Goal: Information Seeking & Learning: Learn about a topic

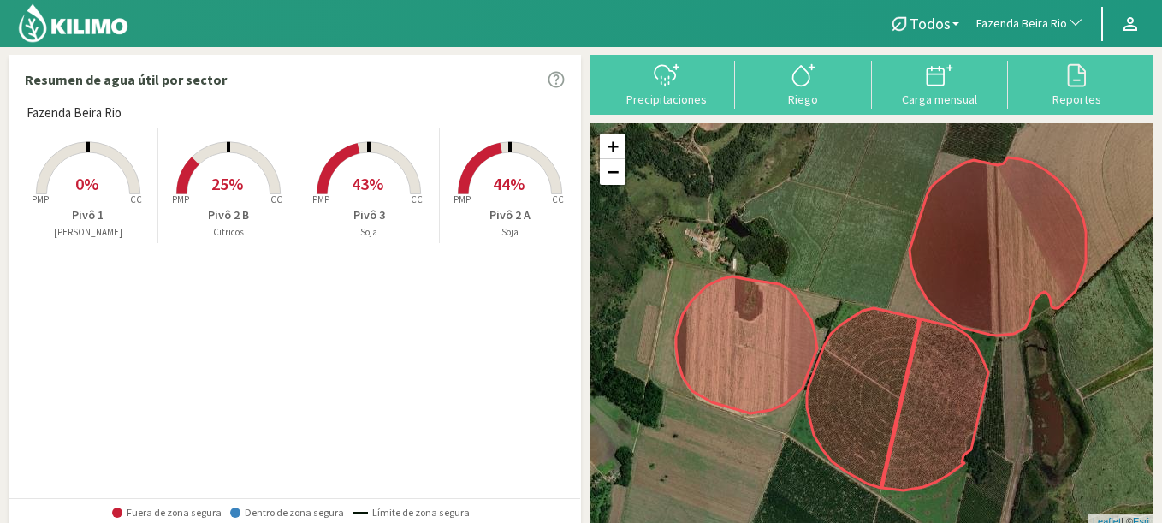
click at [1022, 23] on span "Fazenda Beira Rio" at bounding box center [1021, 23] width 91 height 17
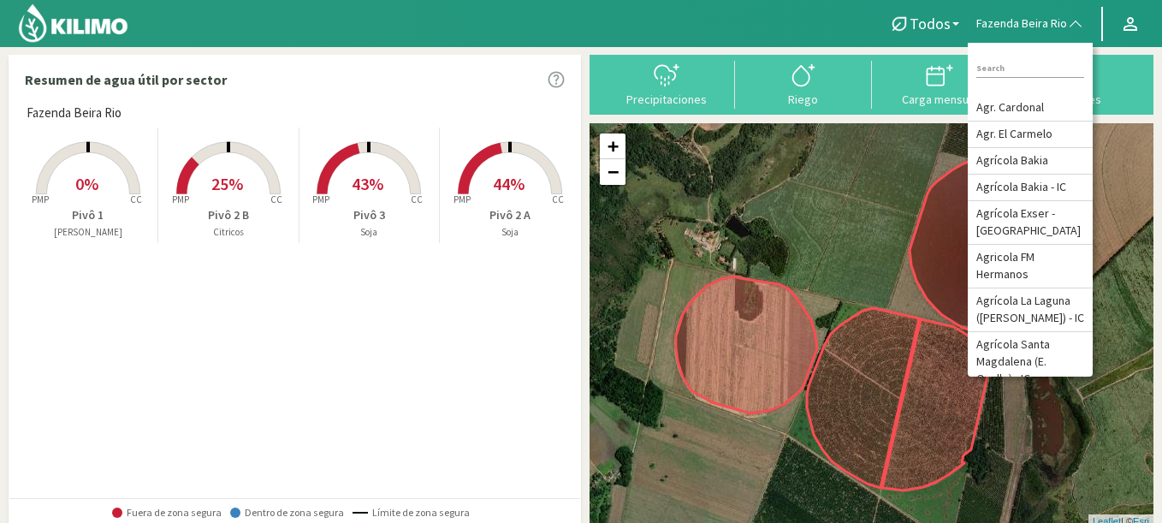
click at [820, 21] on div at bounding box center [433, 23] width 867 height 47
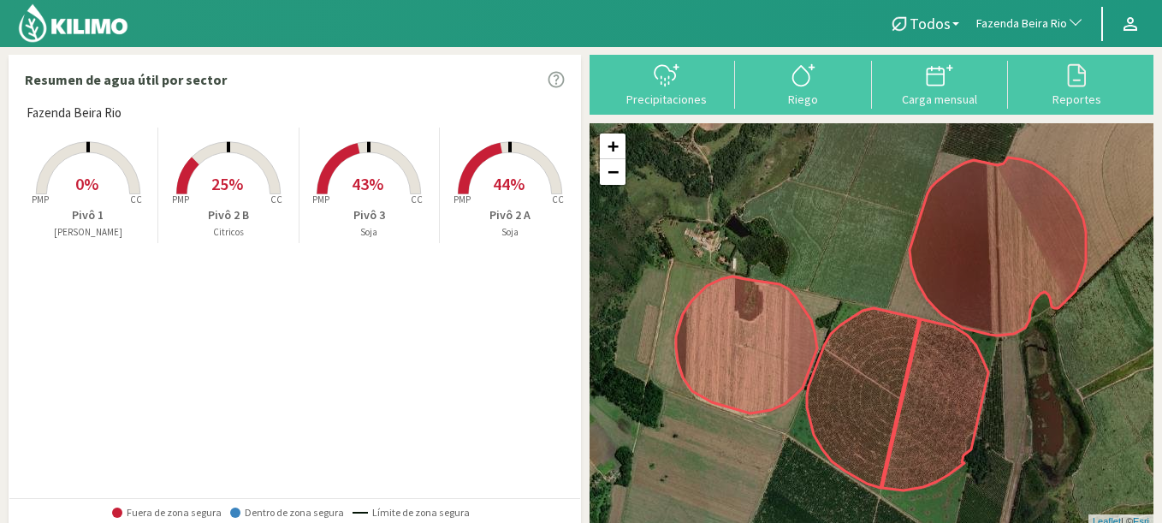
click at [79, 183] on span "0%" at bounding box center [86, 183] width 23 height 21
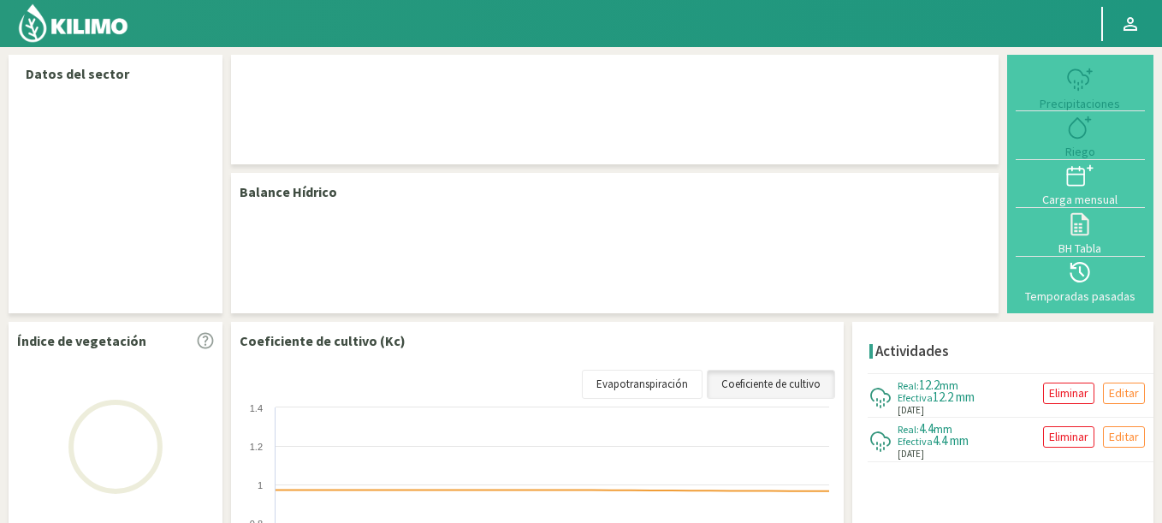
select select "105: Object"
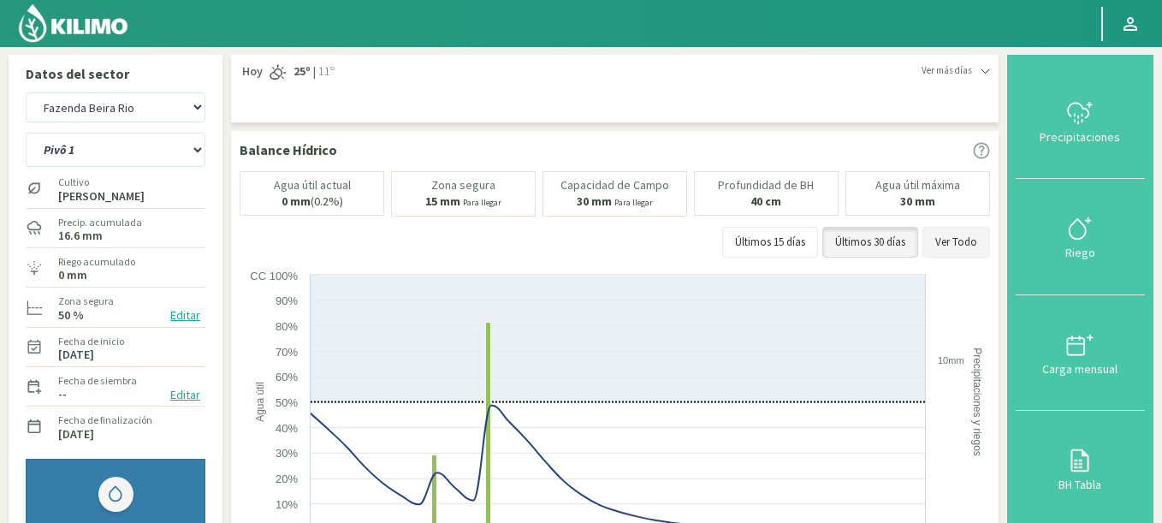
click at [959, 241] on button "Ver Todo" at bounding box center [956, 242] width 68 height 31
click at [26, 133] on select "Pivô 1 Pivô 2 A Pivô 2 B Pivô 3" at bounding box center [116, 150] width 180 height 34
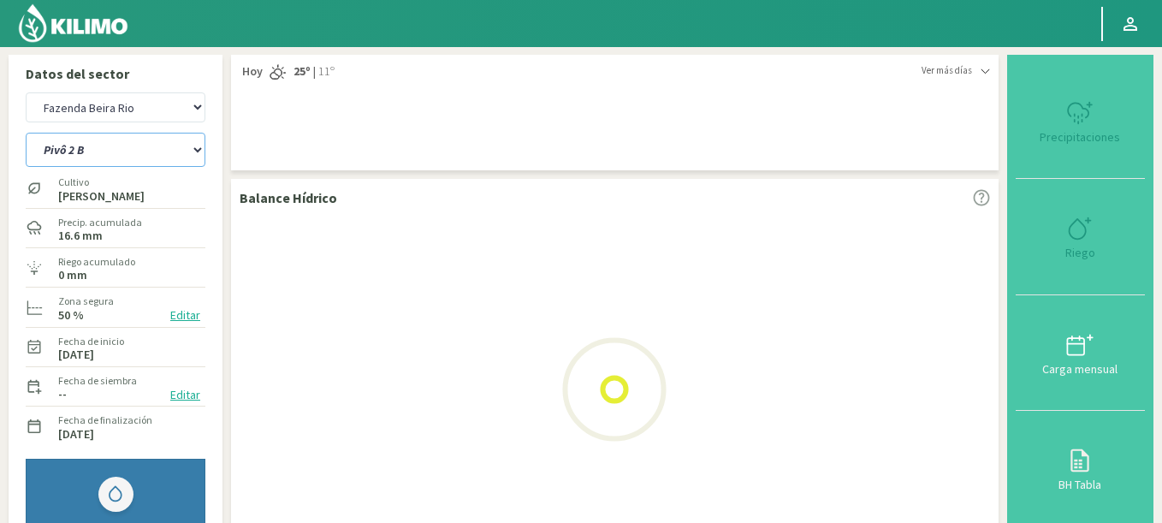
select select "0: Object"
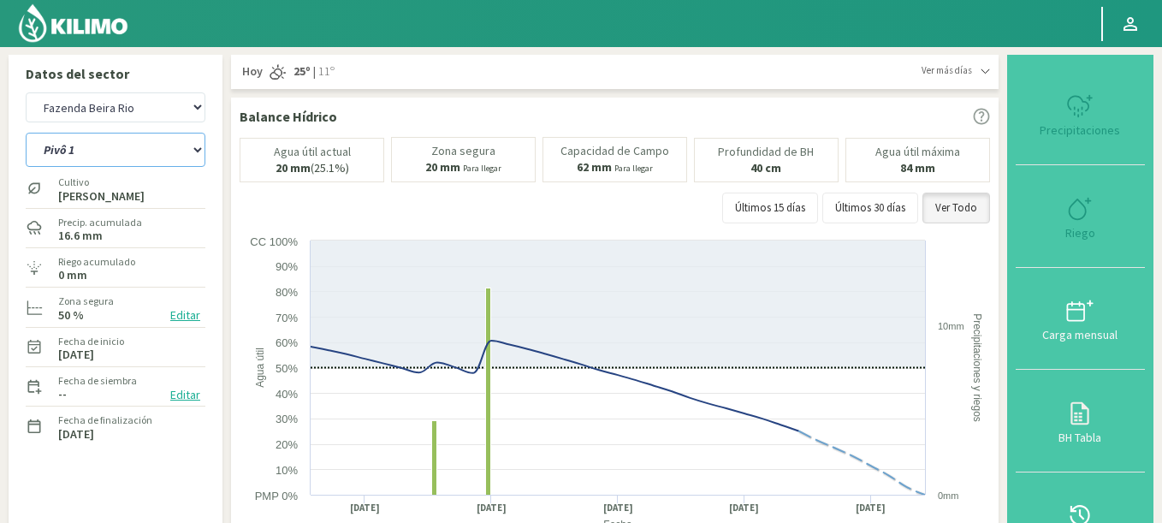
select select "388: Object"
click at [26, 133] on select "Pivô 1 Pivô 2 A Pivô 2 B Pivô 3" at bounding box center [116, 150] width 180 height 34
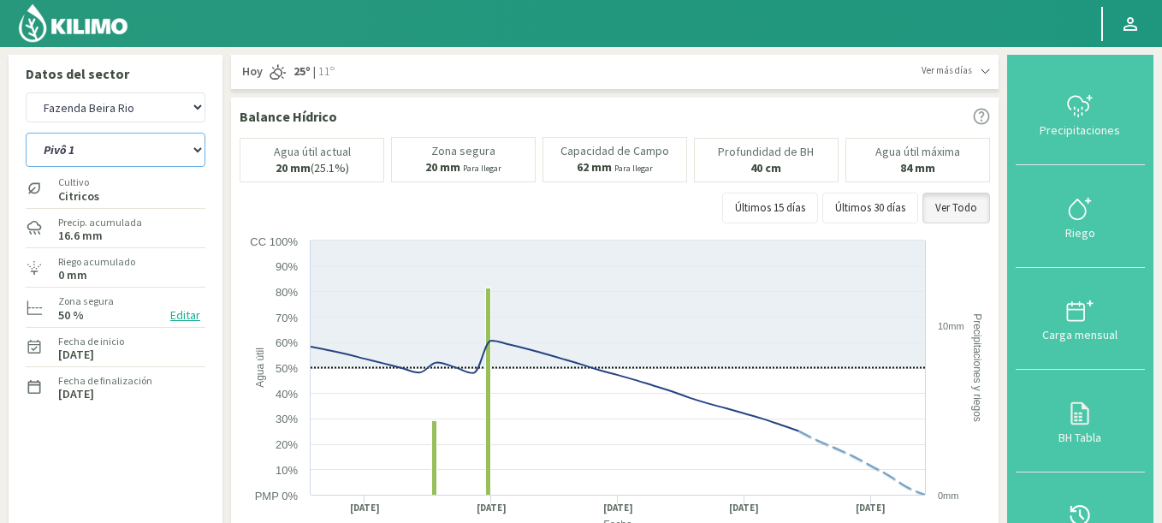
click at [26, 133] on select "Pivô 1 Pivô 2 A Pivô 2 B Pivô 3" at bounding box center [116, 150] width 180 height 34
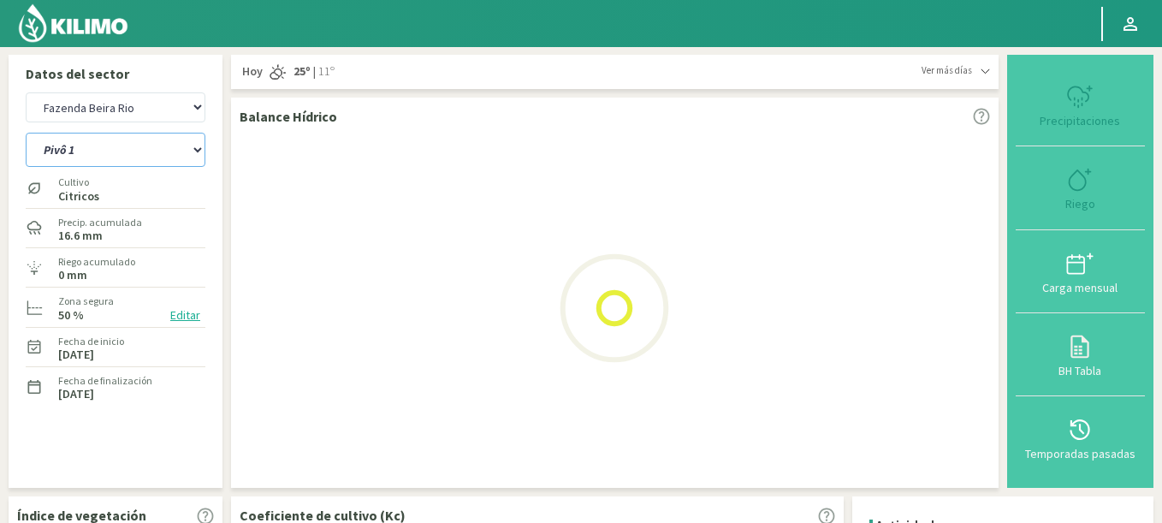
select select "6: Object"
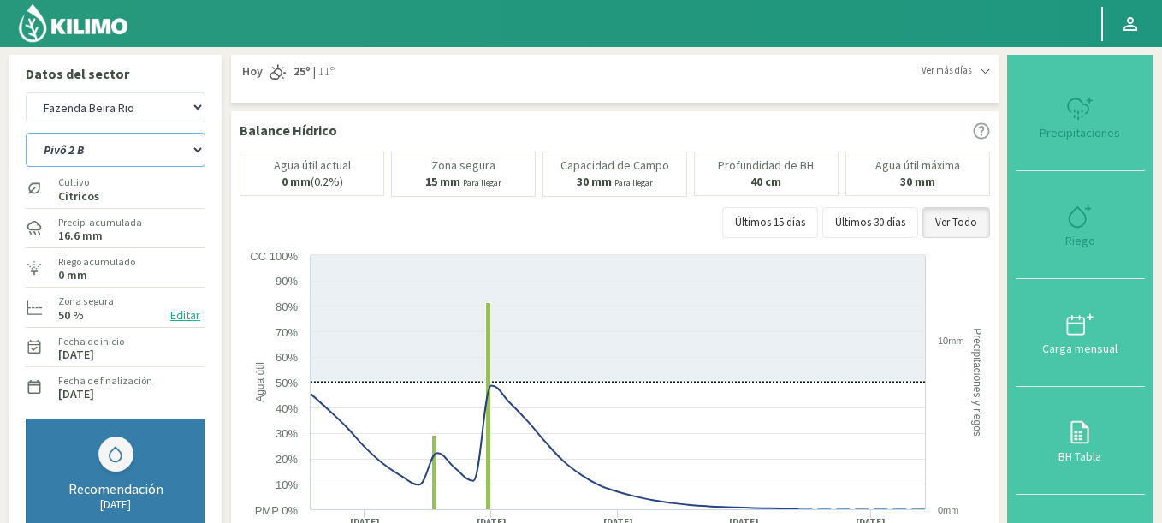
select select "671: Object"
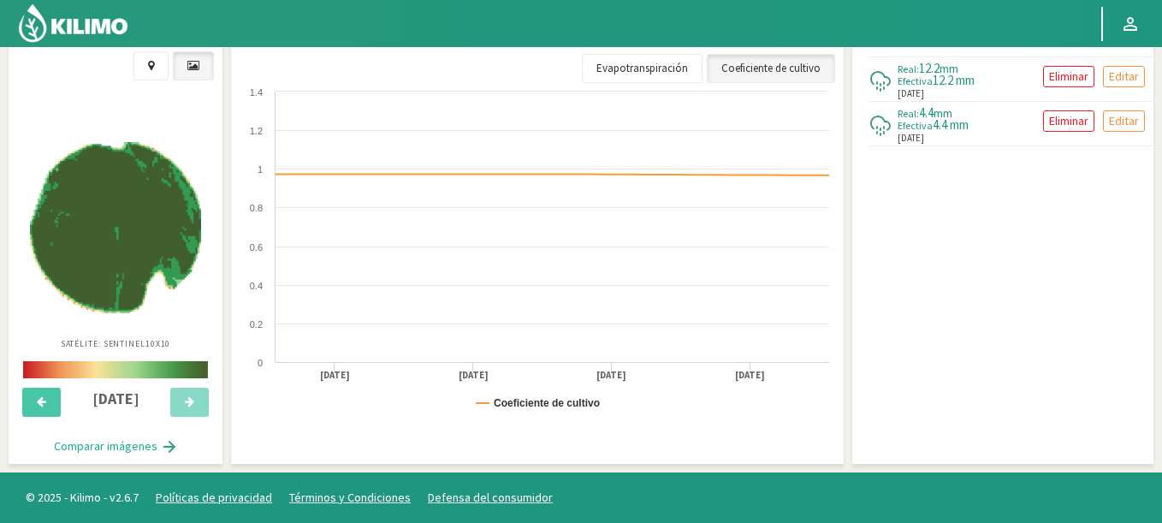
scroll to position [654, 0]
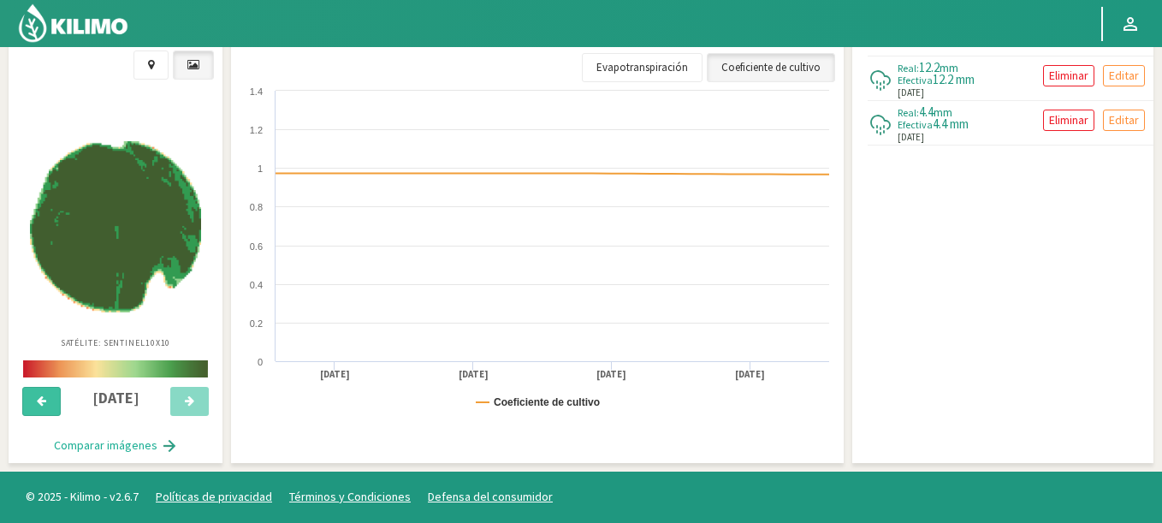
click at [35, 396] on button at bounding box center [41, 401] width 38 height 29
click at [188, 401] on icon at bounding box center [189, 400] width 9 height 11
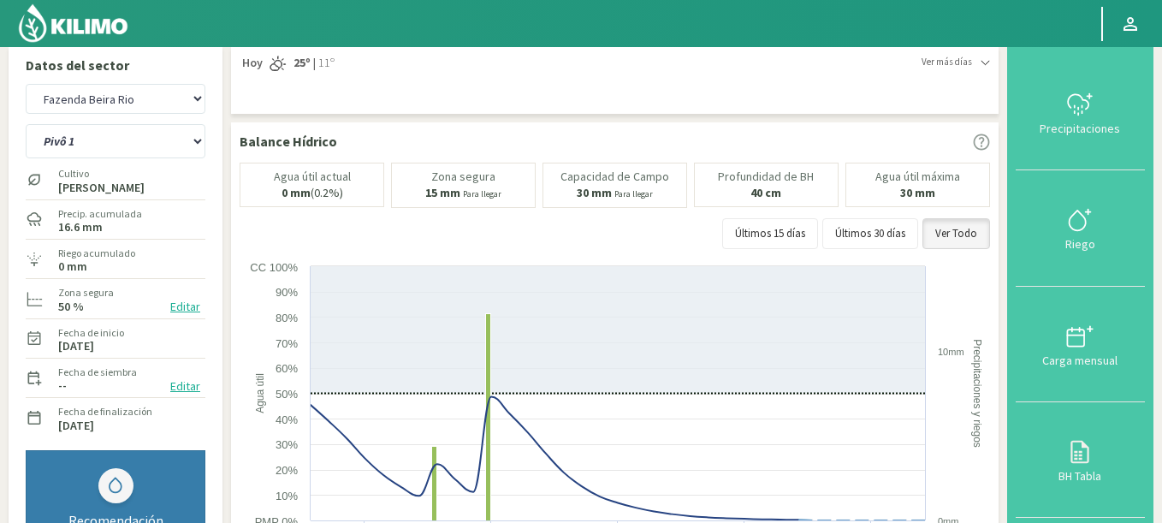
scroll to position [0, 0]
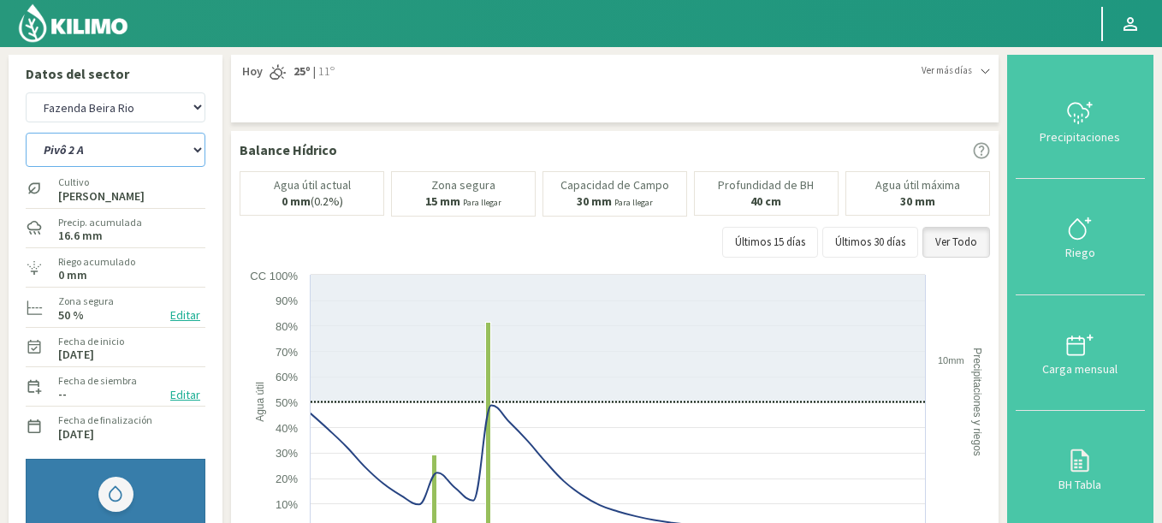
click at [26, 133] on select "Pivô 1 Pivô 2 A Pivô 2 B Pivô 3" at bounding box center [116, 150] width 180 height 34
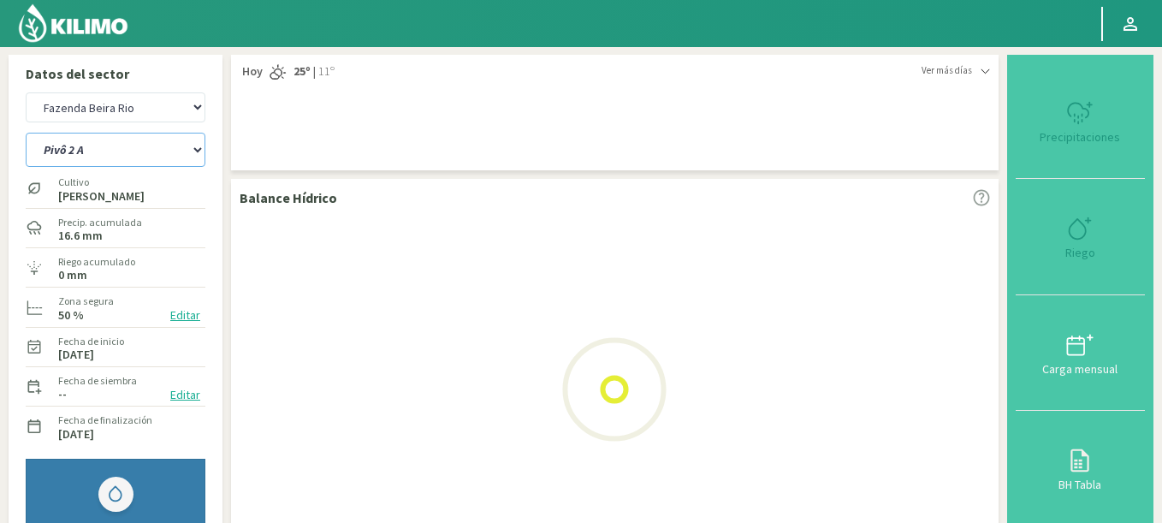
select select "8: Object"
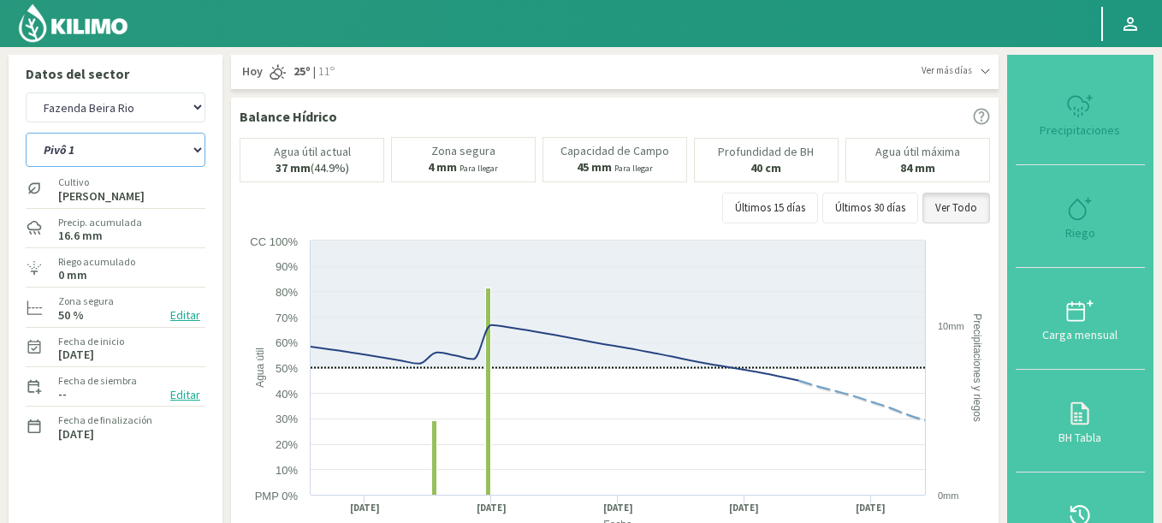
select select "954: Object"
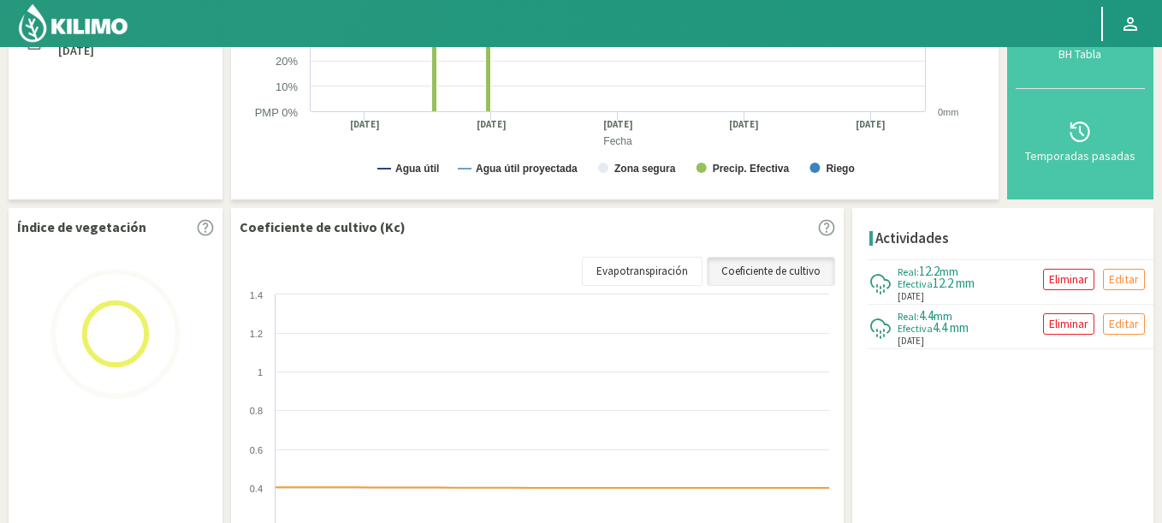
scroll to position [513, 0]
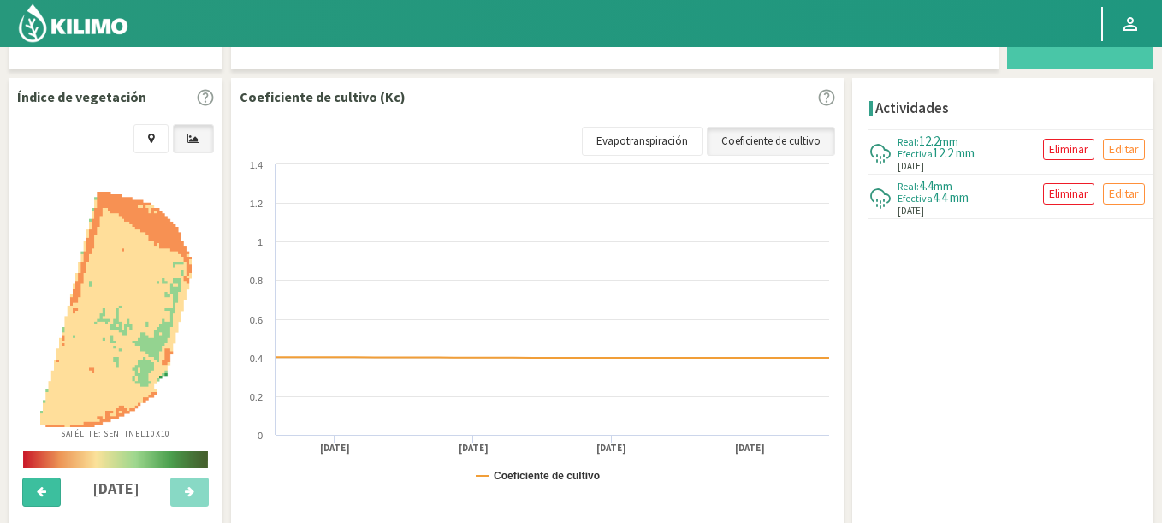
click at [51, 495] on button at bounding box center [41, 491] width 38 height 29
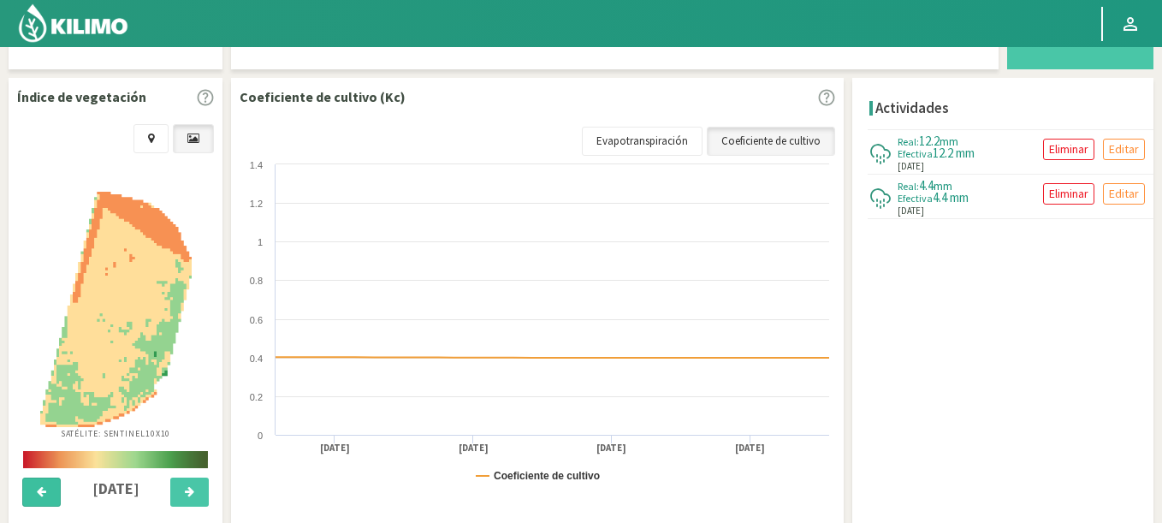
click at [51, 495] on button at bounding box center [41, 491] width 38 height 29
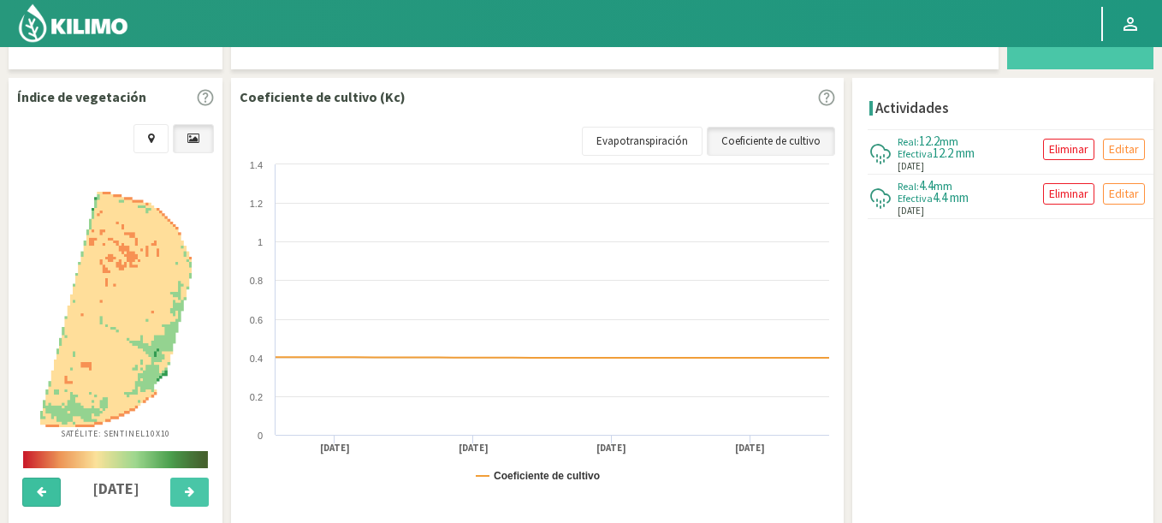
click at [43, 494] on icon at bounding box center [41, 491] width 9 height 11
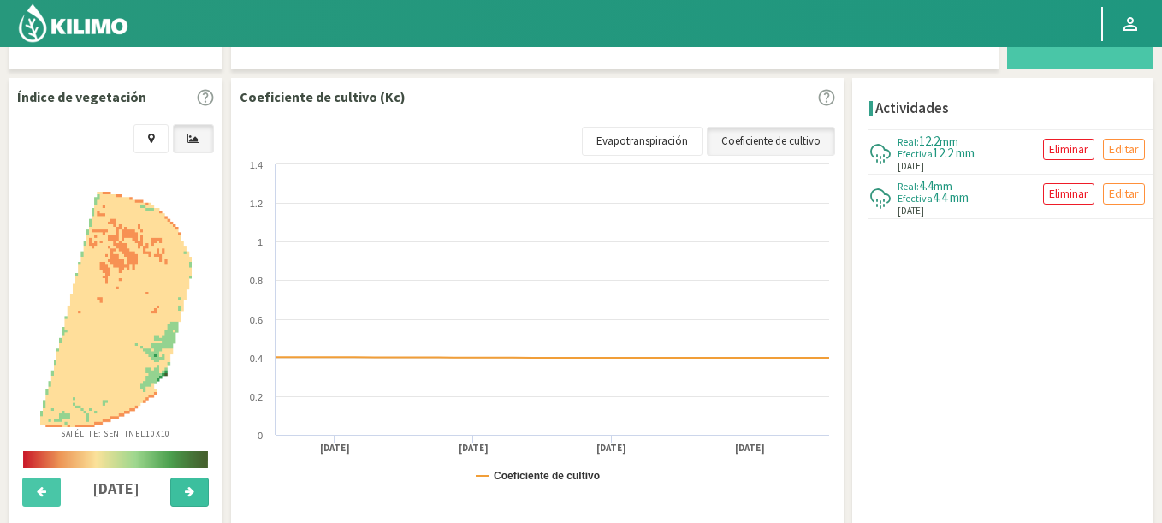
click at [185, 486] on icon at bounding box center [189, 491] width 9 height 11
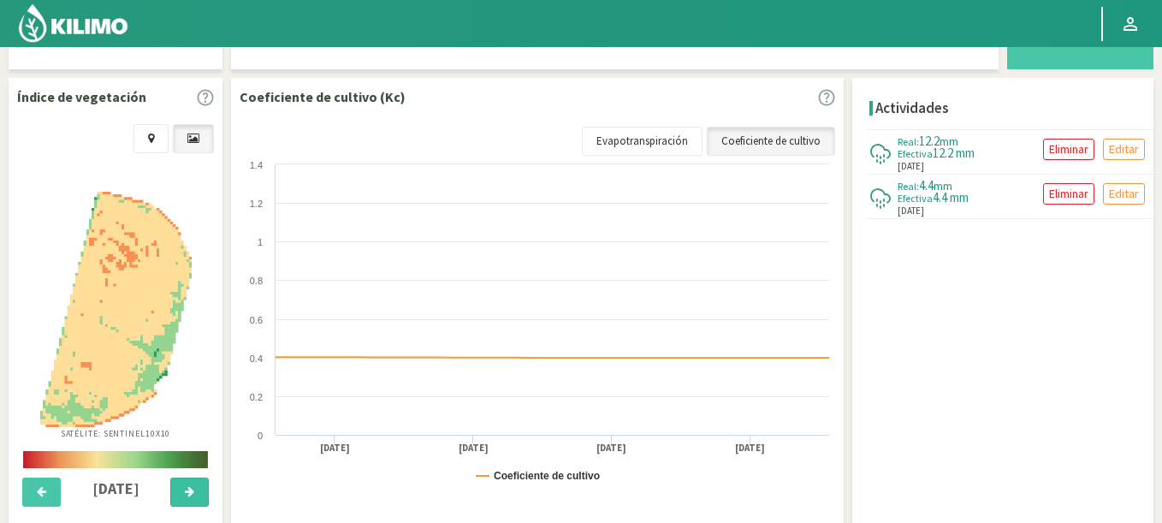
click at [185, 486] on icon at bounding box center [189, 491] width 9 height 11
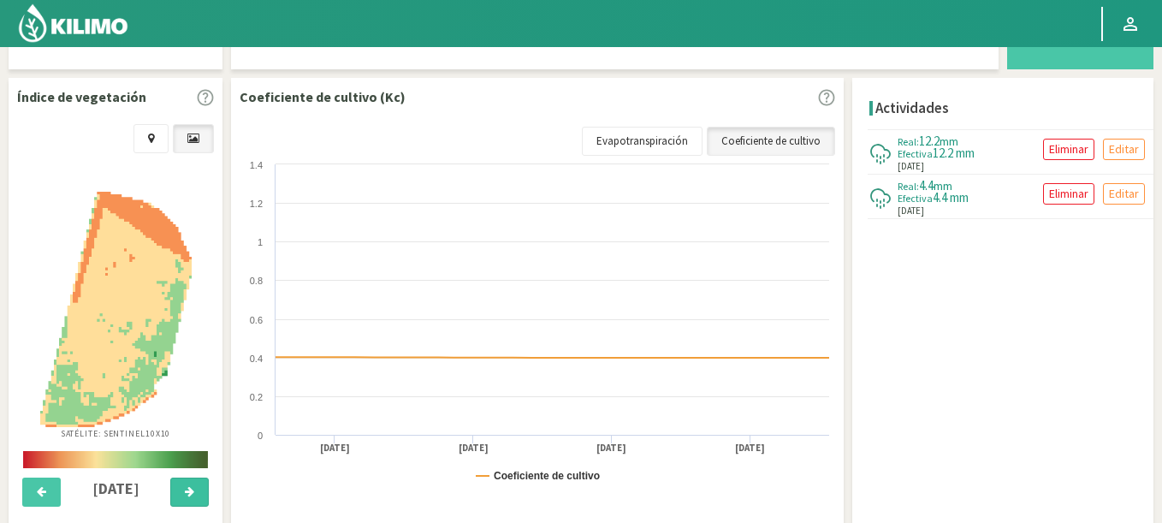
click at [185, 486] on icon at bounding box center [189, 491] width 9 height 11
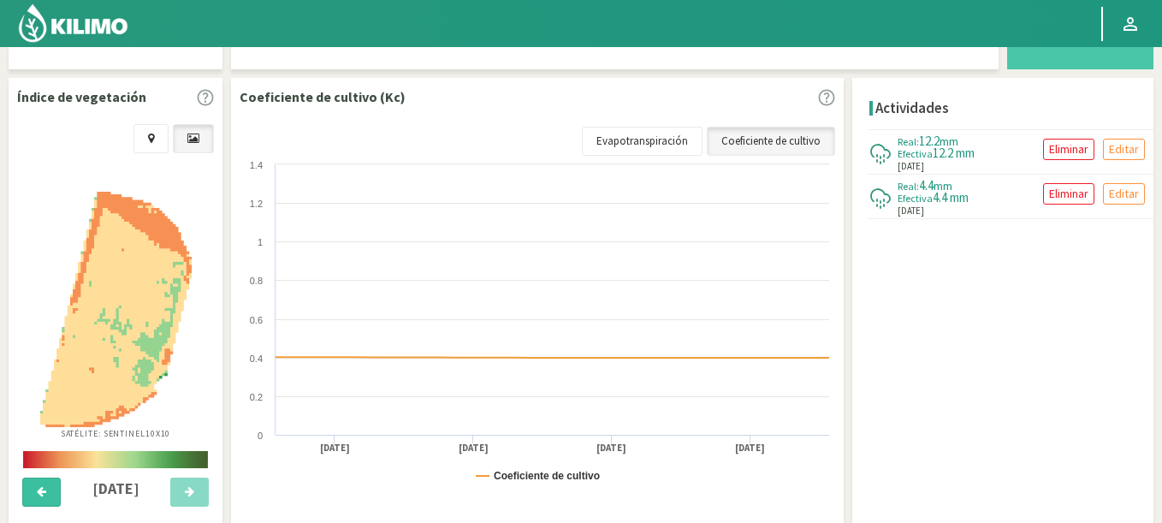
click at [45, 482] on button at bounding box center [41, 491] width 38 height 29
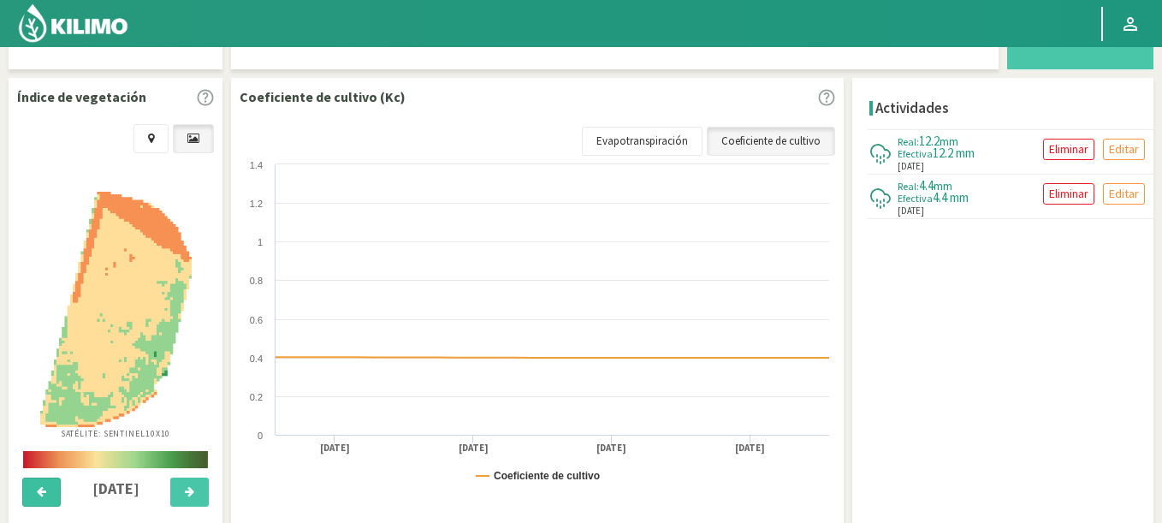
click at [45, 482] on button at bounding box center [41, 491] width 38 height 29
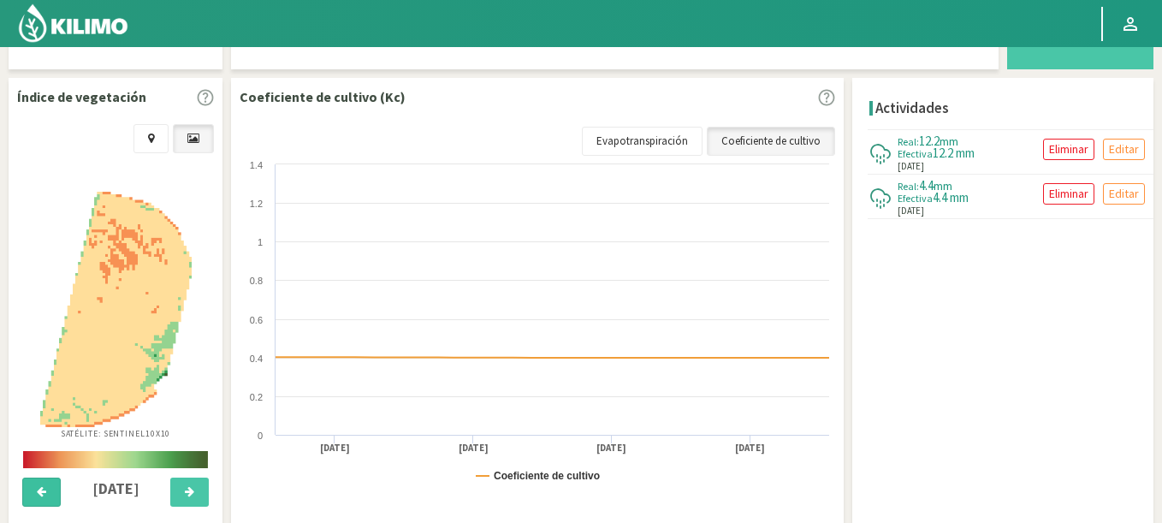
click at [45, 482] on button at bounding box center [41, 491] width 38 height 29
click at [194, 480] on button at bounding box center [189, 491] width 38 height 29
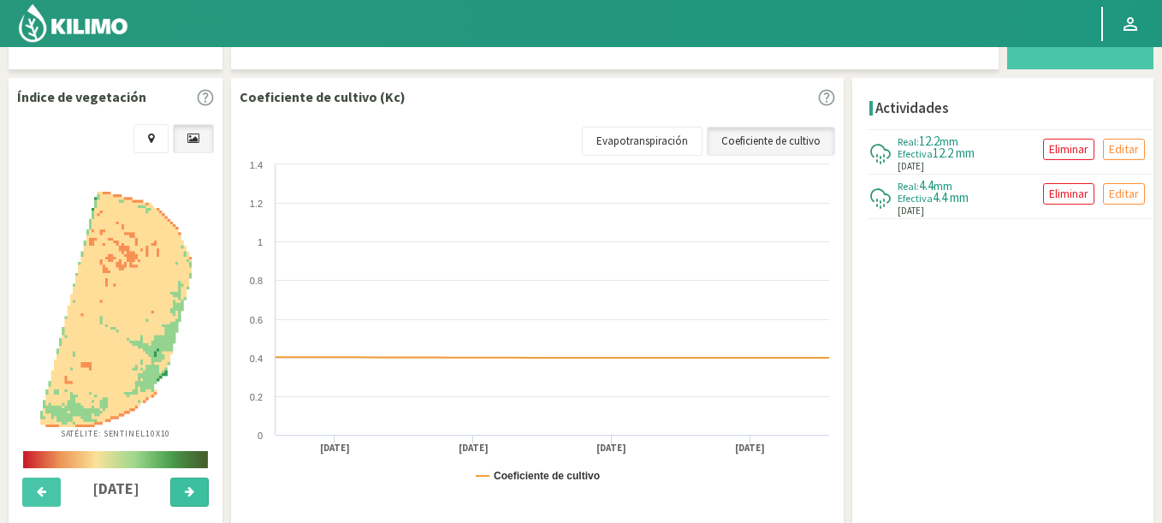
click at [194, 480] on button at bounding box center [189, 491] width 38 height 29
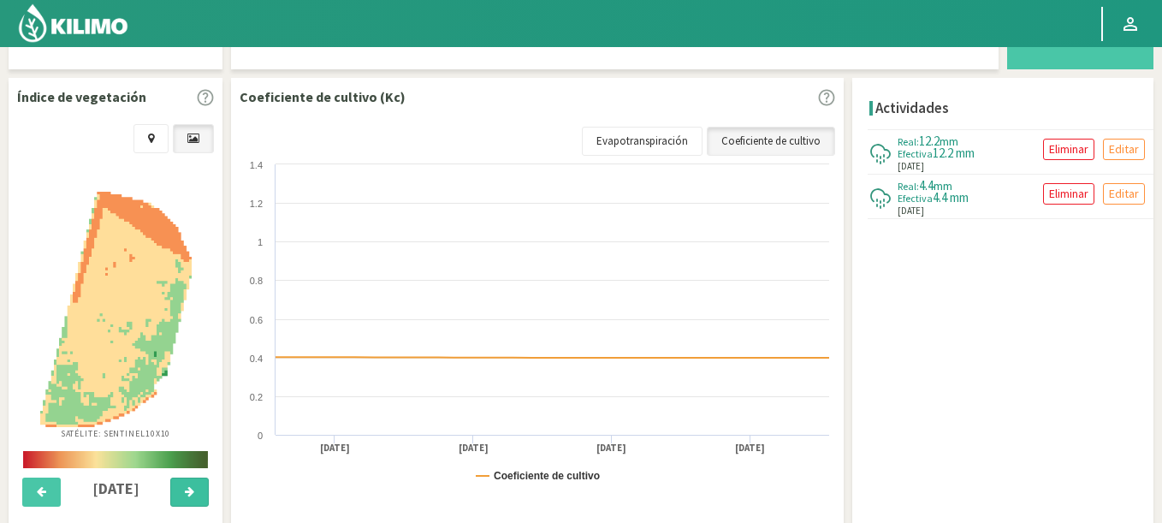
click at [194, 480] on button at bounding box center [189, 491] width 38 height 29
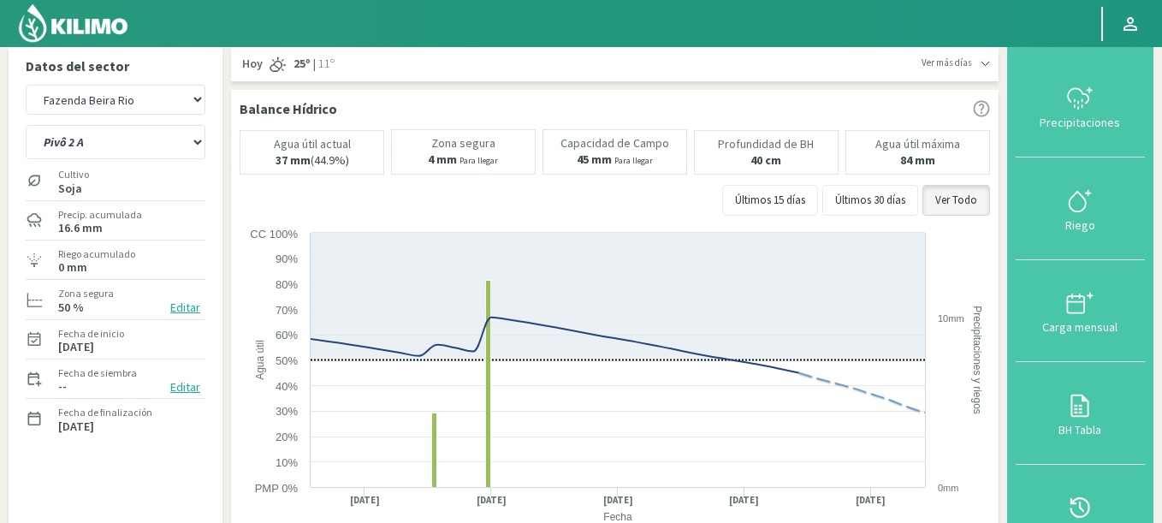
scroll to position [0, 0]
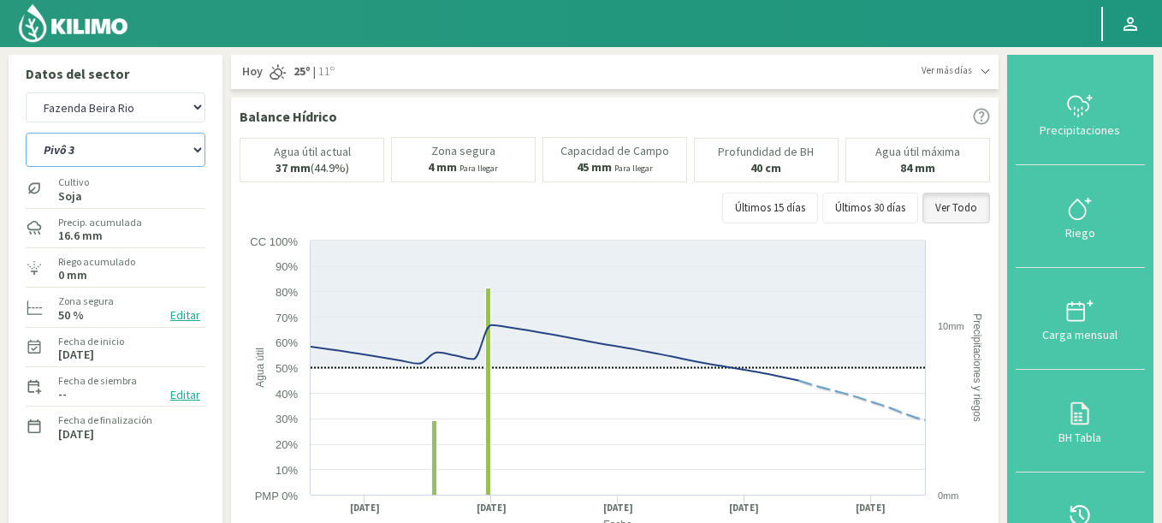
click at [26, 133] on select "Pivô 1 Pivô 2 A Pivô 2 B Pivô 3" at bounding box center [116, 150] width 180 height 34
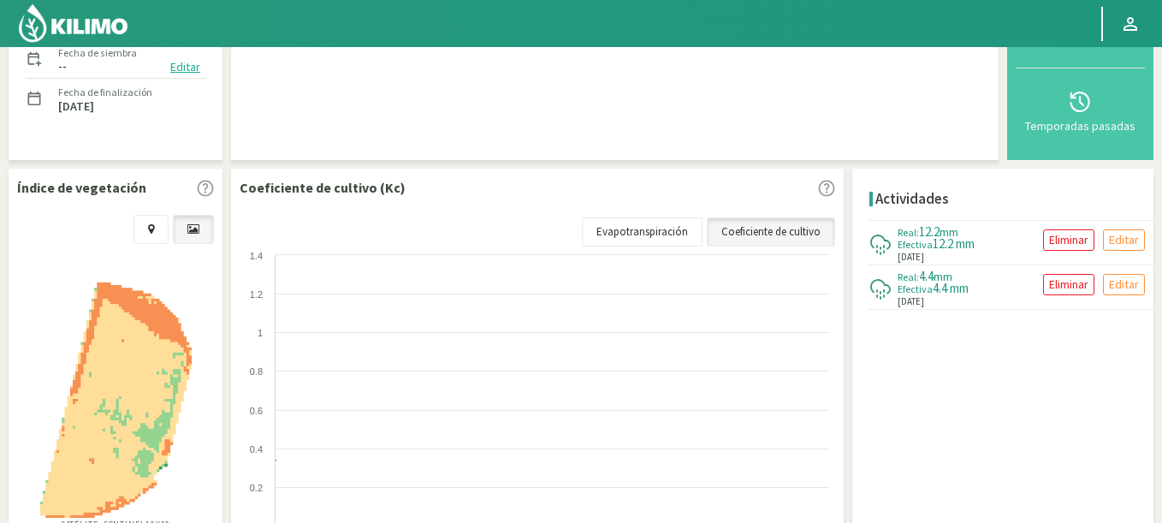
scroll to position [411, 0]
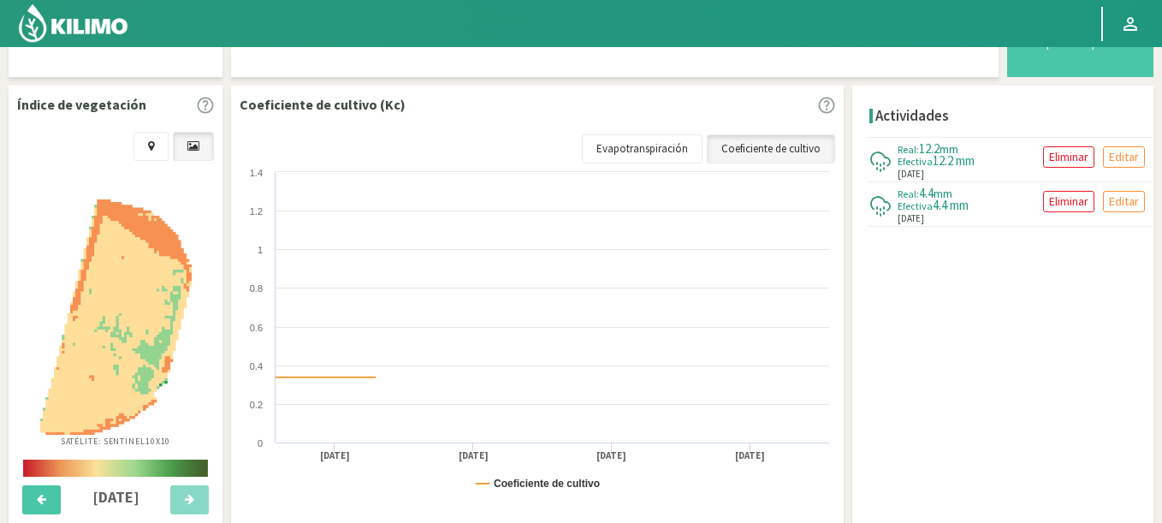
select select "13: Object"
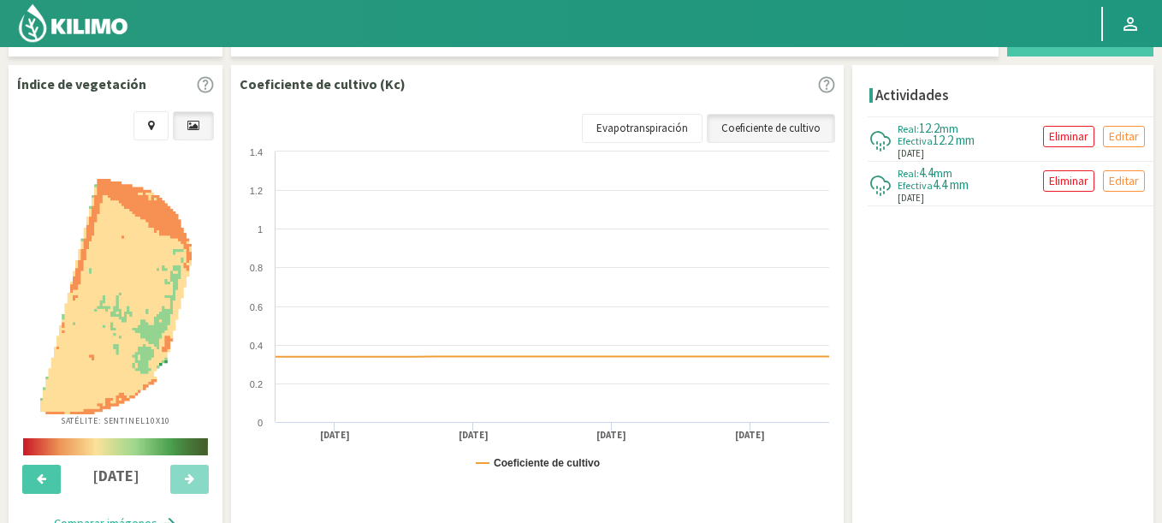
scroll to position [604, 0]
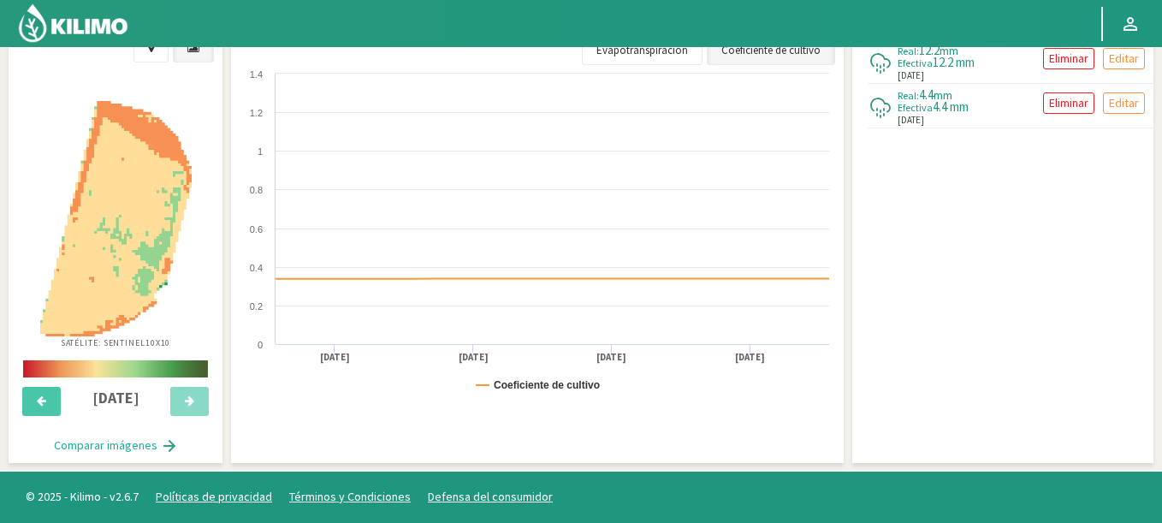
select select "1237: Object"
select select "19: Object"
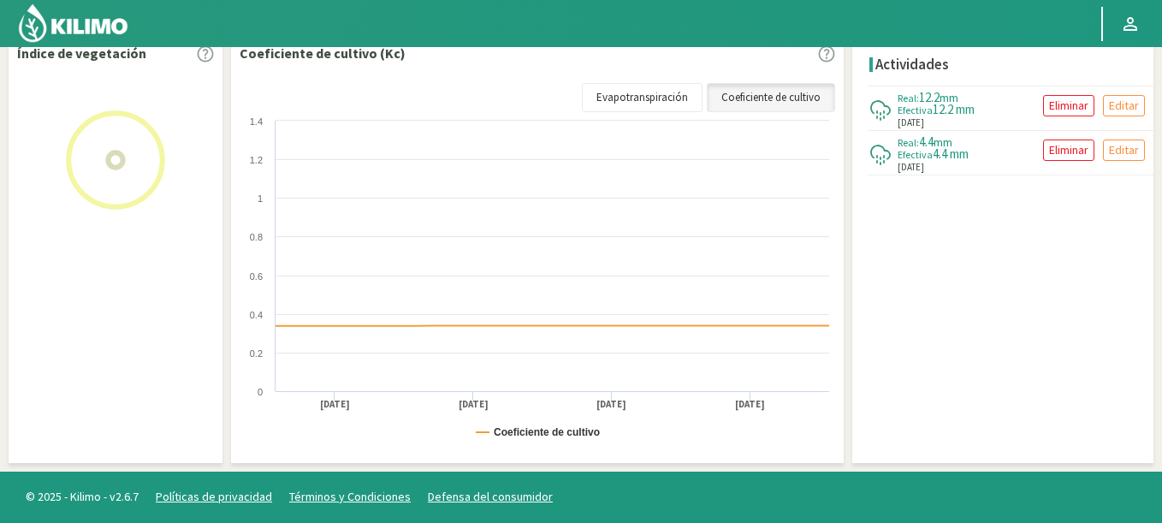
scroll to position [587, 0]
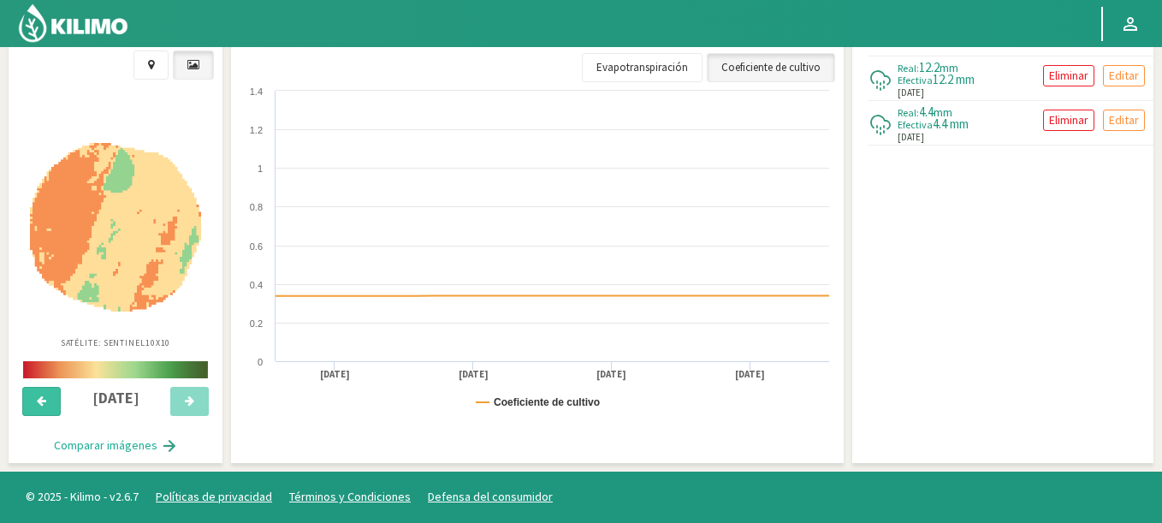
click at [48, 408] on button at bounding box center [41, 401] width 38 height 29
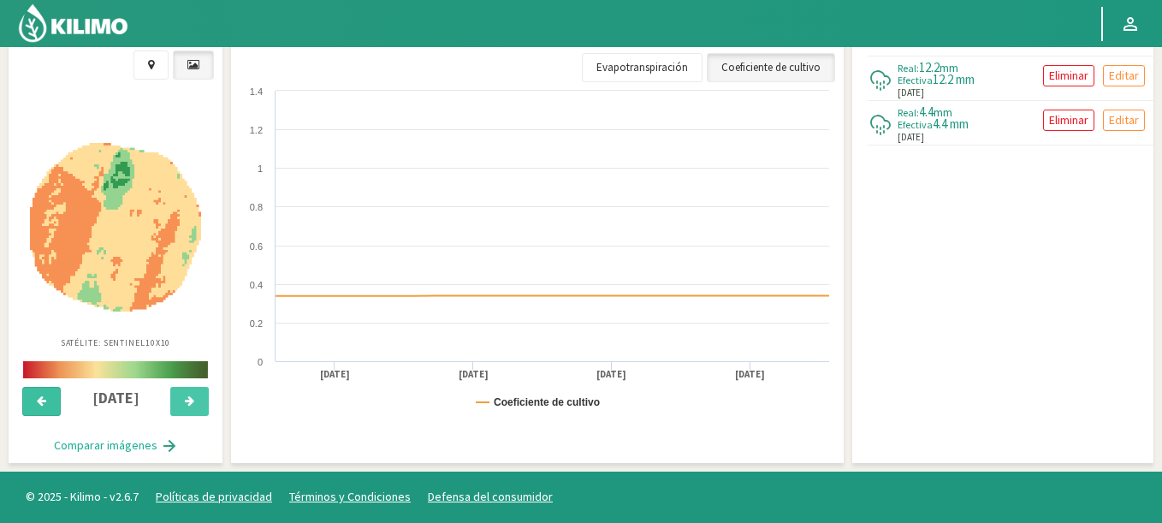
click at [33, 403] on button at bounding box center [41, 401] width 38 height 29
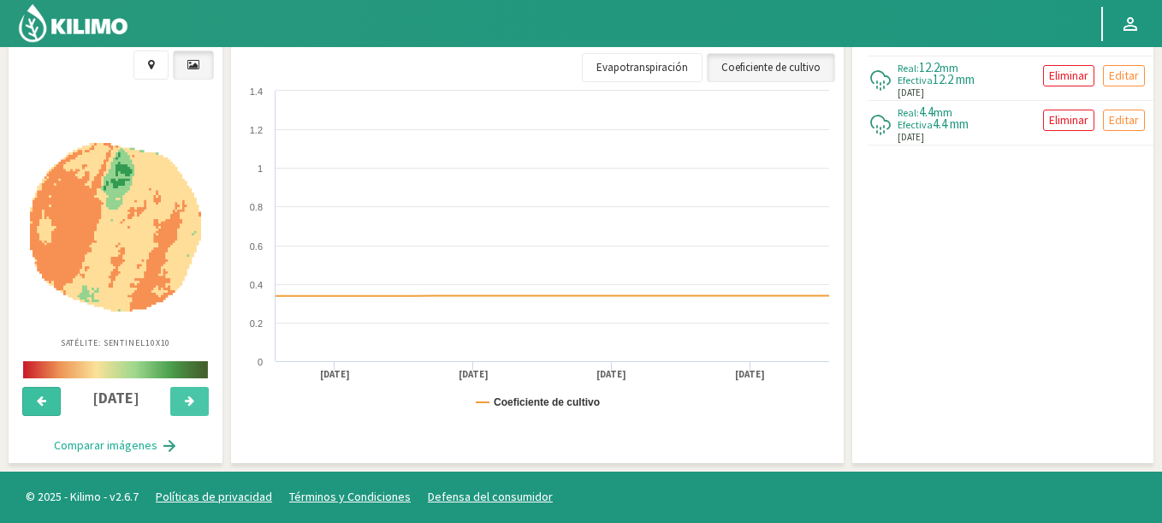
click at [33, 403] on button at bounding box center [41, 401] width 38 height 29
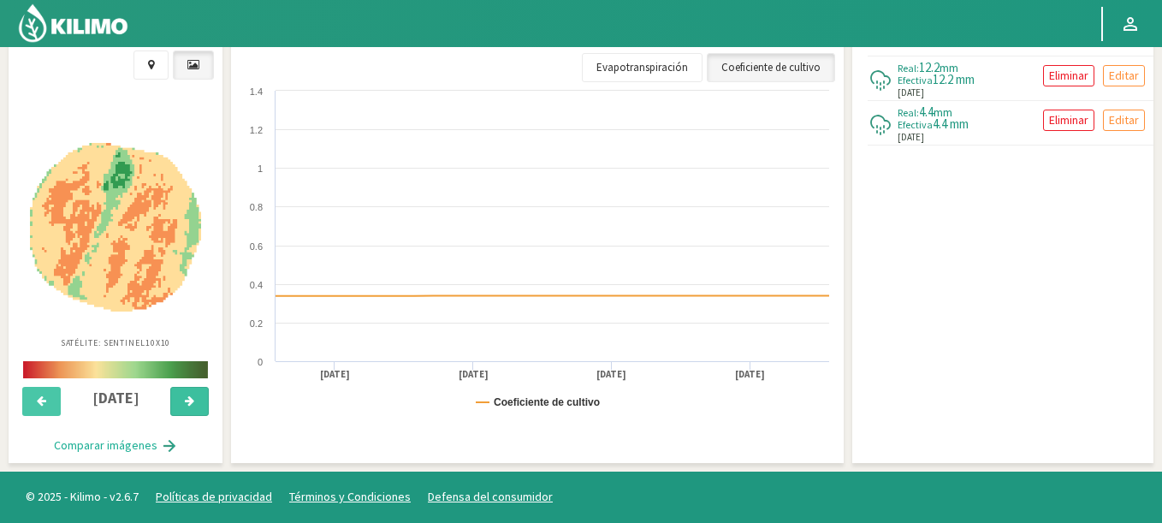
click at [182, 401] on button at bounding box center [189, 401] width 38 height 29
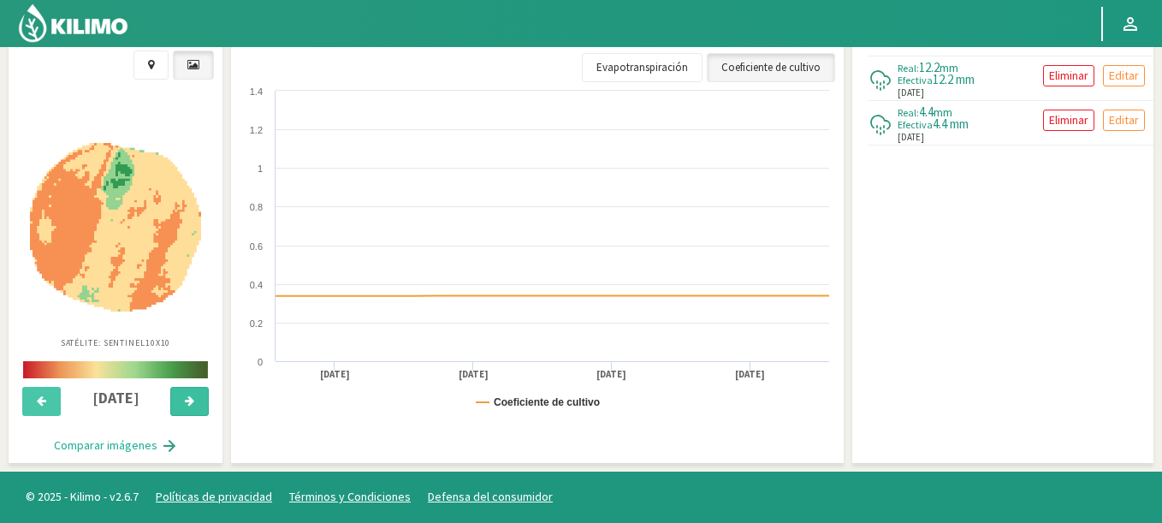
click at [182, 401] on button at bounding box center [189, 401] width 38 height 29
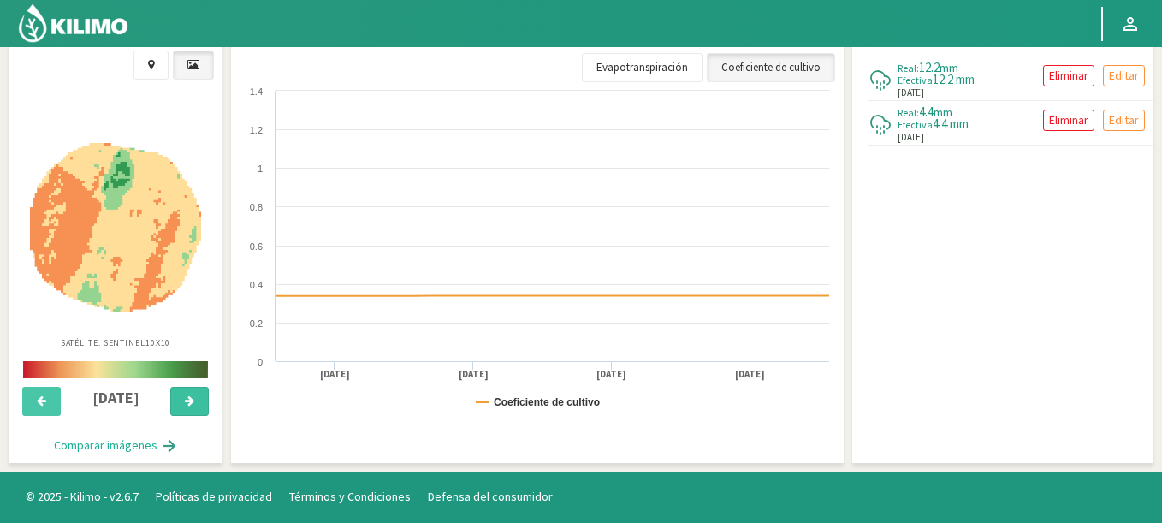
click at [182, 401] on button at bounding box center [189, 401] width 38 height 29
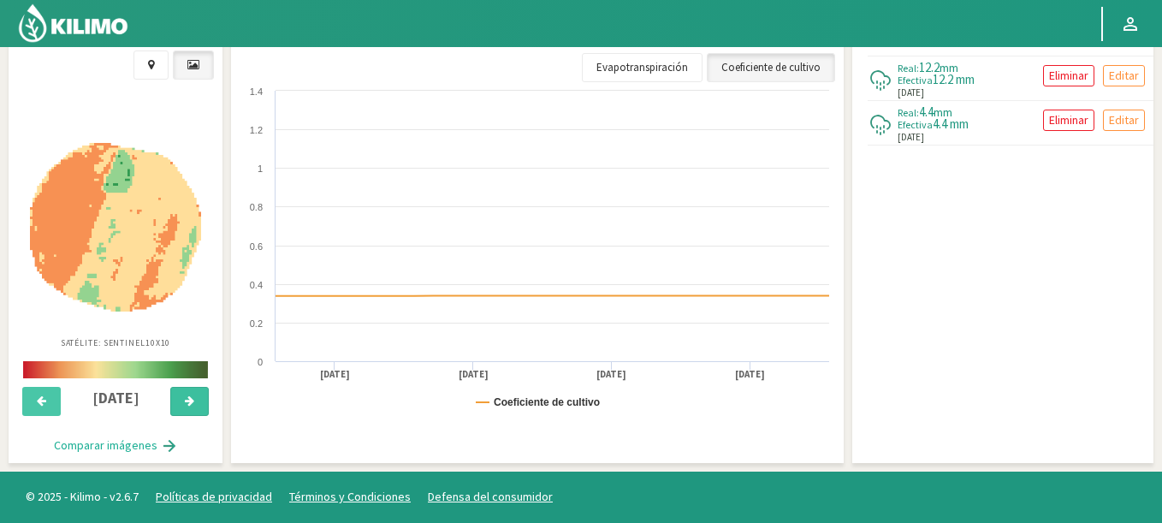
click at [182, 401] on button at bounding box center [189, 401] width 38 height 29
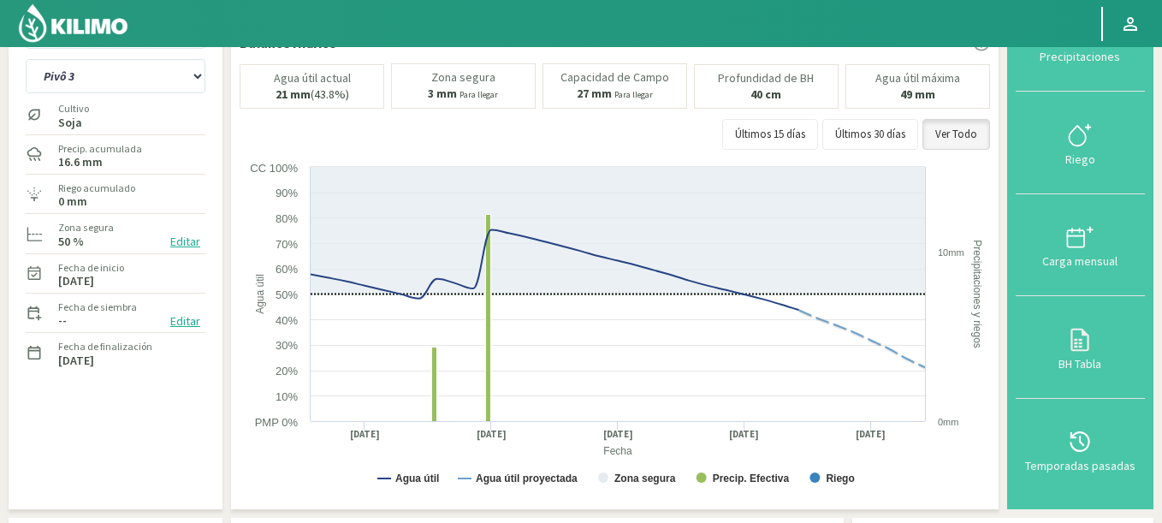
scroll to position [0, 0]
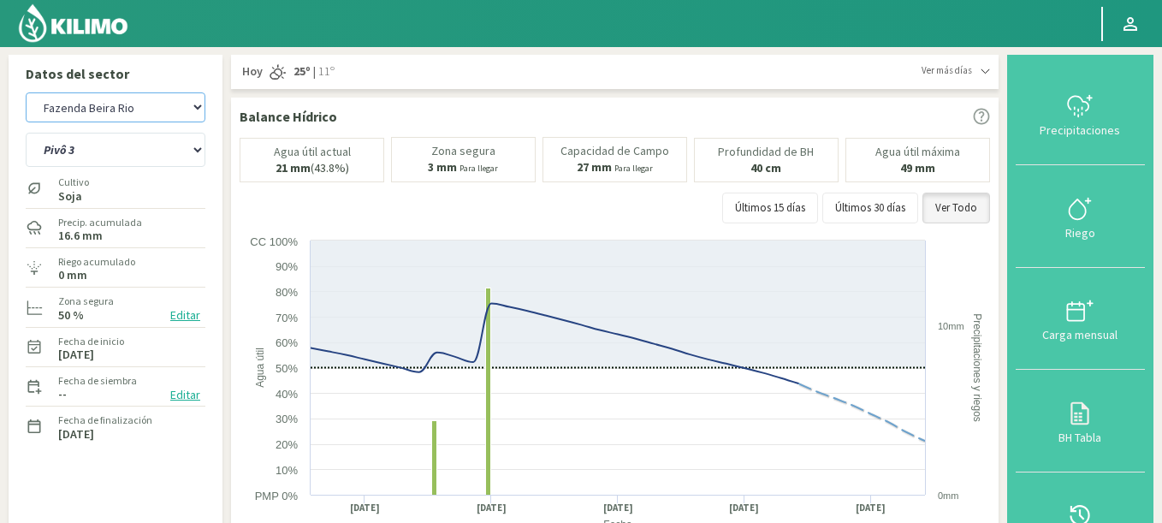
click at [181, 103] on select "Agr. Cardonal Agr. El [PERSON_NAME] [PERSON_NAME] [GEOGRAPHIC_DATA] - IC Agríco…" at bounding box center [116, 107] width 180 height 30
click at [26, 92] on select "Agr. Cardonal Agr. El [PERSON_NAME] [PERSON_NAME] [GEOGRAPHIC_DATA] - IC Agríco…" at bounding box center [116, 107] width 180 height 30
select select "1449: Object"
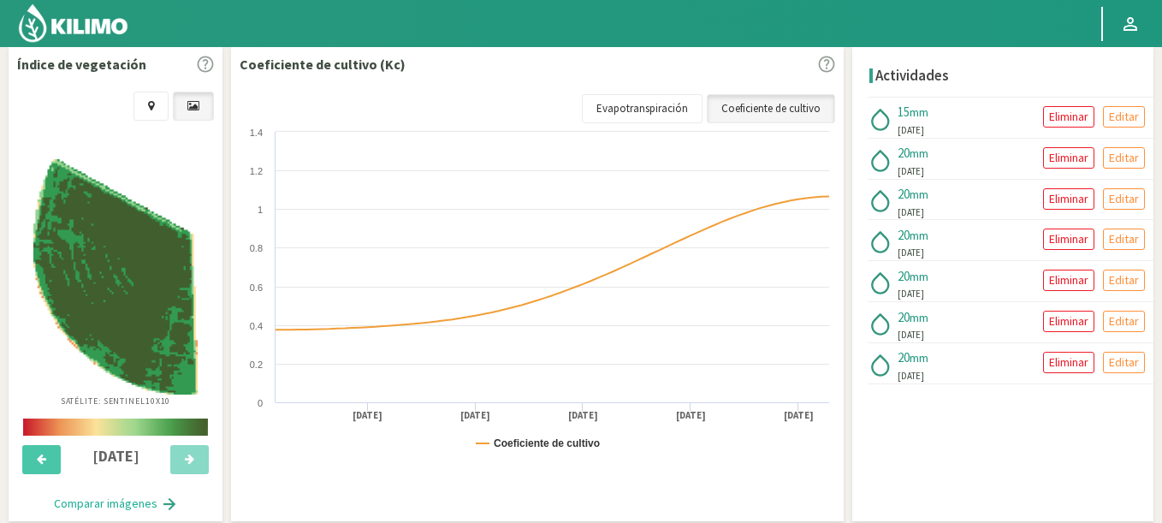
scroll to position [616, 0]
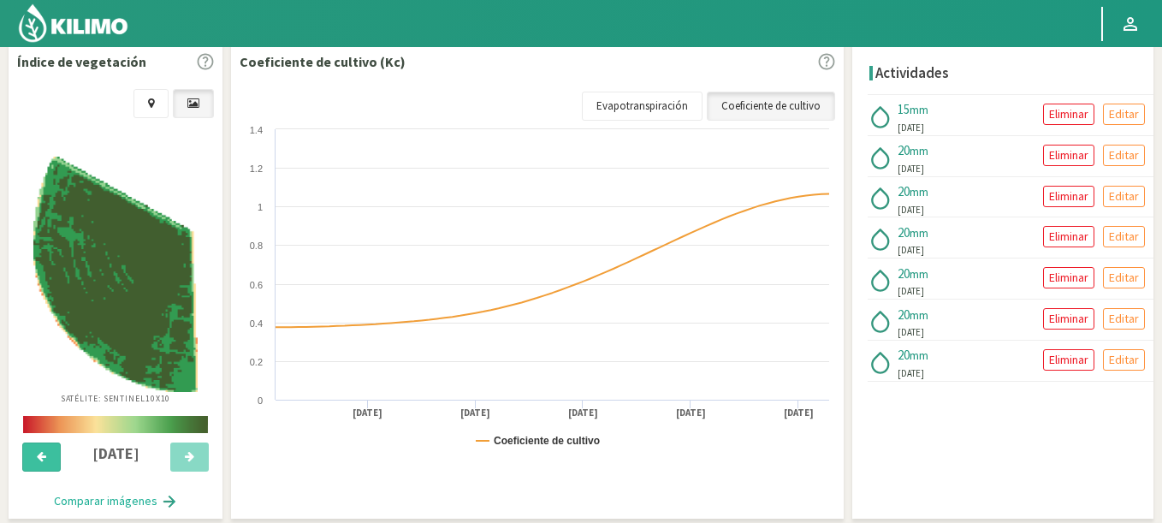
click at [46, 445] on button at bounding box center [41, 456] width 38 height 29
click at [186, 464] on button at bounding box center [189, 456] width 38 height 29
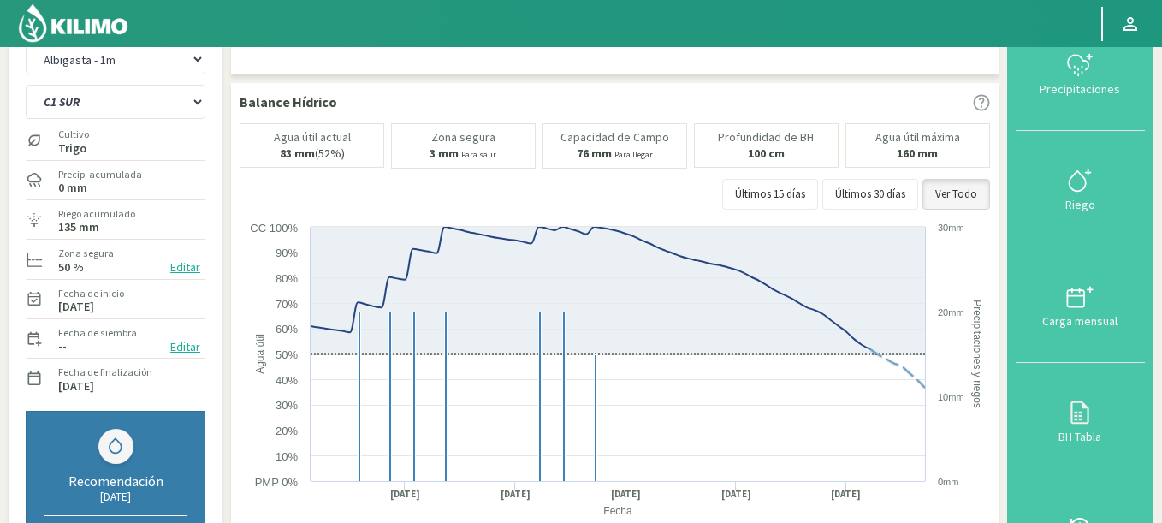
scroll to position [0, 0]
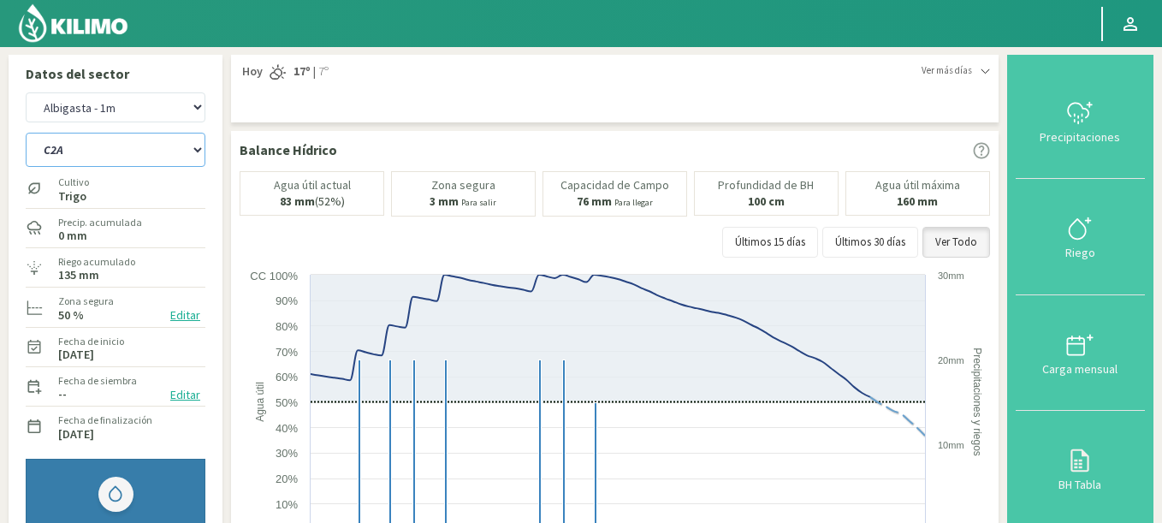
click at [26, 133] on select "C1 SUR C2A C2 SUR C3A C4A" at bounding box center [116, 150] width 180 height 34
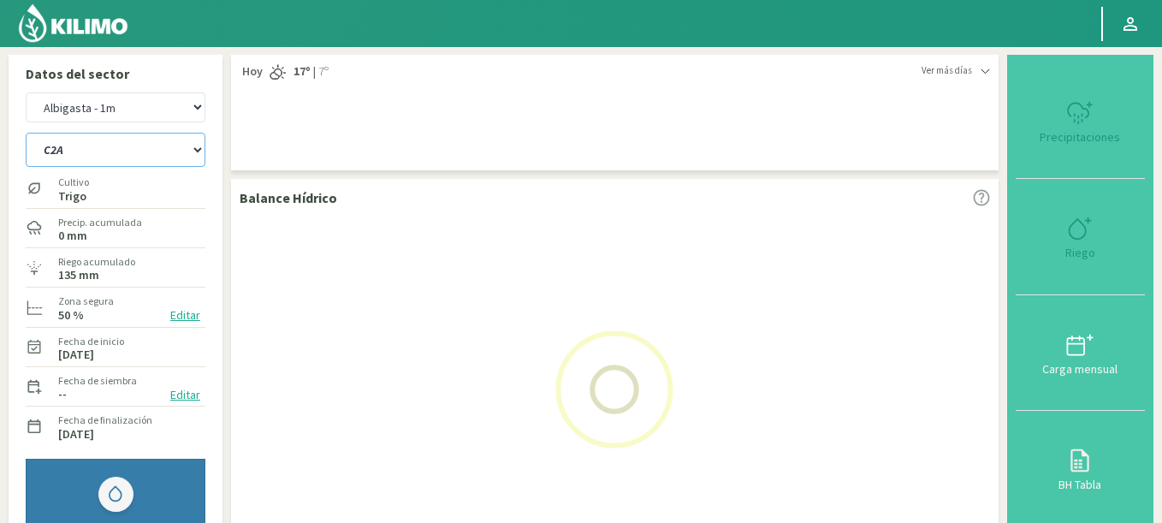
select select "20: Object"
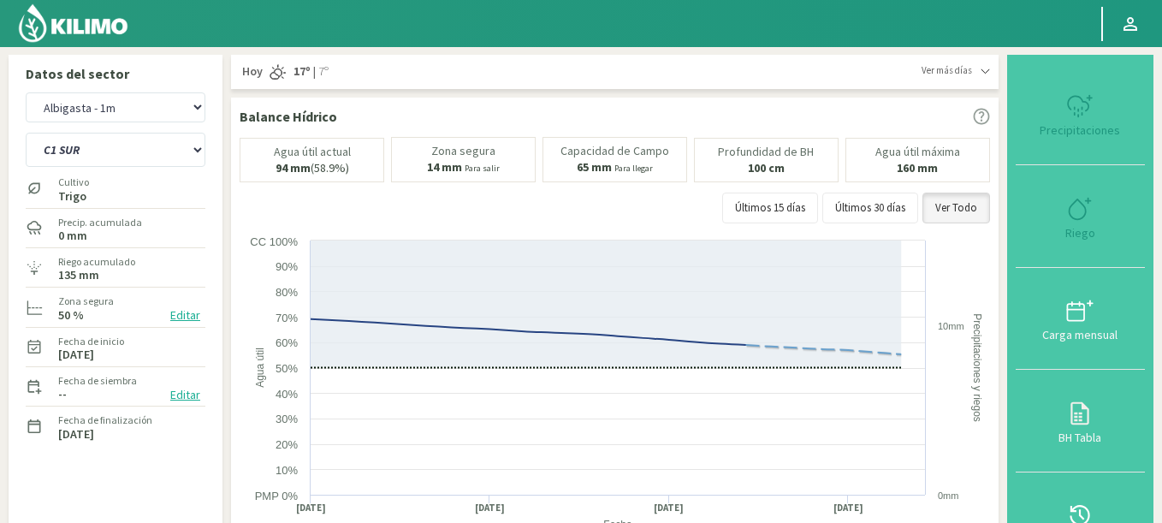
select select "1732: Object"
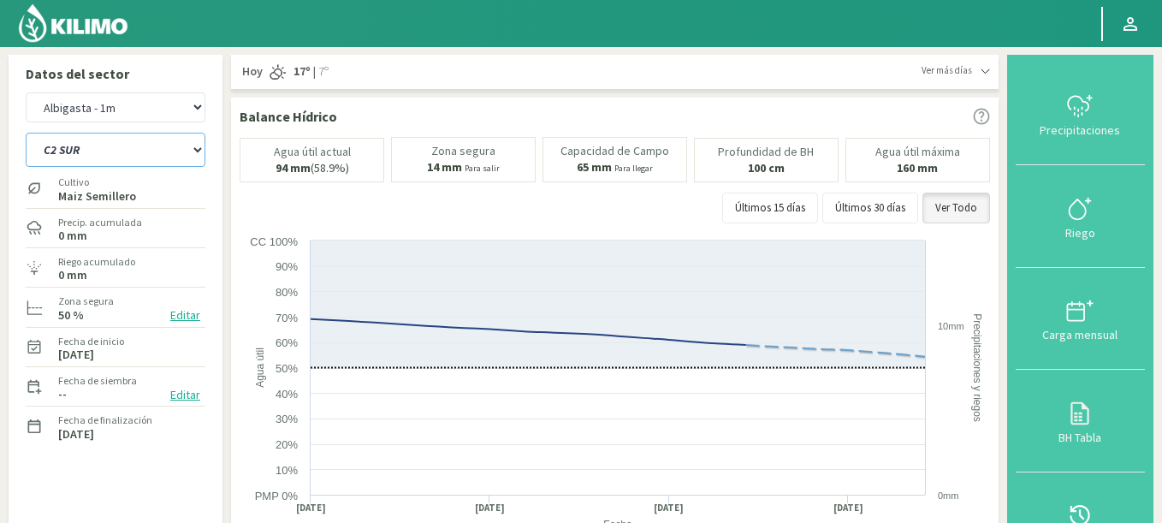
click at [26, 133] on select "C1 SUR C2A C2 SUR C3A C4A" at bounding box center [116, 150] width 180 height 34
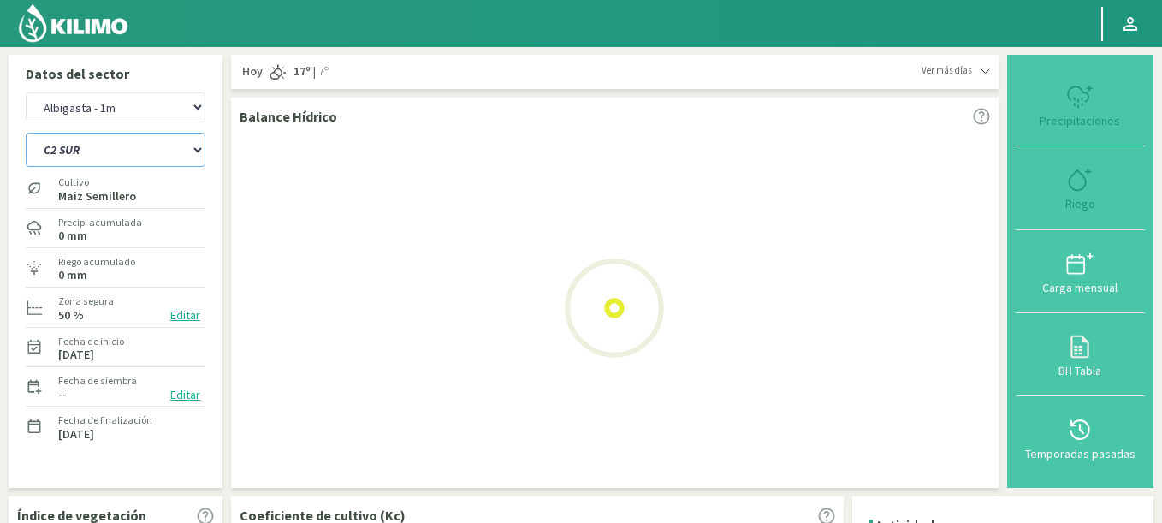
select select "26: Object"
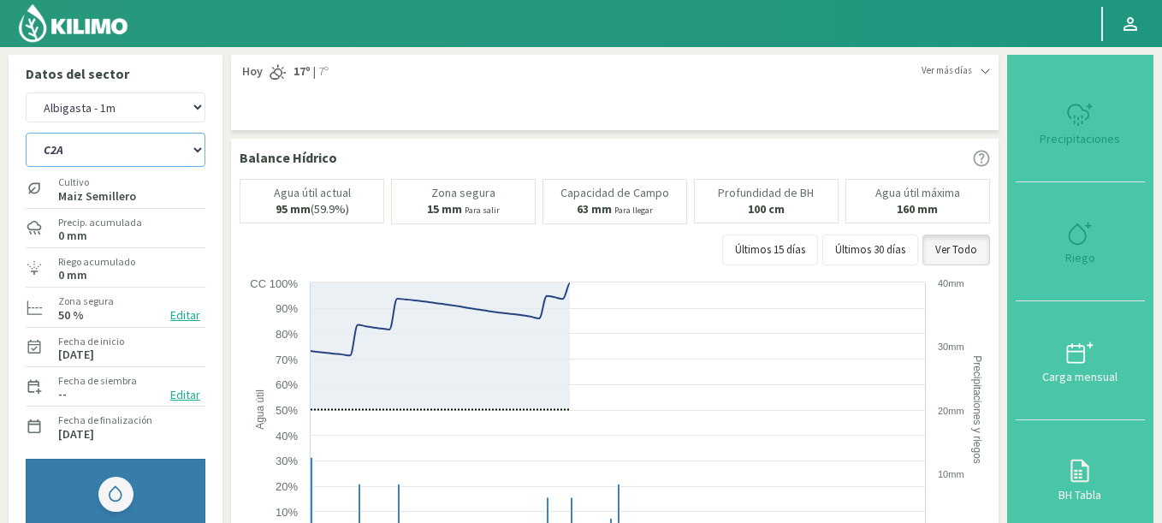
select select "2015: Object"
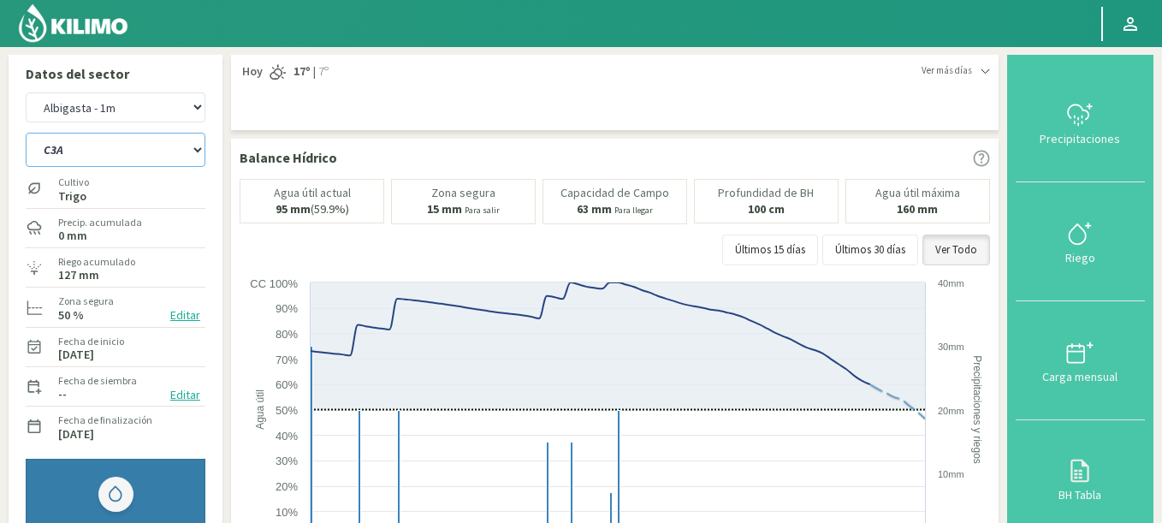
click at [26, 133] on select "C1 SUR C2A C2 SUR C3A C4A" at bounding box center [116, 150] width 180 height 34
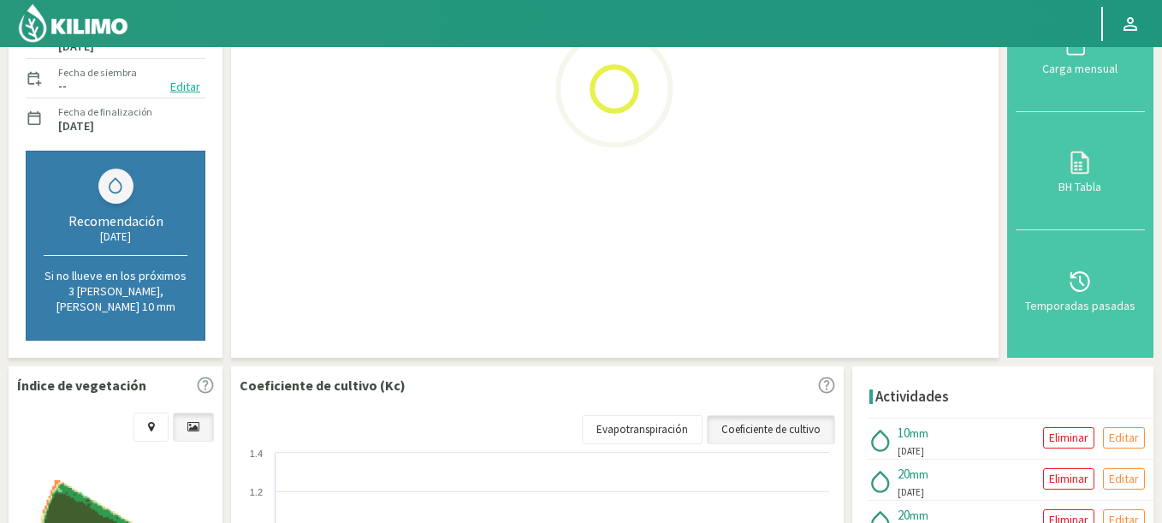
select select "32: Object"
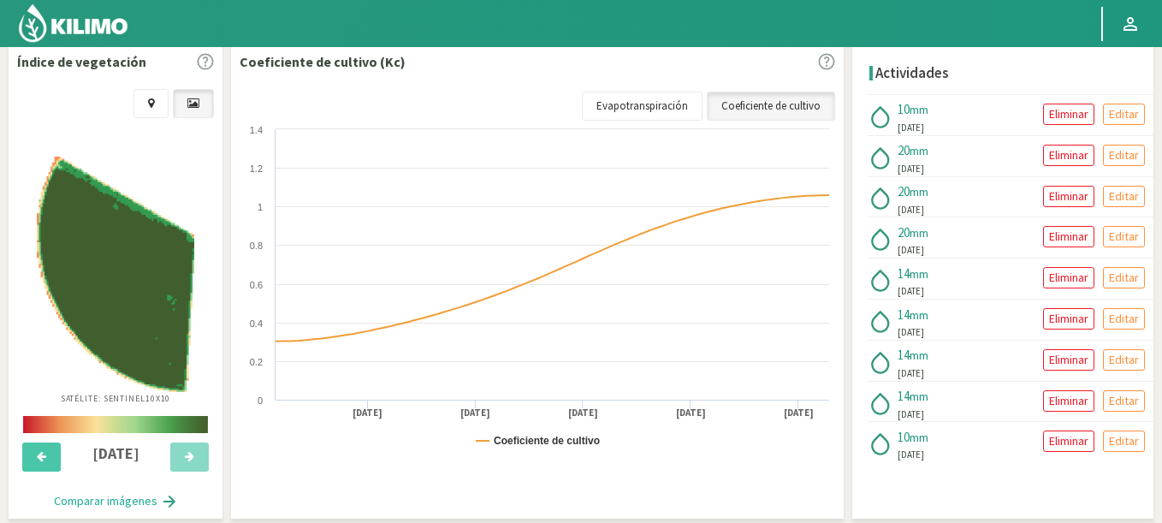
select select "2298: Object"
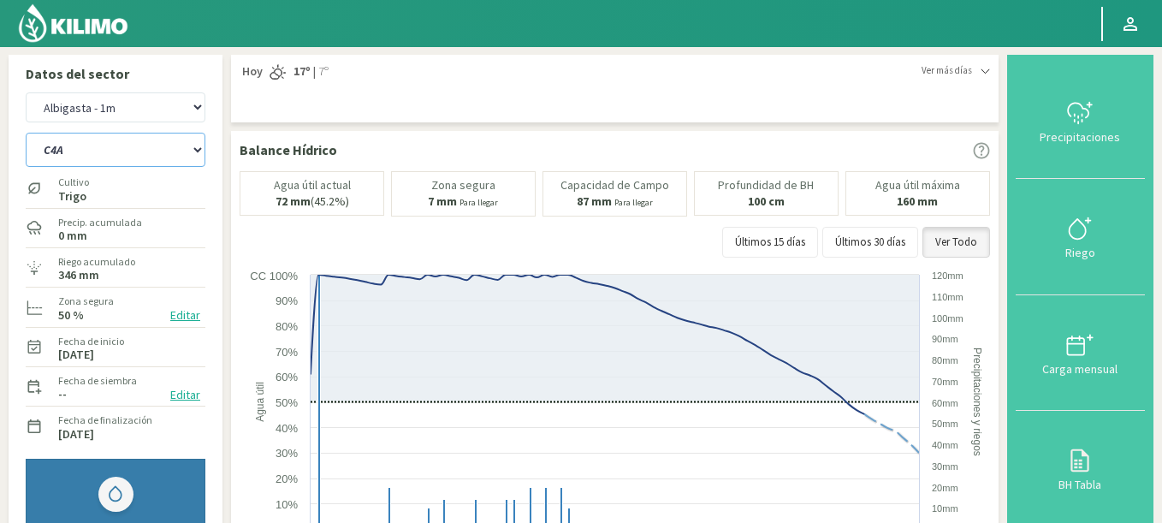
click at [26, 133] on select "C1 SUR C2A C2 SUR C3A C4A" at bounding box center [116, 150] width 180 height 34
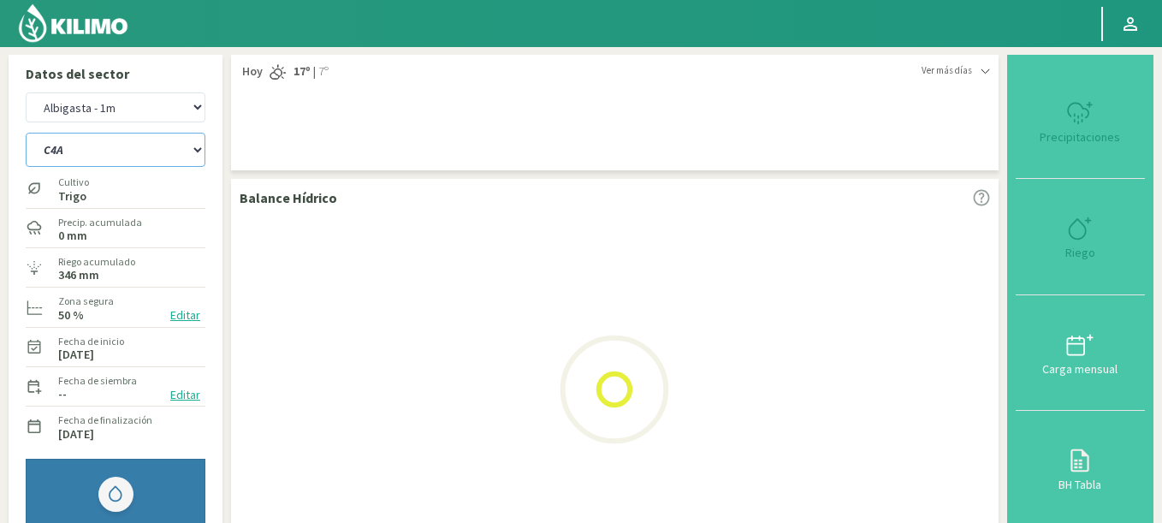
select select "38: Object"
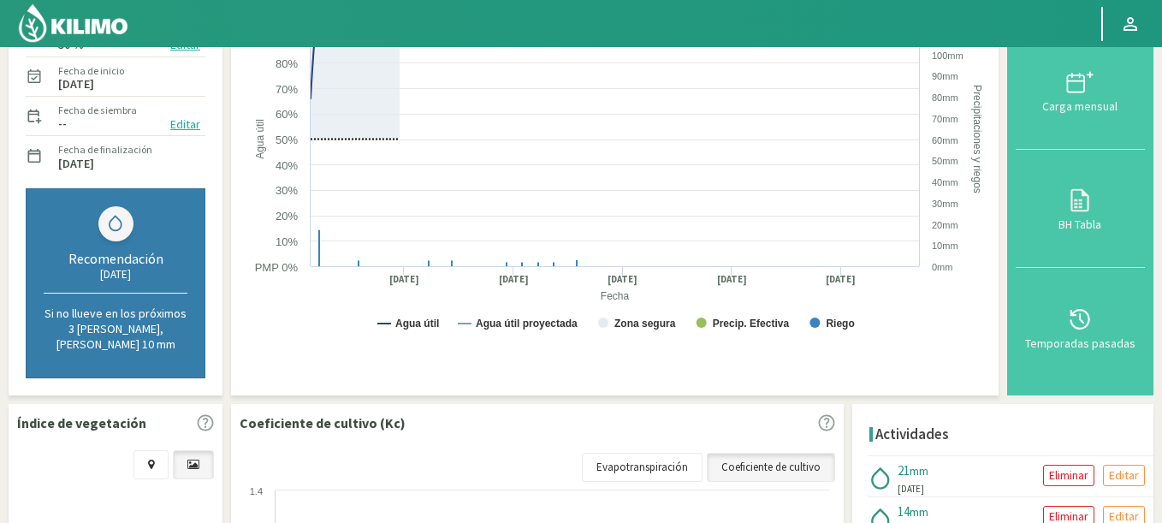
scroll to position [411, 0]
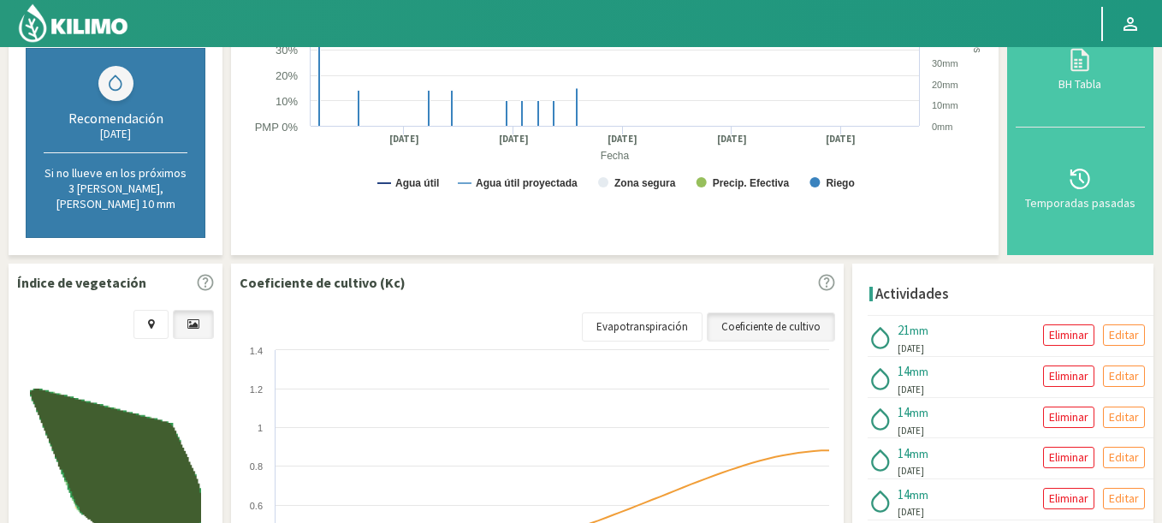
select select "2581: Object"
select select "44: Object"
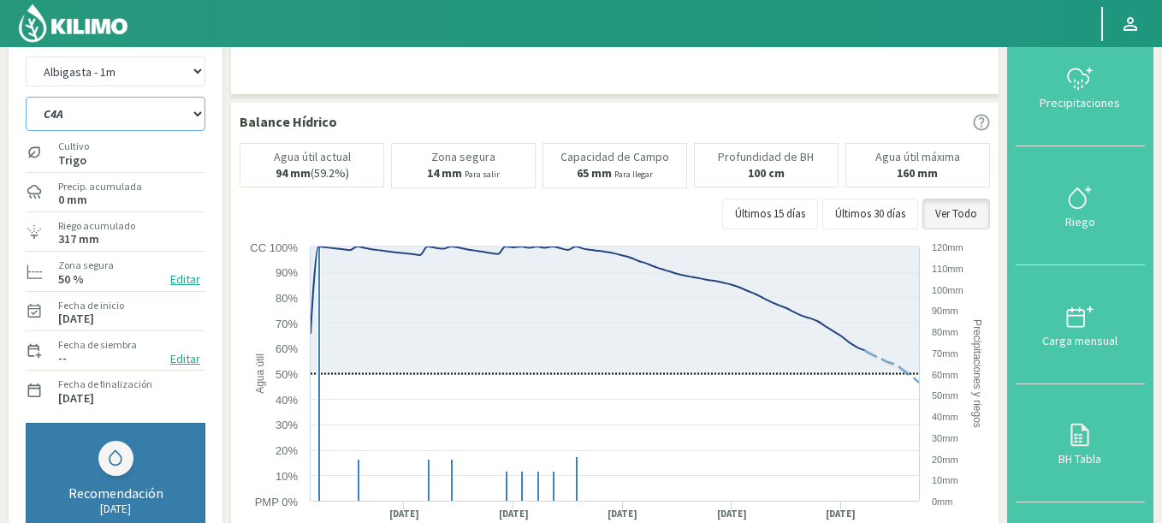
scroll to position [0, 0]
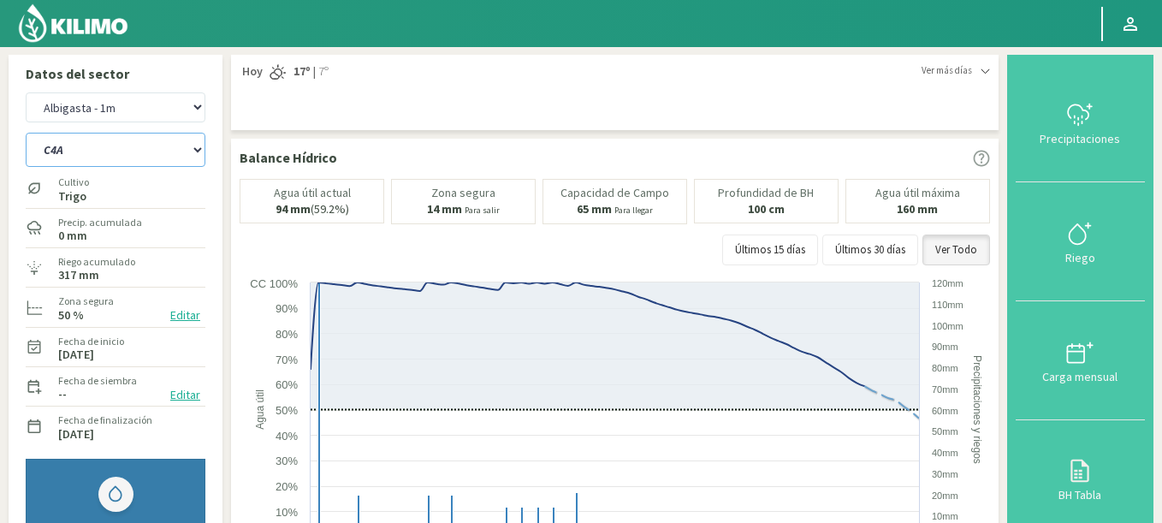
drag, startPoint x: 148, startPoint y: 156, endPoint x: 49, endPoint y: 27, distance: 162.9
click at [26, 92] on select "Agr. Cardonal Agr. El [PERSON_NAME] [PERSON_NAME] [GEOGRAPHIC_DATA] - IC Agríco…" at bounding box center [116, 107] width 180 height 30
select select "2865: Object"
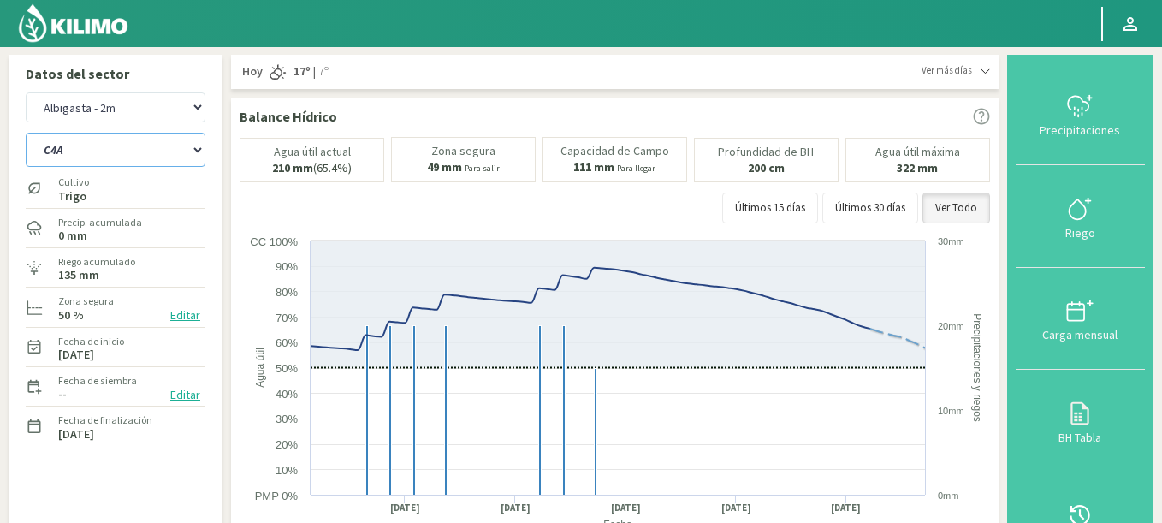
click at [26, 133] on select "C1 SUR C2A C2 SUR C3A C4A" at bounding box center [116, 150] width 180 height 34
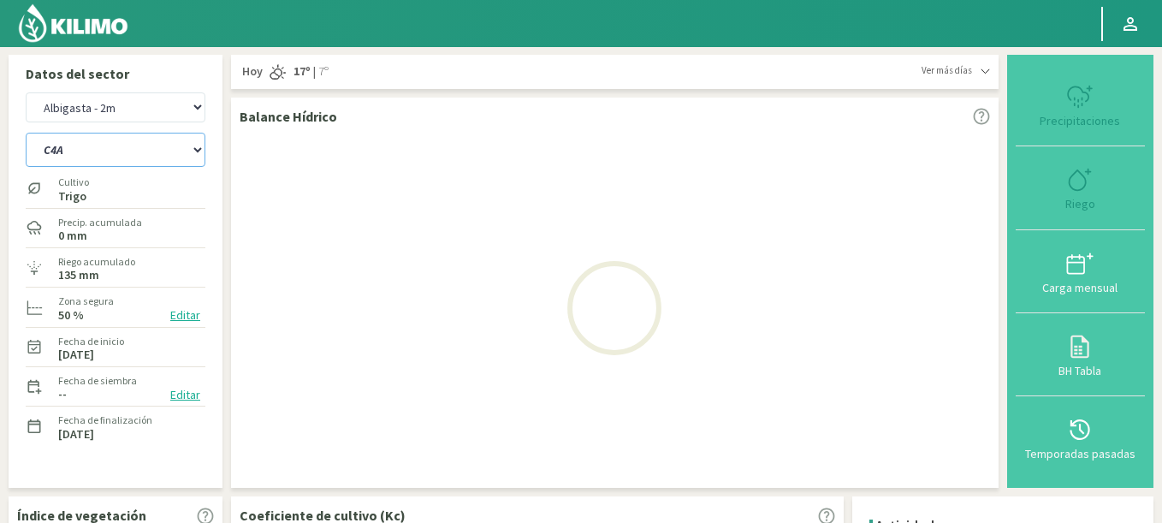
select select "45: Object"
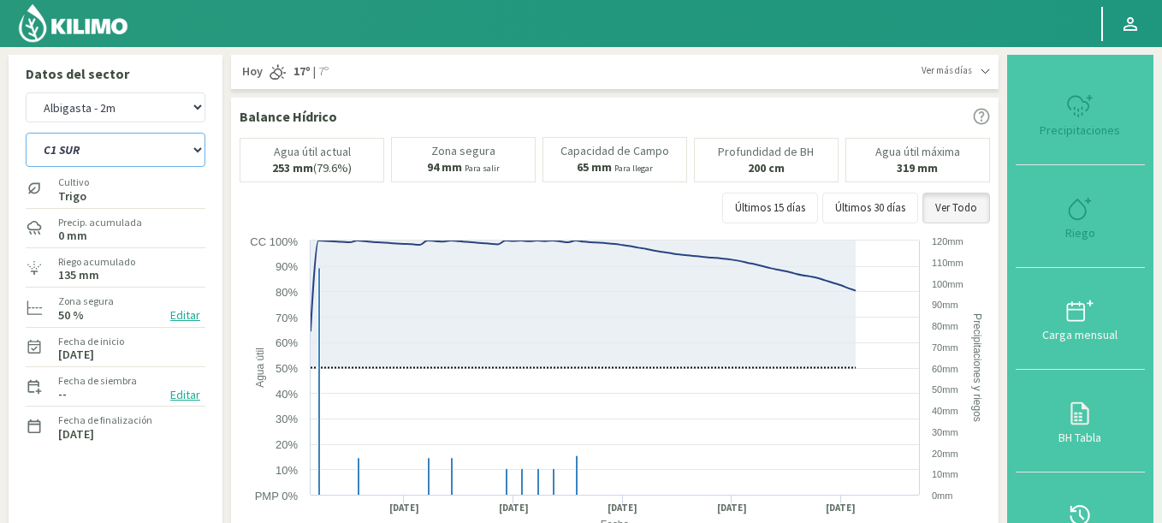
select select "3148: Object"
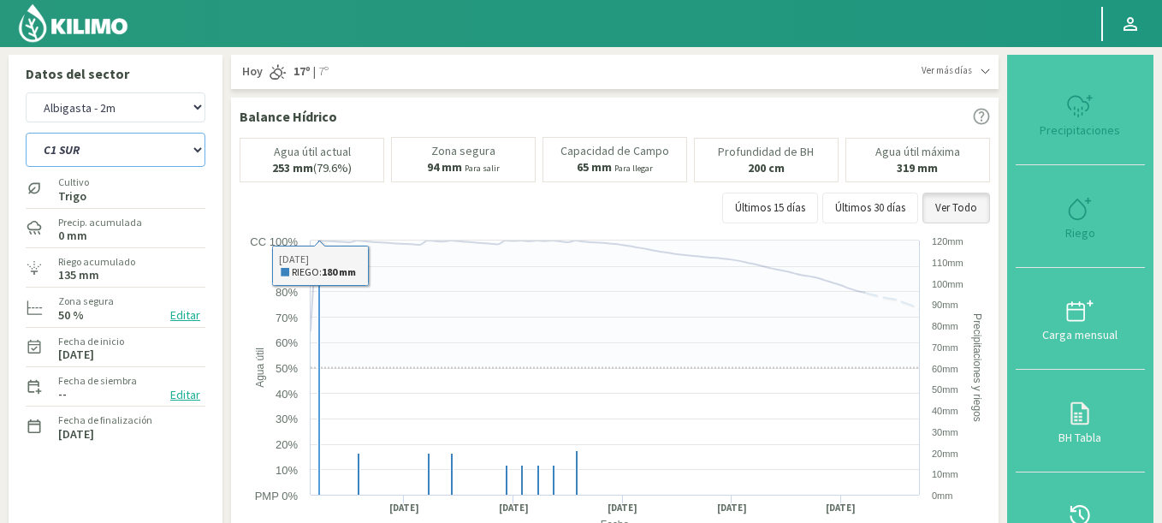
select select "54: Object"
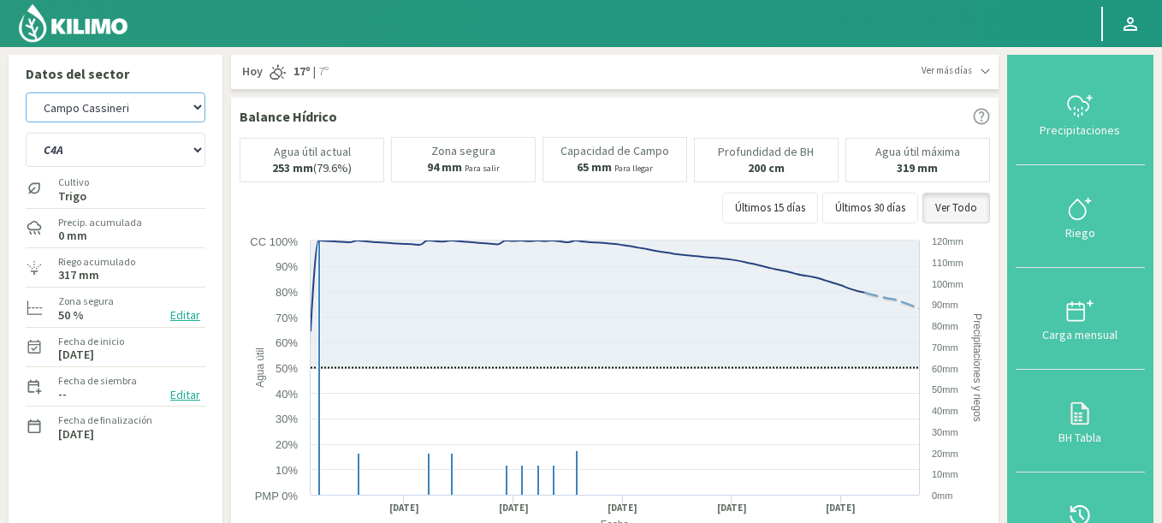
click at [26, 92] on select "Agr. Cardonal Agr. El [PERSON_NAME] [PERSON_NAME] [GEOGRAPHIC_DATA] - IC Agríco…" at bounding box center [116, 107] width 180 height 30
select select "3436: Object"
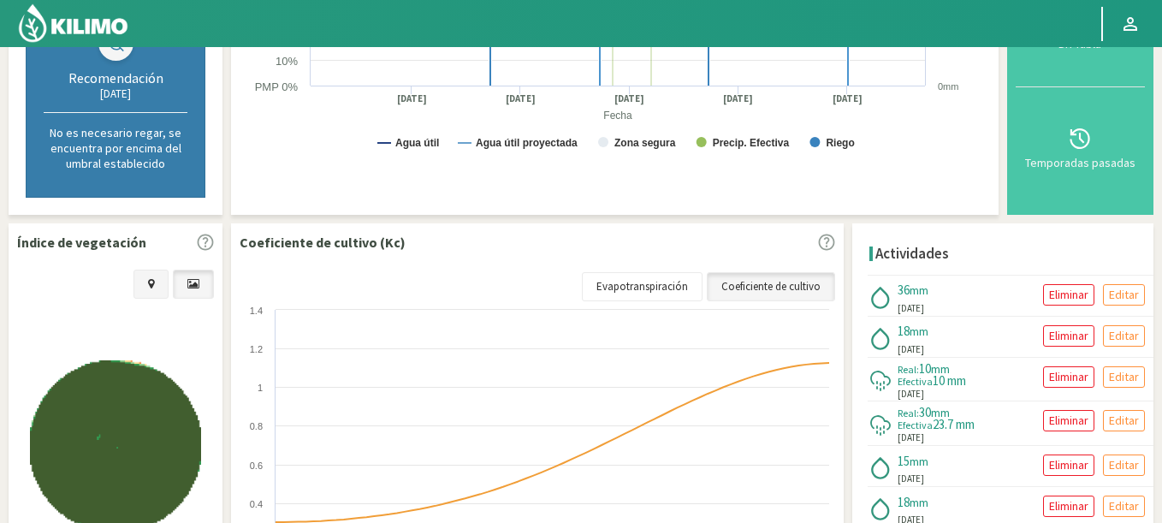
scroll to position [616, 0]
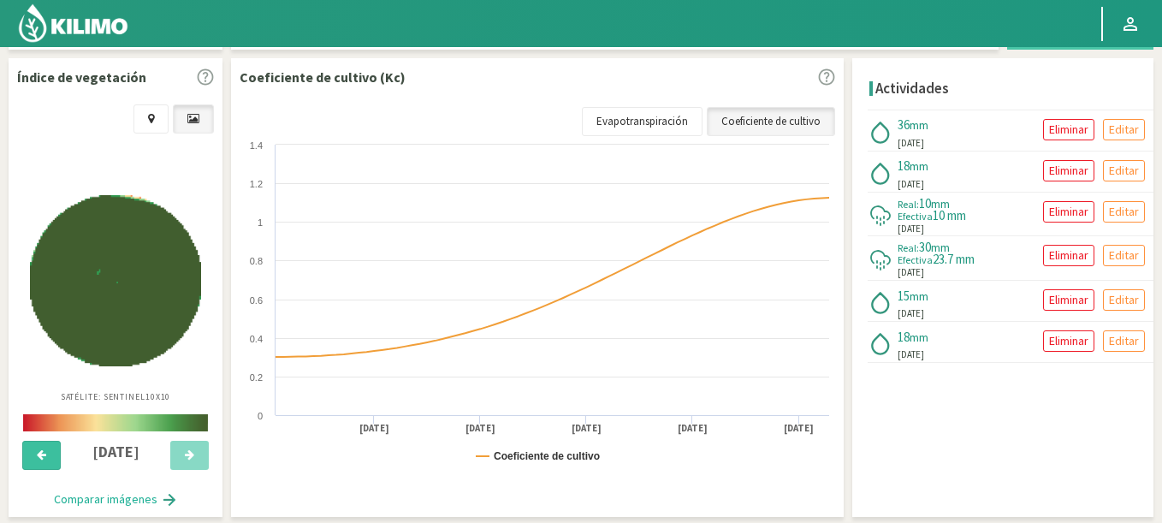
click at [47, 460] on button at bounding box center [41, 455] width 38 height 29
click at [46, 460] on button at bounding box center [41, 455] width 38 height 29
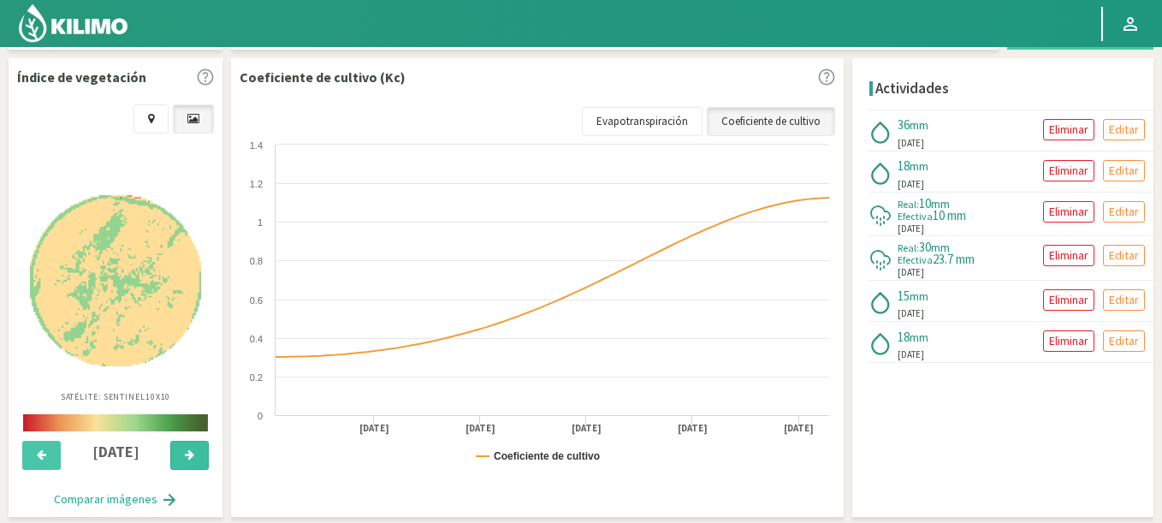
click at [185, 445] on button at bounding box center [189, 455] width 38 height 29
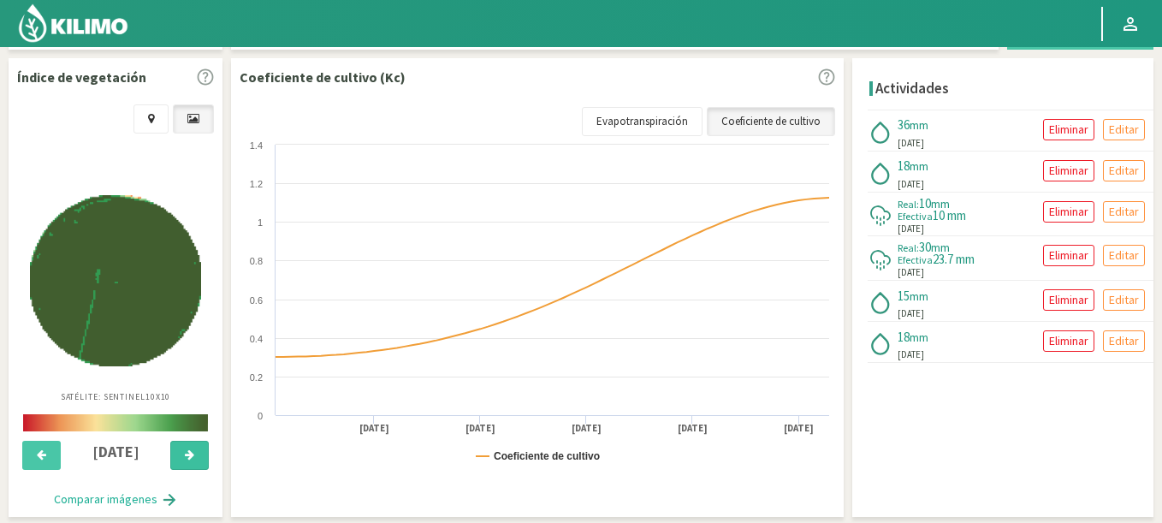
click at [185, 445] on button at bounding box center [189, 455] width 38 height 29
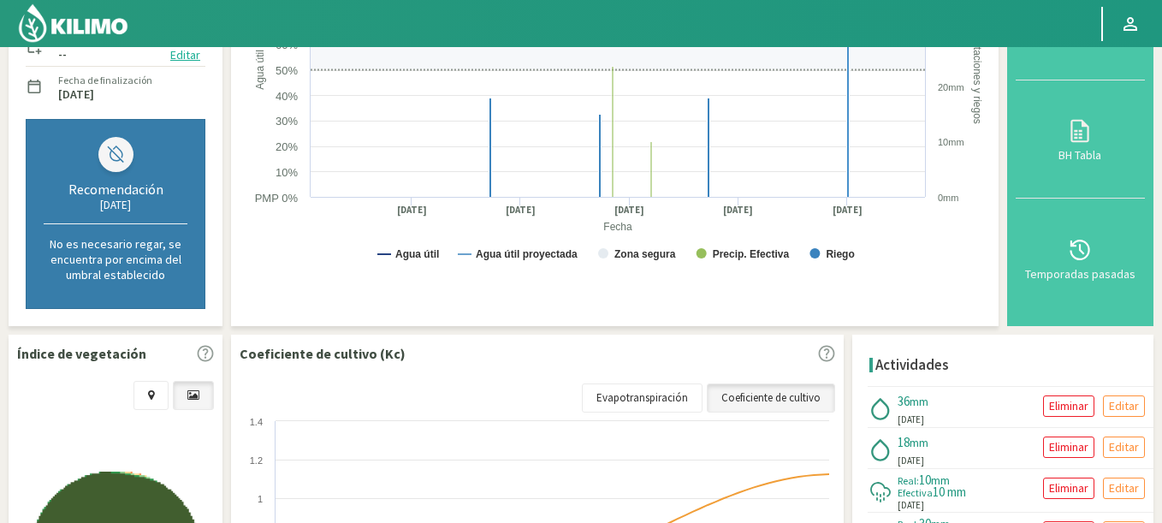
scroll to position [513, 0]
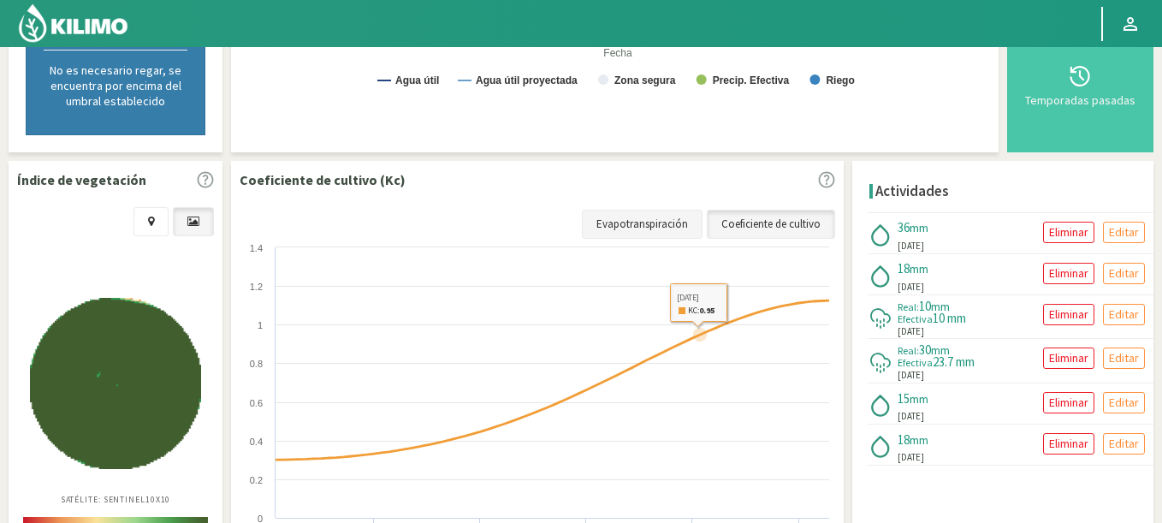
click at [643, 228] on link "Evapotranspiración" at bounding box center [642, 224] width 121 height 29
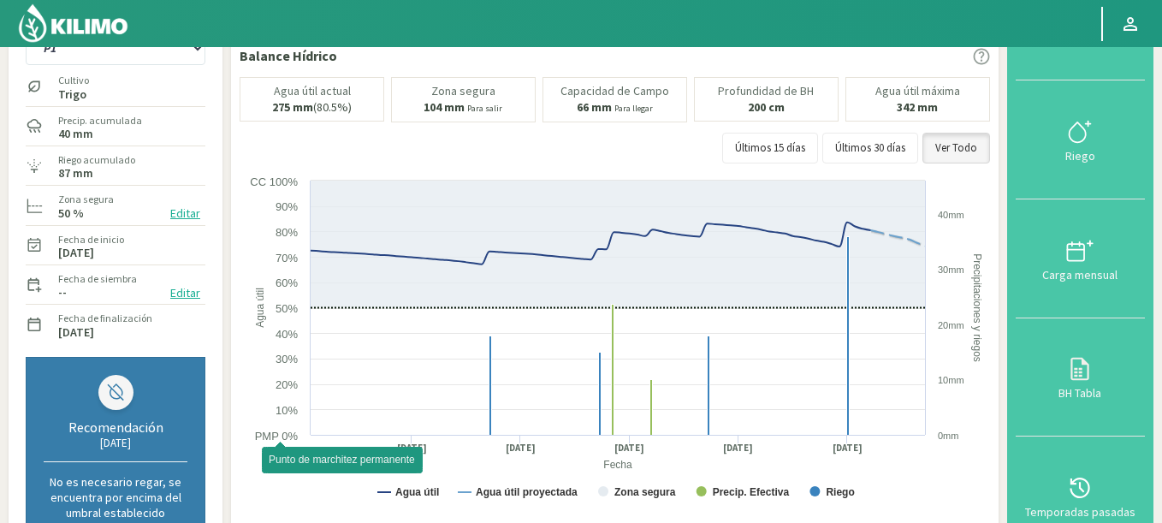
scroll to position [0, 0]
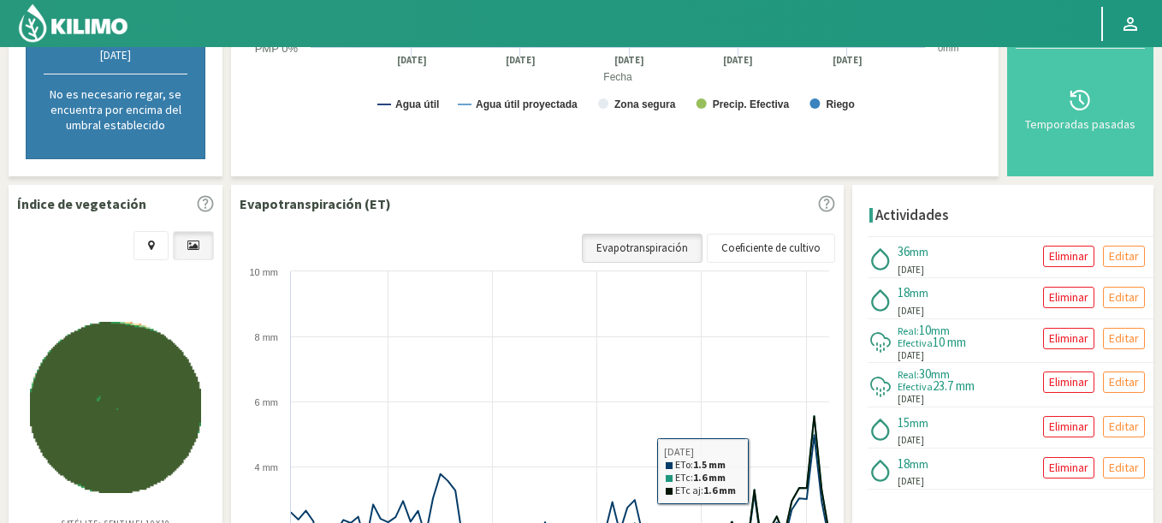
click at [638, 257] on link "Evapotranspiración" at bounding box center [642, 248] width 121 height 29
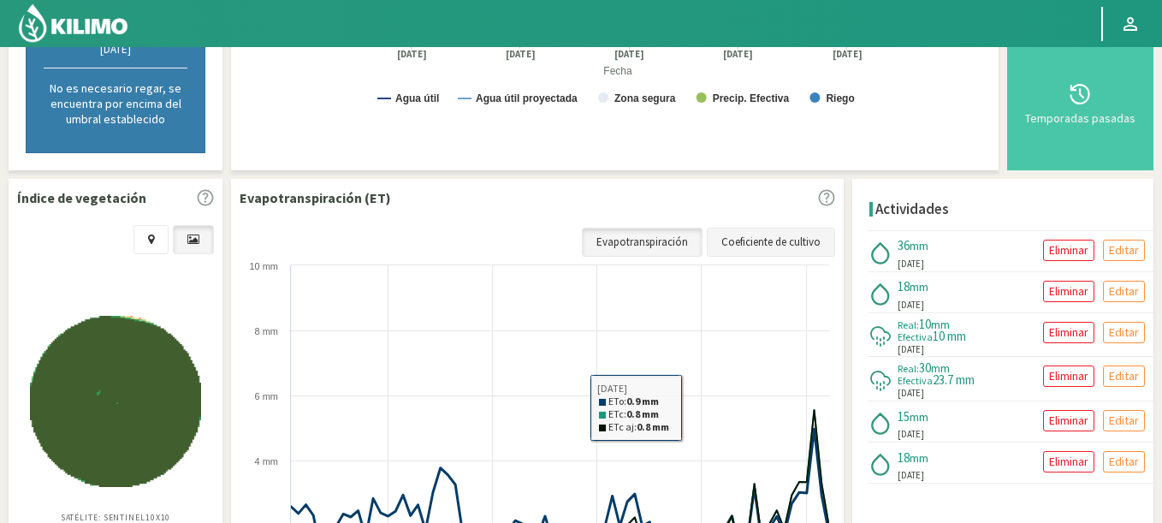
scroll to position [489, 0]
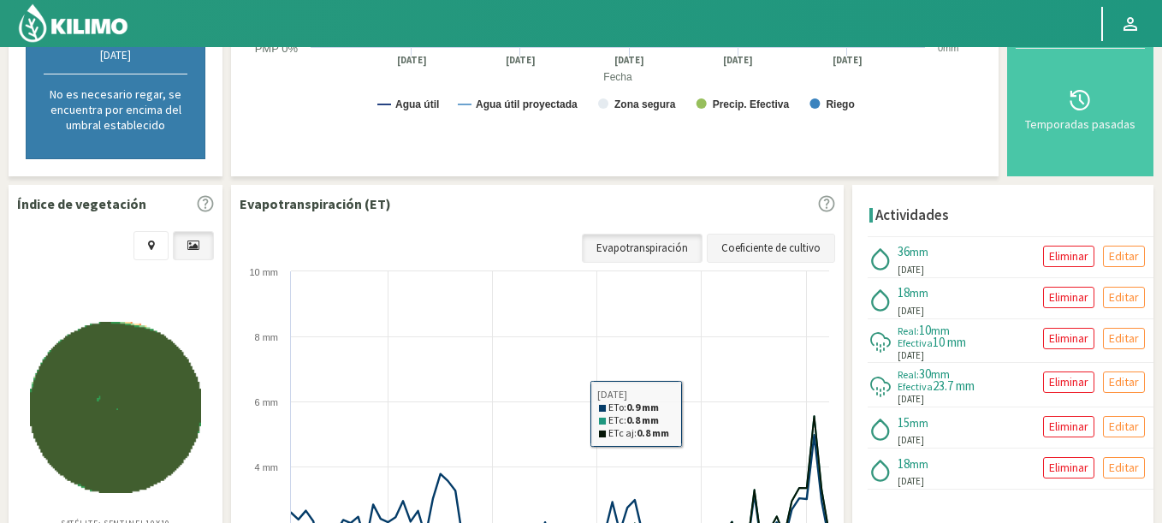
click at [740, 240] on link "Coeficiente de cultivo" at bounding box center [771, 248] width 128 height 29
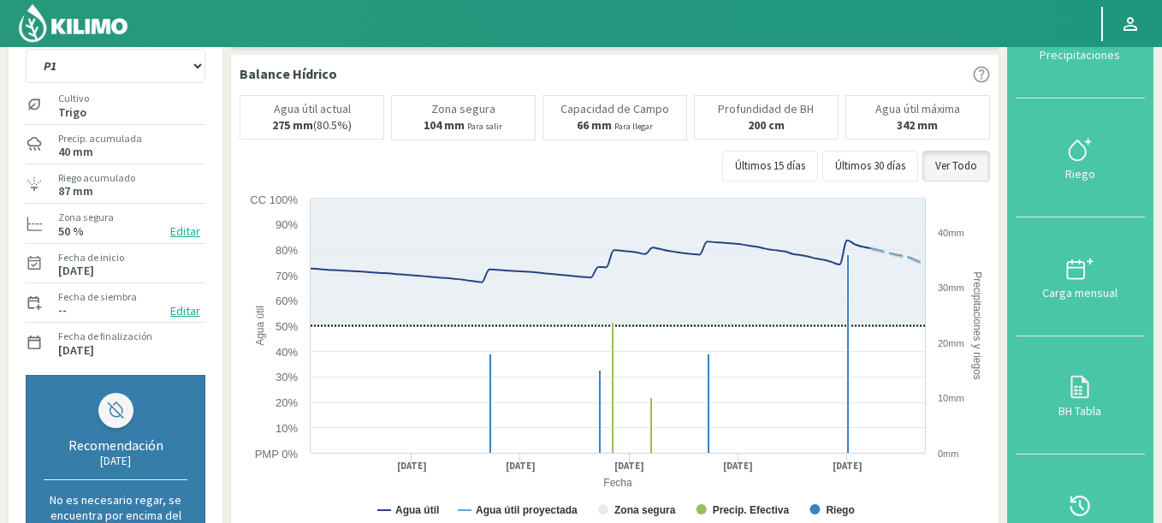
scroll to position [0, 0]
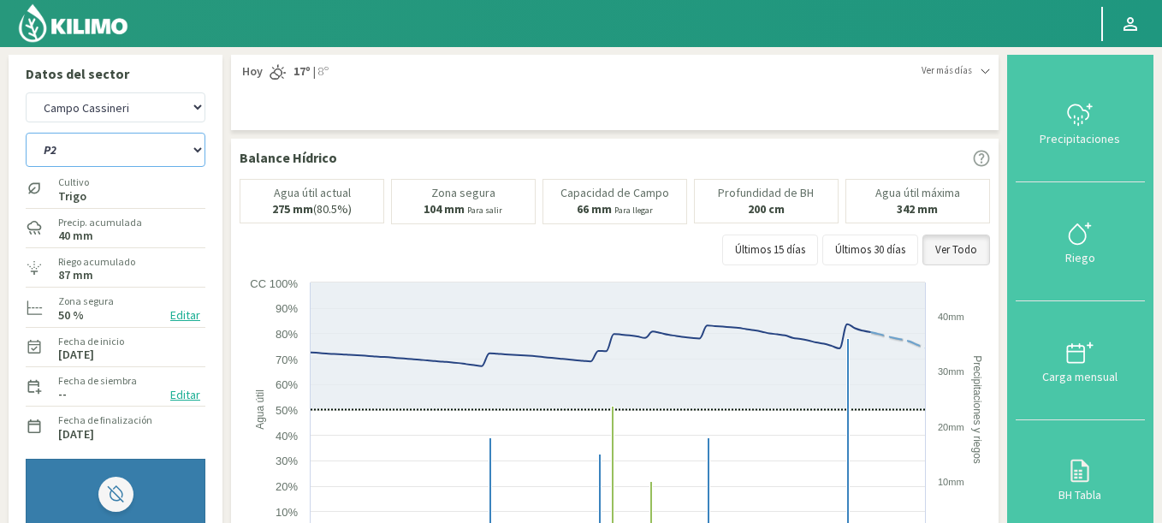
click at [26, 133] on select "P1 P2 R4 Riego 2" at bounding box center [116, 150] width 180 height 34
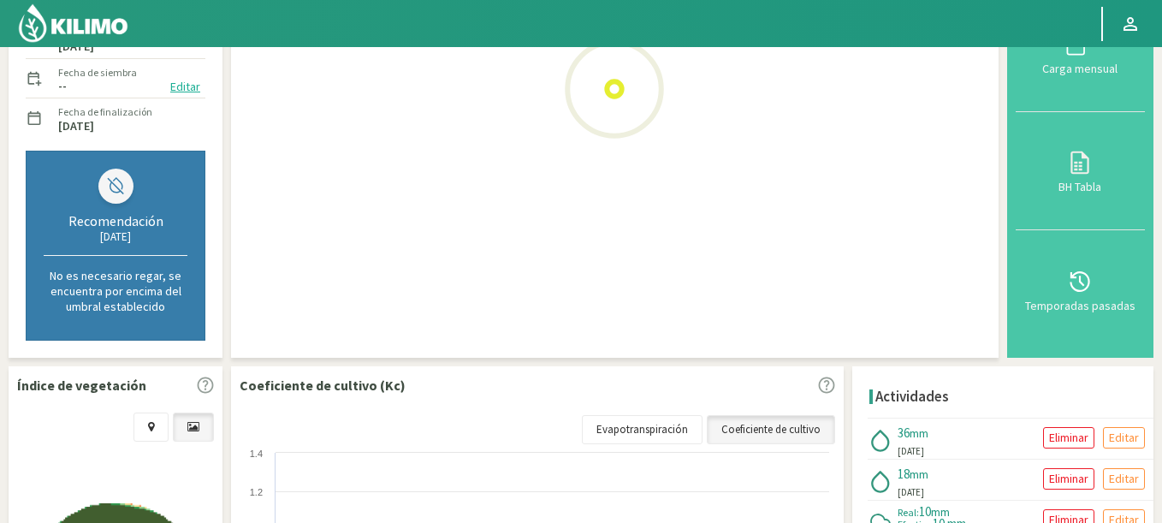
select select "55: Object"
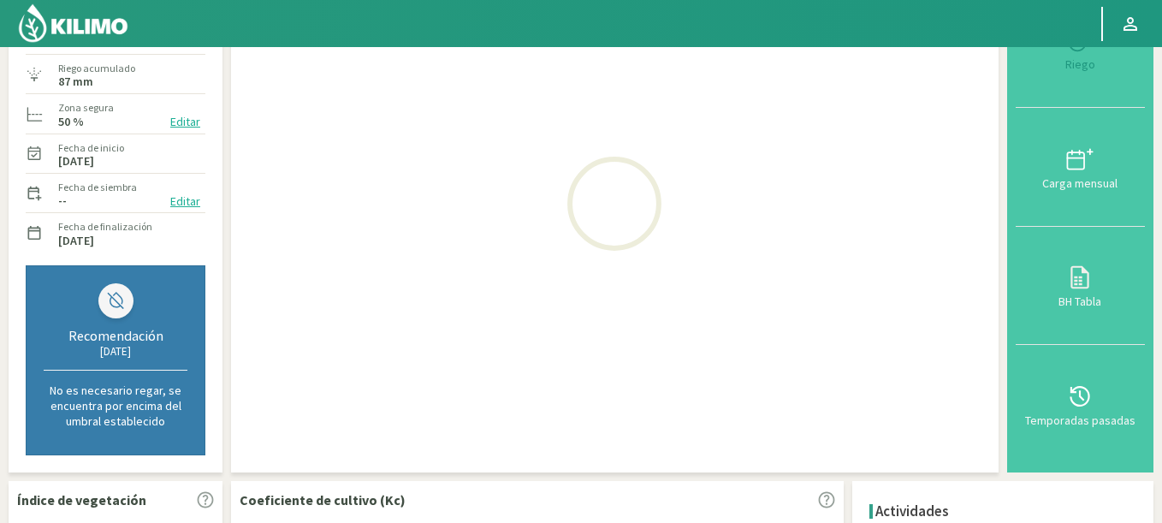
scroll to position [103, 0]
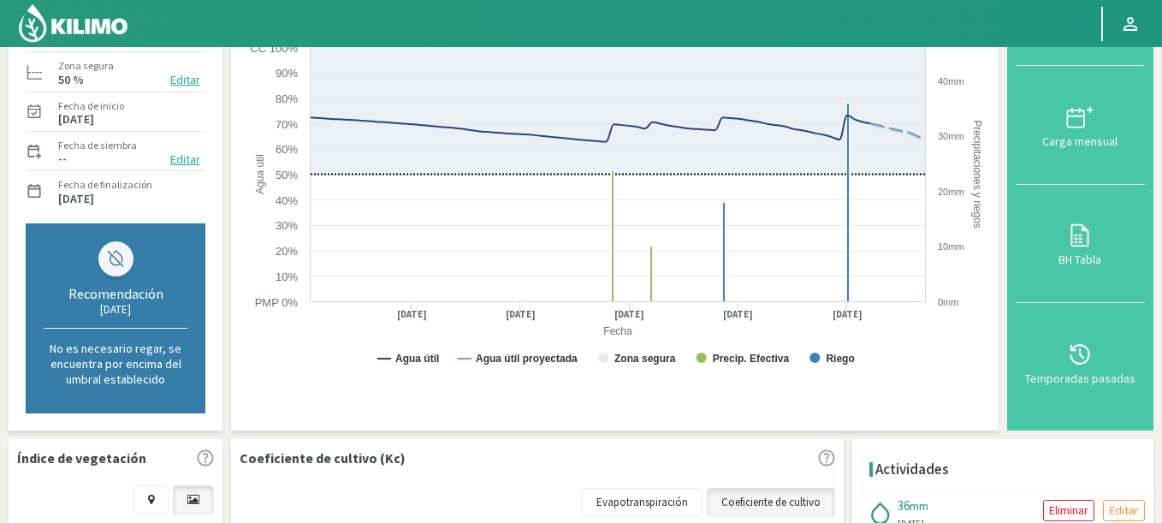
select select "3719: Object"
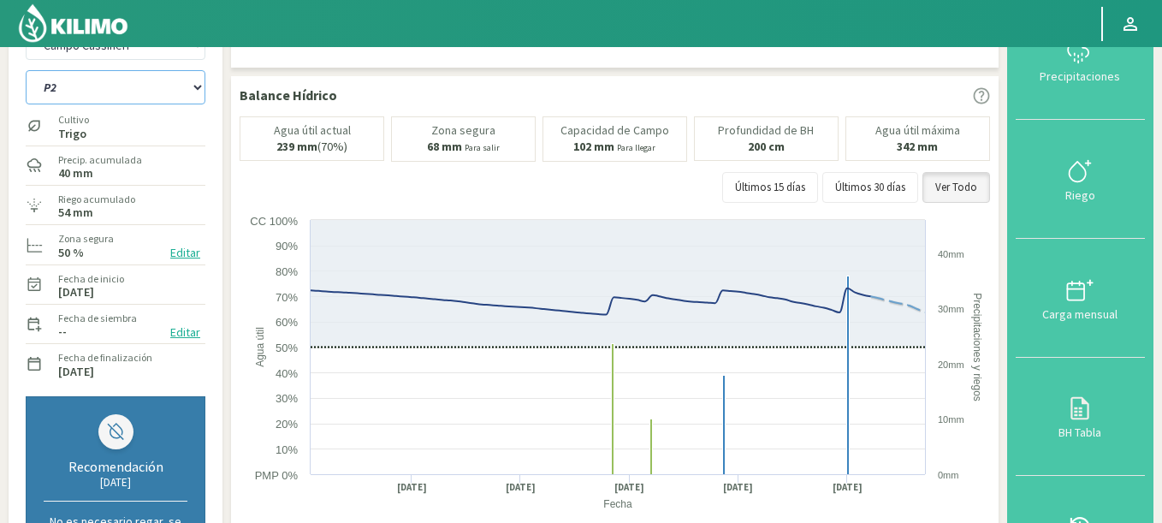
scroll to position [0, 0]
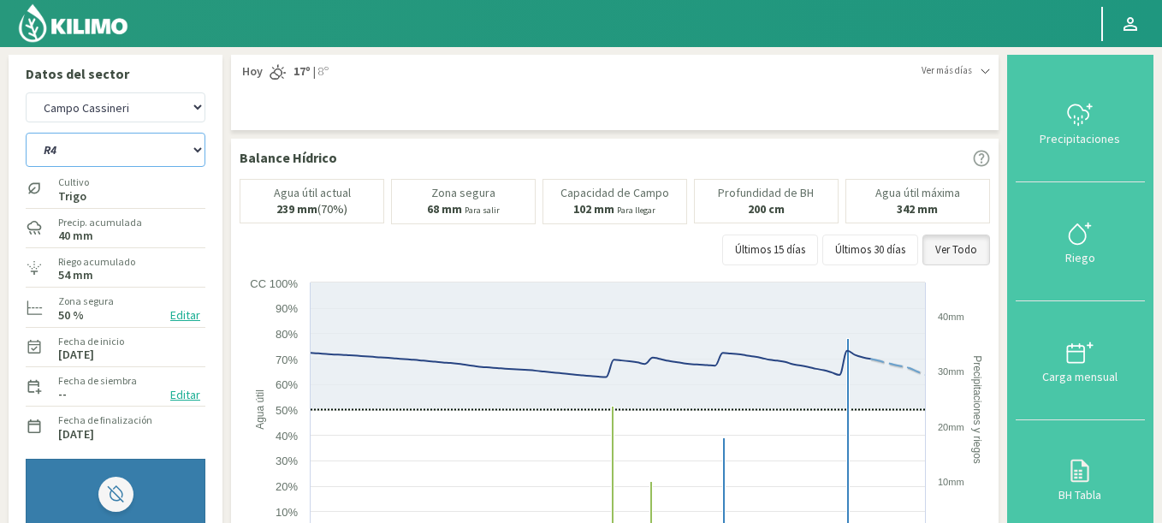
click at [26, 133] on select "P1 P2 R4 Riego 2" at bounding box center [116, 150] width 180 height 34
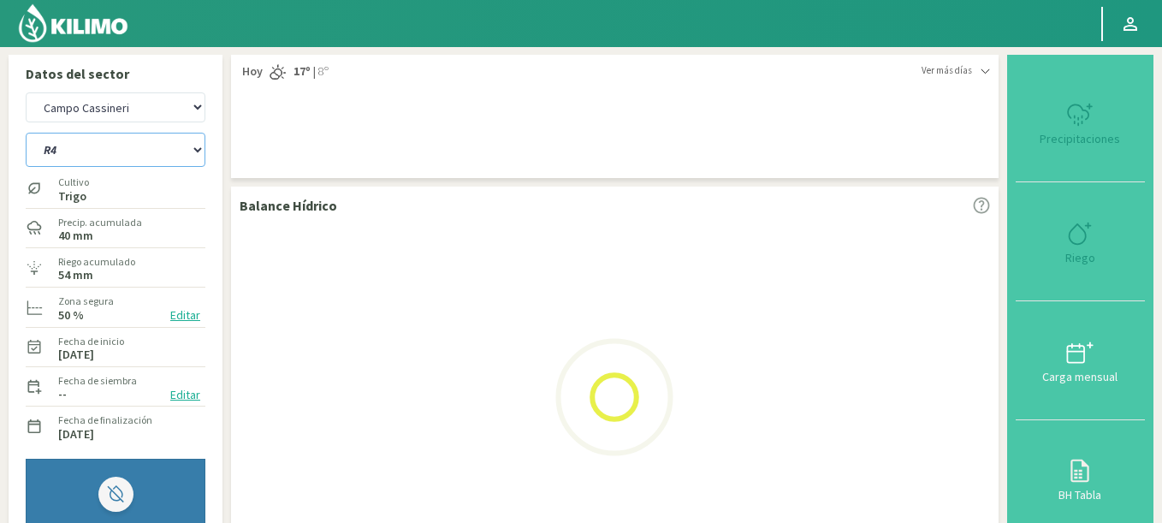
select select "60: Object"
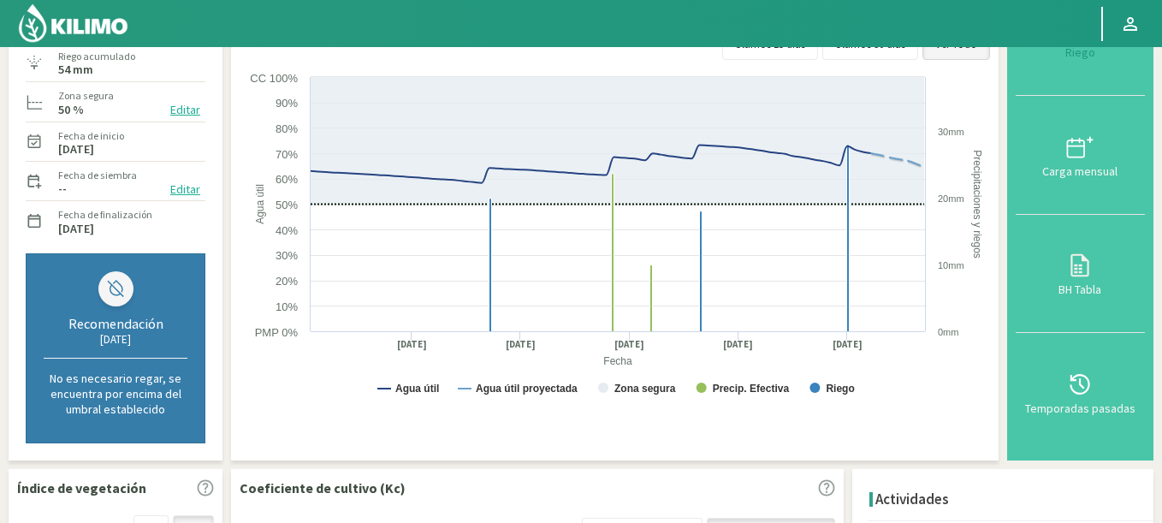
select select "4002: Object"
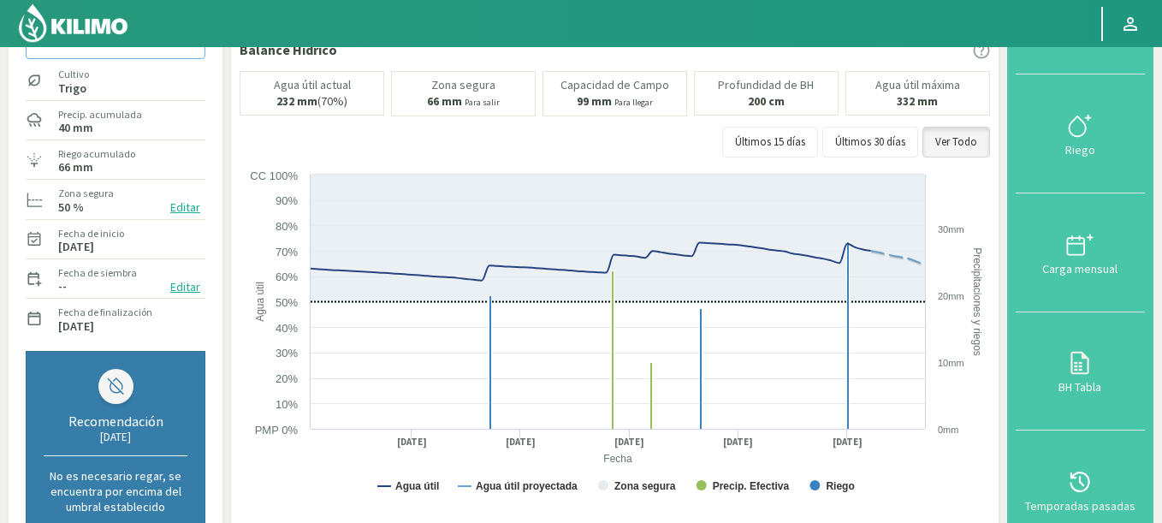
scroll to position [103, 0]
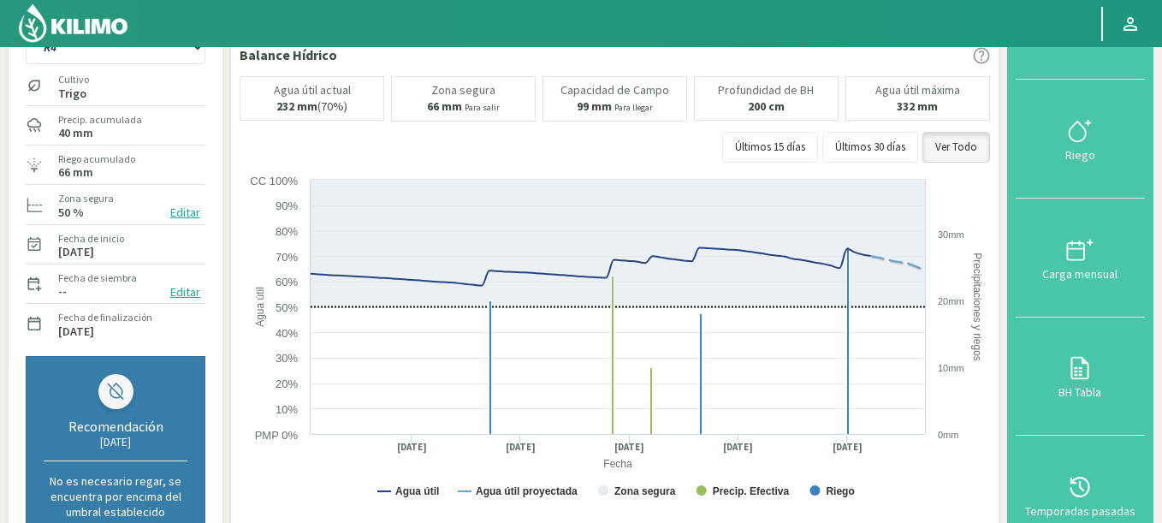
click at [112, 67] on div "Cultivo Trigo" at bounding box center [116, 85] width 180 height 37
click at [26, 30] on select "P1 P2 R4 Riego 2" at bounding box center [116, 47] width 180 height 34
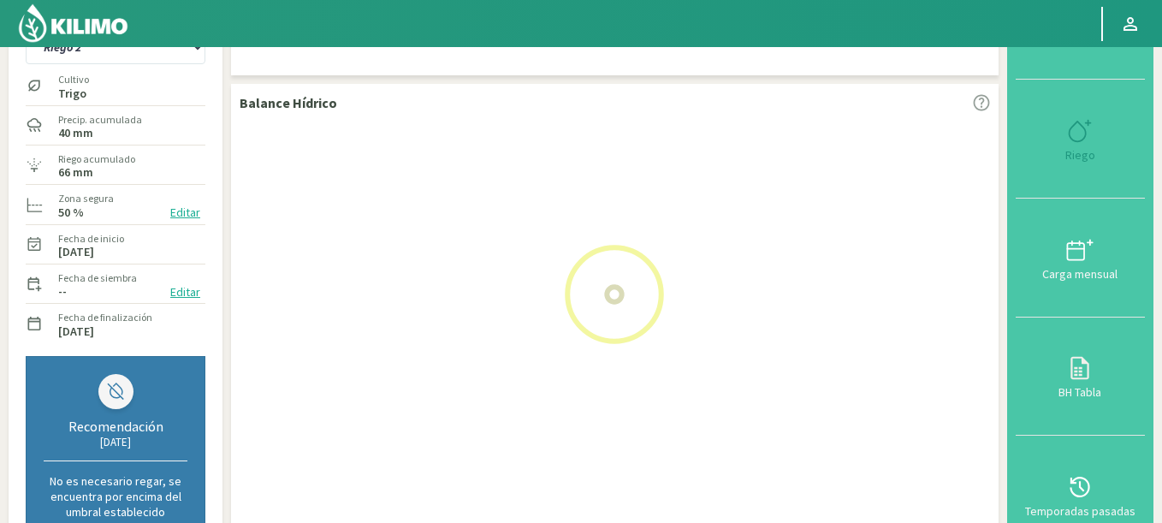
select select "65: Object"
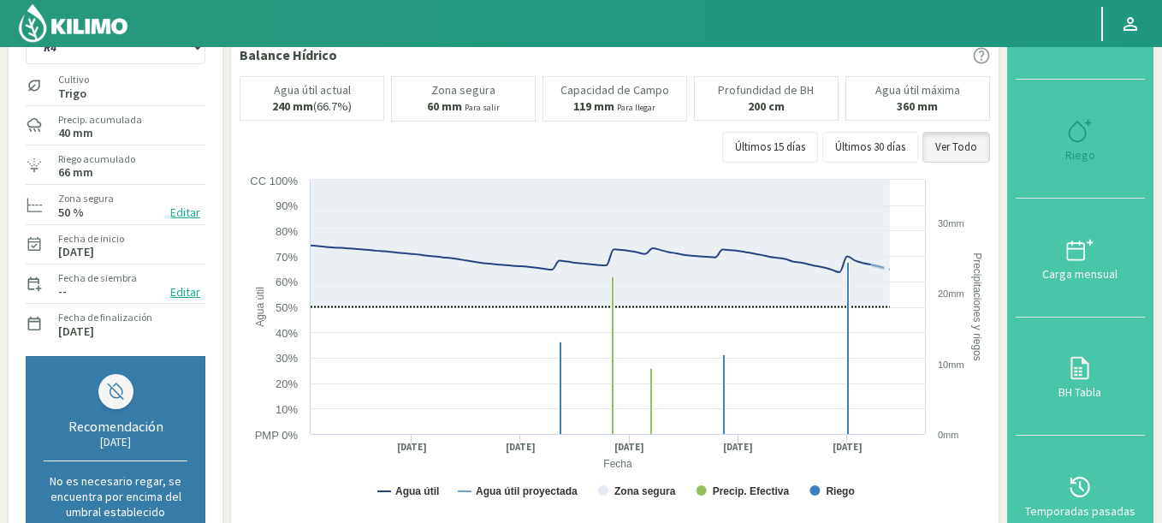
select select "4285: Object"
select select "70: Object"
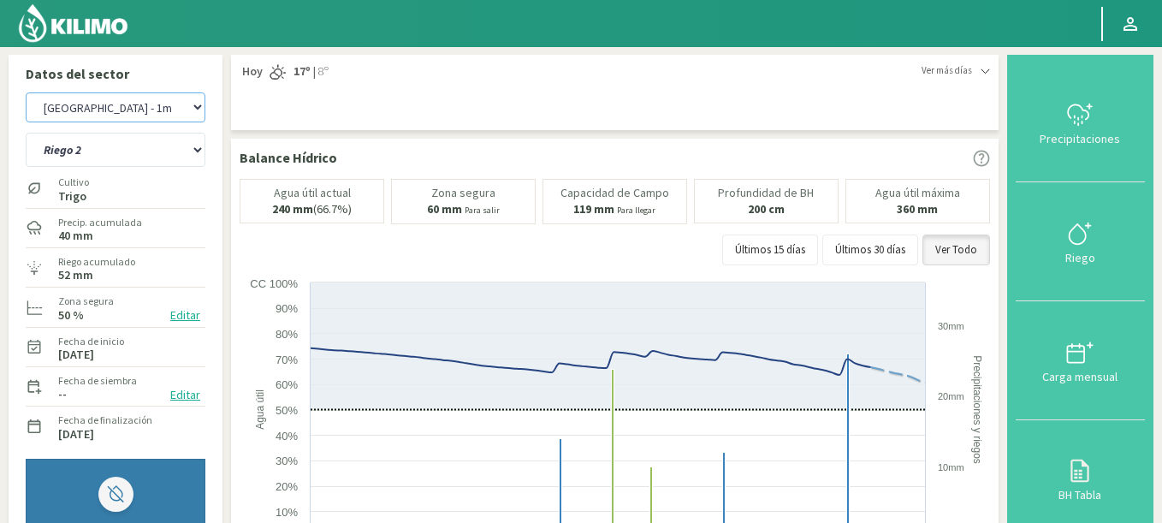
click at [26, 92] on select "Agr. Cardonal Agr. El [PERSON_NAME] [PERSON_NAME] [GEOGRAPHIC_DATA] - IC Agríco…" at bounding box center [116, 107] width 180 height 30
select select "4569: Object"
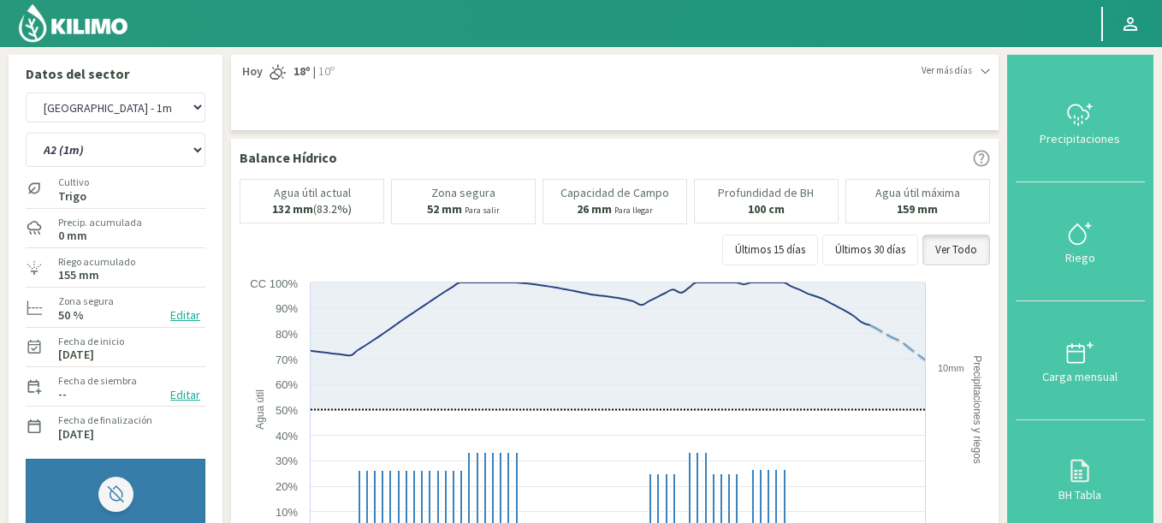
click at [132, 169] on div "A2 (1m) D1 Sur (1m) D2 Oeste (1m)" at bounding box center [116, 148] width 180 height 43
click at [26, 133] on select "A2 (1m) D1 Sur (1m) D2 Oeste (1m)" at bounding box center [116, 150] width 180 height 34
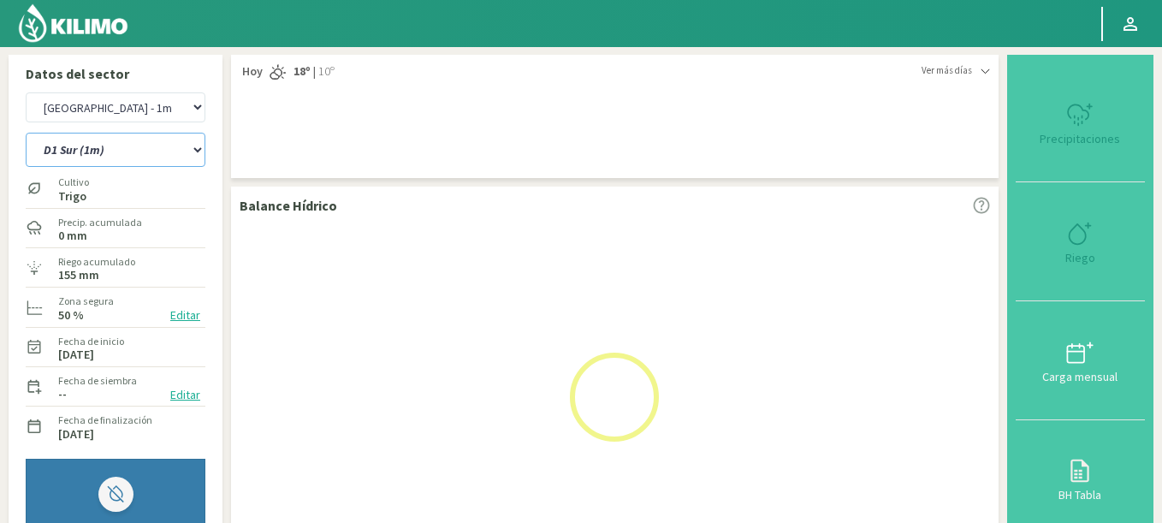
select select "71: Object"
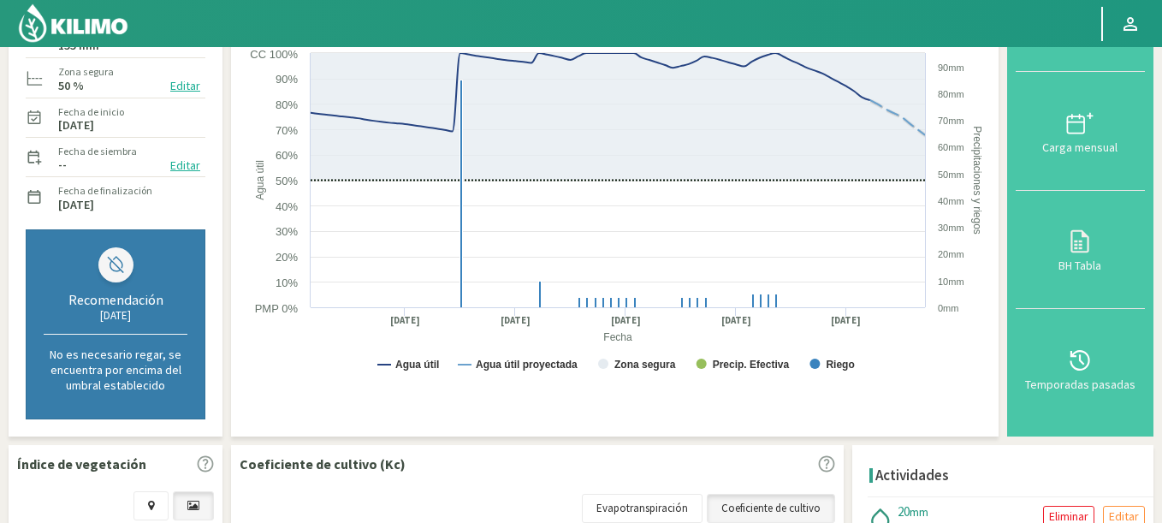
select select "4852: Object"
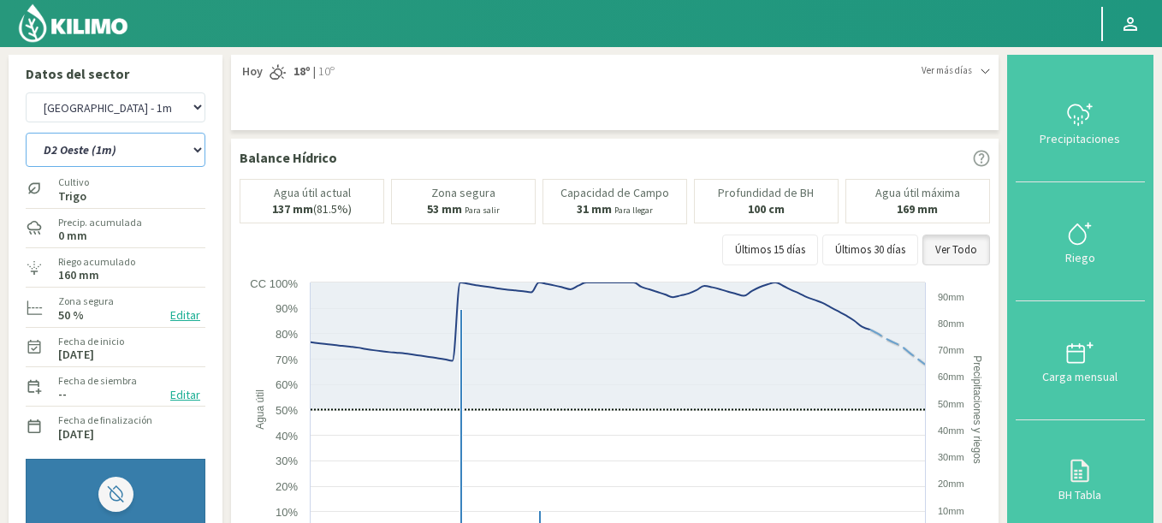
click at [26, 133] on select "A2 (1m) D1 Sur (1m) D2 Oeste (1m)" at bounding box center [116, 150] width 180 height 34
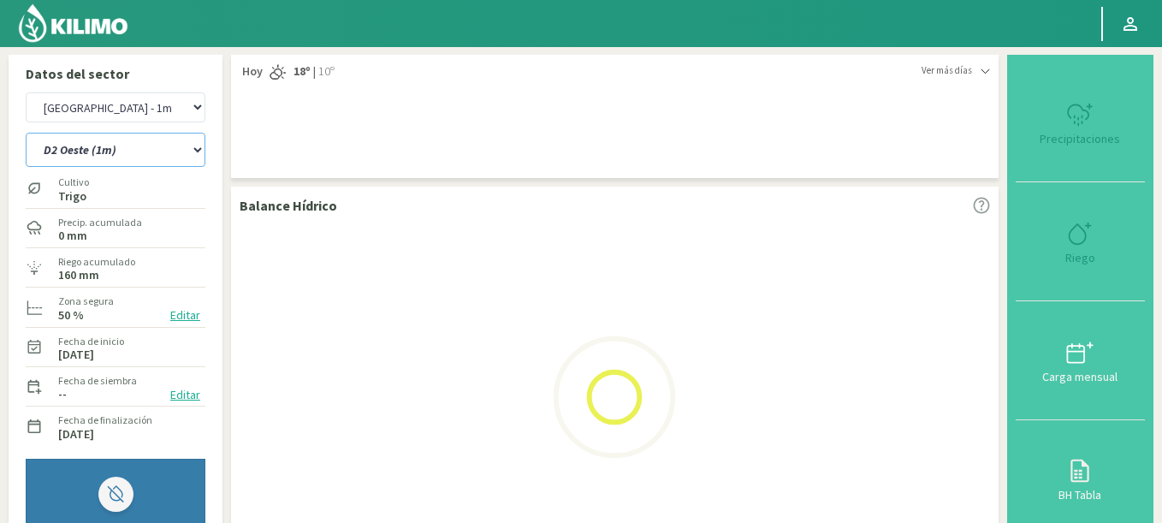
select select "75: Object"
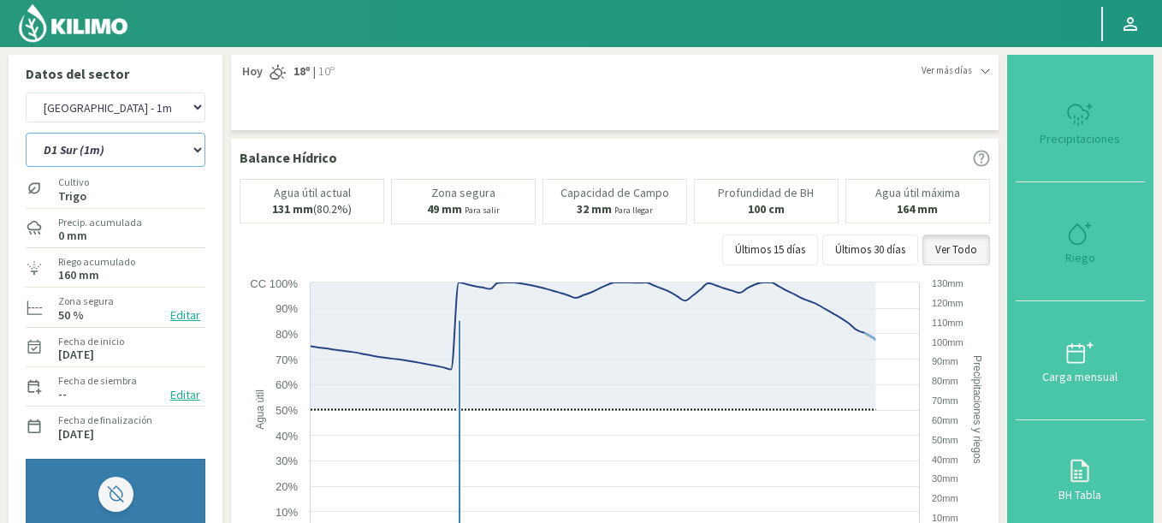
select select "5135: Object"
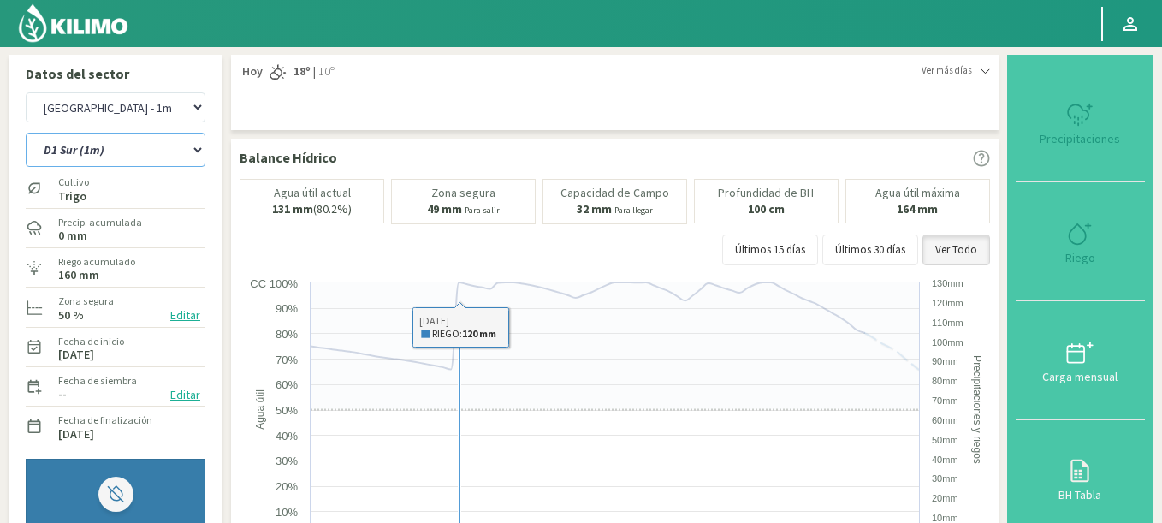
select select "79: Object"
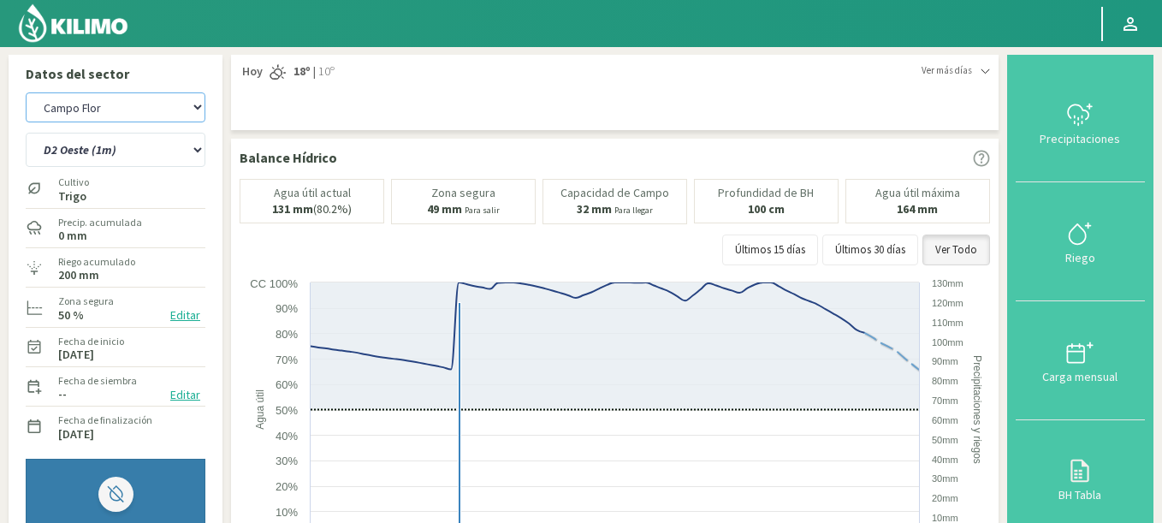
click at [26, 92] on select "Agr. Cardonal Agr. El [PERSON_NAME] [PERSON_NAME] [GEOGRAPHIC_DATA] - IC Agríco…" at bounding box center [116, 107] width 180 height 30
select select "5420: Object"
select select "80: Object"
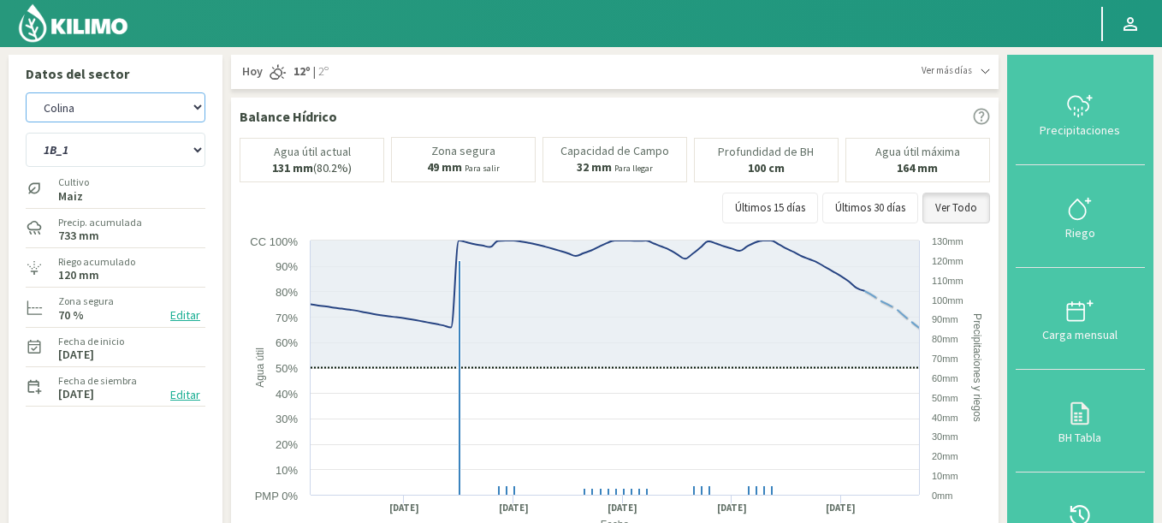
click at [26, 92] on select "Agr. Cardonal Agr. El [PERSON_NAME] [PERSON_NAME] [GEOGRAPHIC_DATA] - IC Agríco…" at bounding box center [116, 107] width 180 height 30
select select "5707: Object"
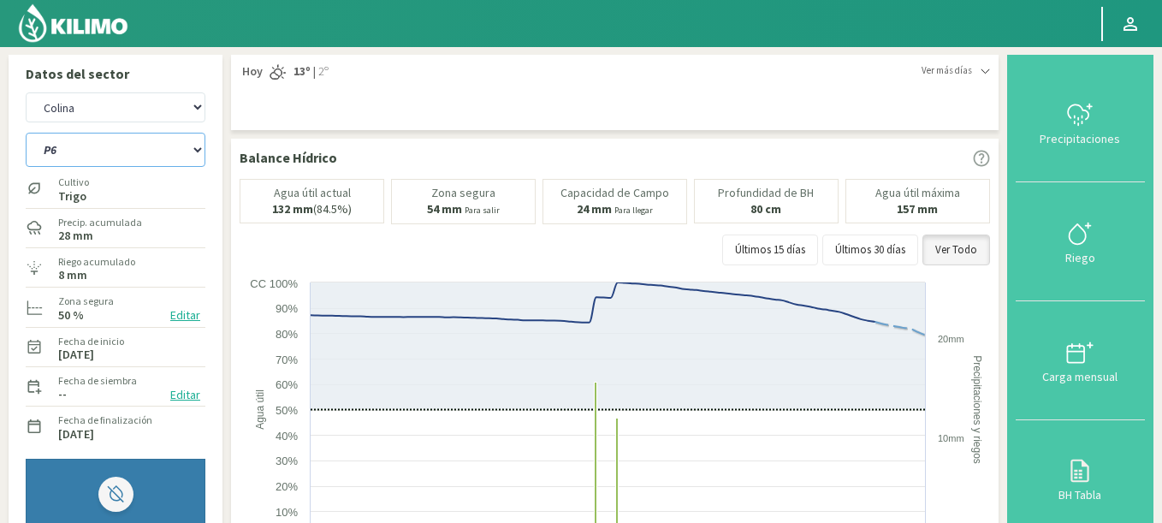
click at [26, 133] on select "P2 P6" at bounding box center [116, 150] width 180 height 34
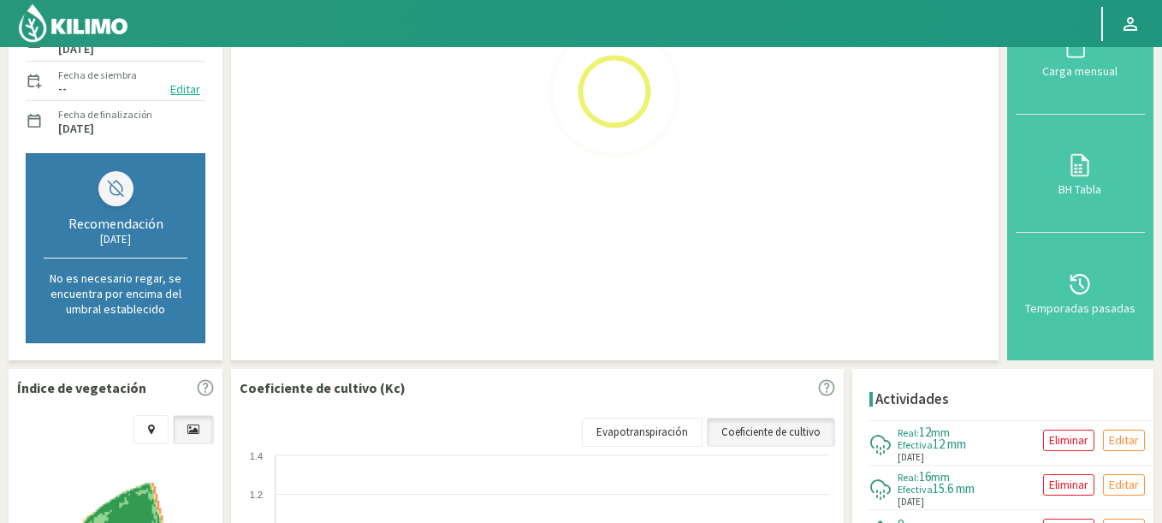
scroll to position [308, 0]
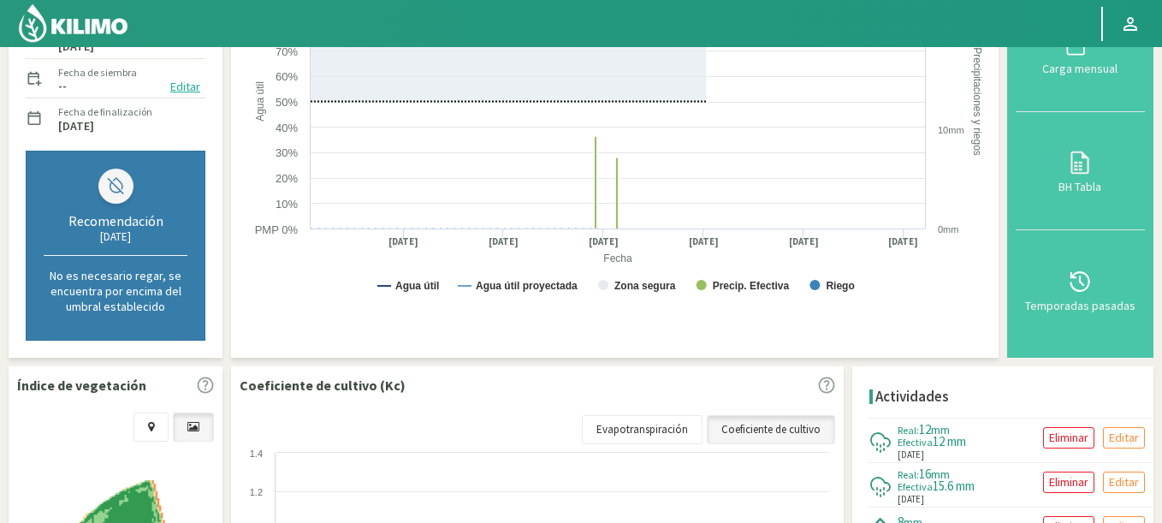
select select "82: Object"
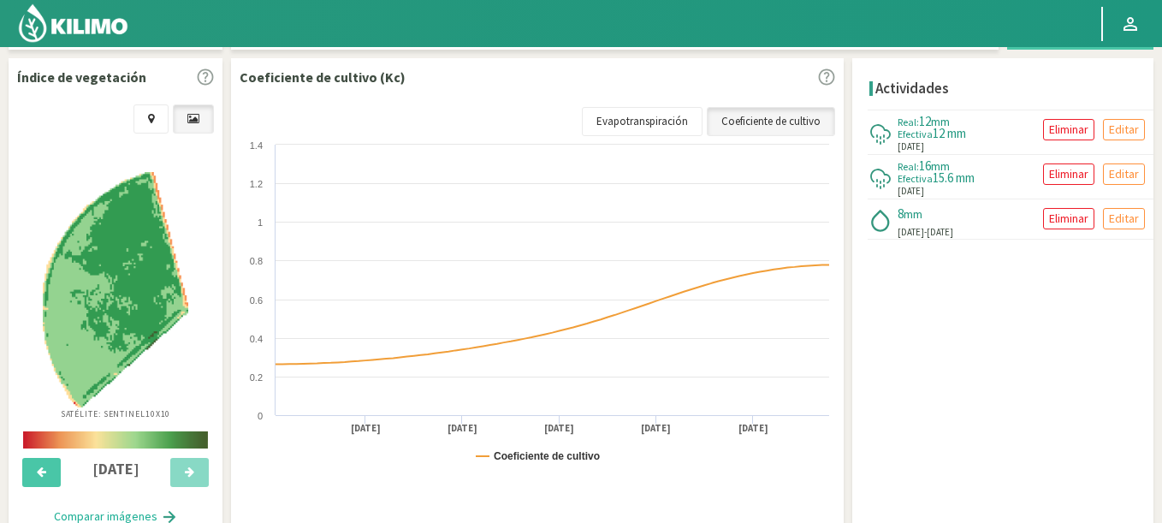
select select "5990: Object"
select select "85: Object"
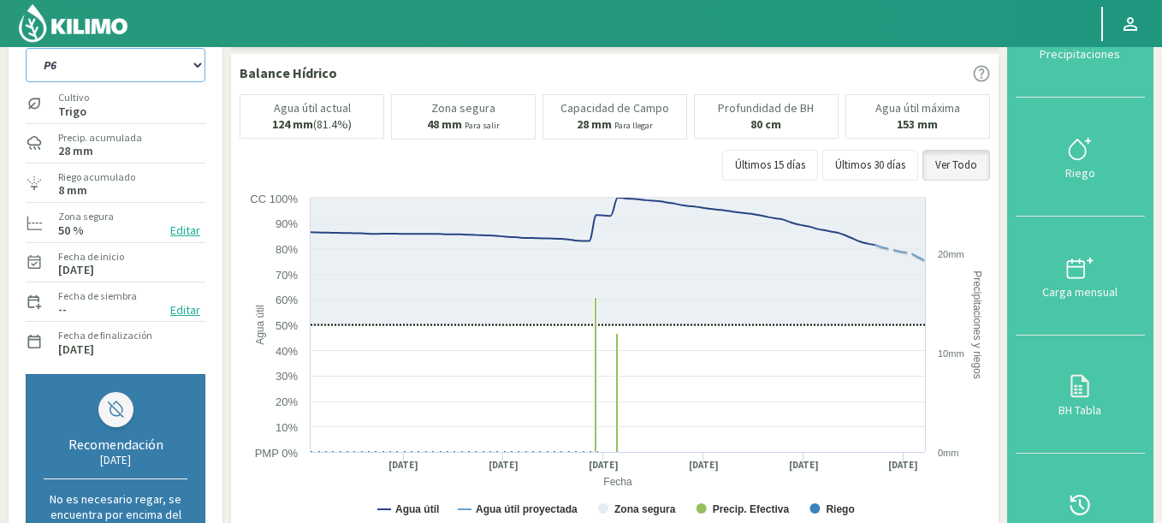
scroll to position [0, 0]
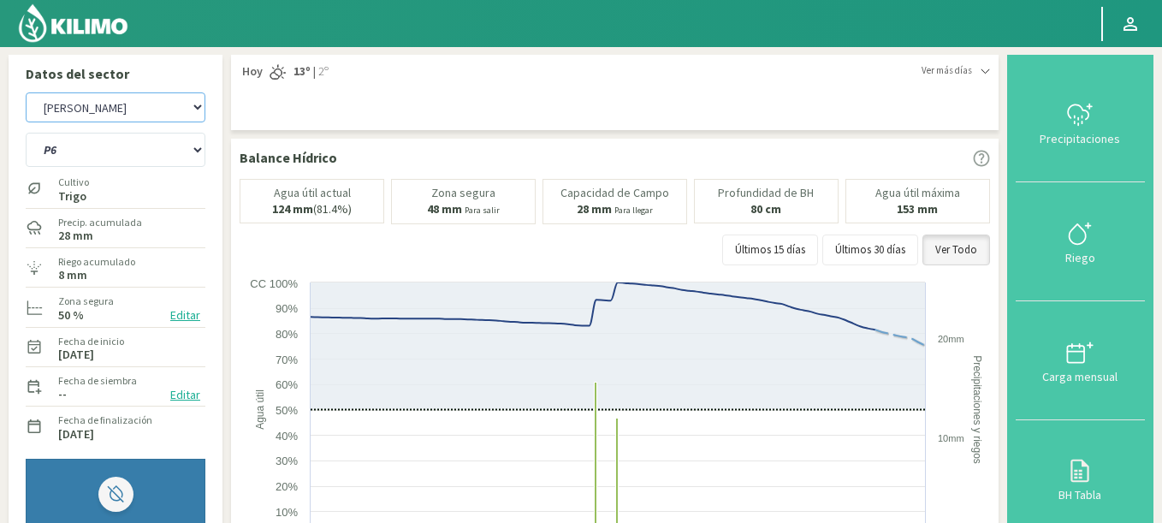
click at [26, 92] on select "Agr. Cardonal Agr. El [PERSON_NAME] [PERSON_NAME] [GEOGRAPHIC_DATA] - IC Agríco…" at bounding box center [116, 107] width 180 height 30
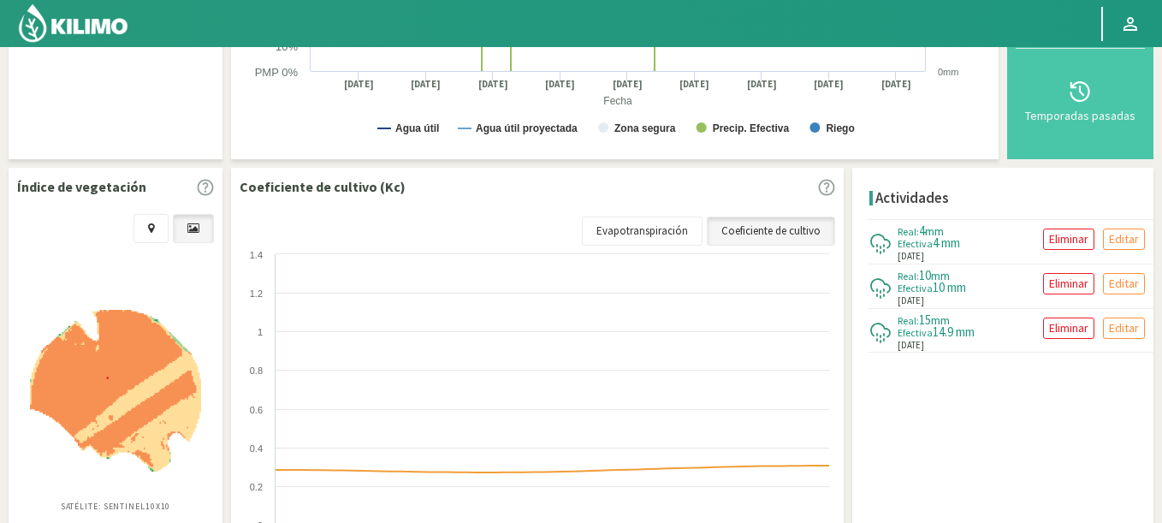
scroll to position [587, 0]
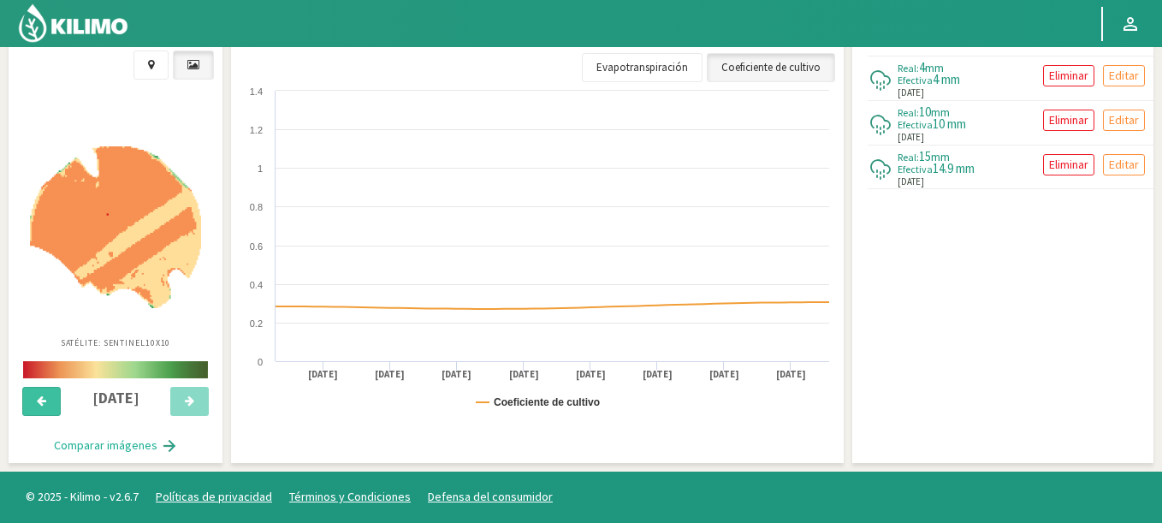
click at [51, 395] on button at bounding box center [41, 401] width 38 height 29
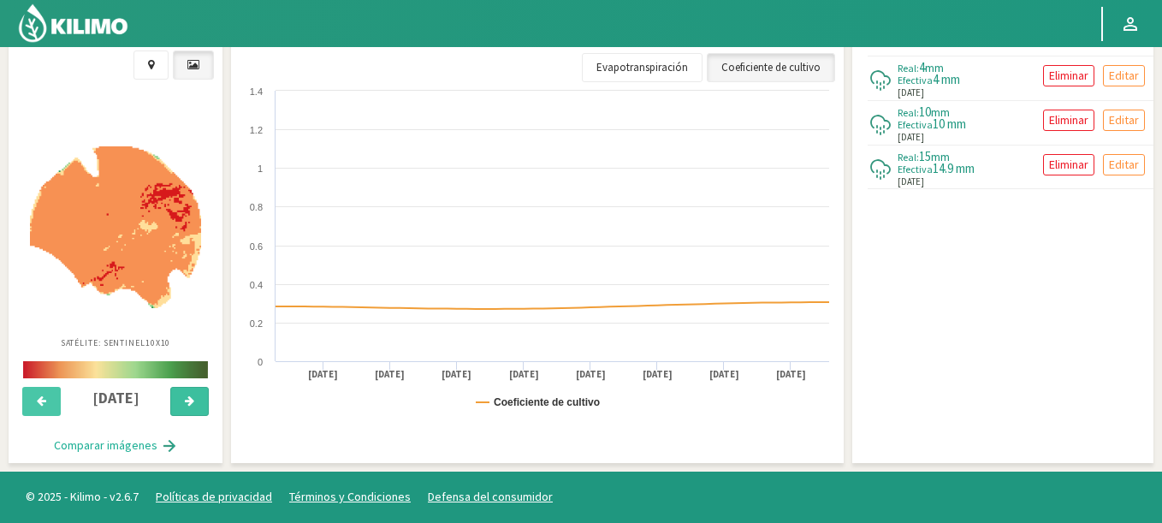
click at [175, 399] on button at bounding box center [189, 401] width 38 height 29
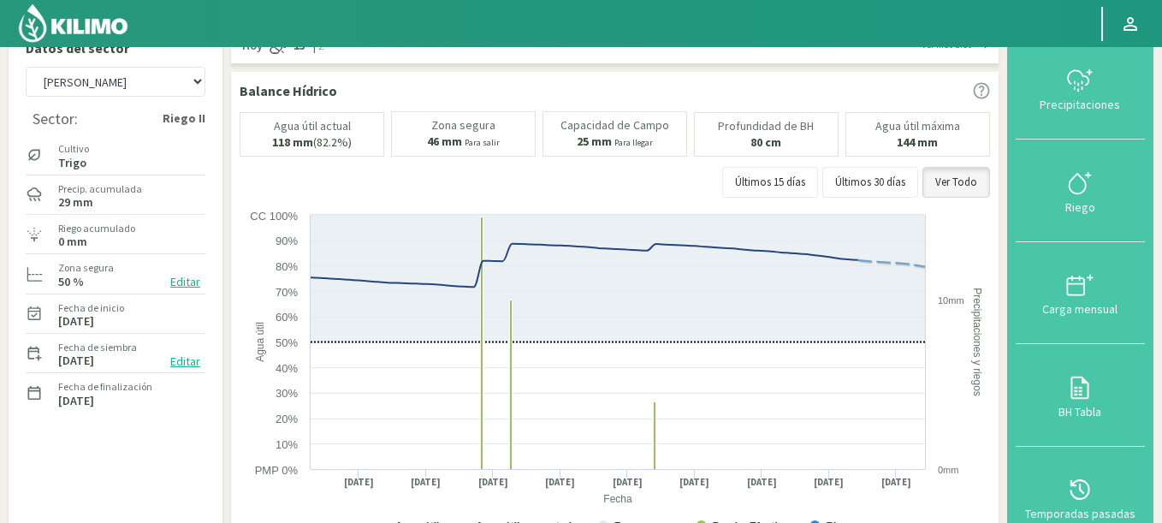
scroll to position [0, 0]
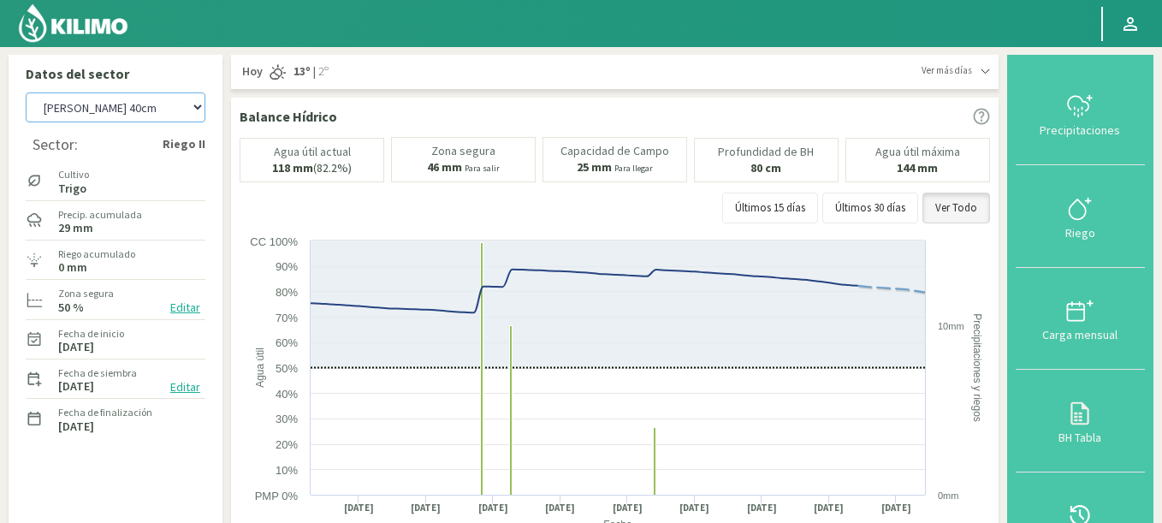
click at [26, 92] on select "Agr. Cardonal Agr. El [PERSON_NAME] [PERSON_NAME] [GEOGRAPHIC_DATA] - IC Agríco…" at bounding box center [116, 107] width 180 height 30
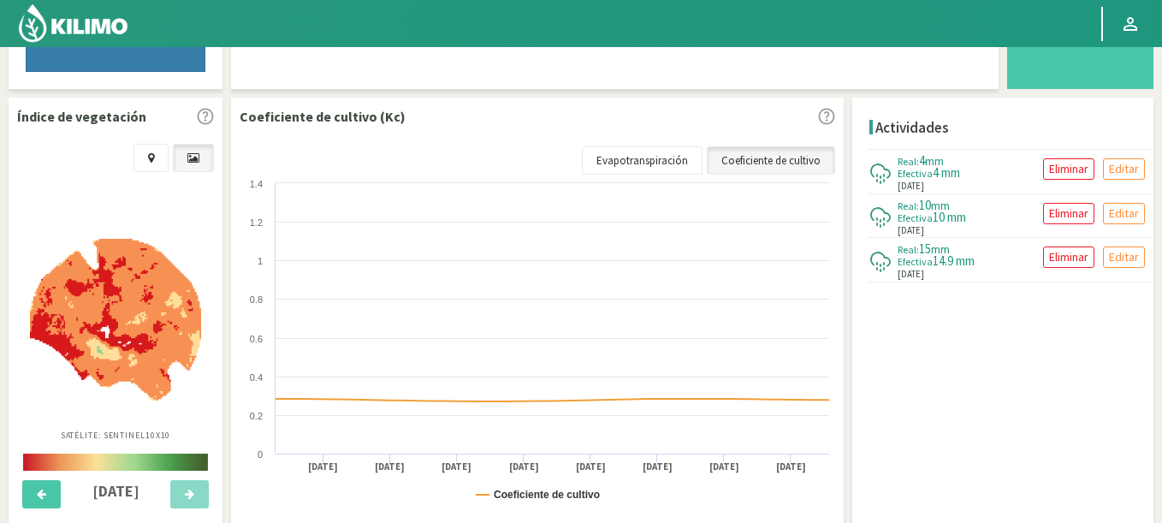
scroll to position [661, 0]
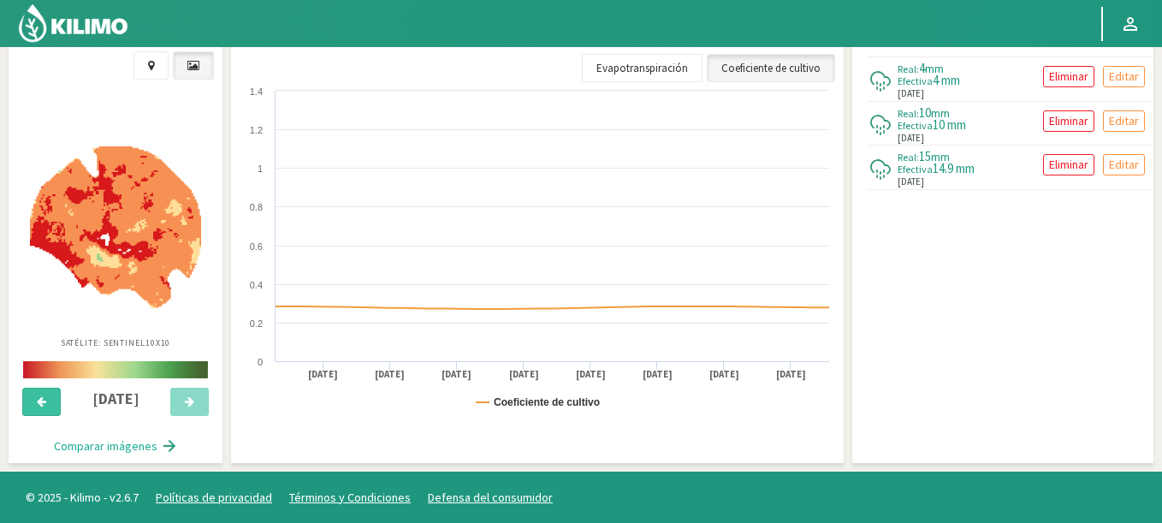
click at [43, 403] on icon at bounding box center [41, 401] width 9 height 11
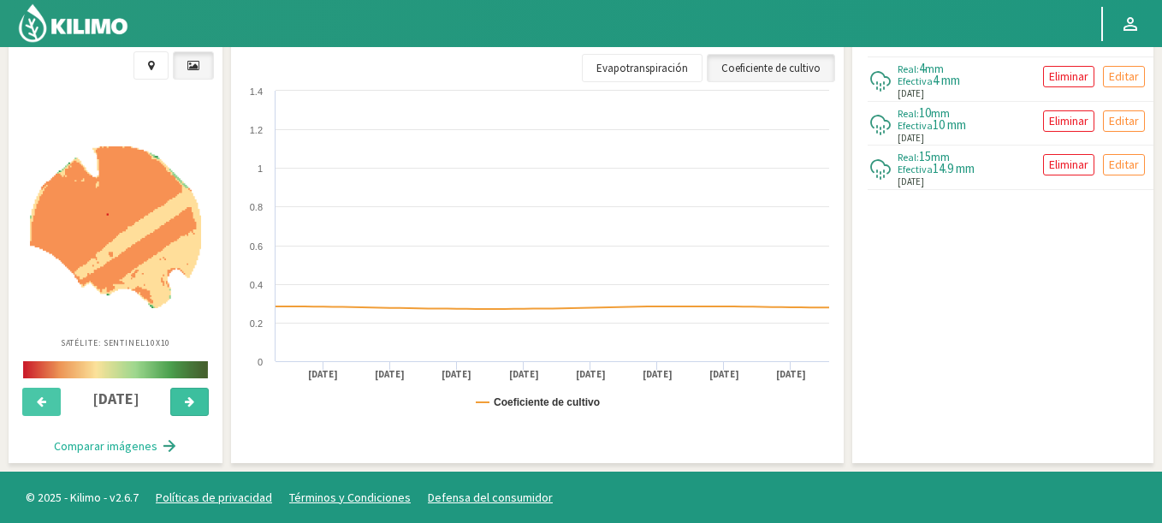
click at [183, 402] on button at bounding box center [189, 402] width 38 height 29
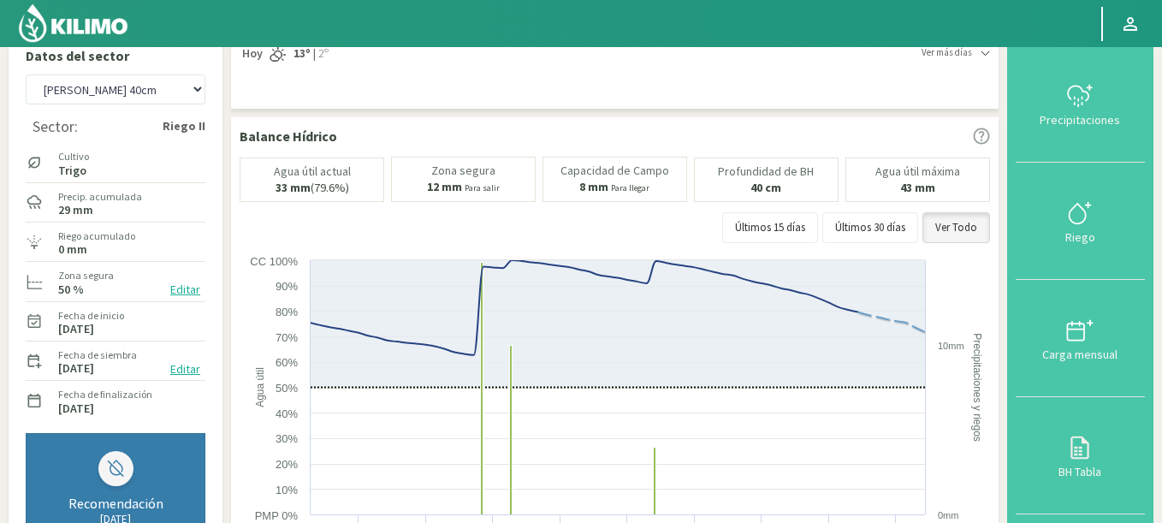
scroll to position [0, 0]
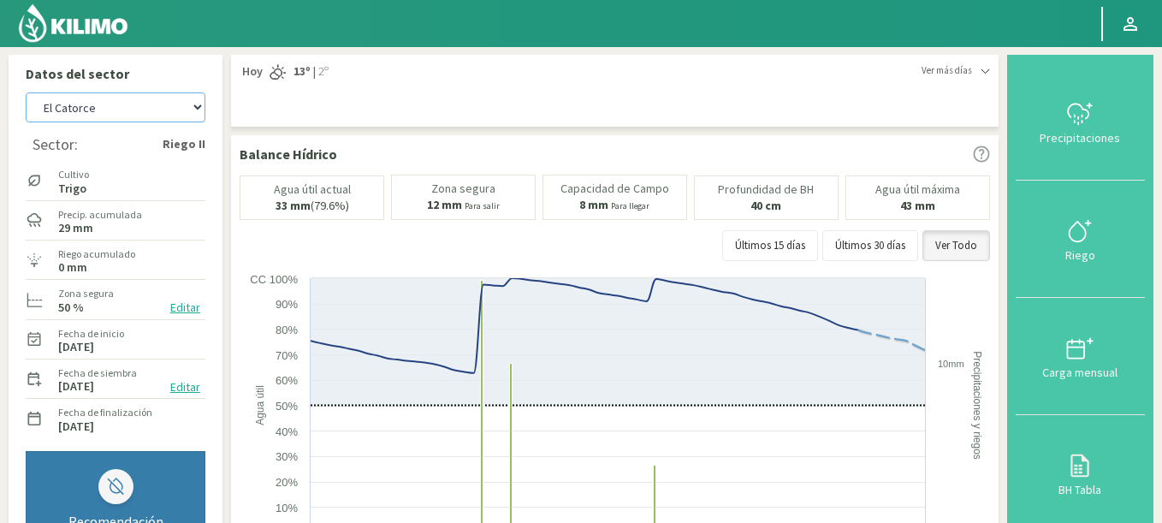
click at [26, 92] on select "Agr. Cardonal Agr. El [PERSON_NAME] [PERSON_NAME] [GEOGRAPHIC_DATA] - IC Agríco…" at bounding box center [116, 107] width 180 height 30
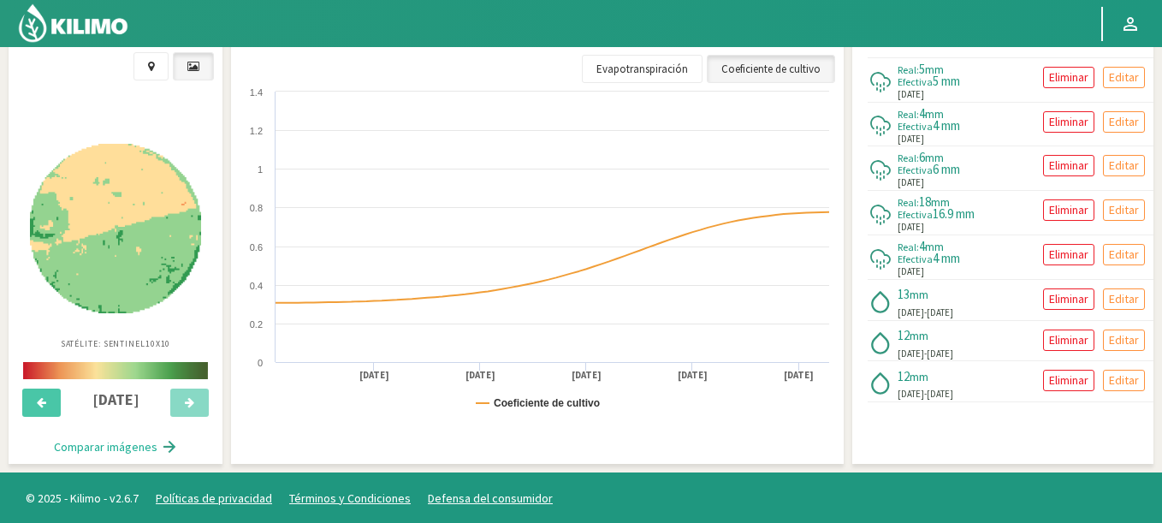
scroll to position [661, 0]
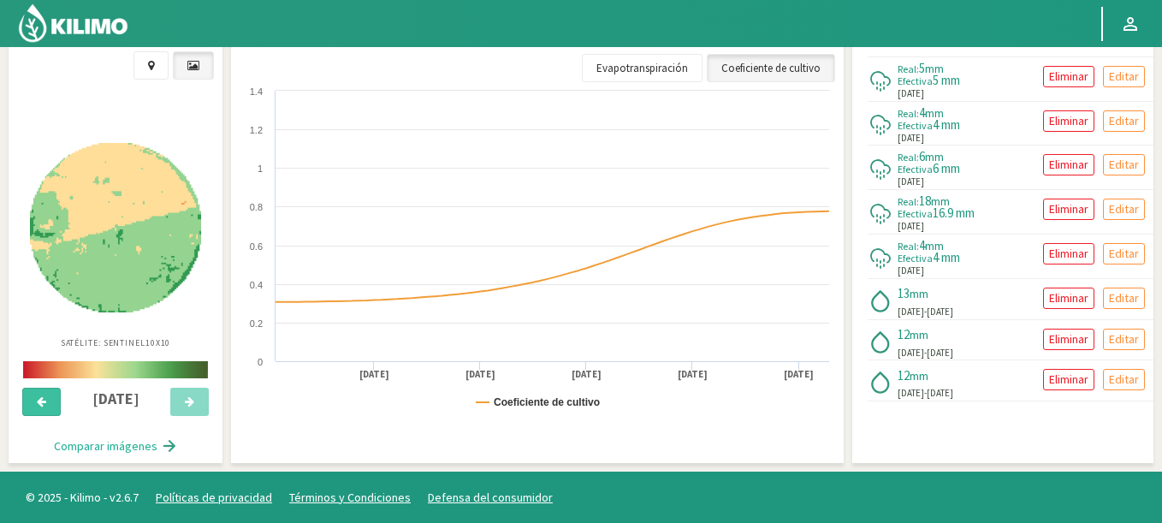
click at [50, 406] on button at bounding box center [41, 402] width 38 height 29
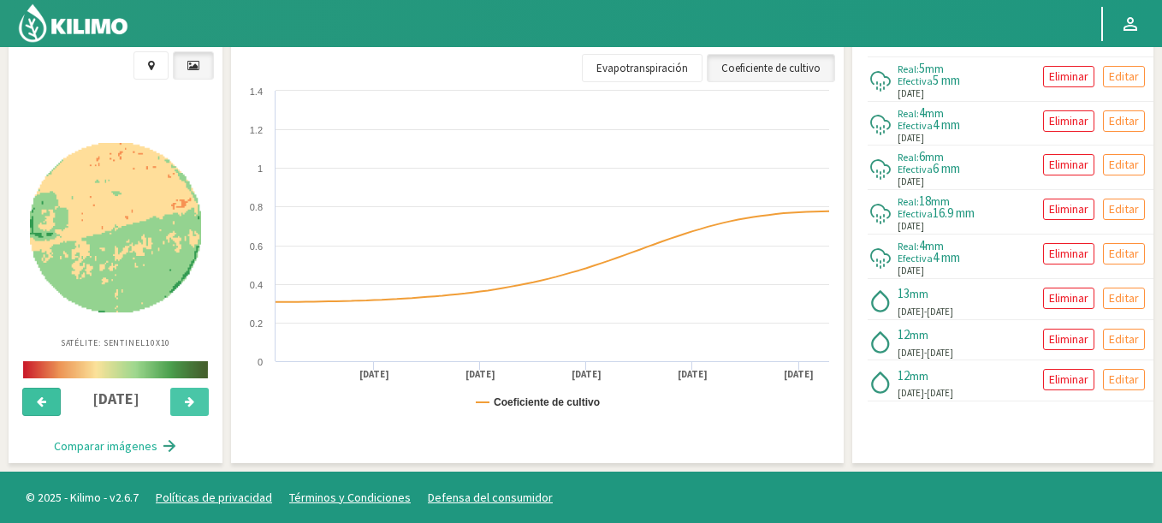
click at [50, 406] on button at bounding box center [41, 402] width 38 height 29
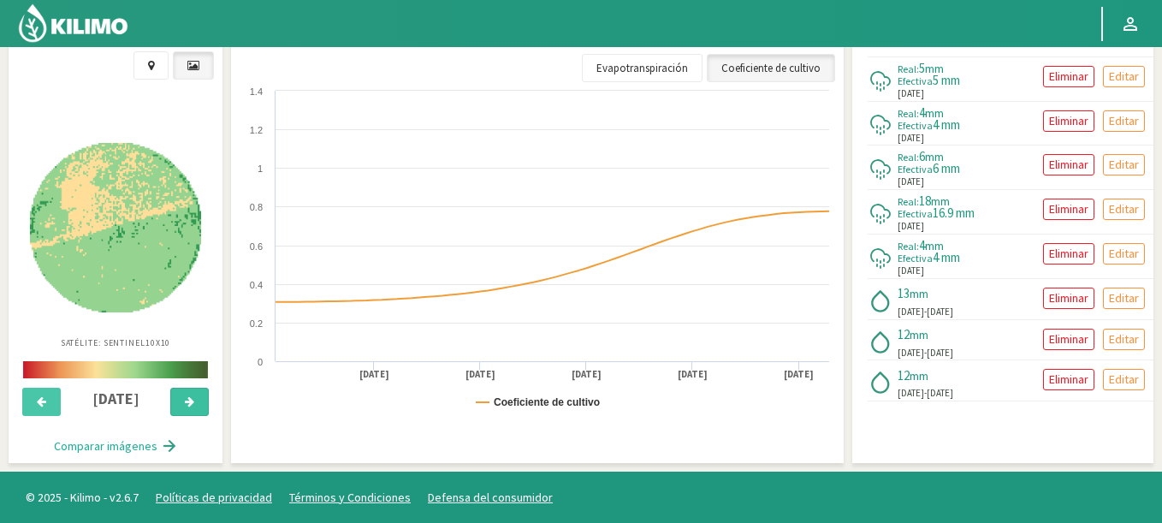
click at [185, 405] on icon at bounding box center [189, 401] width 9 height 11
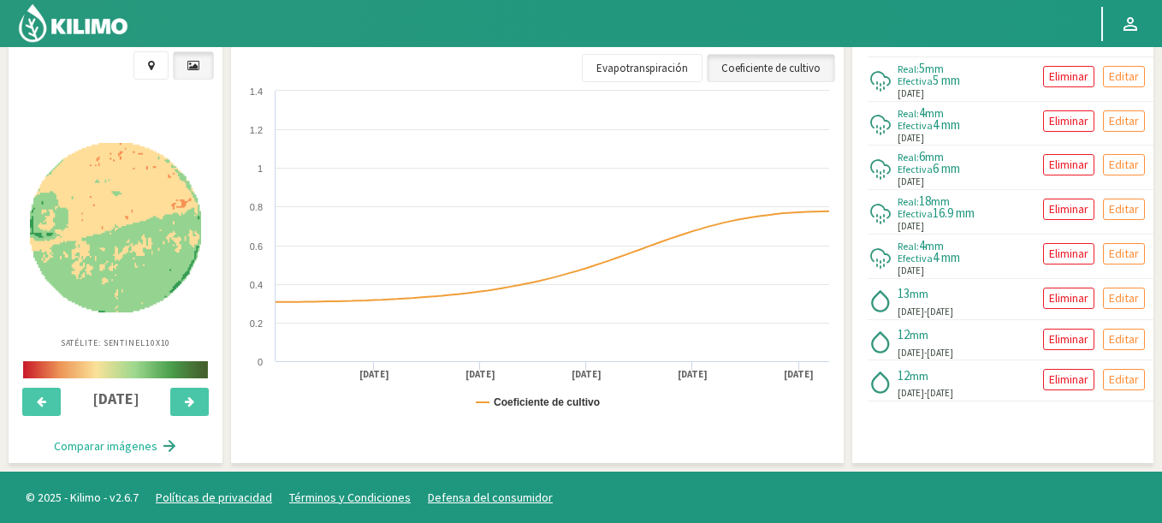
click at [53, 386] on div "[DATE]" at bounding box center [115, 403] width 205 height 52
click at [45, 399] on icon at bounding box center [41, 401] width 9 height 11
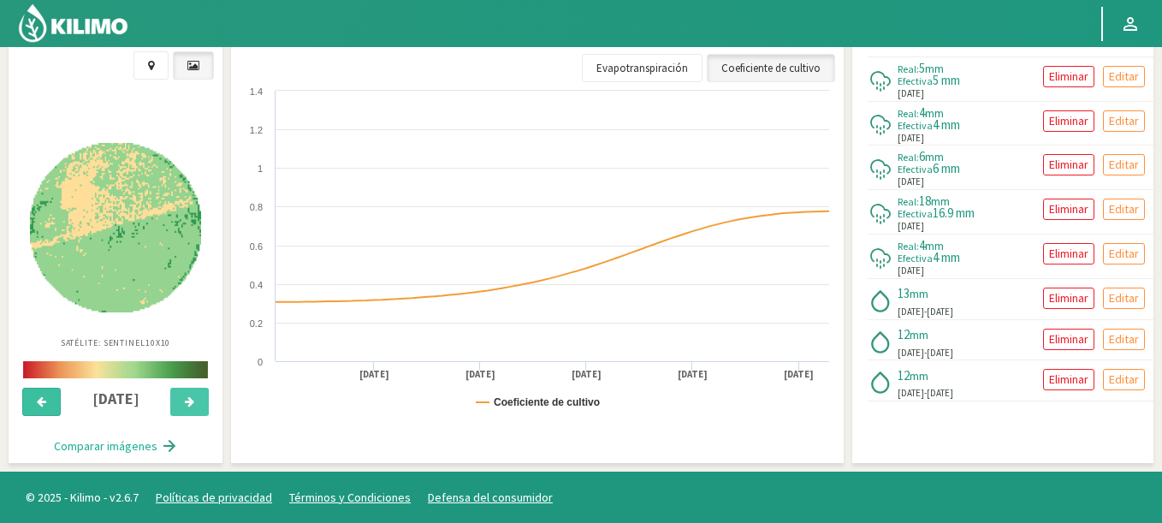
click at [45, 399] on icon at bounding box center [41, 401] width 9 height 11
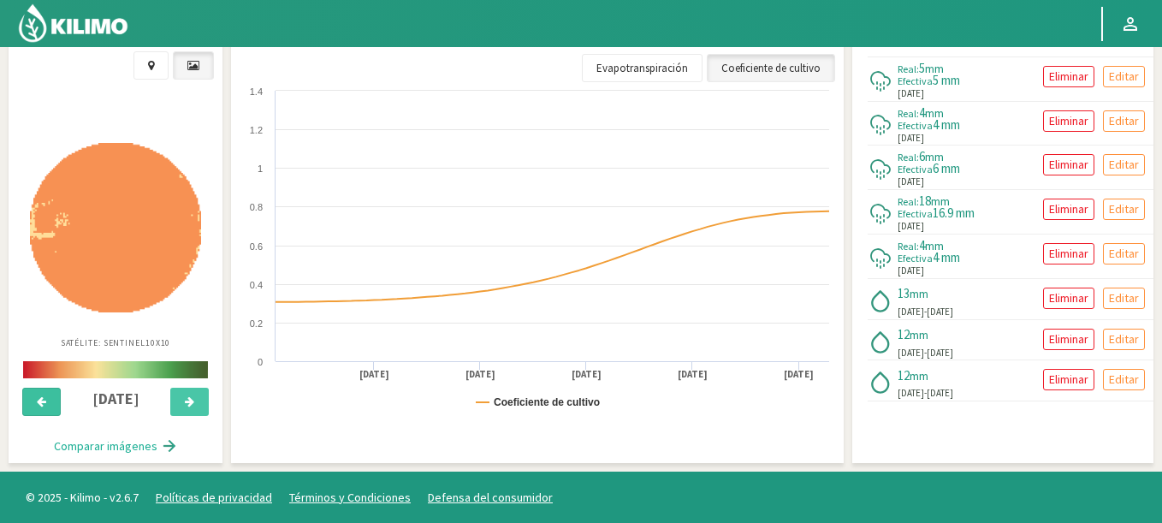
click at [45, 399] on icon at bounding box center [41, 401] width 9 height 11
click at [192, 400] on icon at bounding box center [189, 401] width 9 height 11
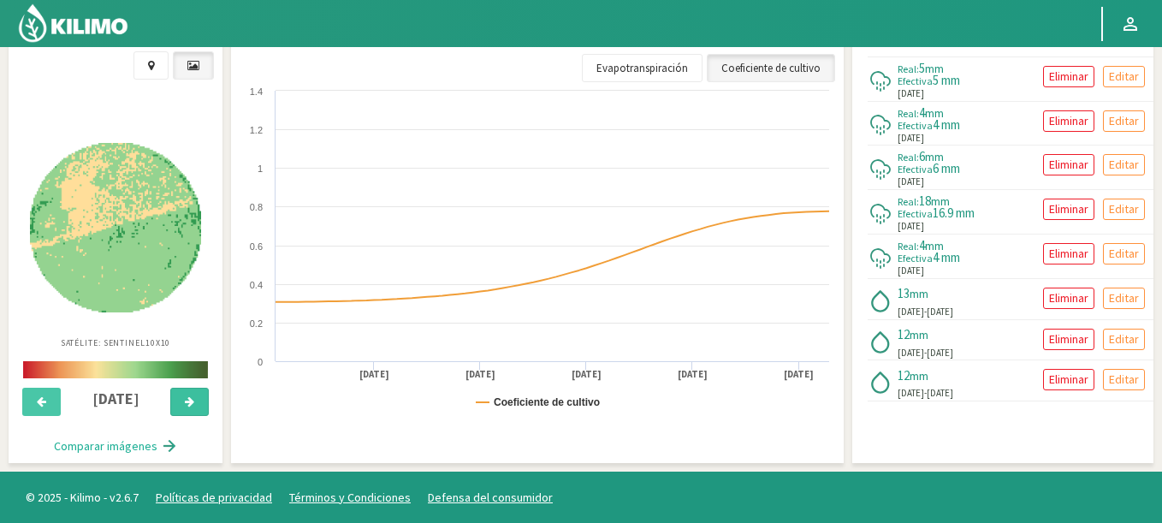
click at [192, 400] on icon at bounding box center [189, 401] width 9 height 11
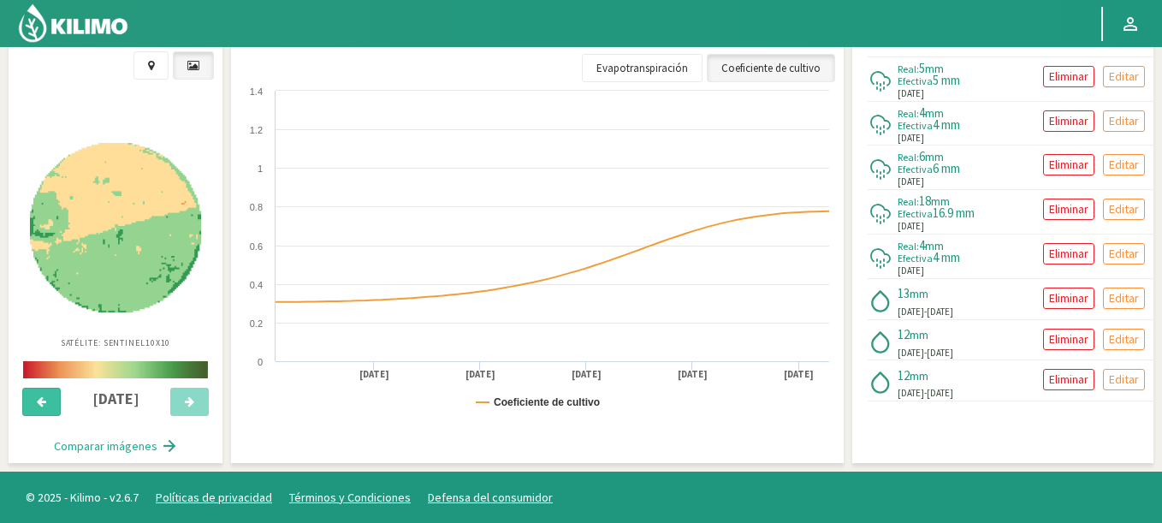
click at [29, 397] on button at bounding box center [41, 402] width 38 height 29
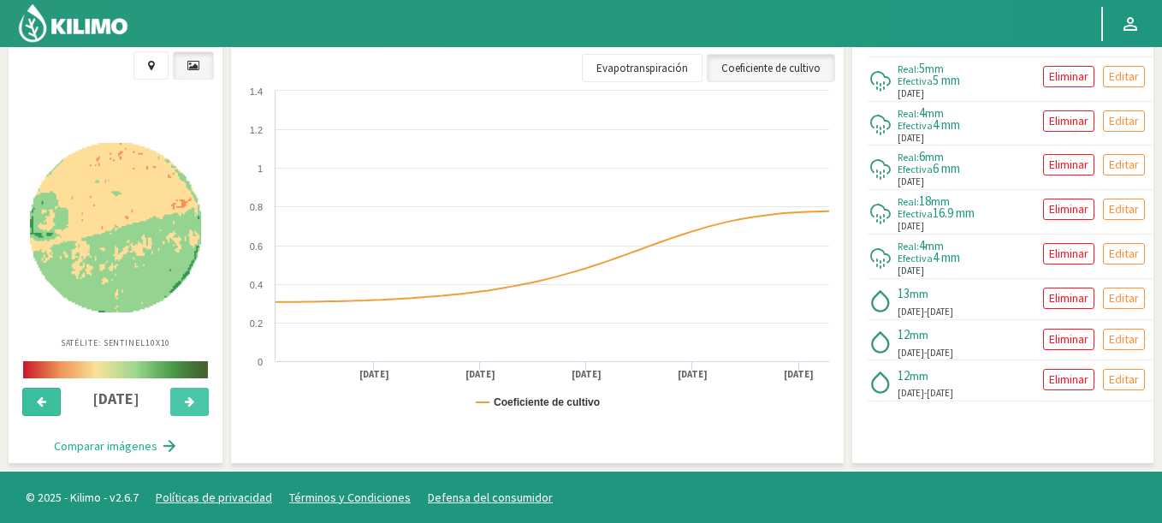
click at [29, 397] on button at bounding box center [41, 402] width 38 height 29
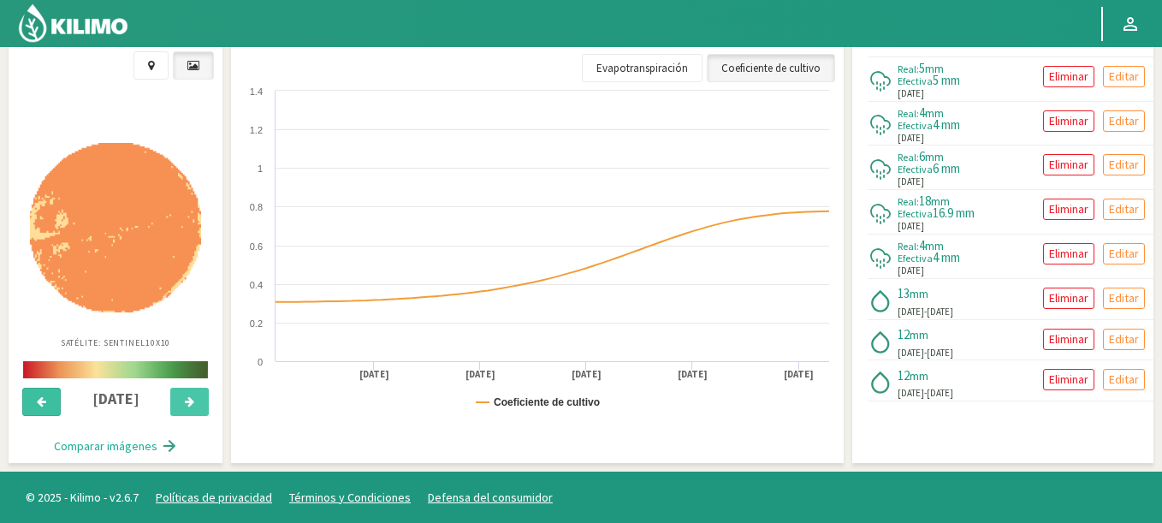
click at [29, 397] on button at bounding box center [41, 402] width 38 height 29
click at [189, 397] on icon at bounding box center [189, 401] width 9 height 11
click at [190, 399] on icon at bounding box center [189, 401] width 9 height 11
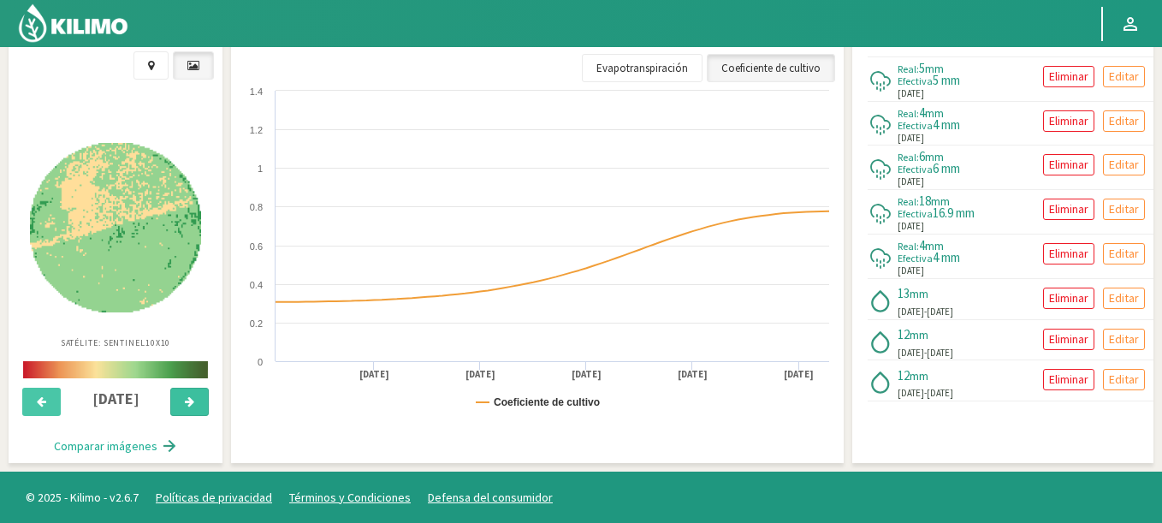
click at [190, 399] on icon at bounding box center [189, 401] width 9 height 11
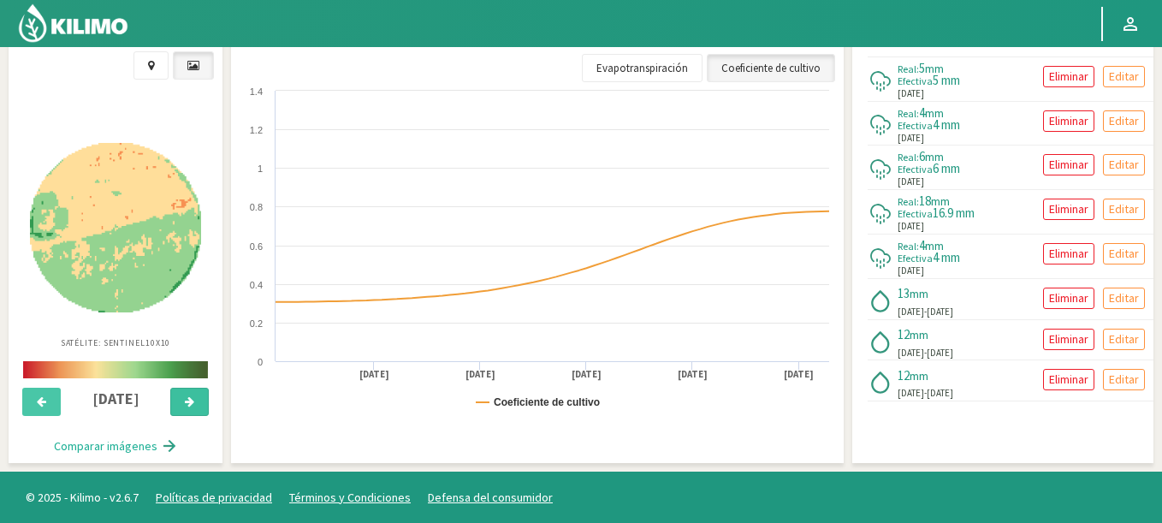
click at [190, 399] on icon at bounding box center [189, 401] width 9 height 11
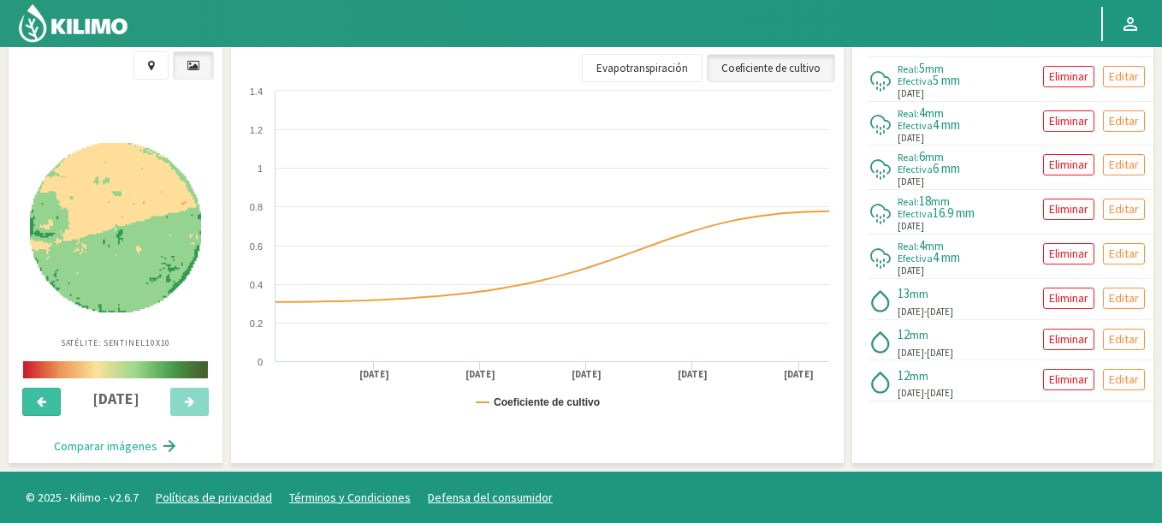
click at [50, 395] on button at bounding box center [41, 402] width 38 height 29
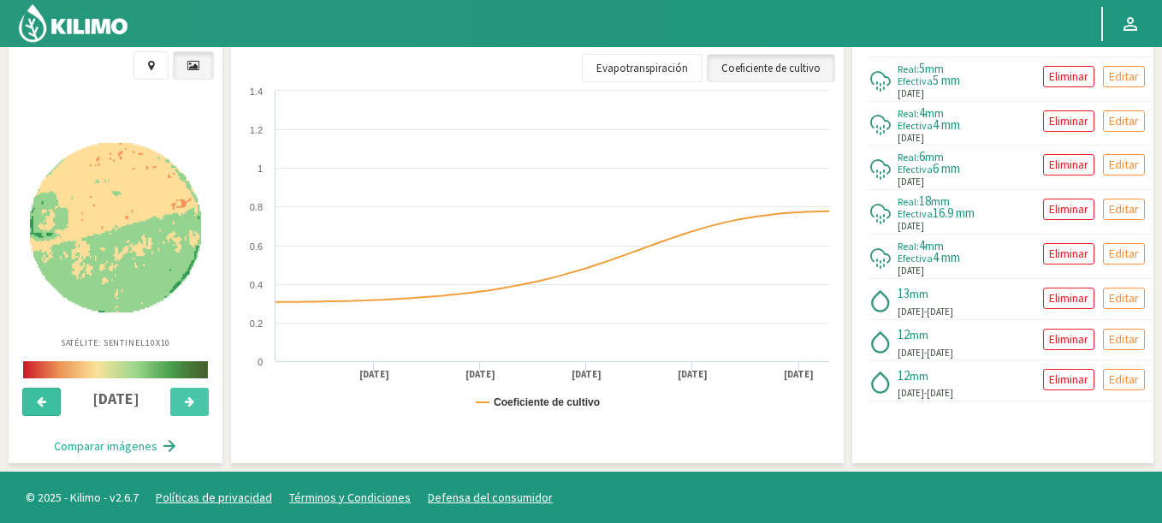
click at [50, 395] on button at bounding box center [41, 402] width 38 height 29
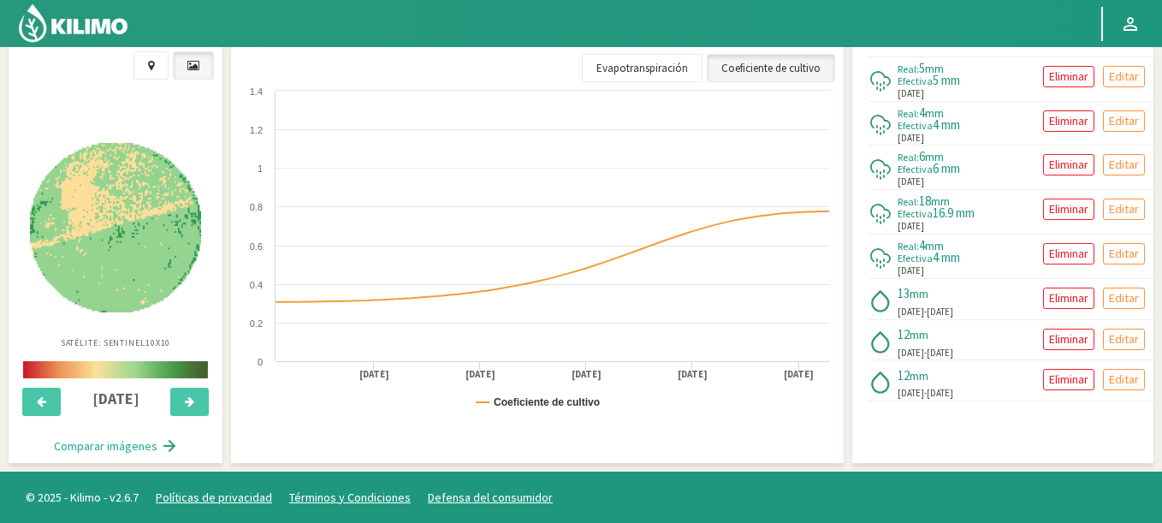
click at [189, 420] on div at bounding box center [190, 407] width 50 height 38
click at [194, 400] on button at bounding box center [189, 402] width 38 height 29
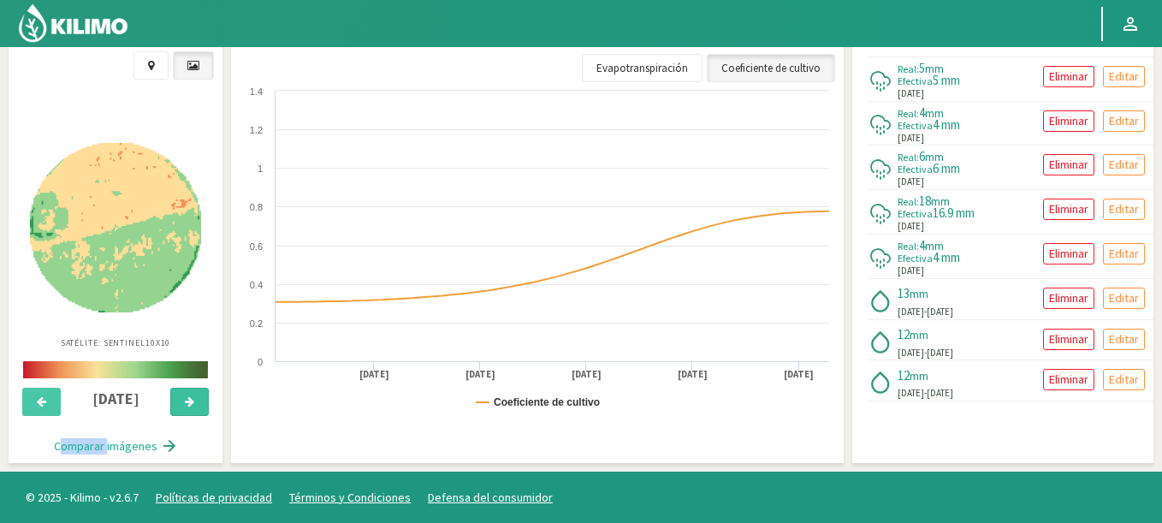
click at [194, 400] on button at bounding box center [189, 402] width 38 height 29
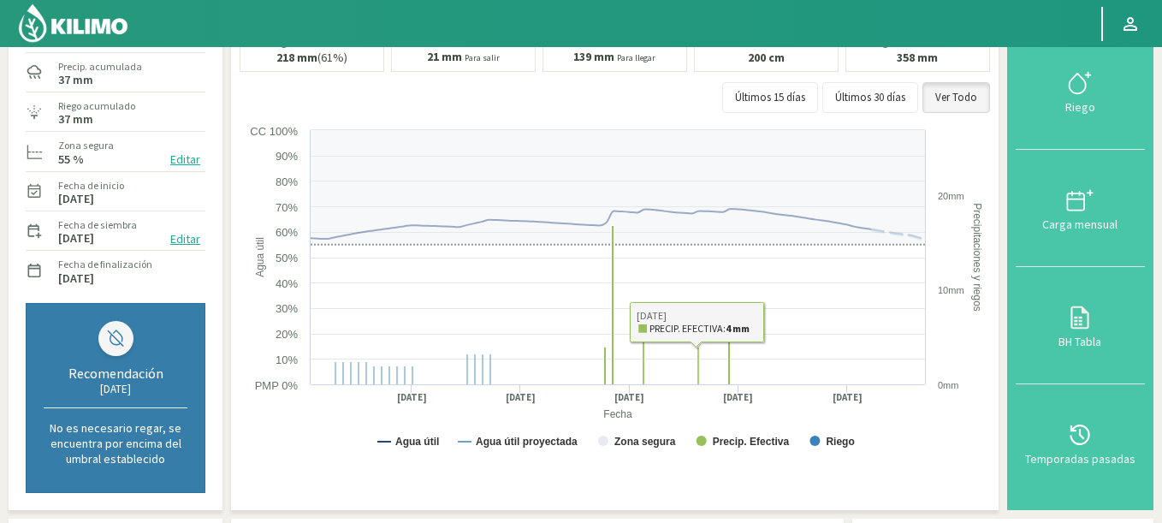
scroll to position [0, 0]
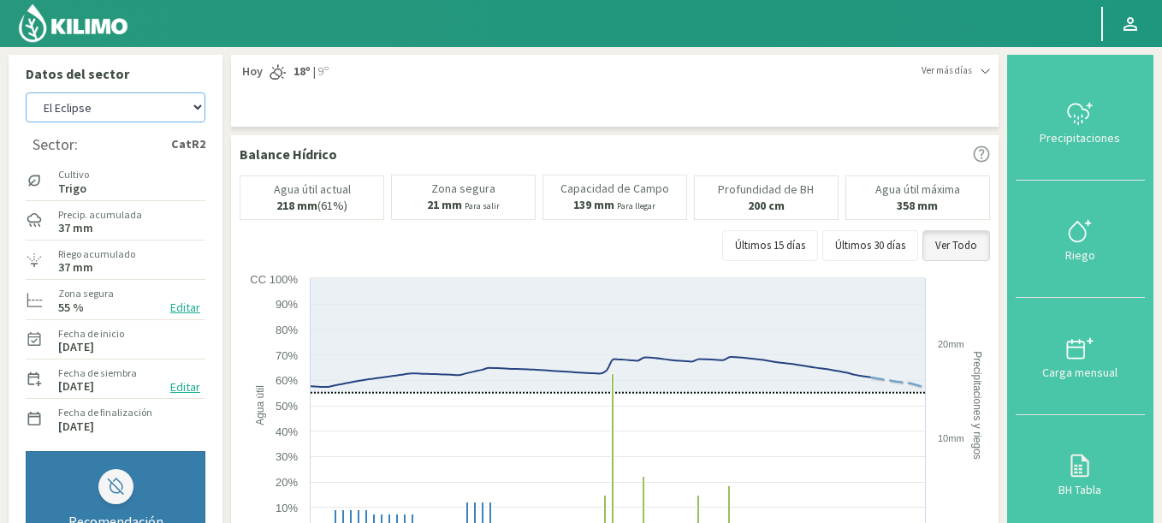
click at [26, 92] on select "Agr. Cardonal Agr. El [PERSON_NAME] [PERSON_NAME] [GEOGRAPHIC_DATA] - IC Agríco…" at bounding box center [116, 107] width 180 height 30
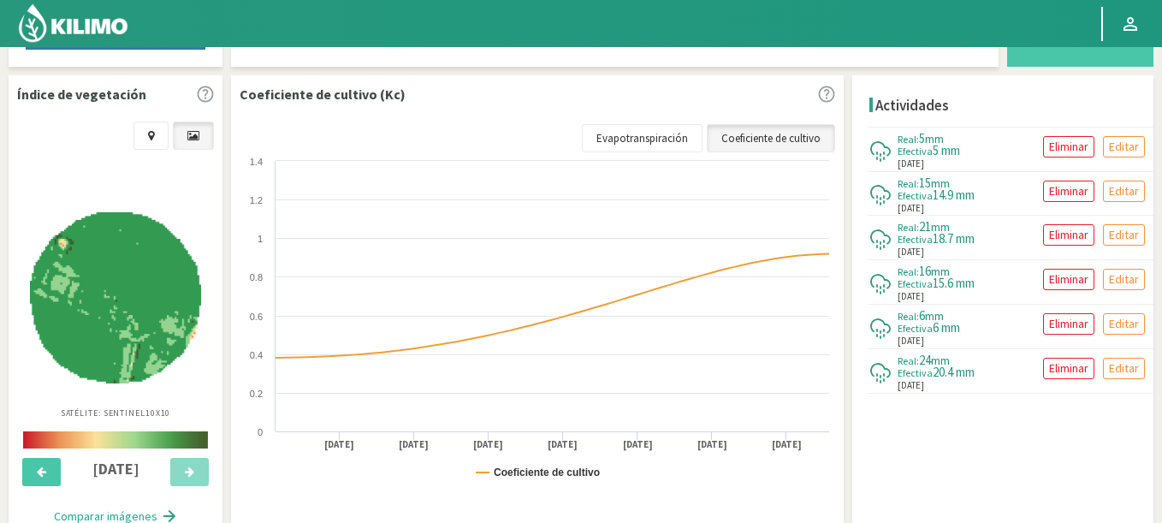
scroll to position [661, 0]
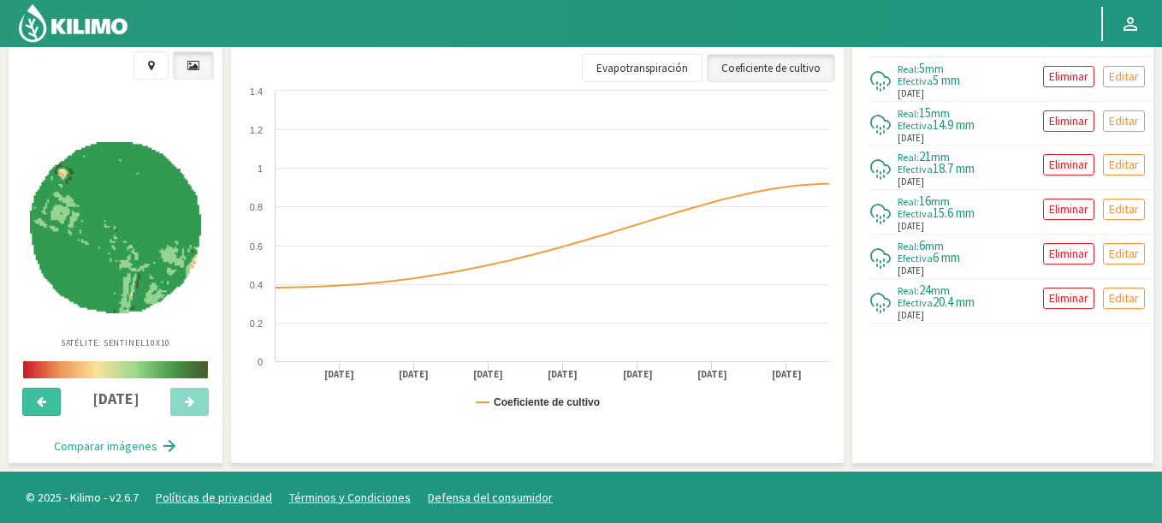
click at [33, 407] on button at bounding box center [41, 402] width 38 height 29
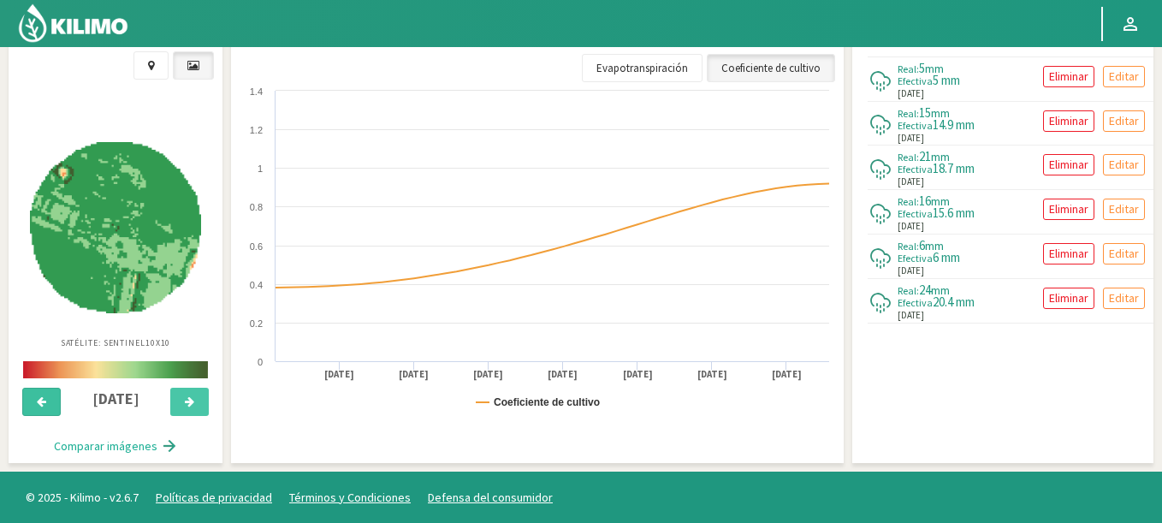
click at [33, 407] on button at bounding box center [41, 402] width 38 height 29
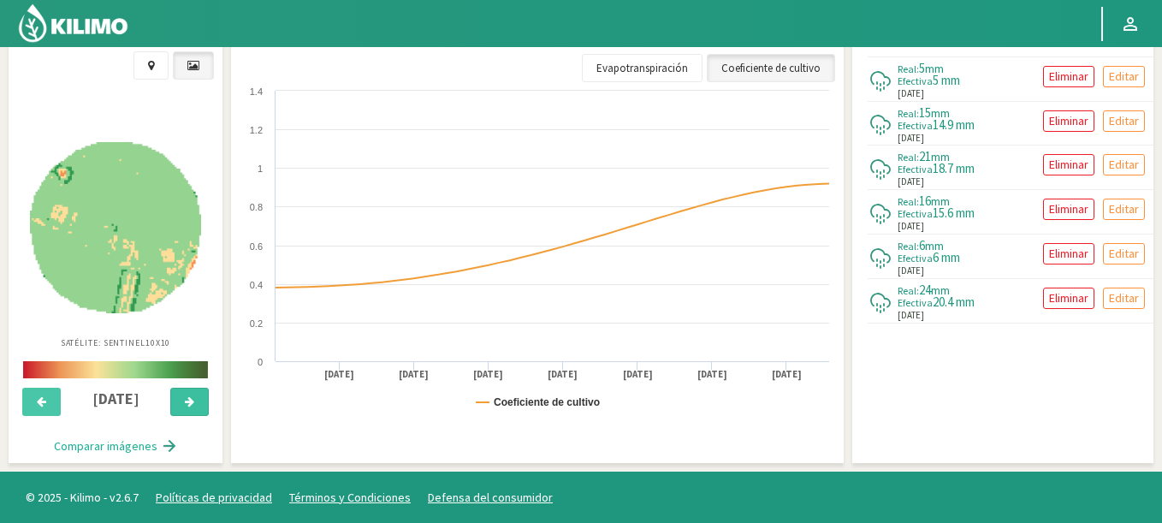
click at [186, 404] on icon at bounding box center [189, 401] width 9 height 11
click at [186, 405] on icon at bounding box center [189, 401] width 9 height 11
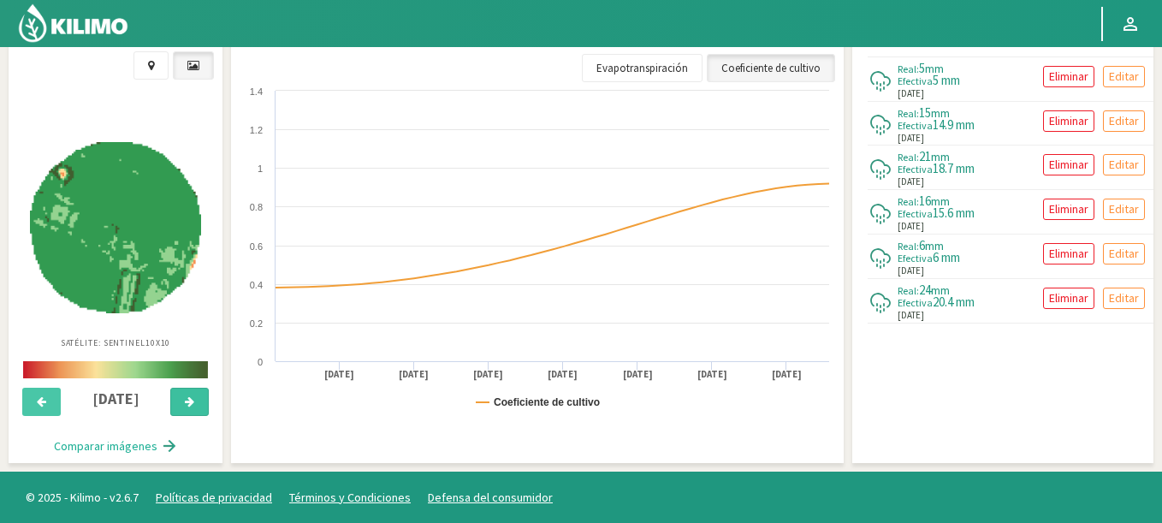
click at [186, 405] on icon at bounding box center [189, 401] width 9 height 11
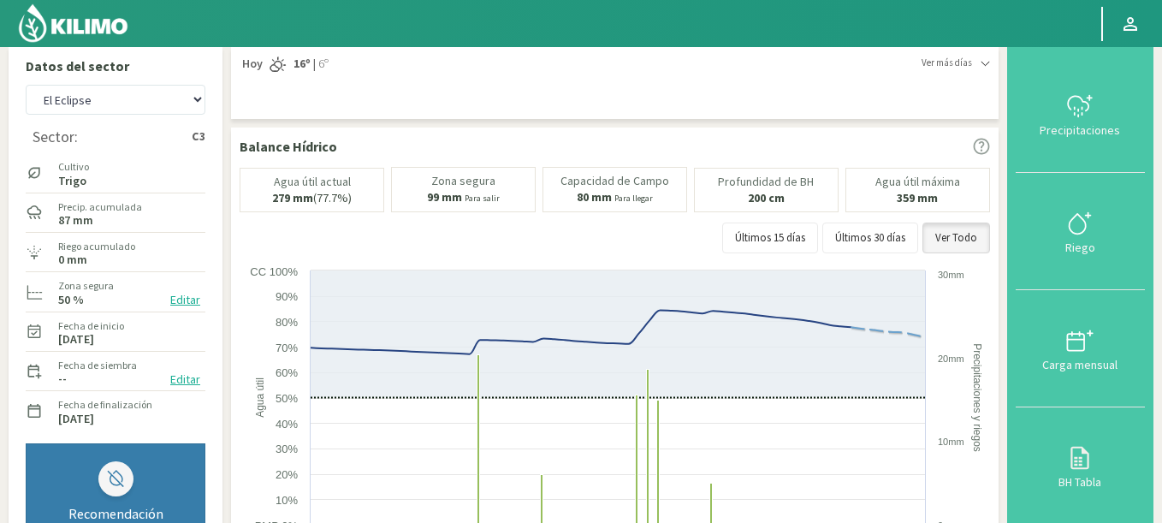
scroll to position [0, 0]
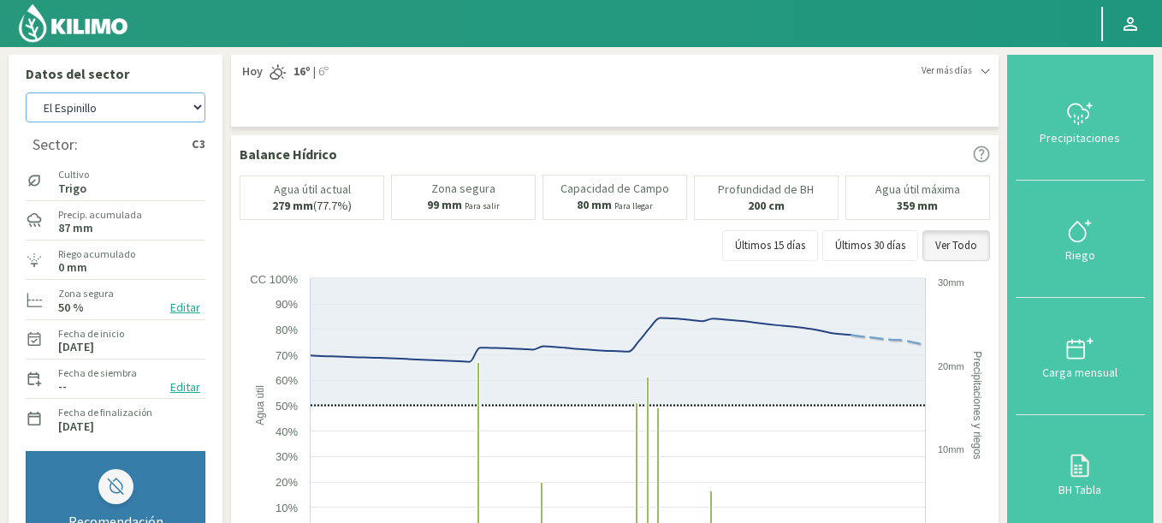
click at [26, 92] on select "Agr. Cardonal Agr. El [PERSON_NAME] [PERSON_NAME] [GEOGRAPHIC_DATA] - IC Agríco…" at bounding box center [116, 107] width 180 height 30
select select "7443: Object"
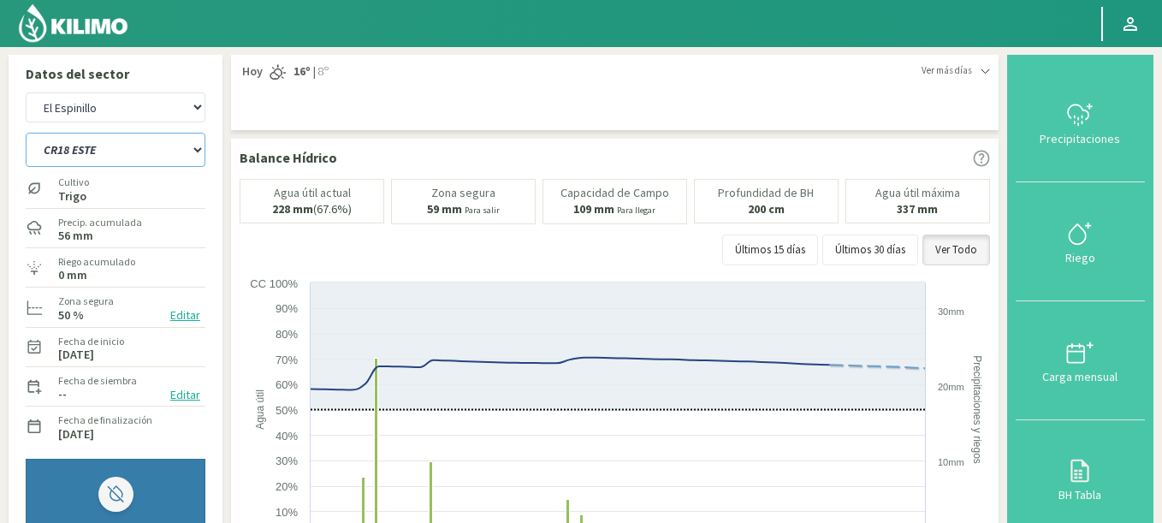
click at [26, 133] on select "C9 OESTE CR18 ESTE CR18 OESTE CR20 ESTE CR24 NORTE CR25 NORTE CR25 SUR CR26 EST…" at bounding box center [116, 150] width 180 height 34
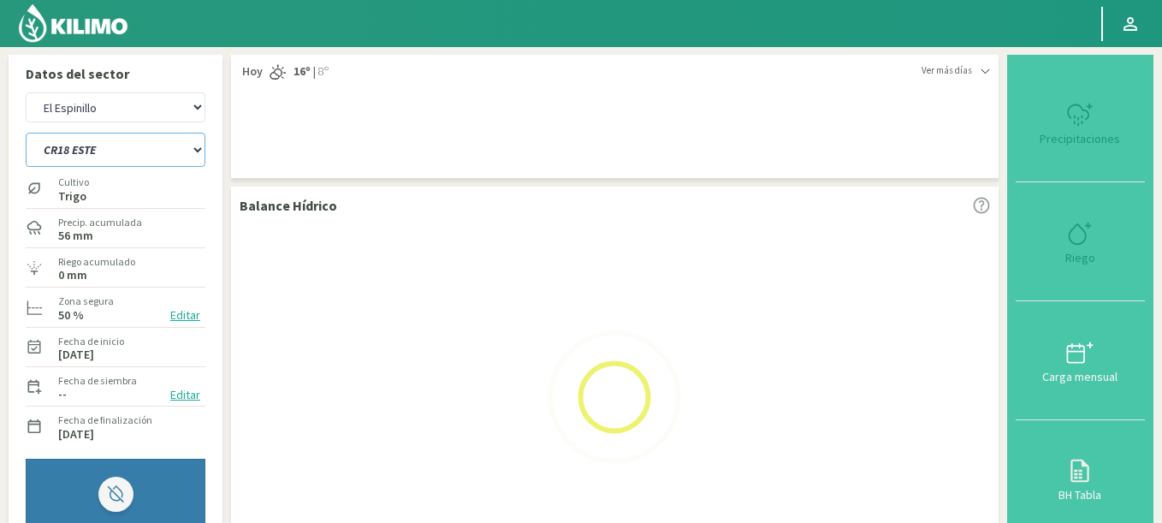
select select "0: Object"
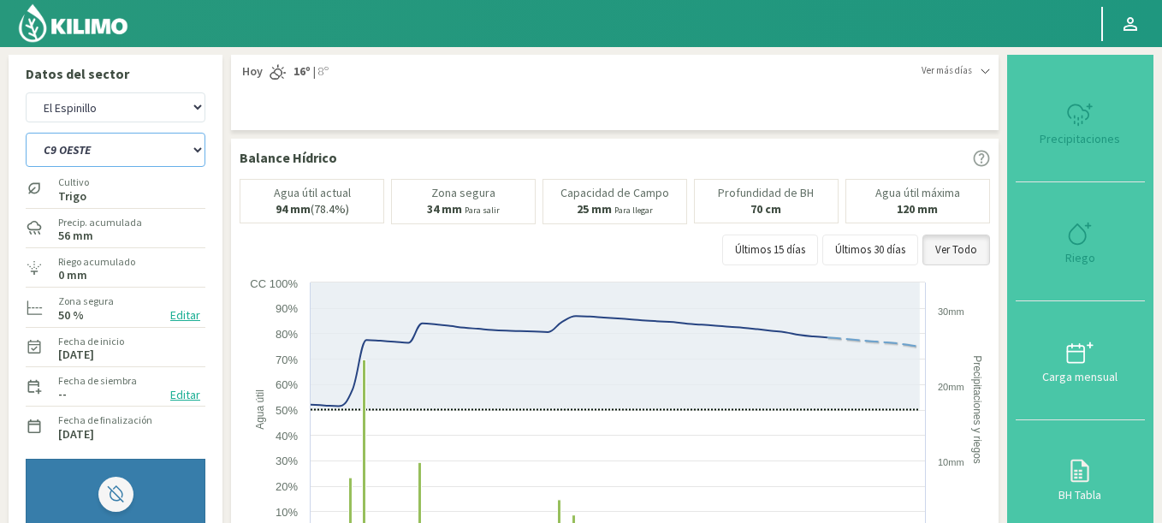
select select "7726: Object"
click at [26, 133] on select "C9 OESTE CR18 ESTE CR18 OESTE CR20 ESTE CR24 NORTE CR25 NORTE CR25 SUR CR26 EST…" at bounding box center [116, 150] width 180 height 34
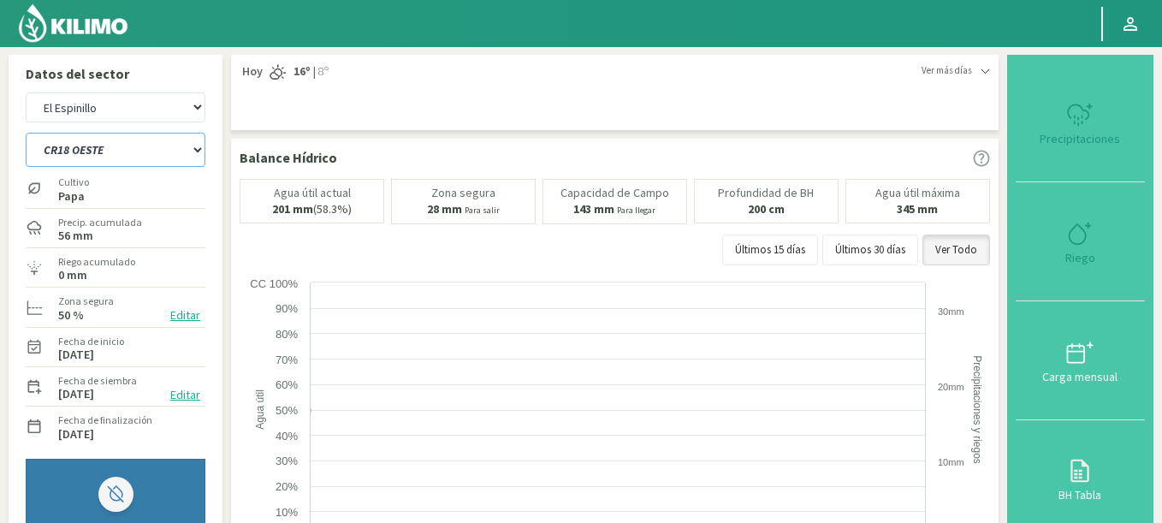
select select "16: Object"
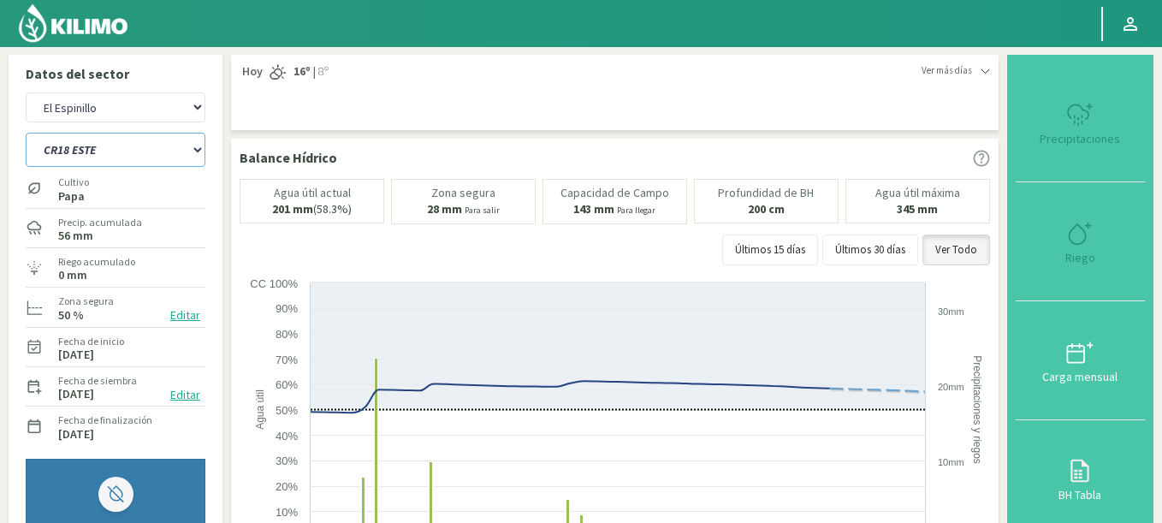
select select "8009: Object"
click at [26, 133] on select "C9 OESTE CR18 ESTE CR18 OESTE CR20 ESTE CR24 NORTE CR25 NORTE CR25 SUR CR26 EST…" at bounding box center [116, 150] width 180 height 34
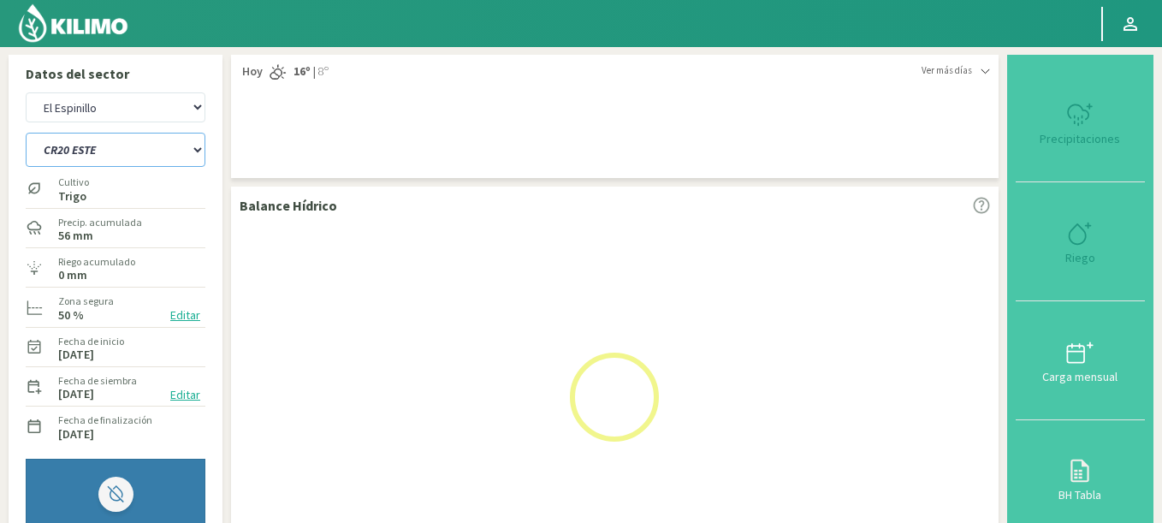
select select "32: Object"
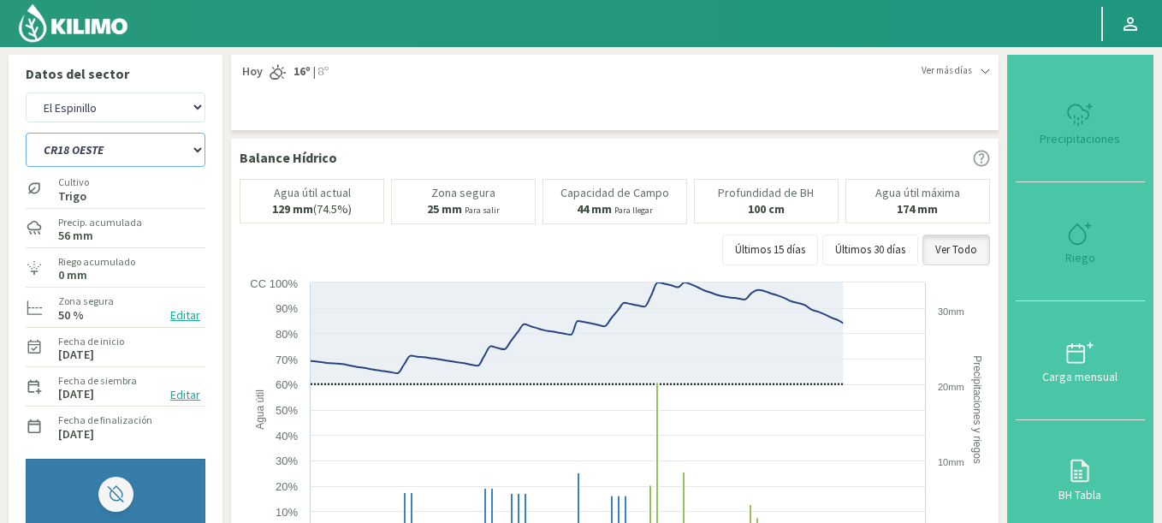
select select "8292: Object"
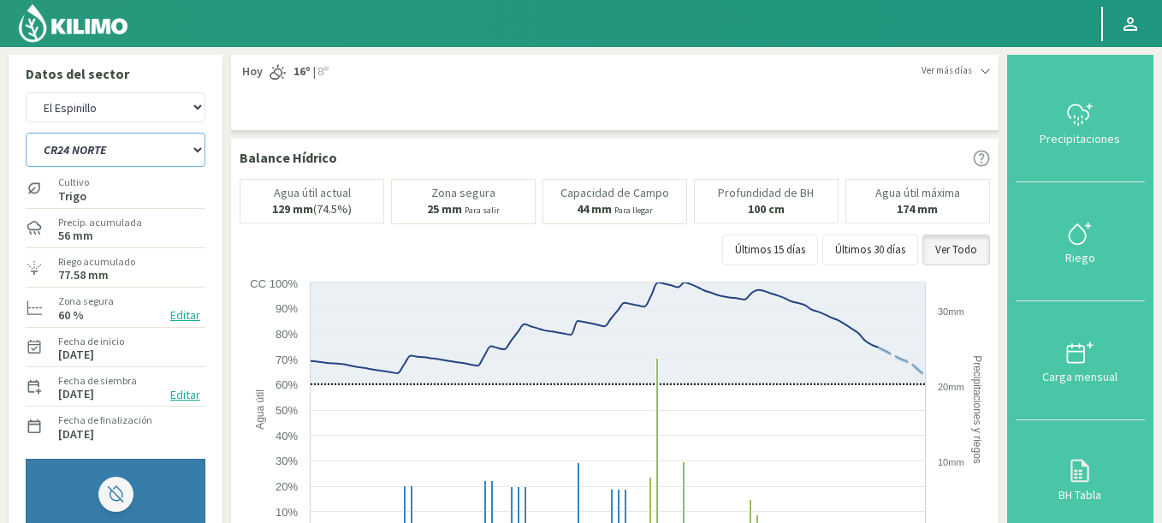
click at [26, 133] on select "C9 OESTE CR18 ESTE CR18 OESTE CR20 ESTE CR24 NORTE CR25 NORTE CR25 SUR CR26 EST…" at bounding box center [116, 150] width 180 height 34
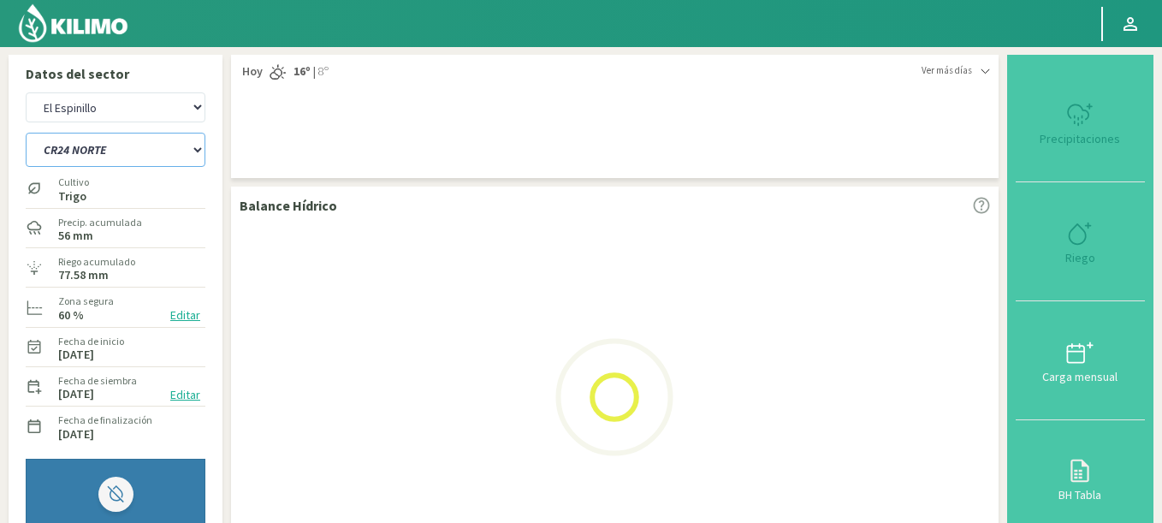
select select "48: Object"
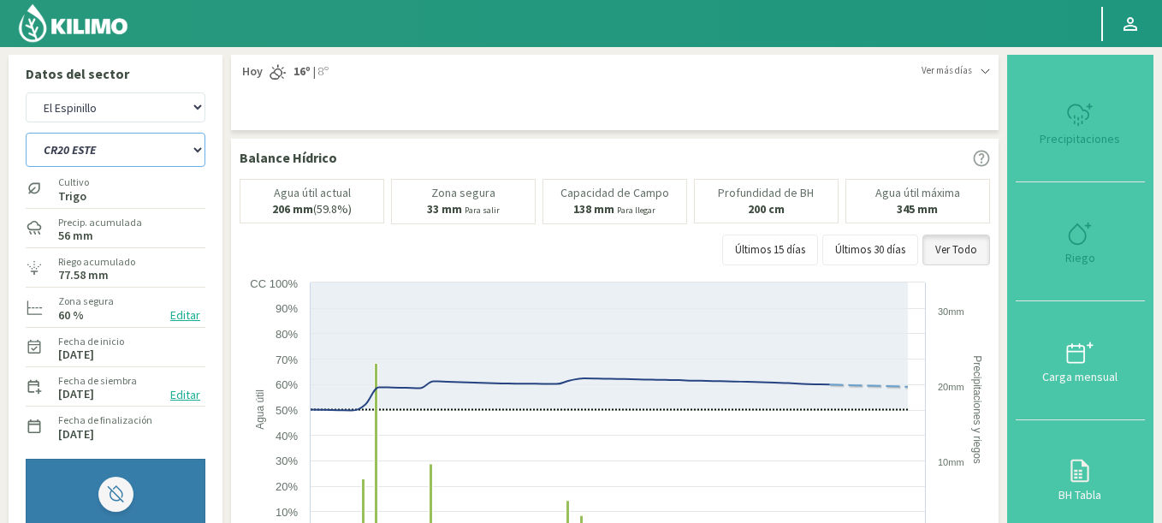
select select "8575: Object"
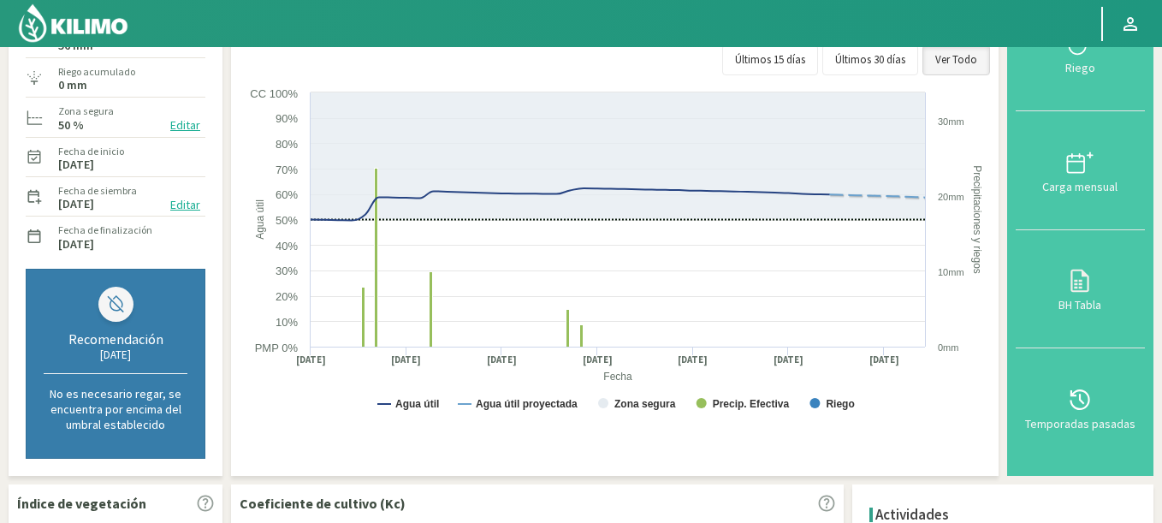
scroll to position [54, 0]
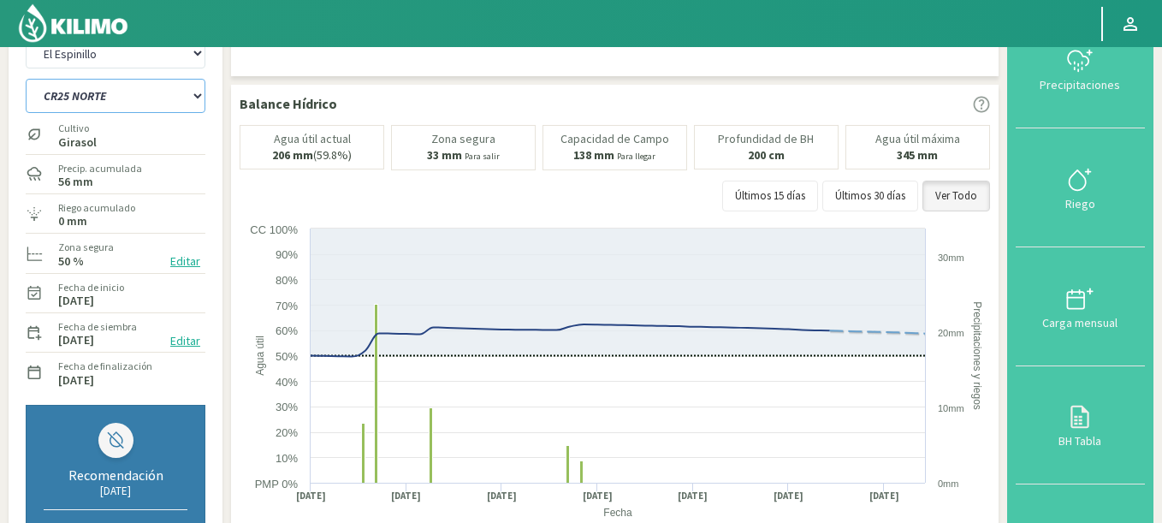
click at [26, 79] on select "C9 OESTE CR18 ESTE CR18 OESTE CR20 ESTE CR24 NORTE CR25 NORTE CR25 SUR CR26 EST…" at bounding box center [116, 96] width 180 height 34
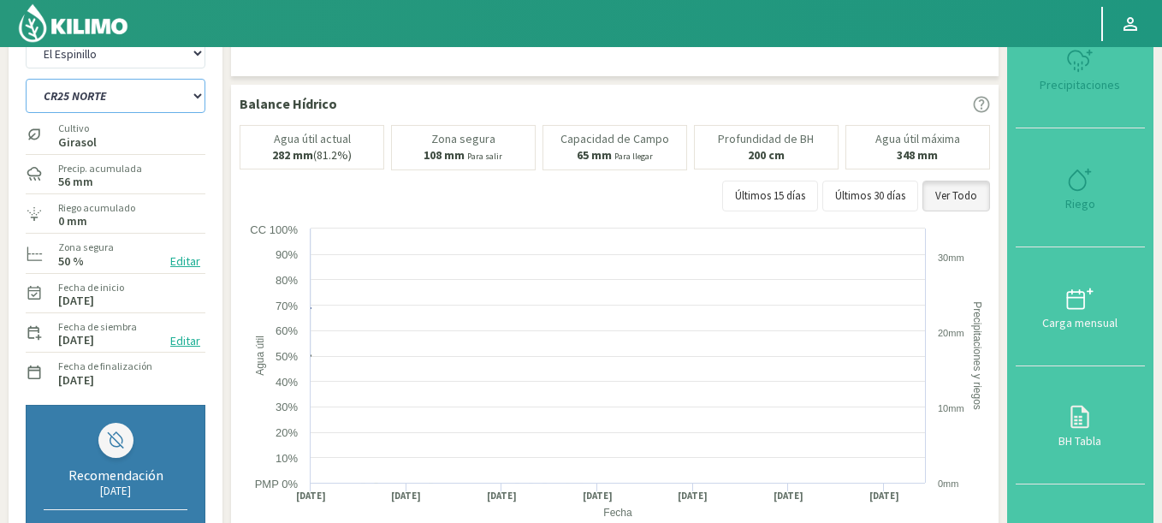
select select "64: Object"
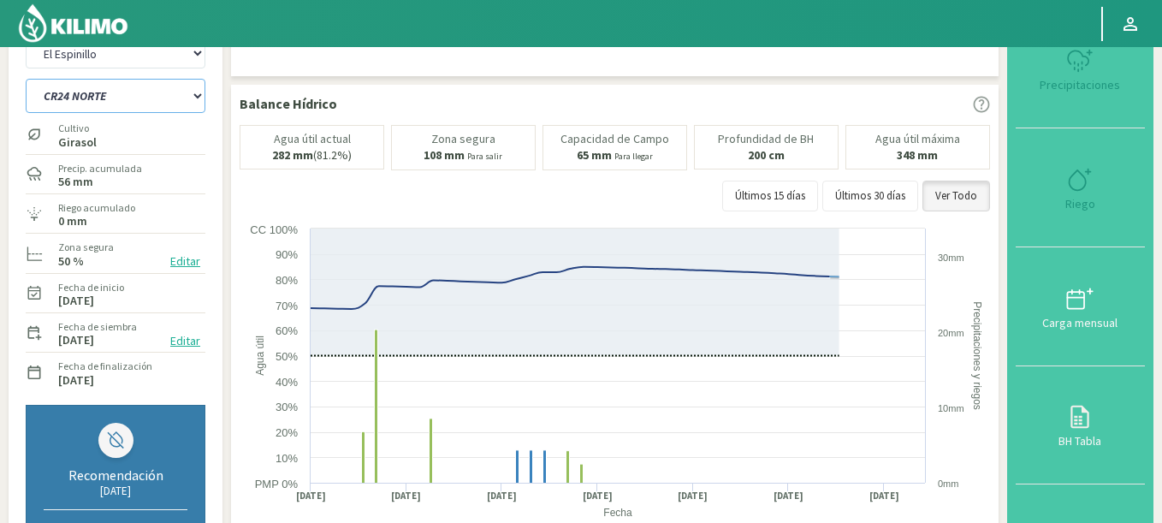
select select "8858: Object"
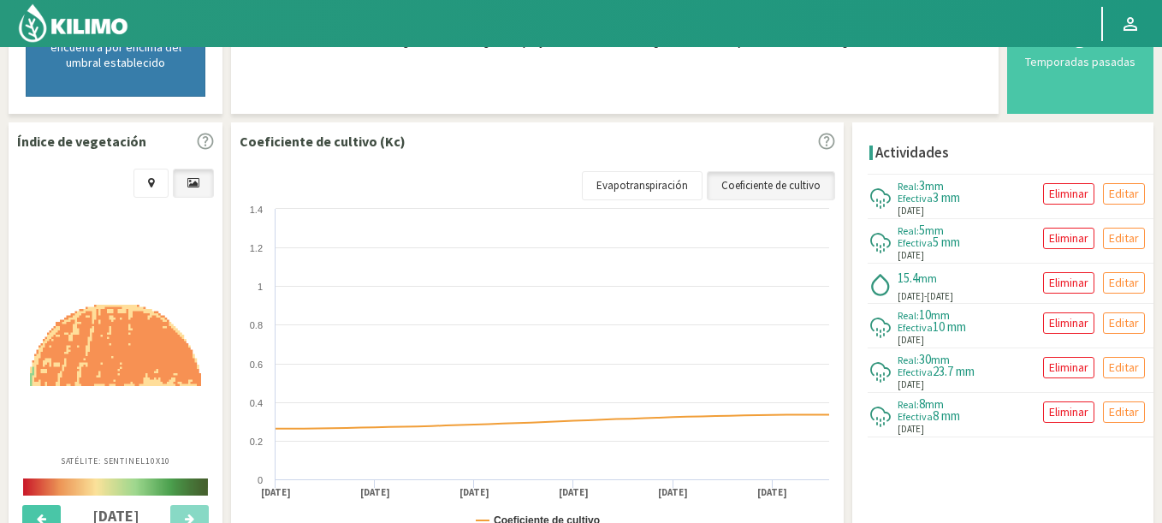
scroll to position [670, 0]
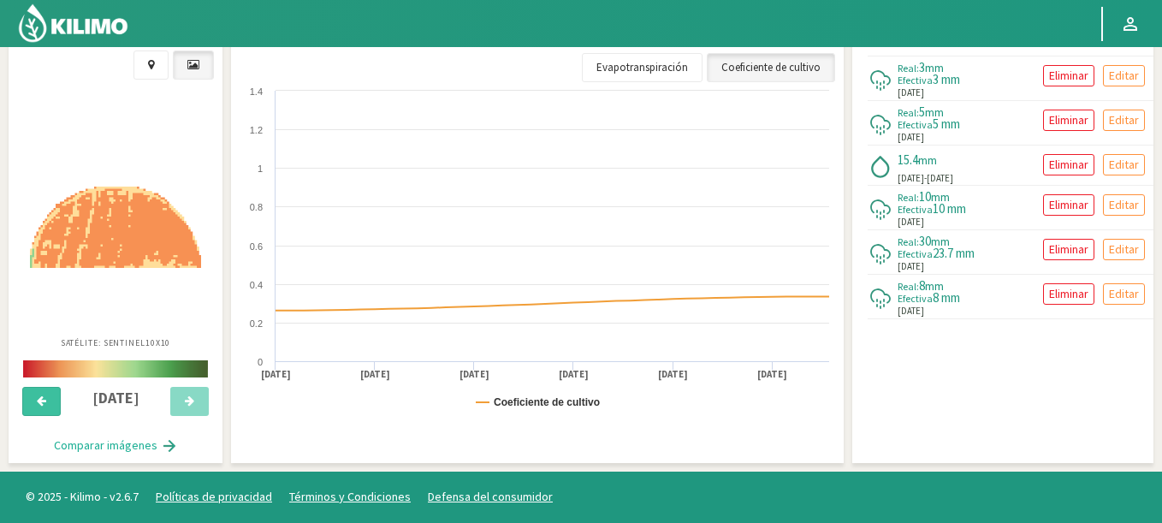
click at [46, 401] on icon at bounding box center [41, 400] width 9 height 11
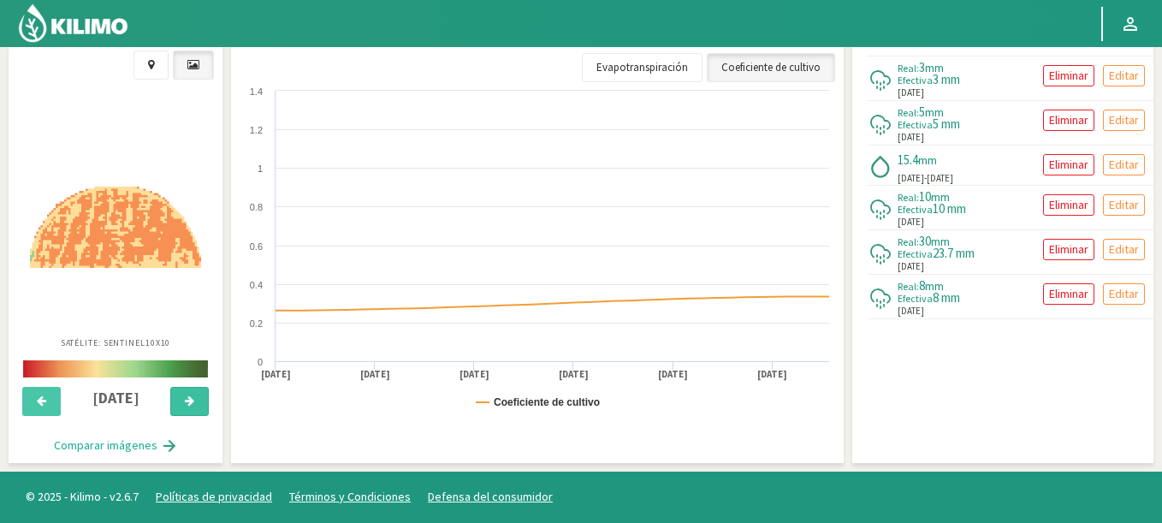
click at [176, 398] on button at bounding box center [189, 401] width 38 height 29
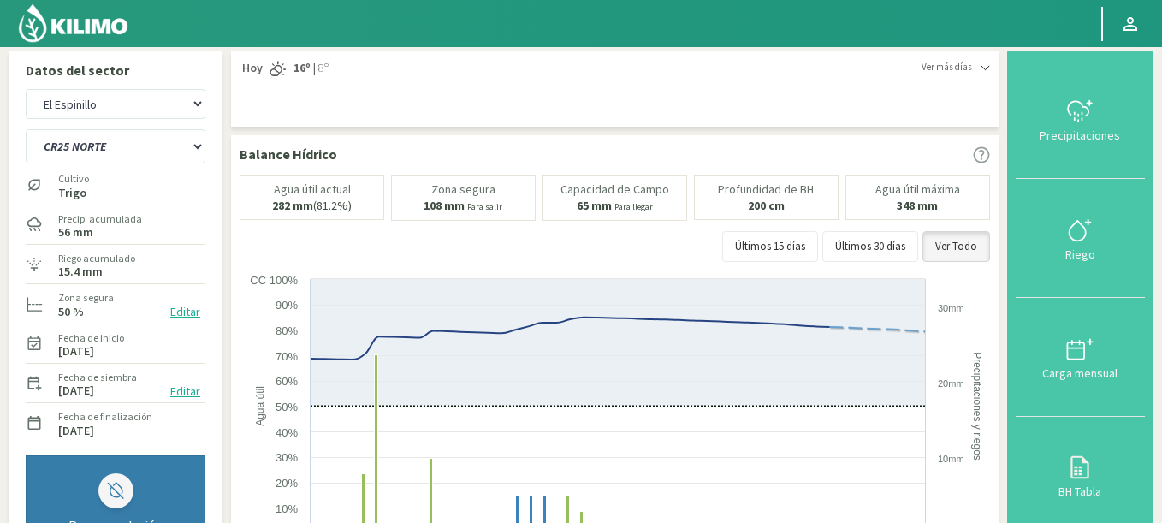
scroll to position [0, 0]
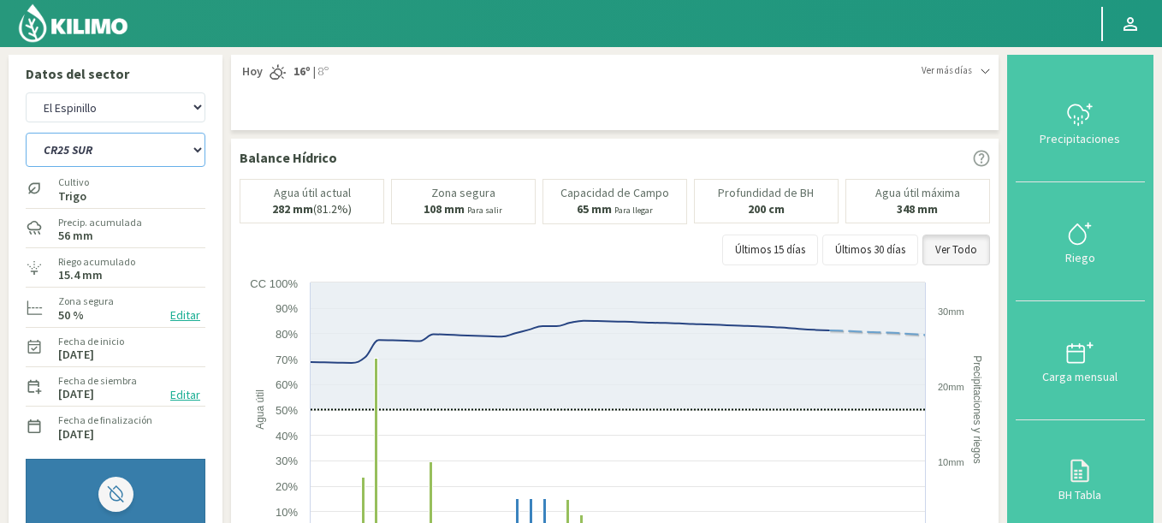
click at [26, 133] on select "C9 OESTE CR18 ESTE CR18 OESTE CR20 ESTE CR24 NORTE CR25 NORTE CR25 SUR CR26 EST…" at bounding box center [116, 150] width 180 height 34
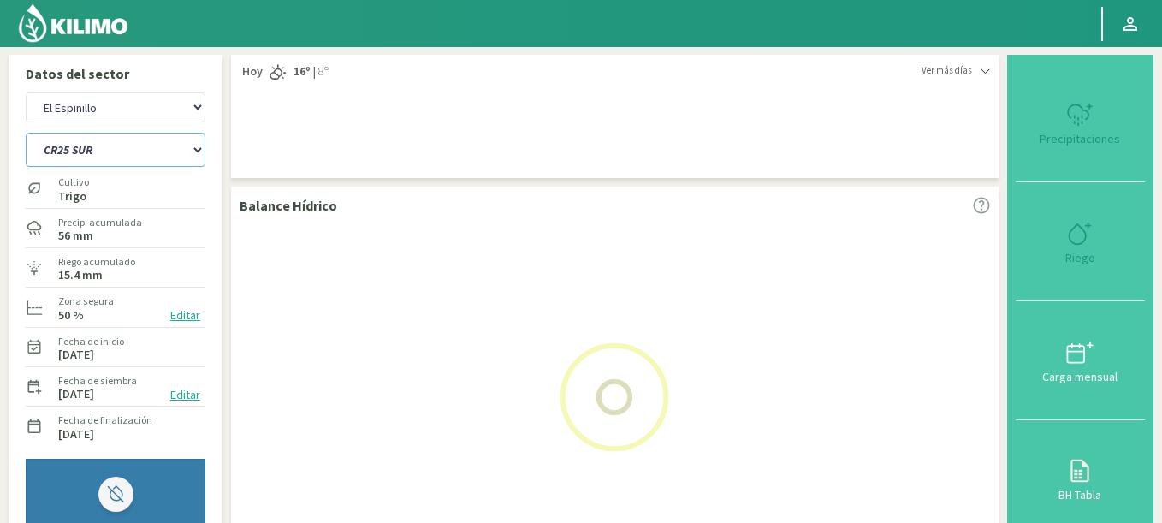
select select "80: Object"
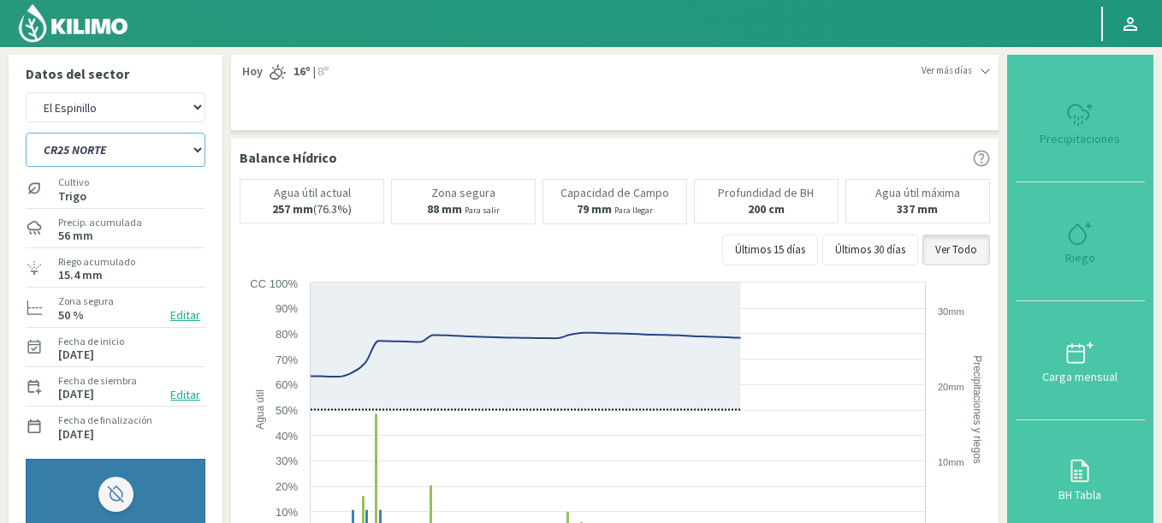
select select "9141: Object"
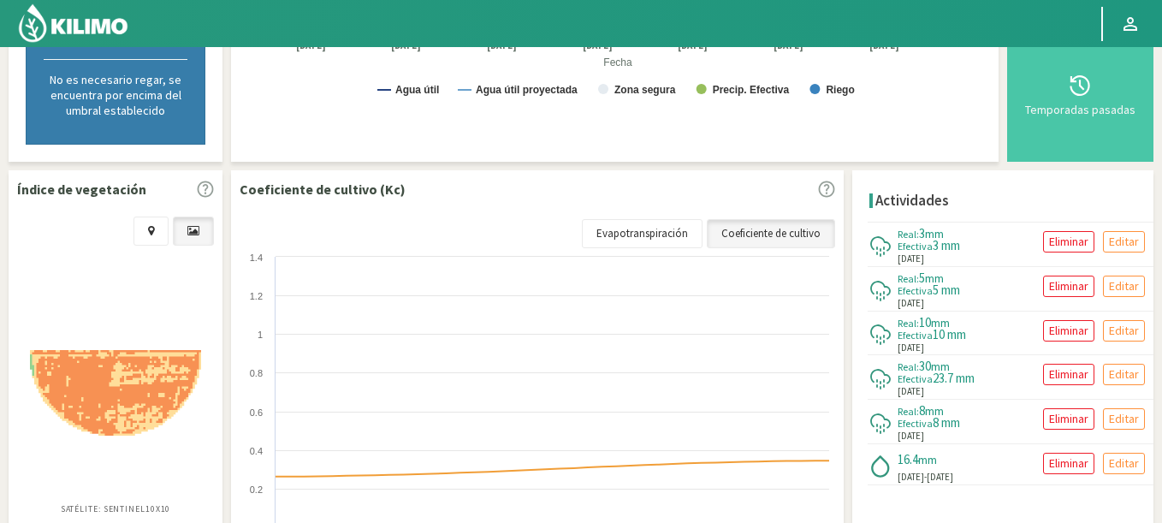
scroll to position [513, 0]
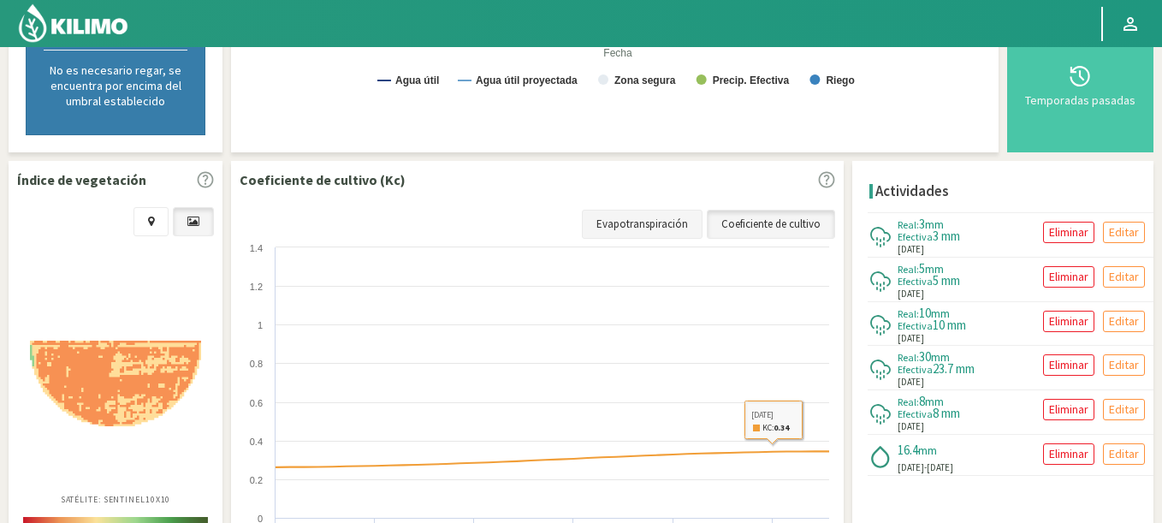
click at [681, 223] on link "Evapotranspiración" at bounding box center [642, 224] width 121 height 29
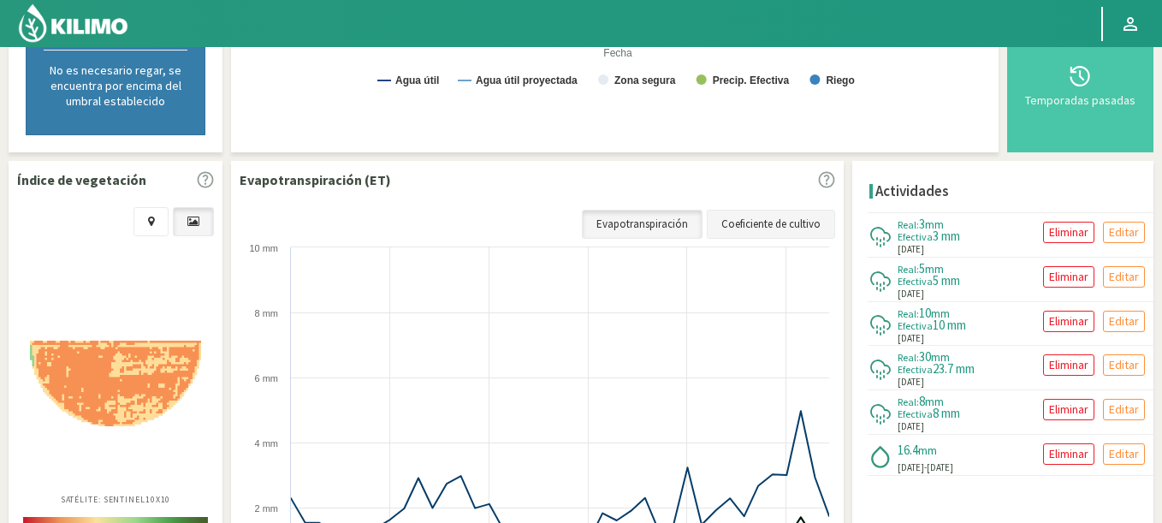
click at [749, 216] on link "Coeficiente de cultivo" at bounding box center [771, 224] width 128 height 29
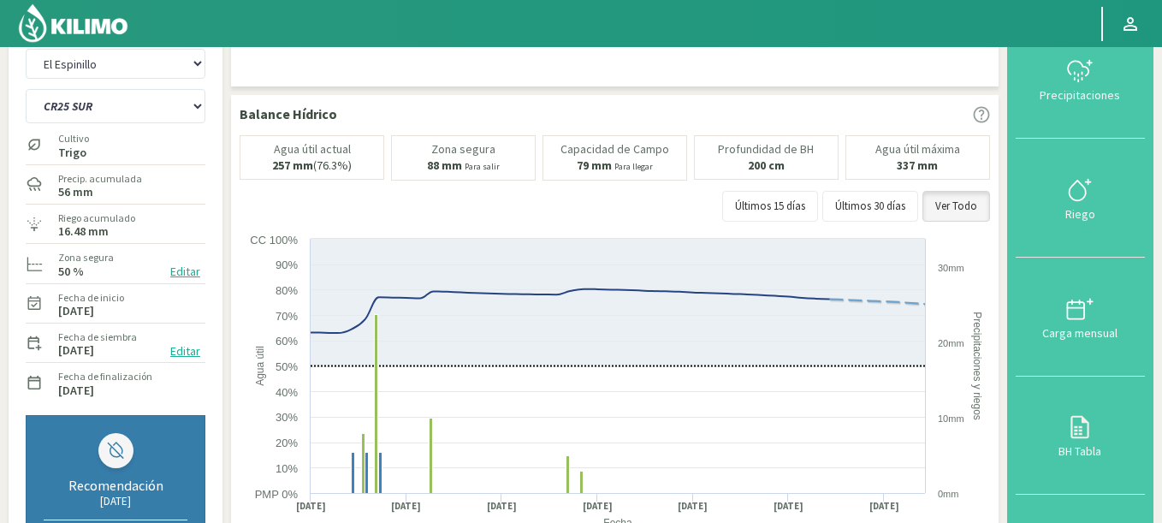
scroll to position [0, 0]
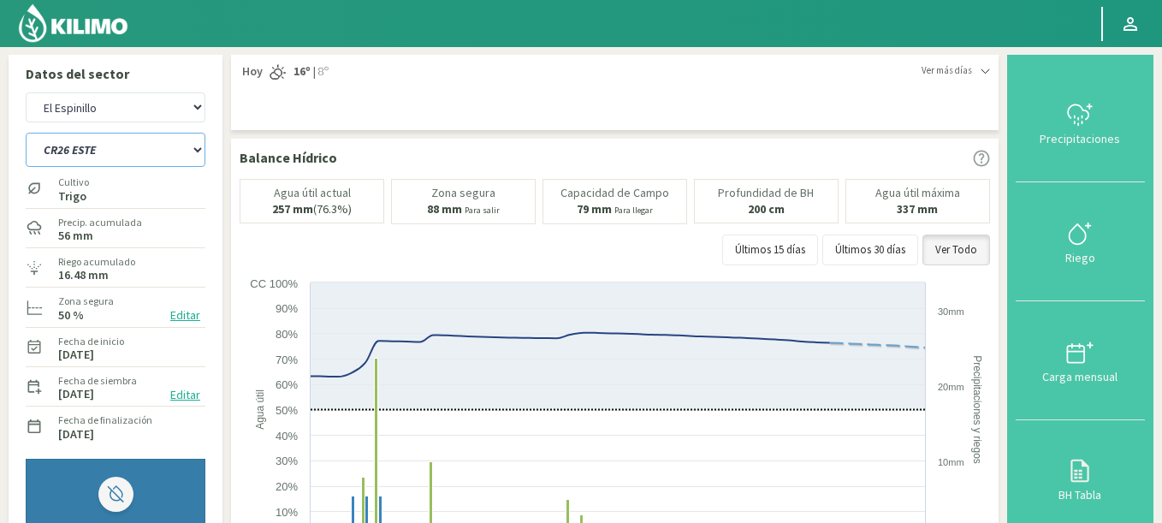
click at [26, 133] on select "C9 OESTE CR18 ESTE CR18 OESTE CR20 ESTE CR24 NORTE CR25 NORTE CR25 SUR CR26 EST…" at bounding box center [116, 150] width 180 height 34
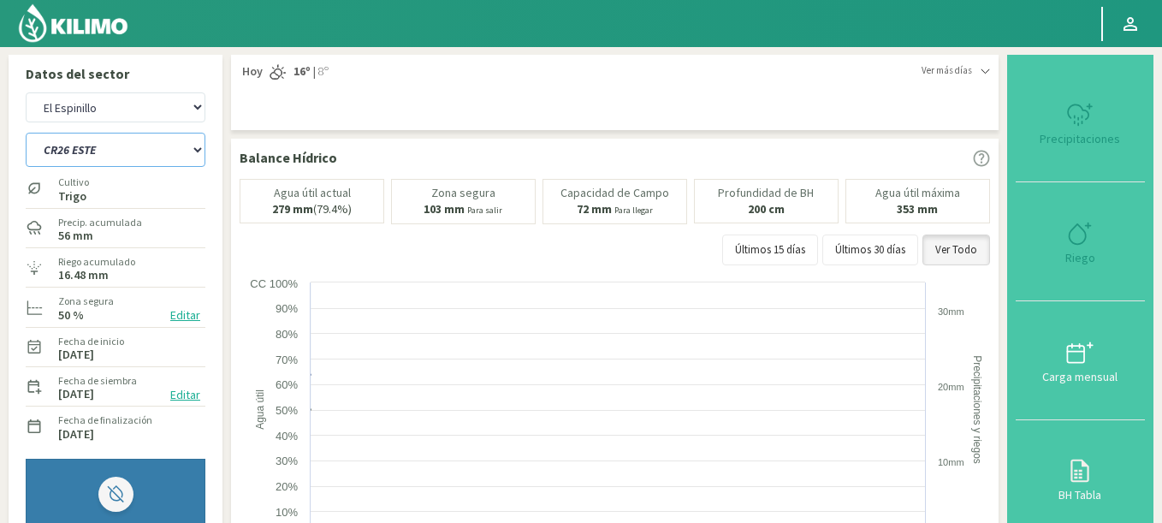
select select "96: Object"
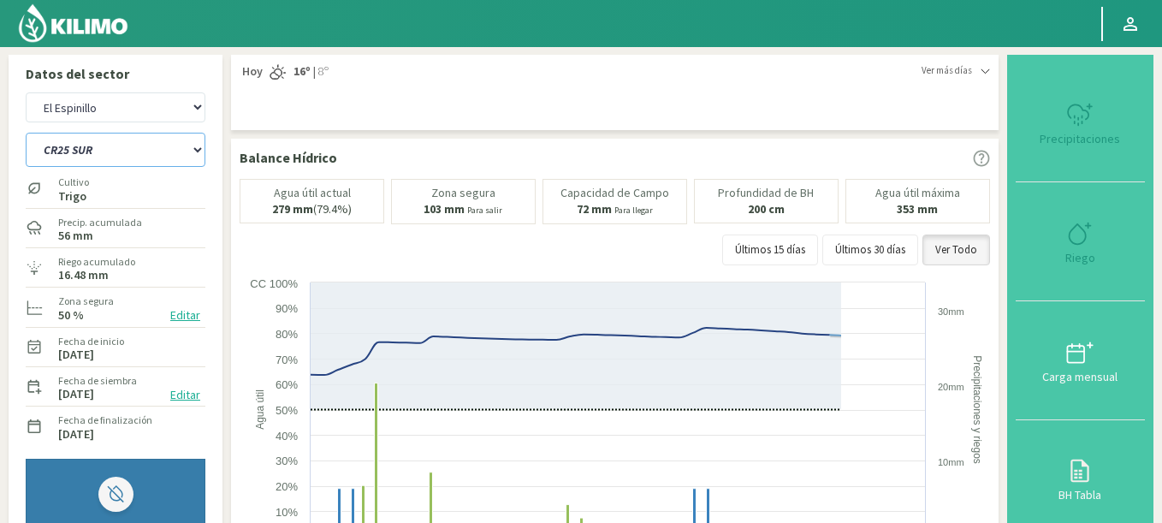
select select "9424: Object"
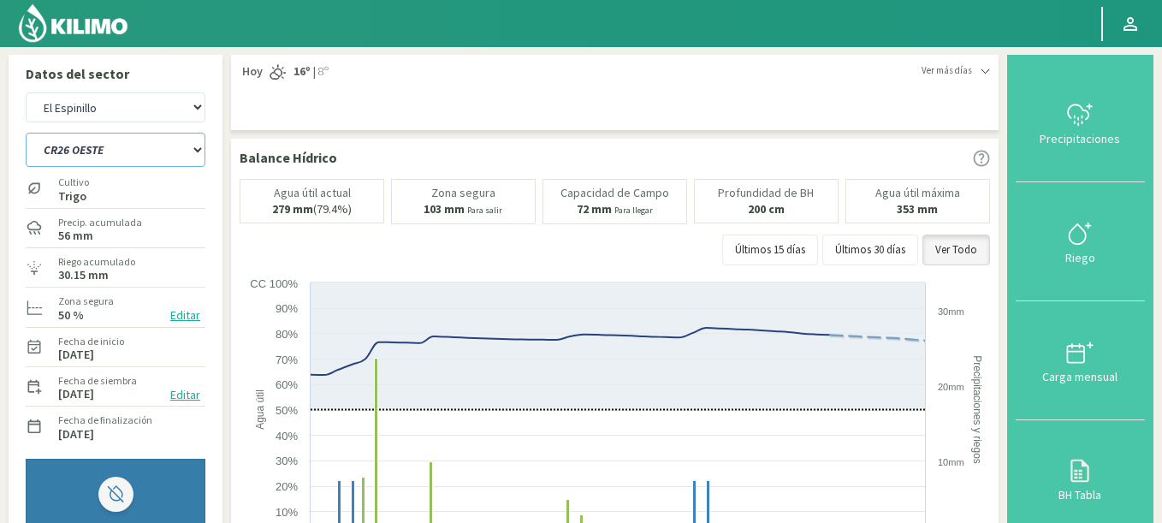
click at [26, 133] on select "C9 OESTE CR18 ESTE CR18 OESTE CR20 ESTE CR24 NORTE CR25 NORTE CR25 SUR CR26 EST…" at bounding box center [116, 150] width 180 height 34
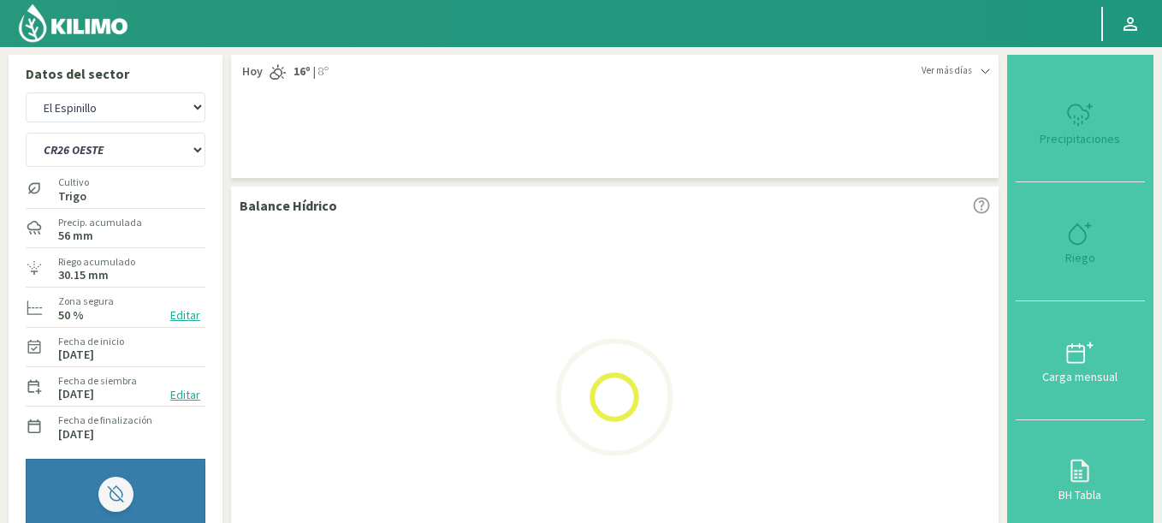
select select "112: Object"
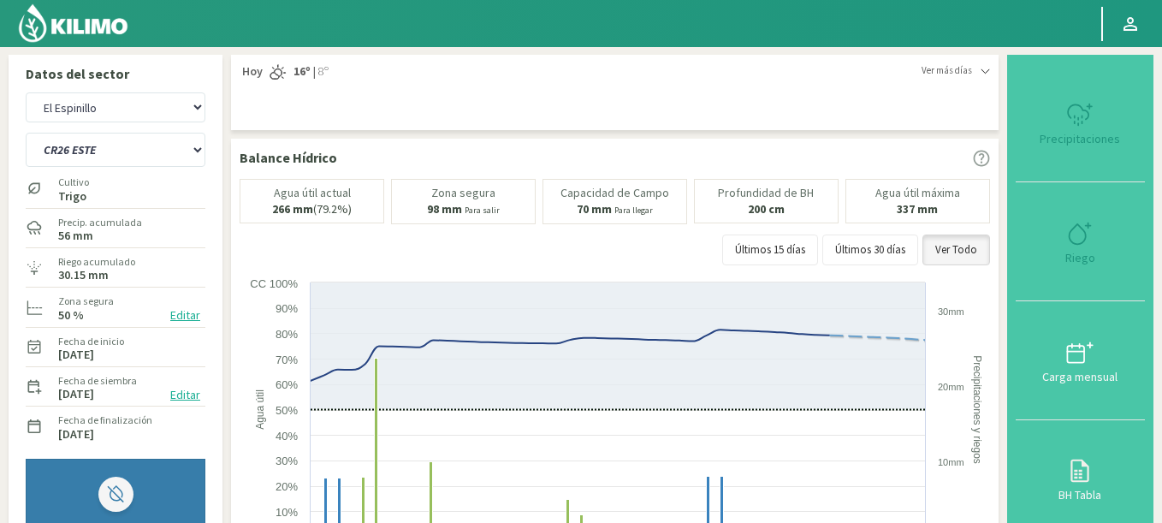
select select "9707: Object"
click at [26, 133] on select "C9 OESTE CR18 ESTE CR18 OESTE CR20 ESTE CR24 NORTE CR25 NORTE CR25 SUR CR26 EST…" at bounding box center [116, 150] width 180 height 34
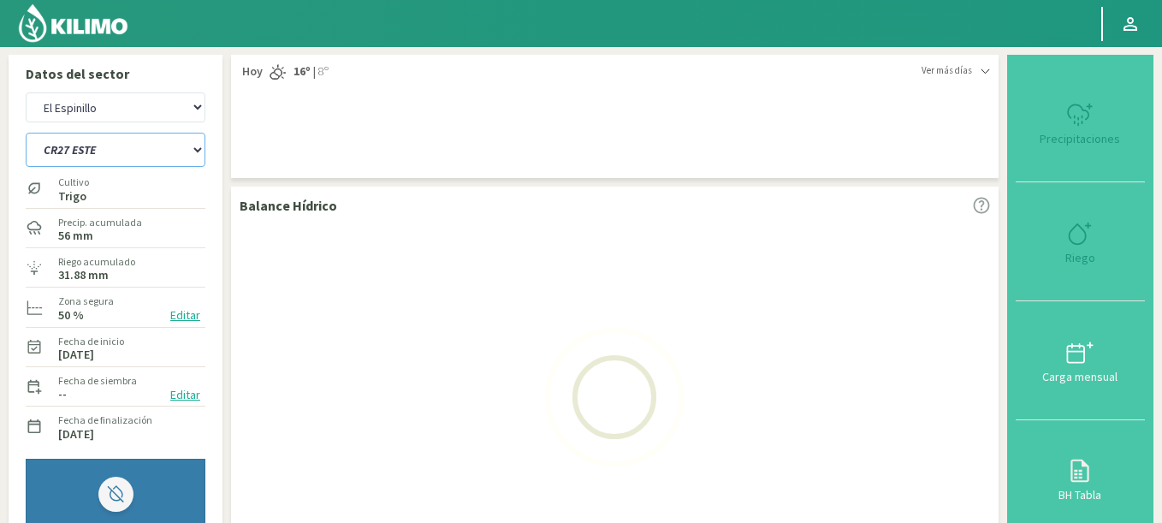
select select "128: Object"
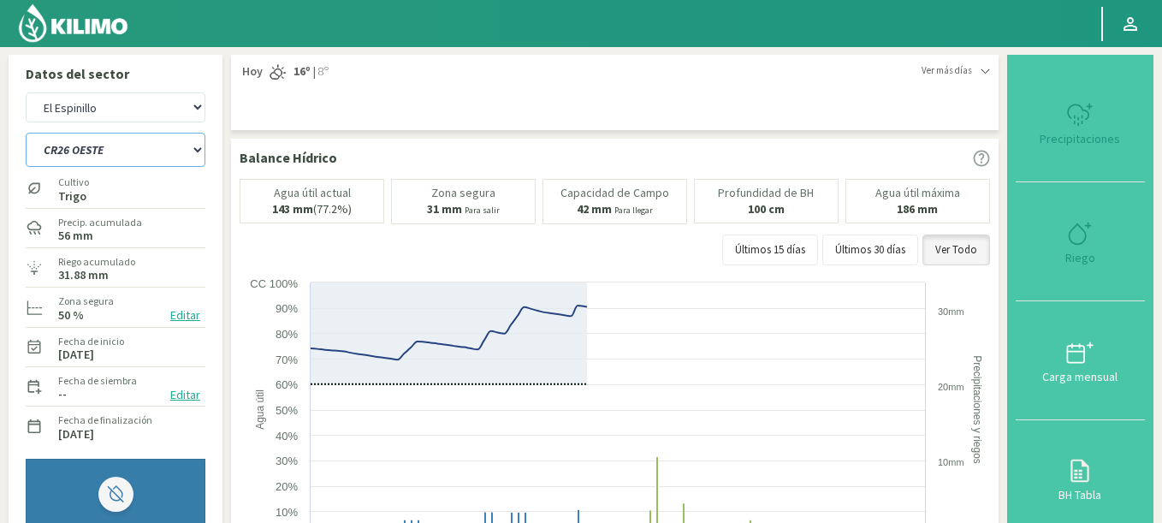
select select "9990: Object"
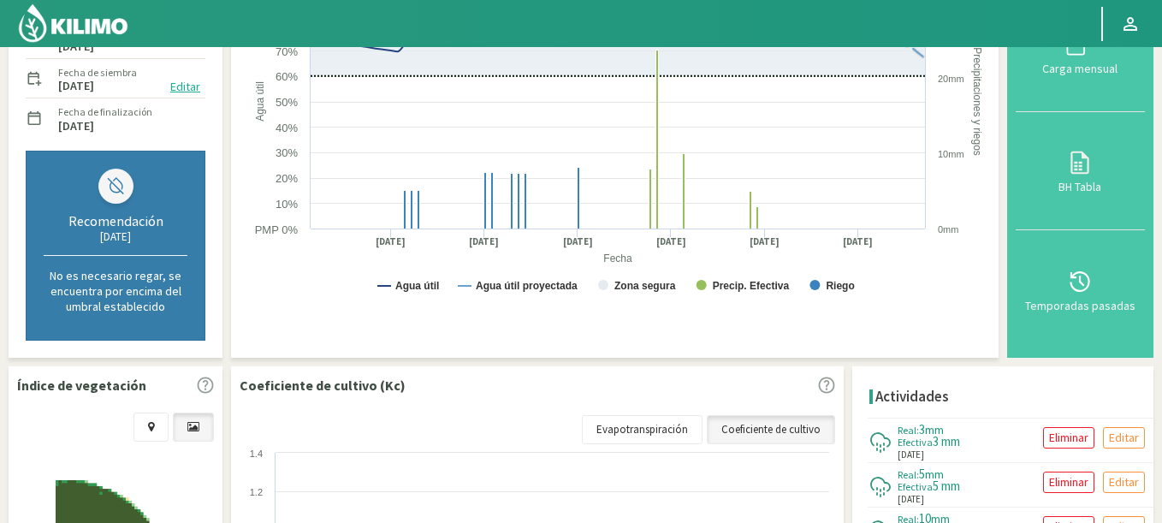
scroll to position [616, 0]
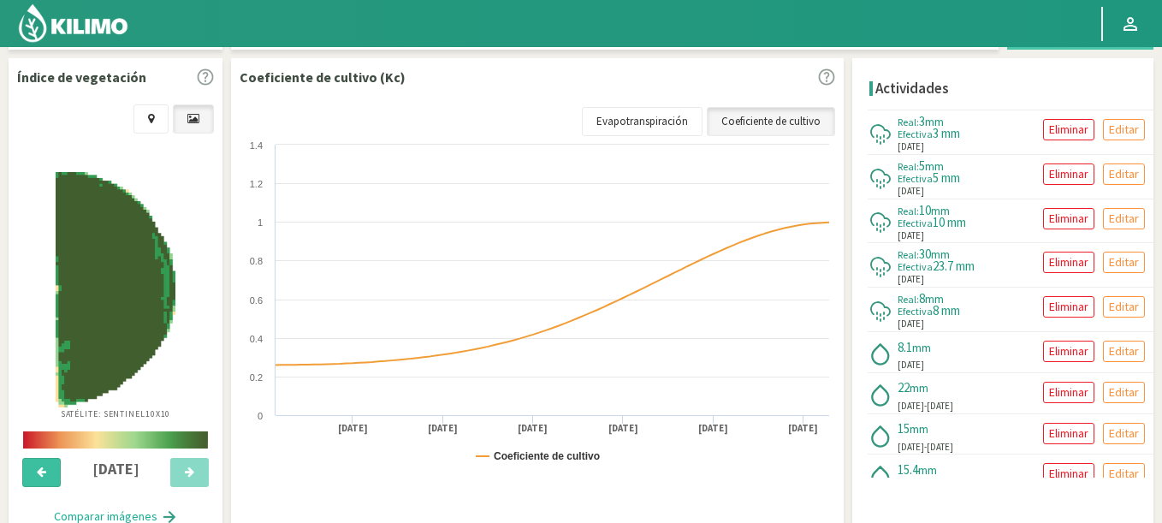
click at [50, 471] on button at bounding box center [41, 472] width 38 height 29
click at [187, 472] on icon at bounding box center [189, 471] width 9 height 11
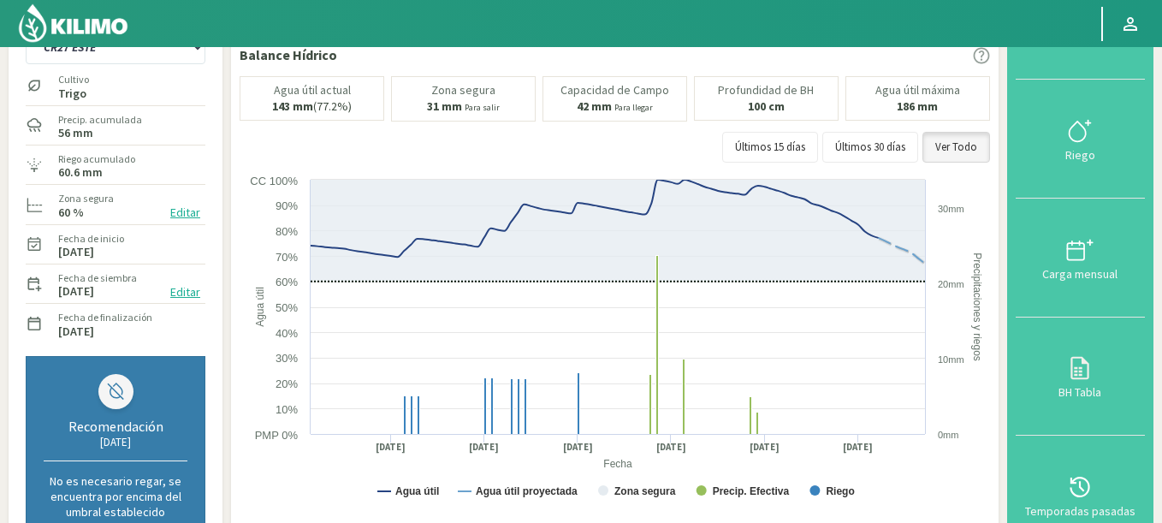
scroll to position [0, 0]
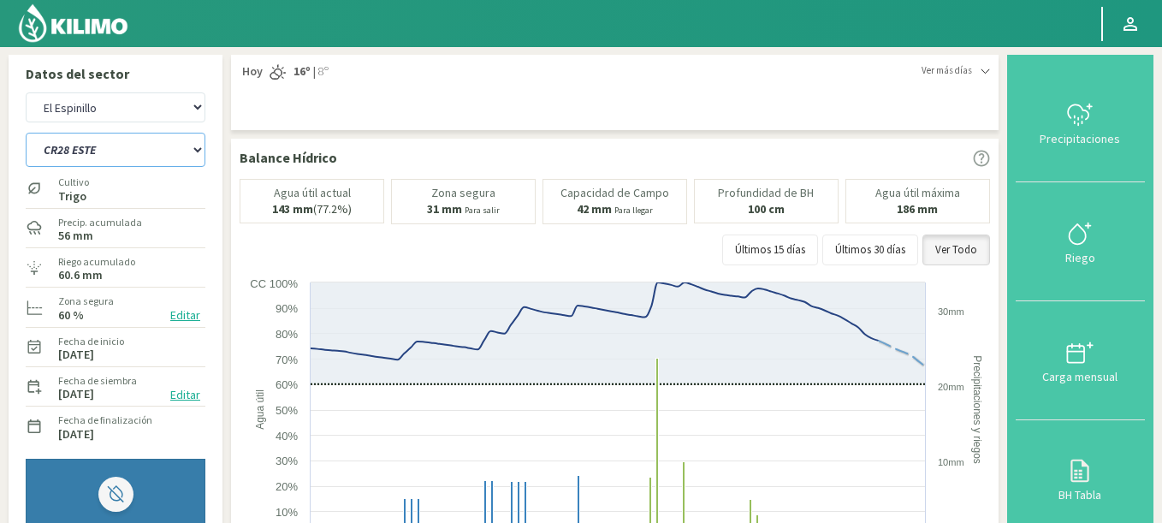
click at [26, 133] on select "C9 OESTE CR18 ESTE CR18 OESTE CR20 ESTE CR24 NORTE CR25 NORTE CR25 SUR CR26 EST…" at bounding box center [116, 150] width 180 height 34
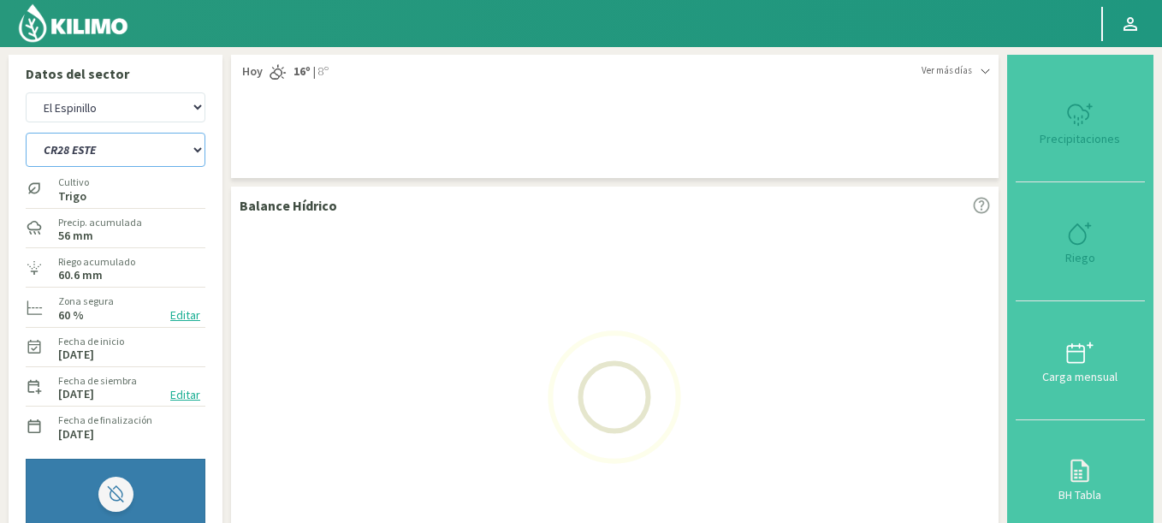
select select "144: Object"
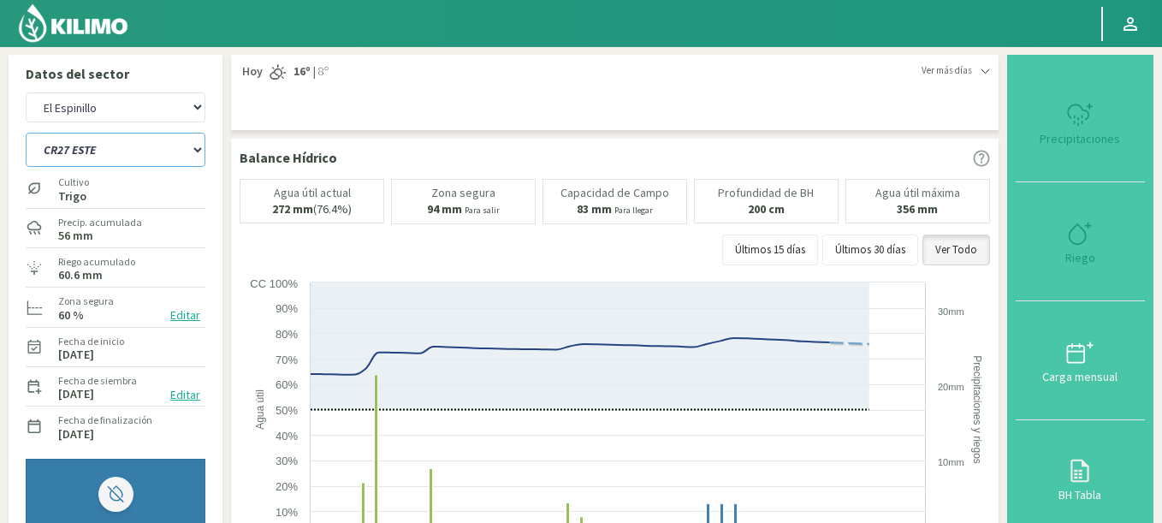
select select "10273: Object"
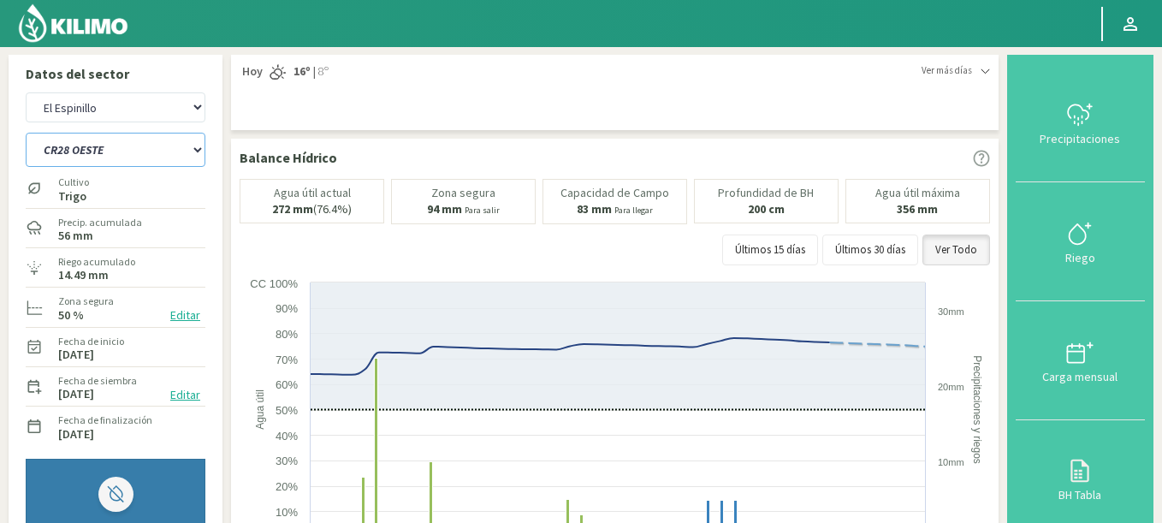
click at [26, 133] on select "C9 OESTE CR18 ESTE CR18 OESTE CR20 ESTE CR24 NORTE CR25 NORTE CR25 SUR CR26 EST…" at bounding box center [116, 150] width 180 height 34
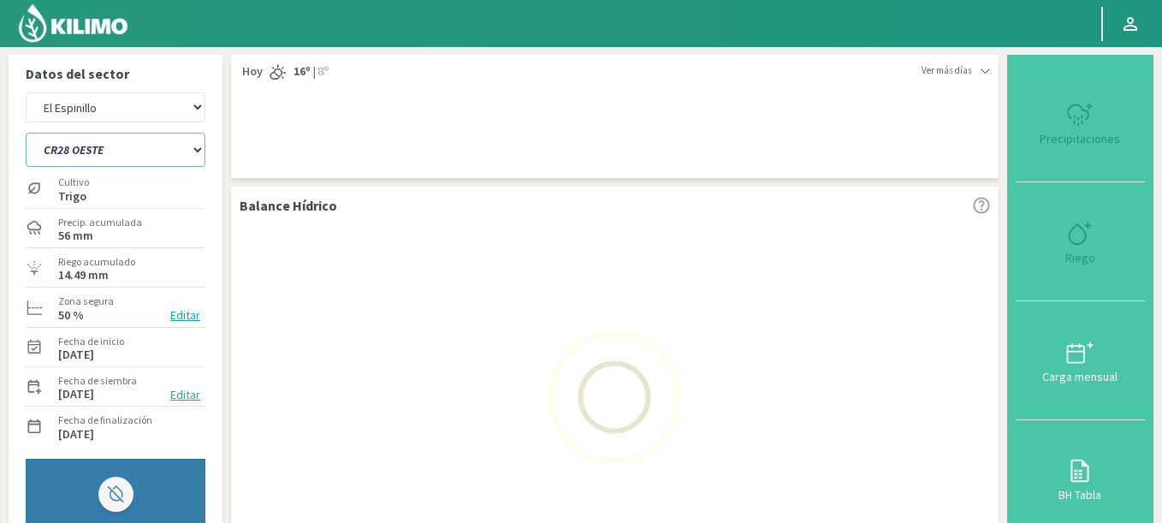
select select "160: Object"
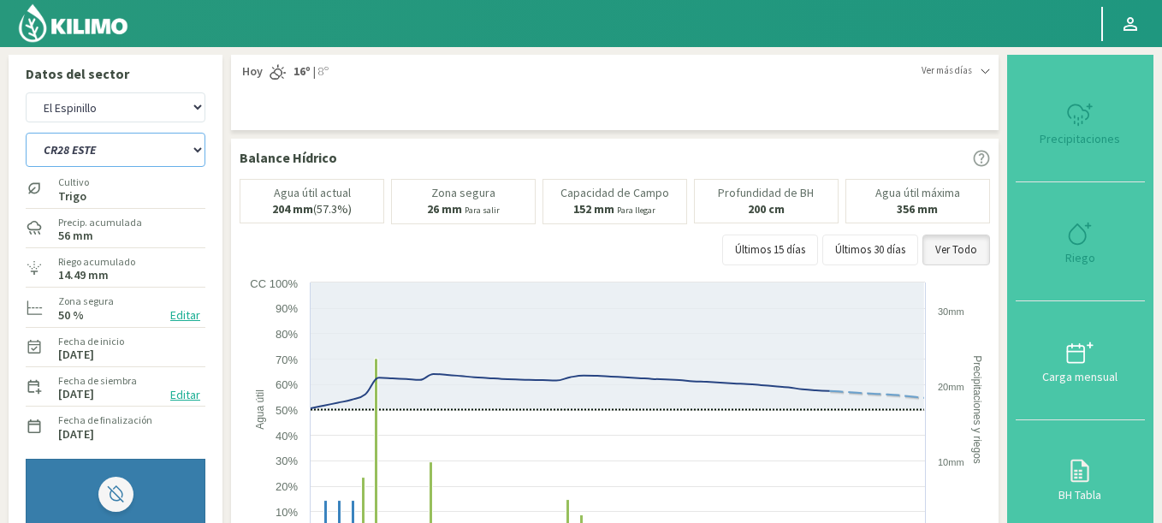
select select "10556: Object"
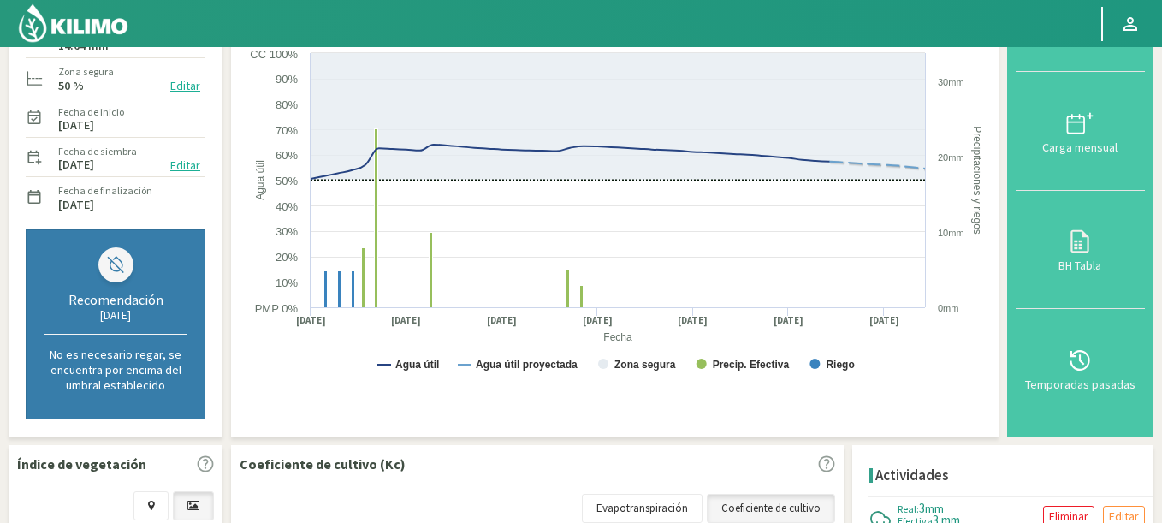
scroll to position [24, 0]
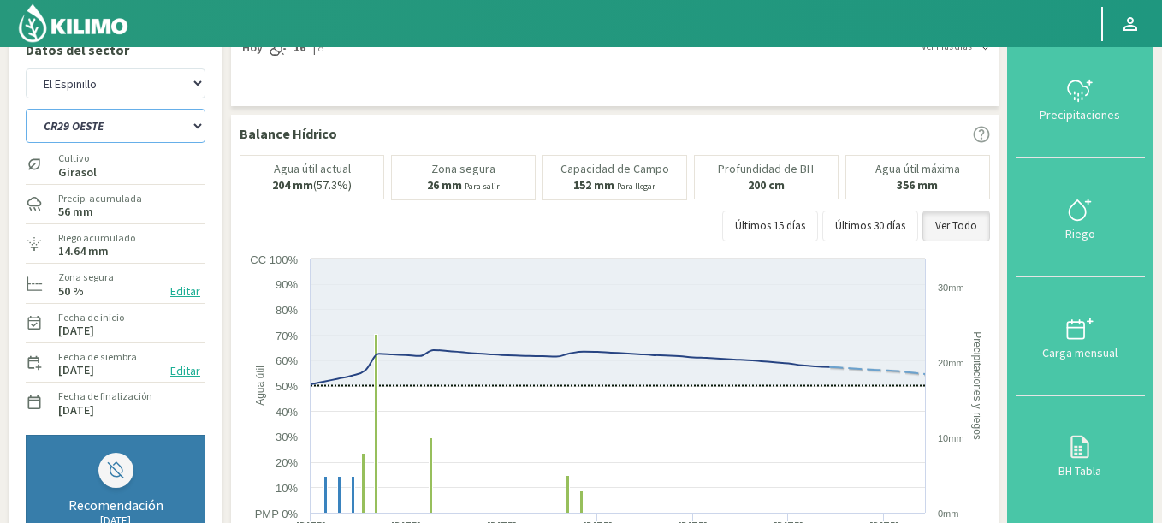
click at [26, 109] on select "C9 OESTE CR18 ESTE CR18 OESTE CR20 ESTE CR24 NORTE CR25 NORTE CR25 SUR CR26 EST…" at bounding box center [116, 126] width 180 height 34
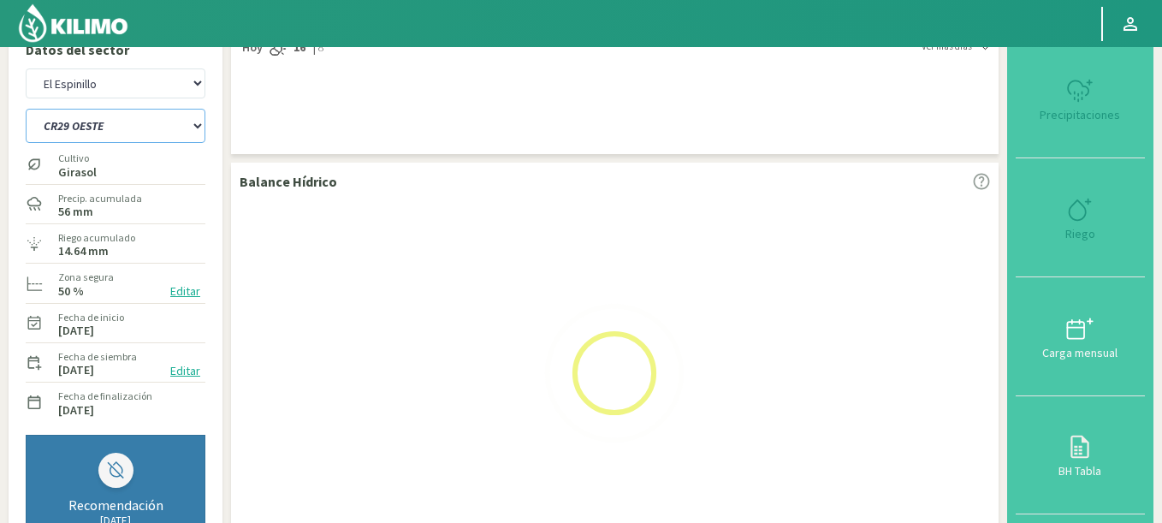
select select "176: Object"
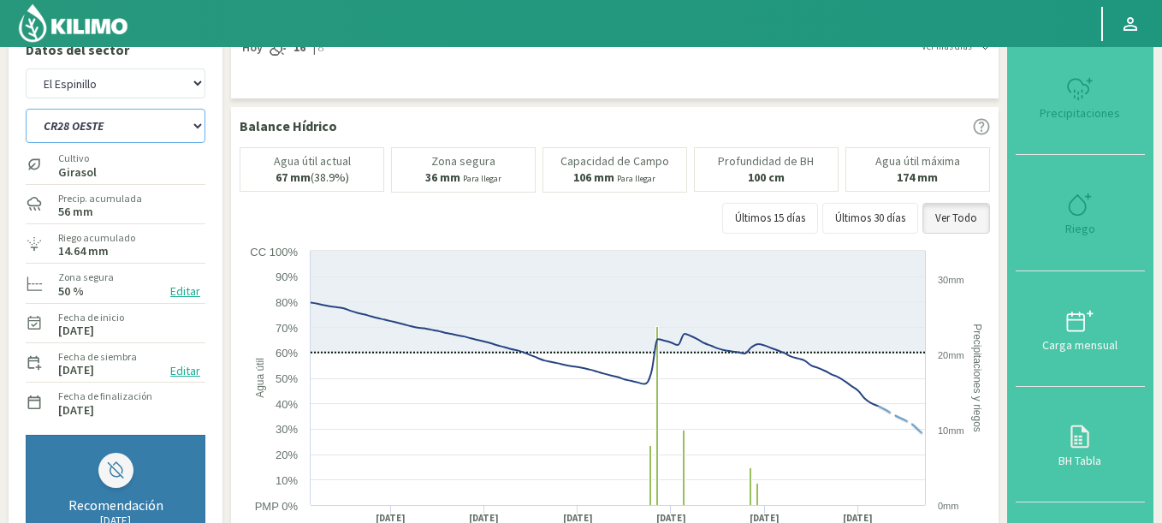
select select "10839: Object"
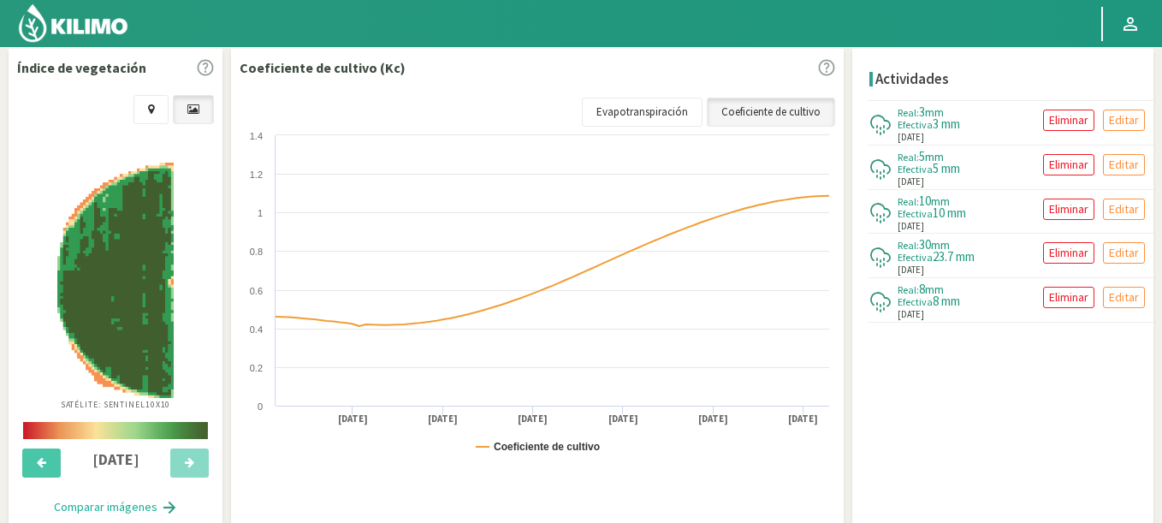
scroll to position [672, 0]
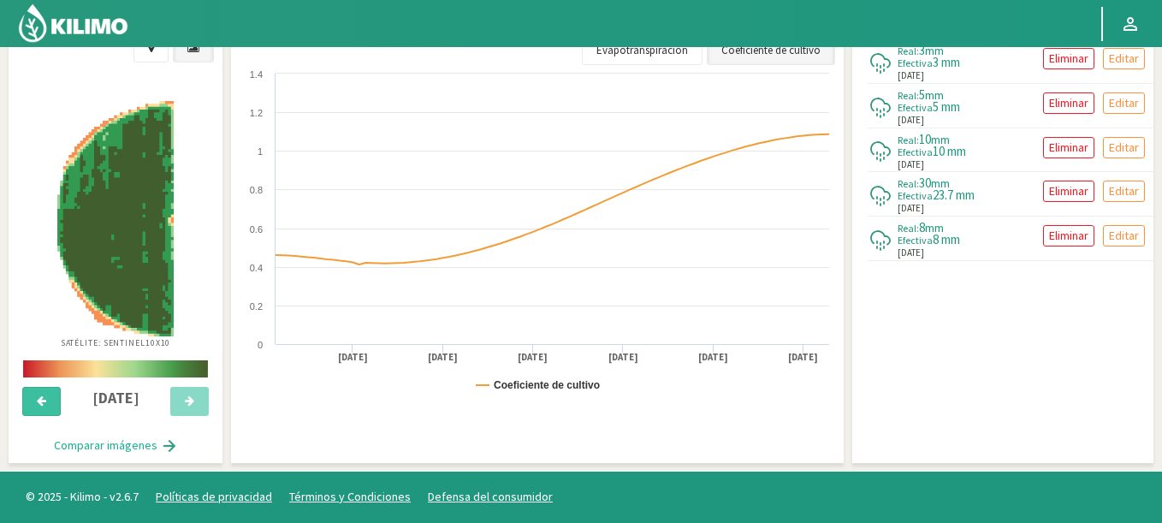
click at [45, 414] on button at bounding box center [41, 401] width 38 height 29
click at [188, 402] on icon at bounding box center [189, 400] width 9 height 11
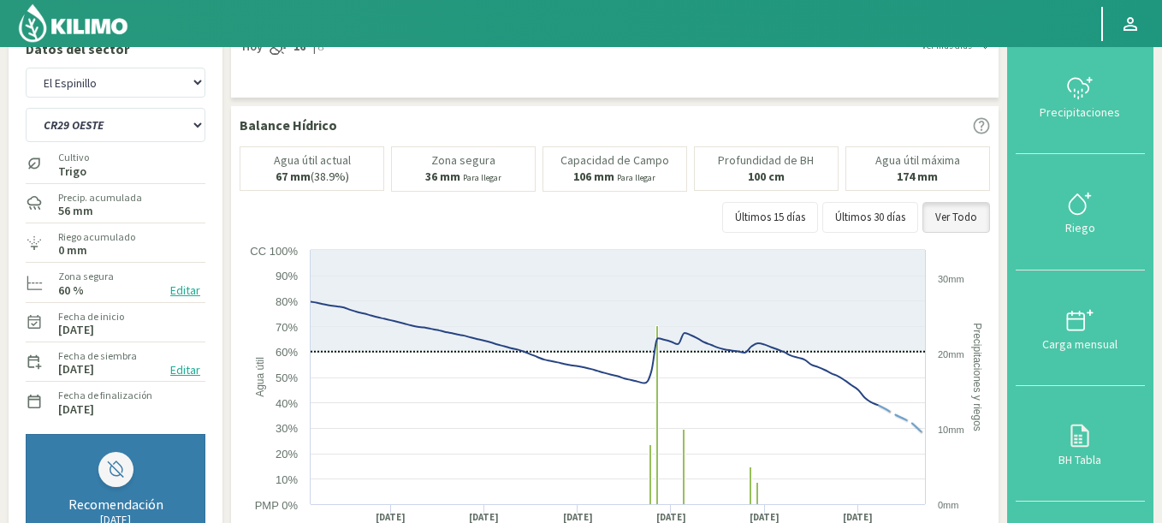
scroll to position [0, 0]
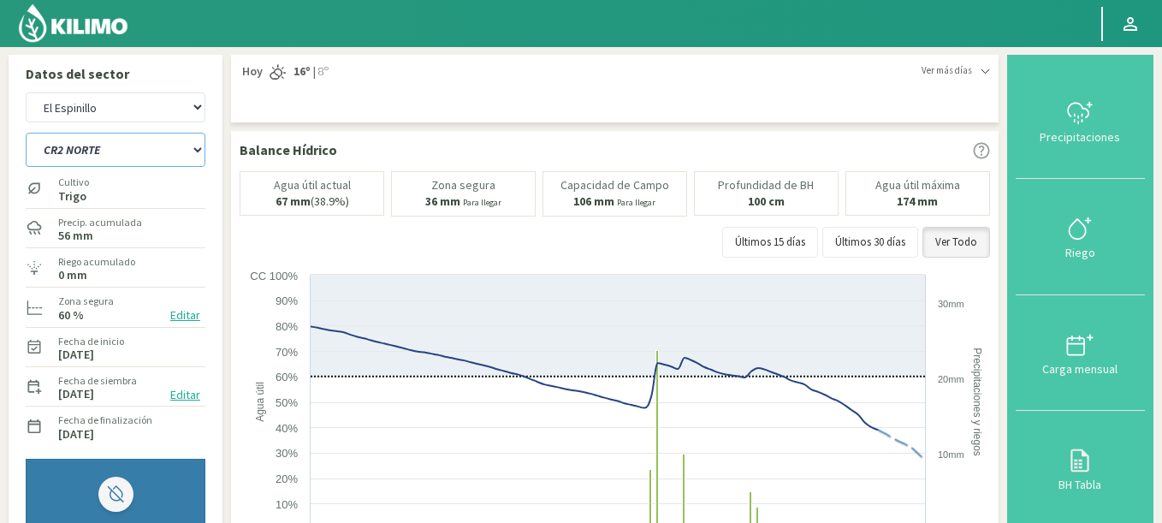
click at [26, 133] on select "C9 OESTE CR18 ESTE CR18 OESTE CR20 ESTE CR24 NORTE CR25 NORTE CR25 SUR CR26 EST…" at bounding box center [116, 150] width 180 height 34
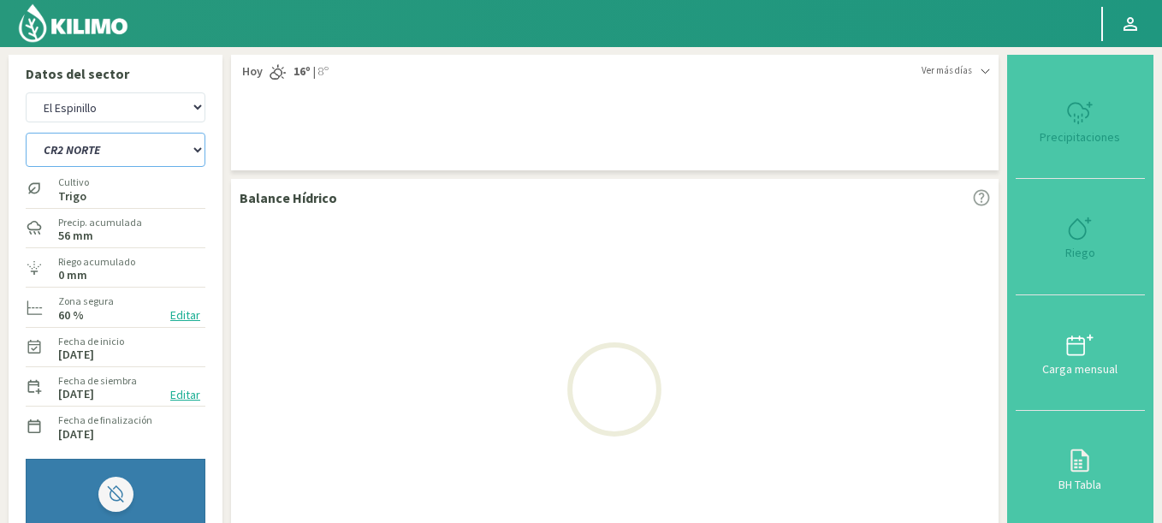
select select "192: Object"
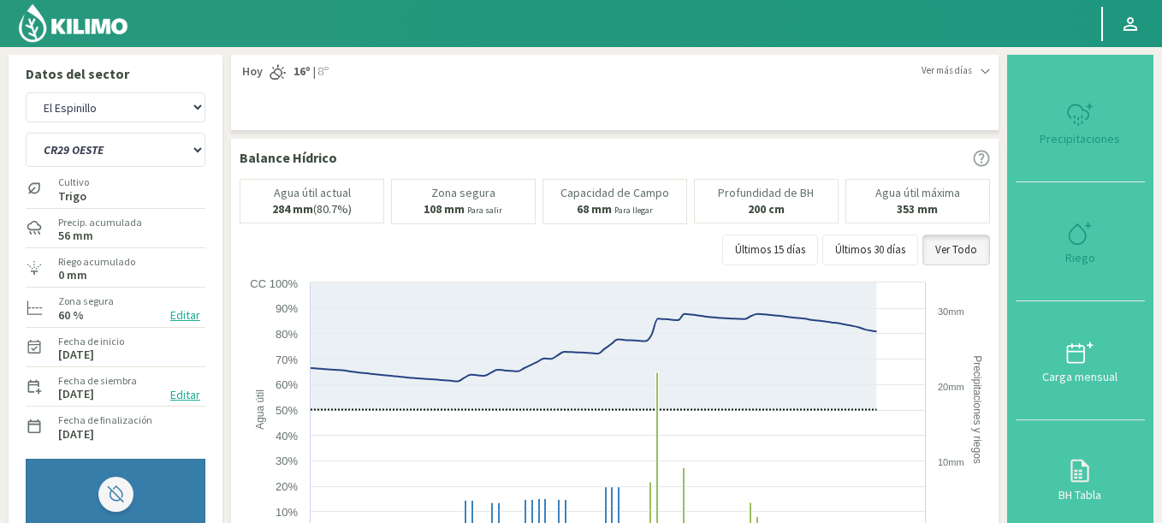
select select "11122: Object"
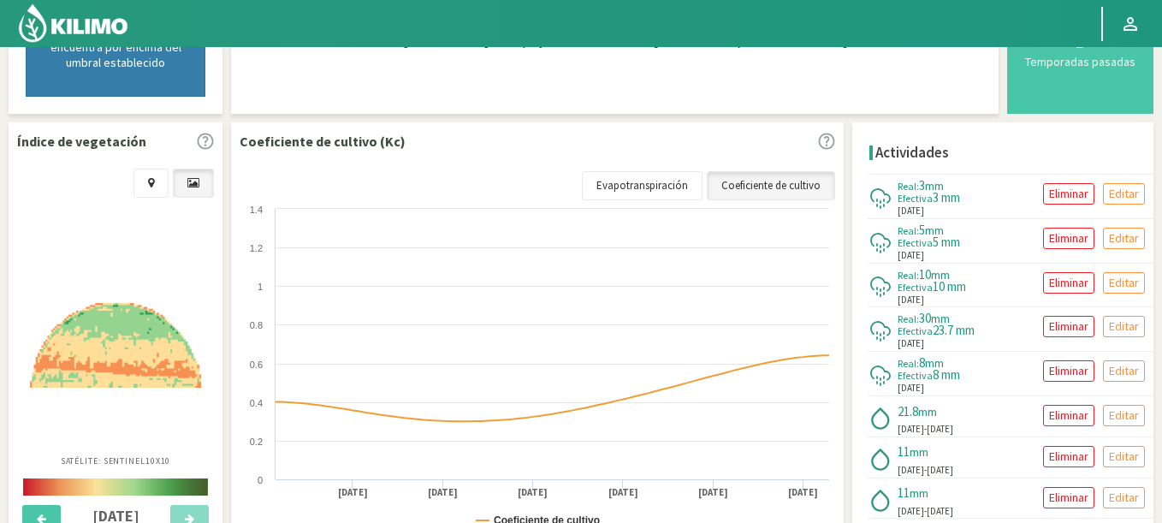
scroll to position [670, 0]
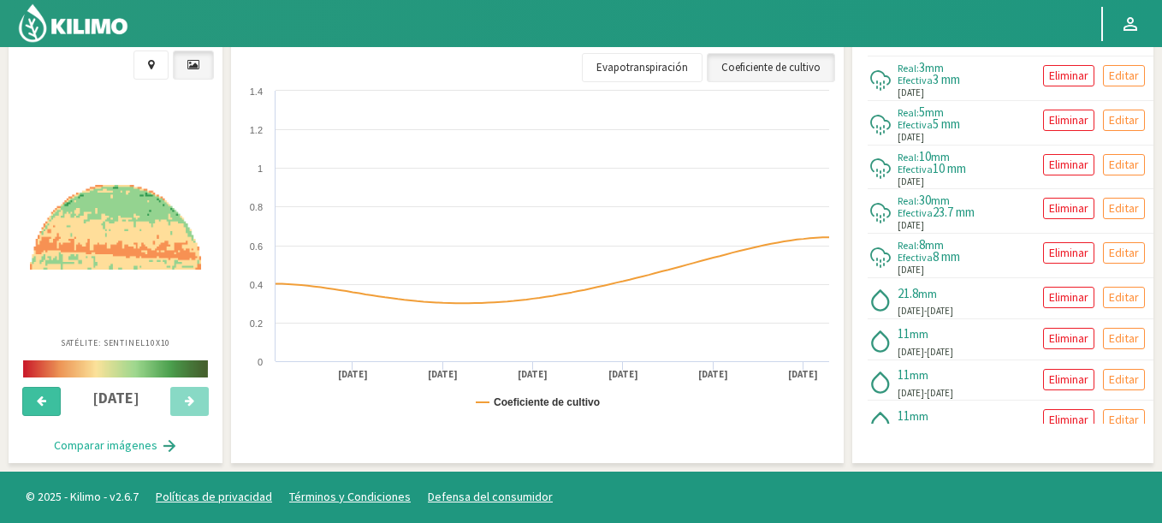
click at [32, 401] on button at bounding box center [41, 401] width 38 height 29
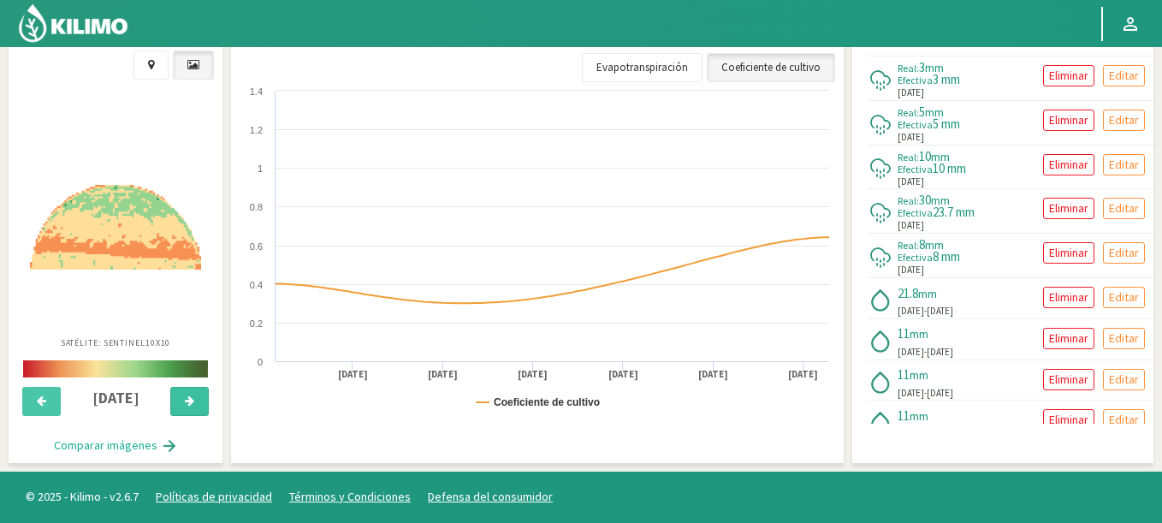
click at [189, 403] on icon at bounding box center [189, 400] width 9 height 11
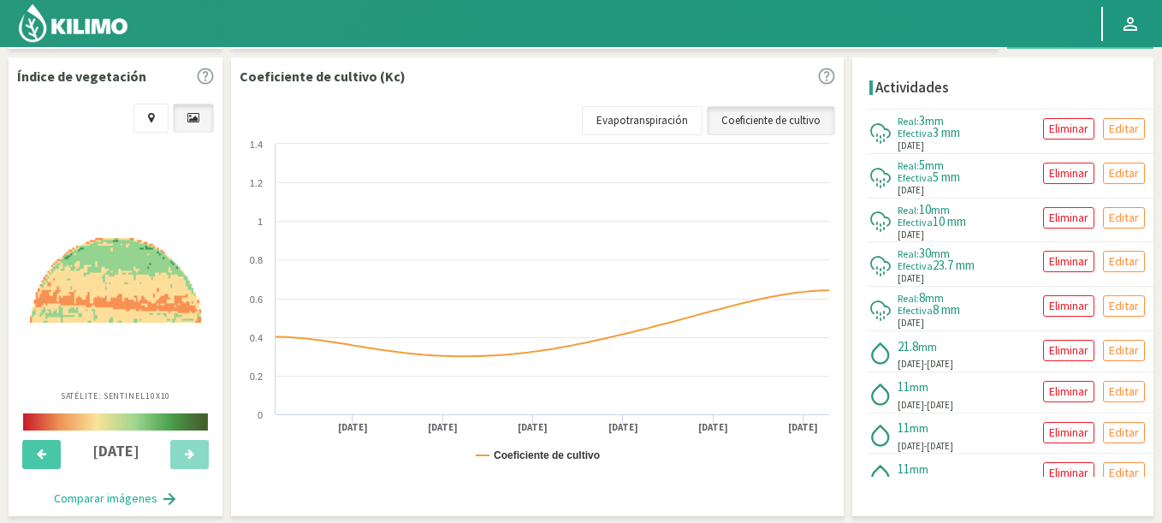
scroll to position [54, 0]
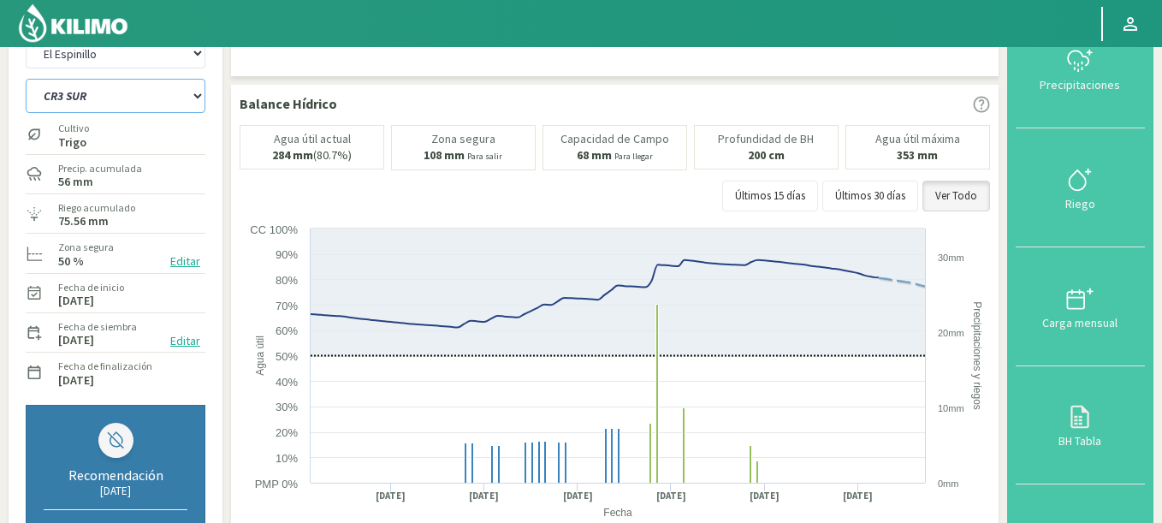
click at [26, 79] on select "C9 OESTE CR18 ESTE CR18 OESTE CR20 ESTE CR24 NORTE CR25 NORTE CR25 SUR CR26 EST…" at bounding box center [116, 96] width 180 height 34
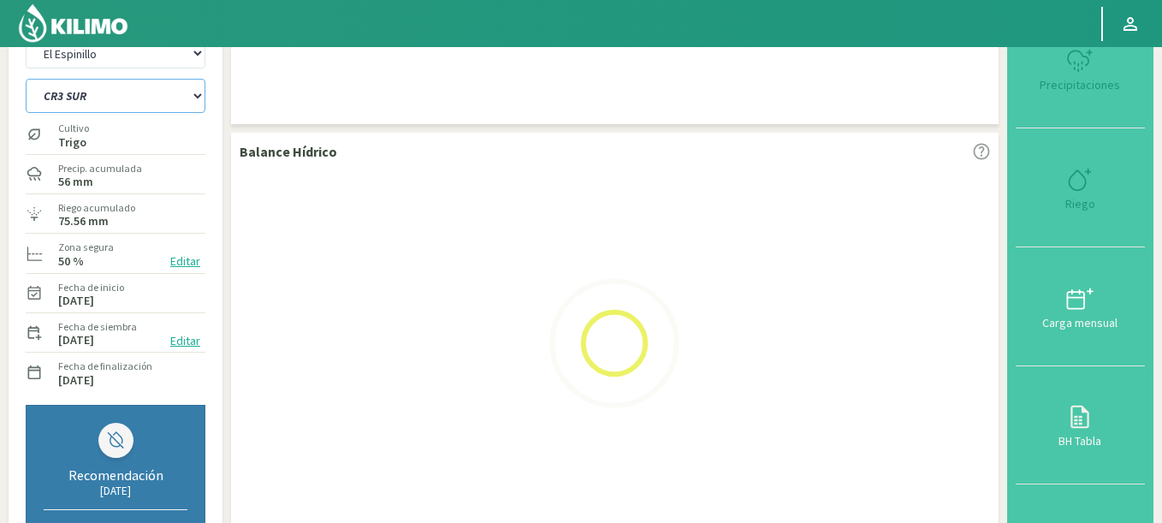
select select "208: Object"
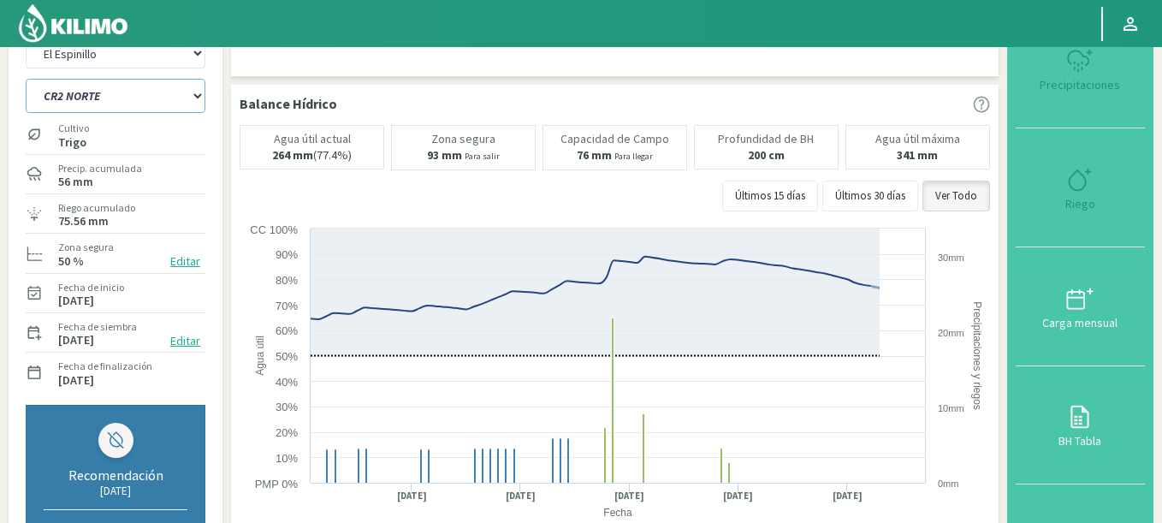
select select "11405: Object"
select select "224: Object"
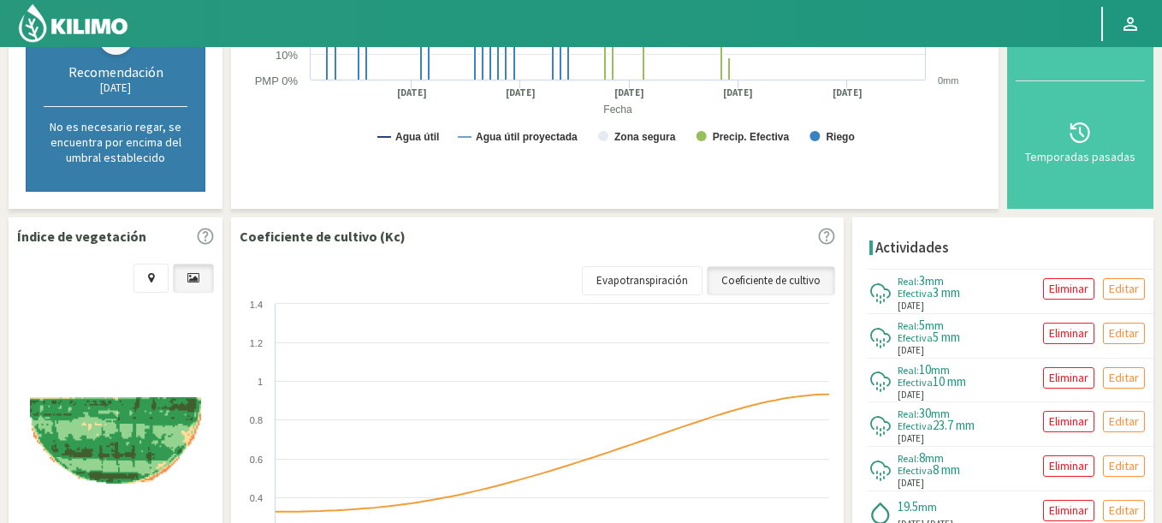
scroll to position [670, 0]
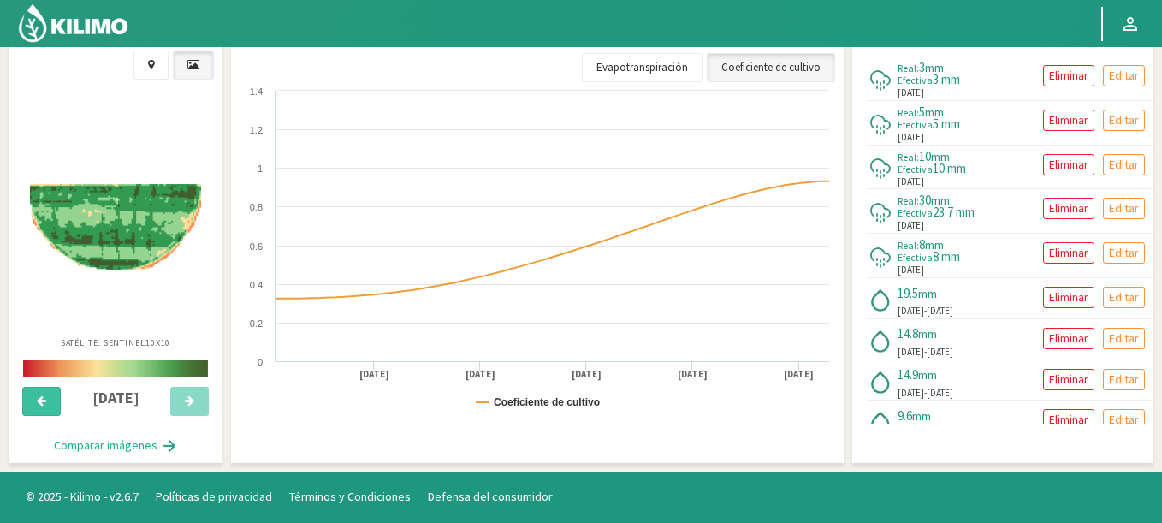
click at [39, 398] on icon at bounding box center [41, 400] width 9 height 11
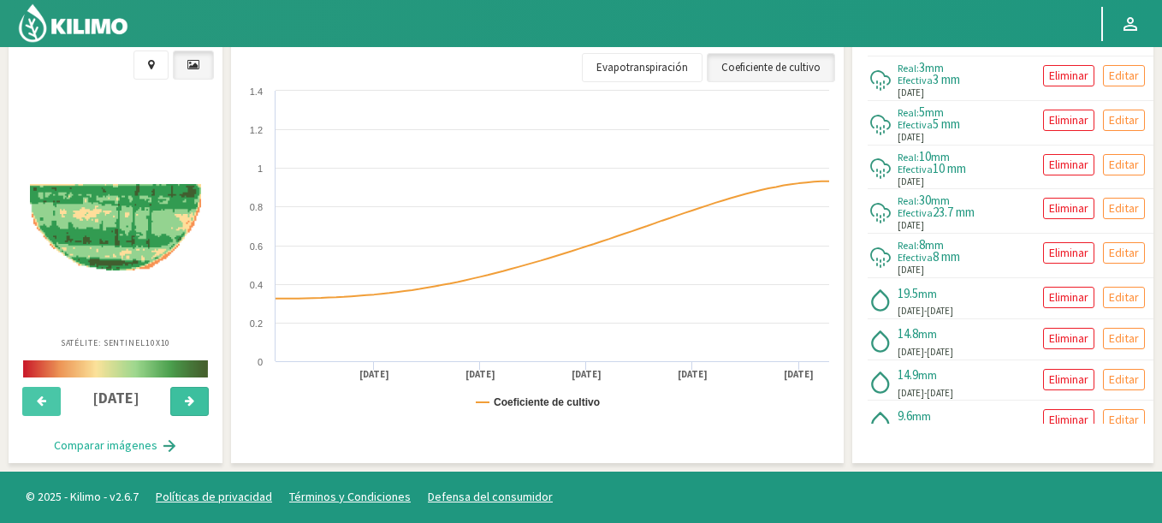
click at [172, 409] on button at bounding box center [189, 401] width 38 height 29
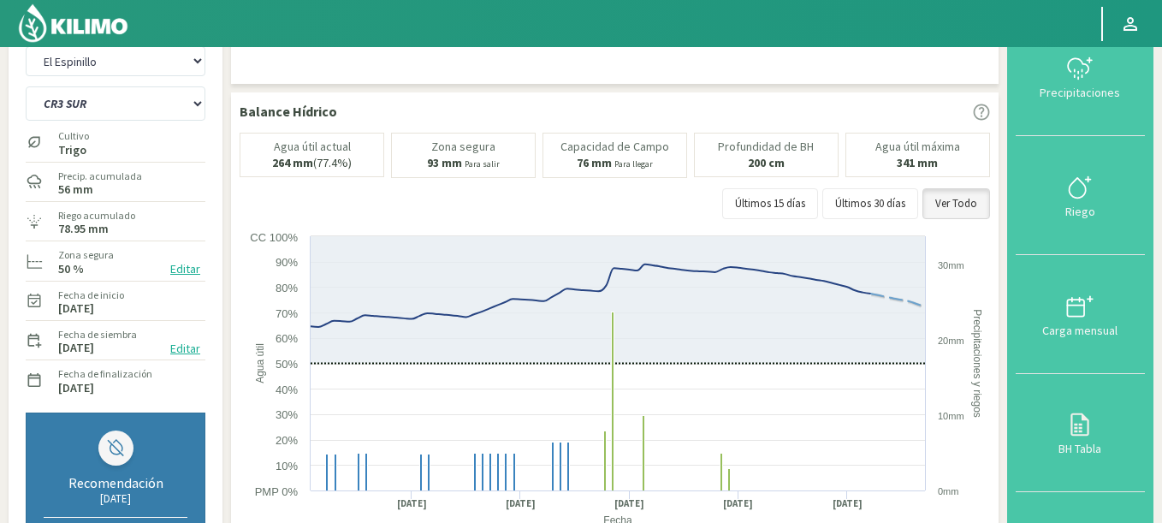
scroll to position [0, 0]
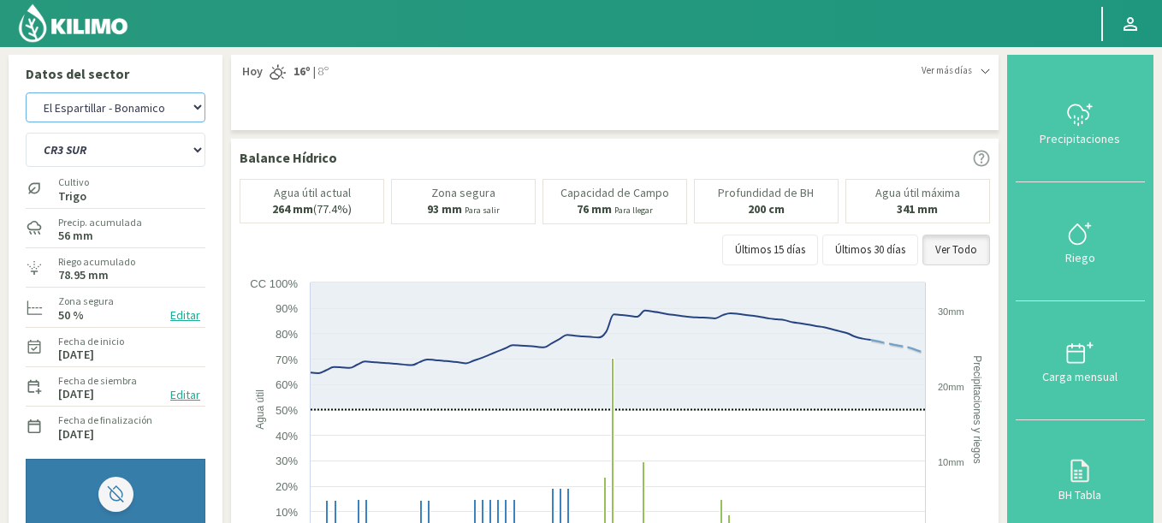
click at [26, 92] on select "Agr. Cardonal Agr. El [PERSON_NAME] [PERSON_NAME] [GEOGRAPHIC_DATA] - IC Agríco…" at bounding box center [116, 107] width 180 height 30
select select "11687: Object"
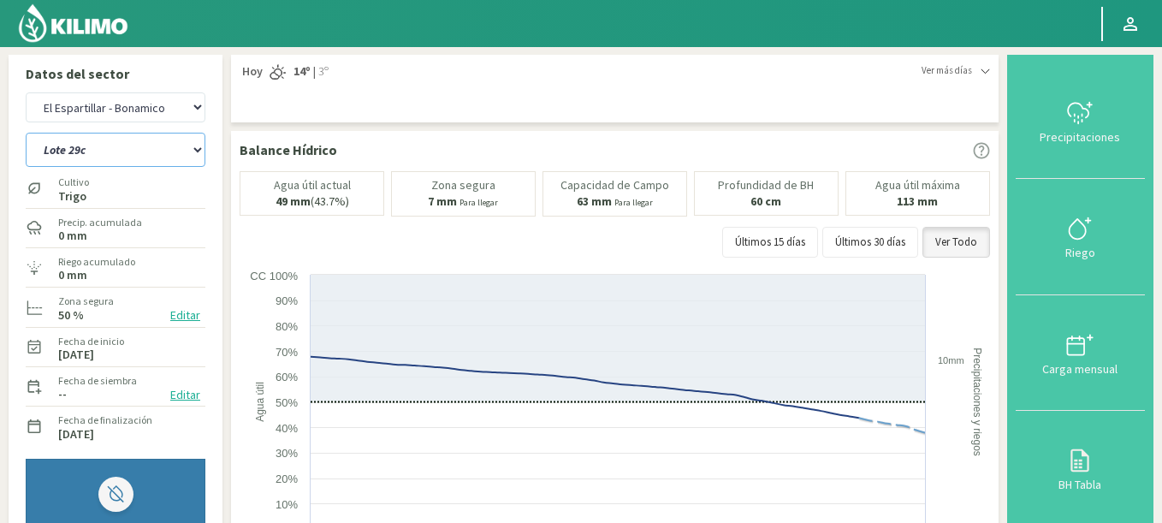
click at [26, 133] on select "Lote 29a Lote 29c Lote 30b Lote 30c" at bounding box center [116, 150] width 180 height 34
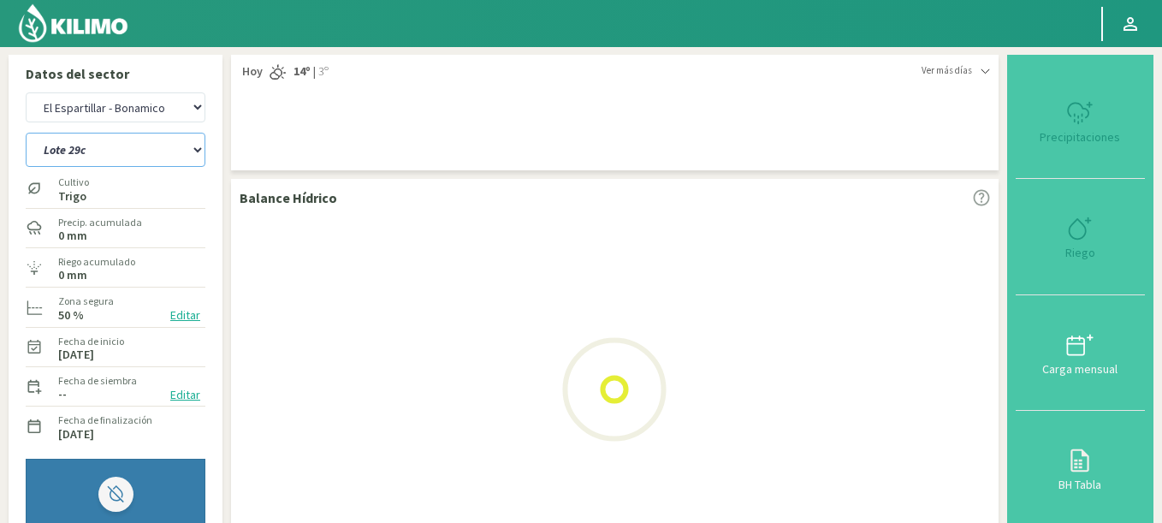
select select "225: Object"
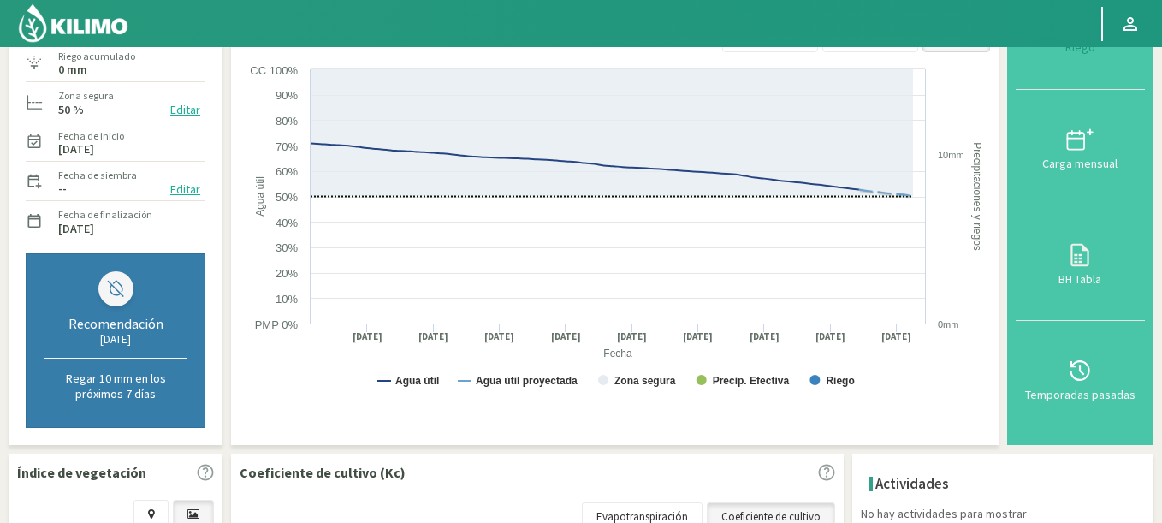
select select "11970: Object"
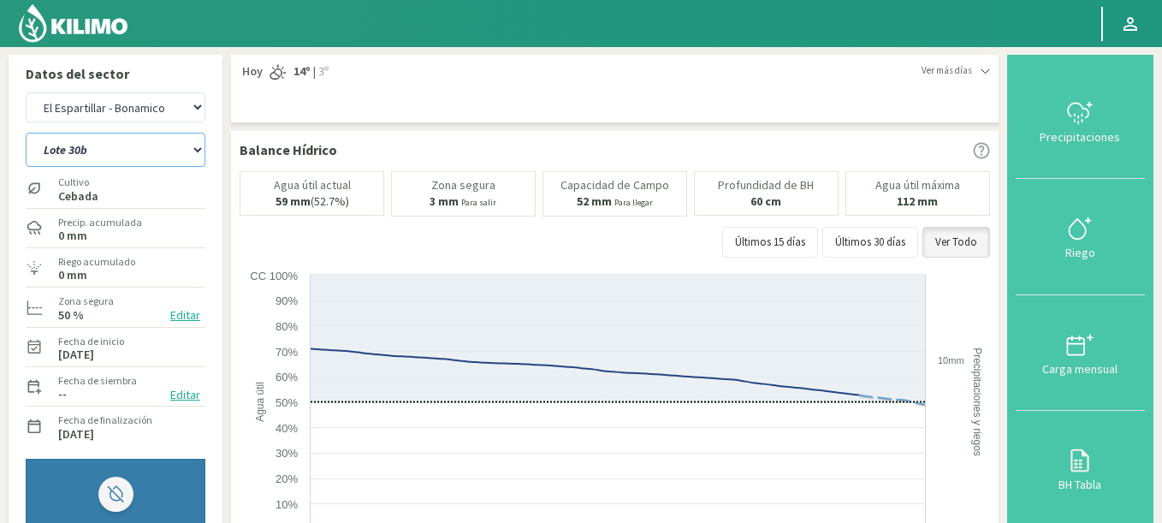
click at [26, 133] on select "Lote 29a Lote 29c Lote 30b Lote 30c" at bounding box center [116, 150] width 180 height 34
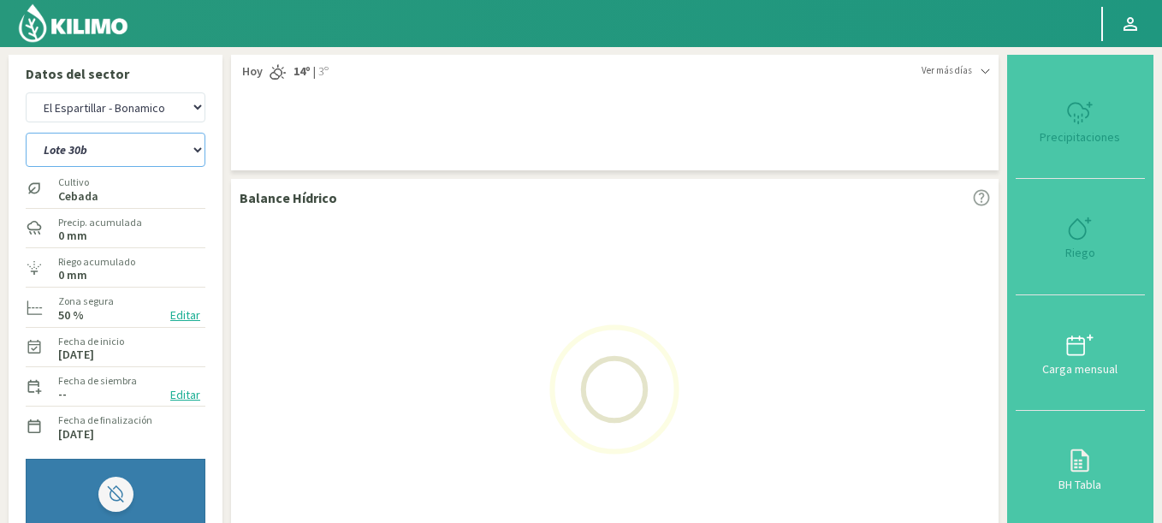
select select "230: Object"
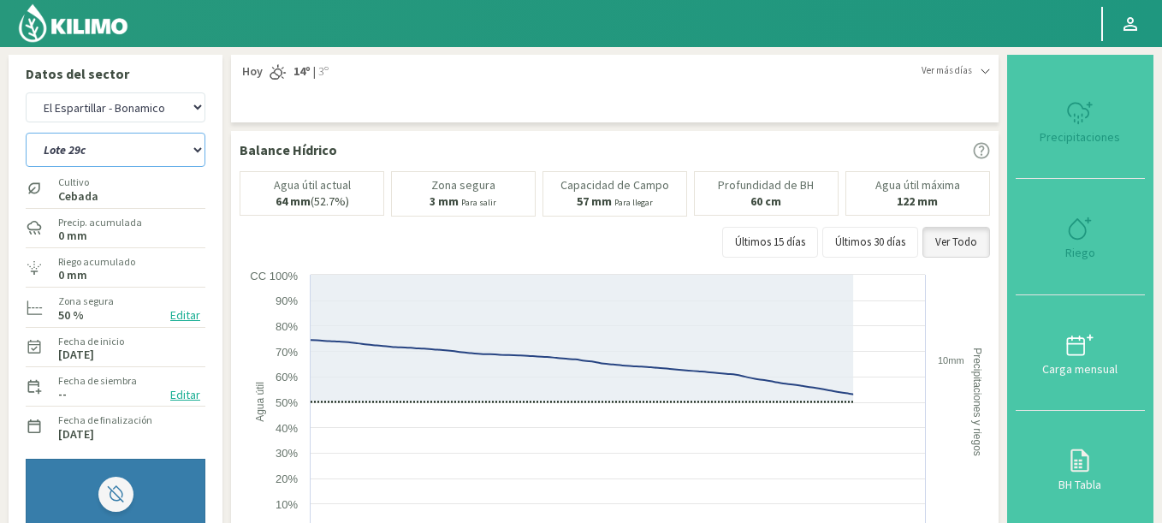
select select "12253: Object"
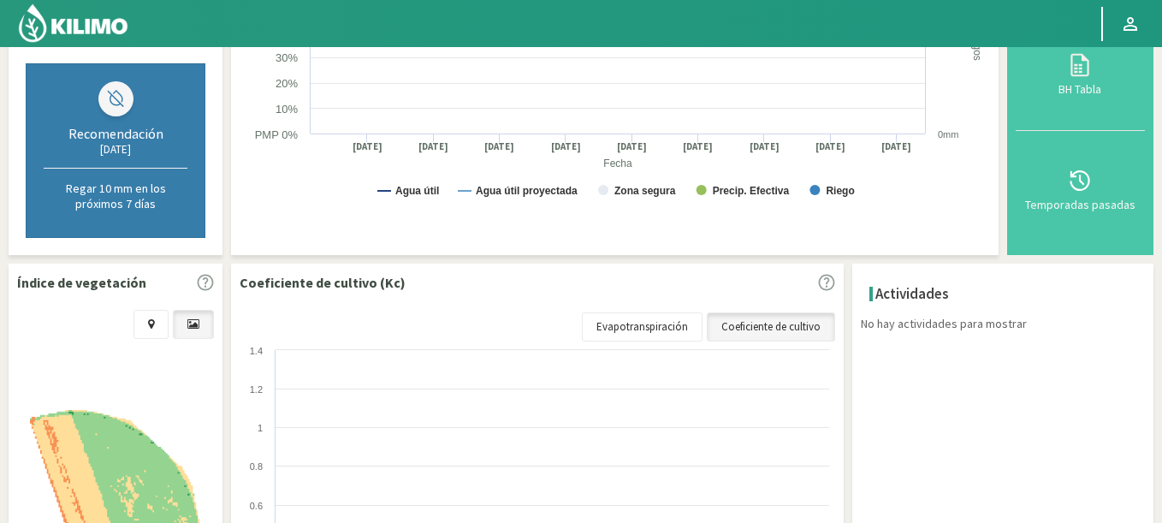
scroll to position [616, 0]
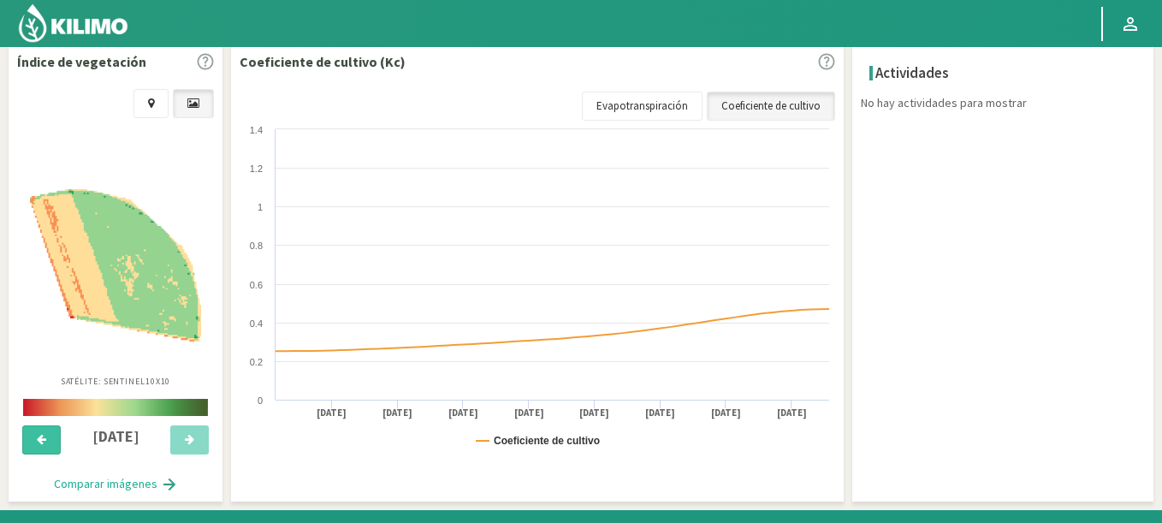
click at [40, 440] on icon at bounding box center [41, 439] width 9 height 11
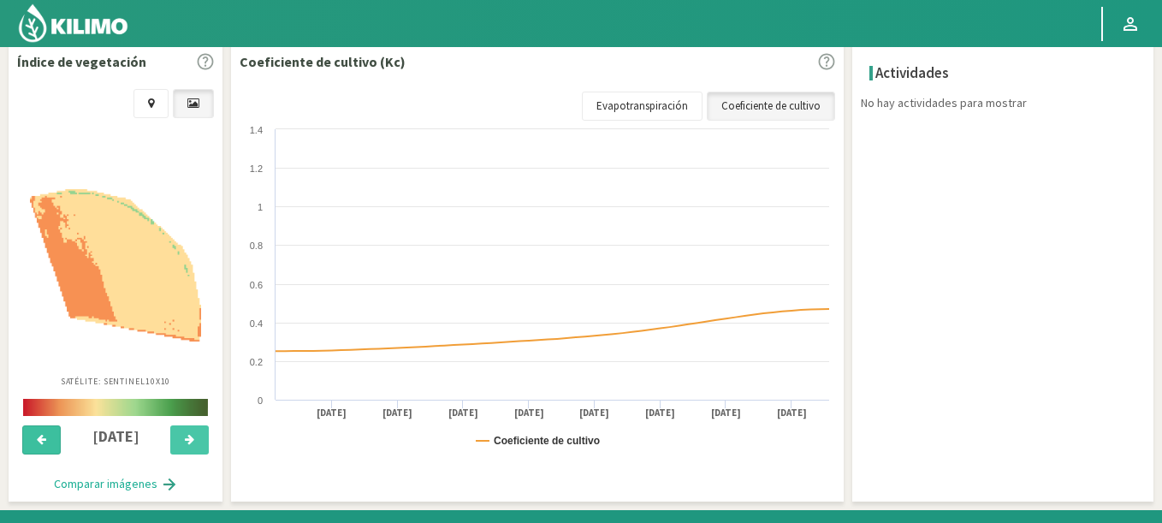
click at [40, 440] on icon at bounding box center [41, 439] width 9 height 11
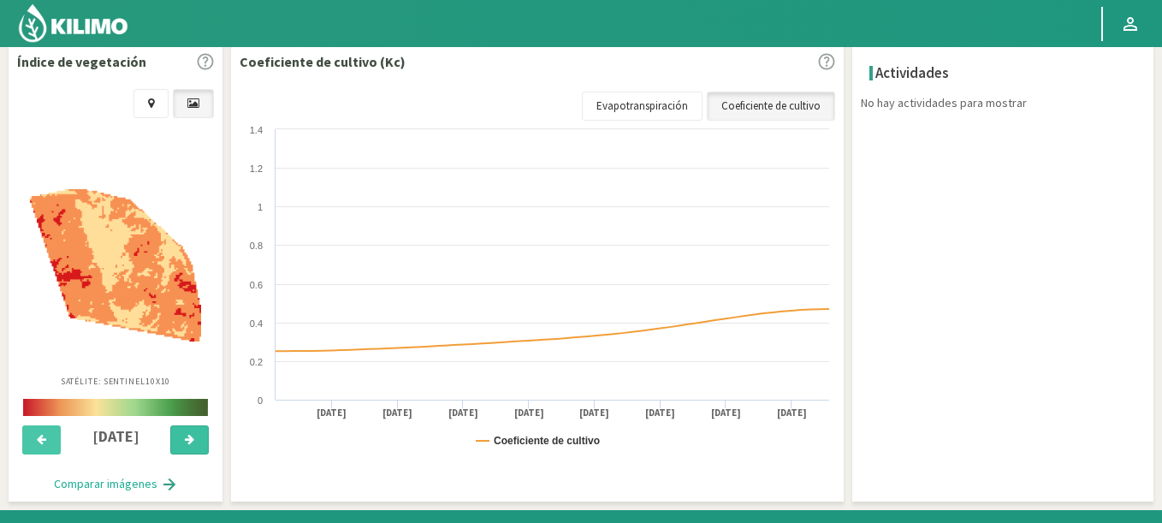
click at [194, 447] on button at bounding box center [189, 439] width 38 height 29
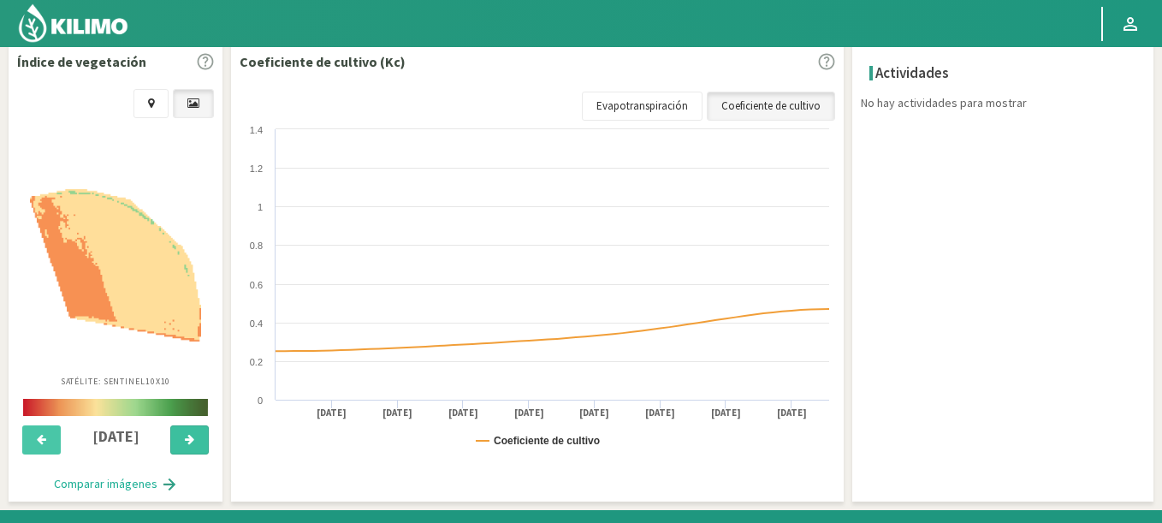
click at [194, 447] on button at bounding box center [189, 439] width 38 height 29
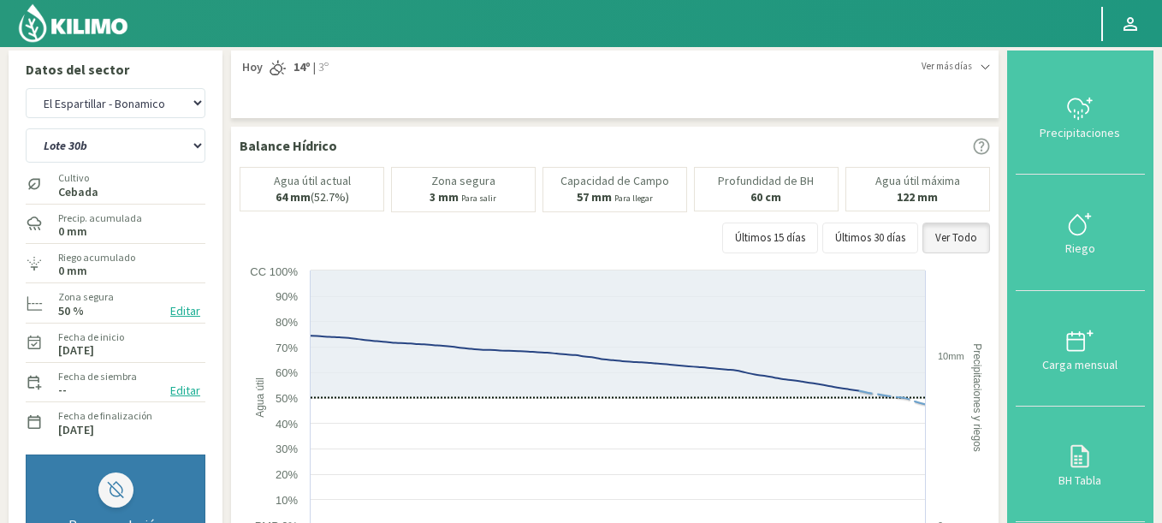
scroll to position [0, 0]
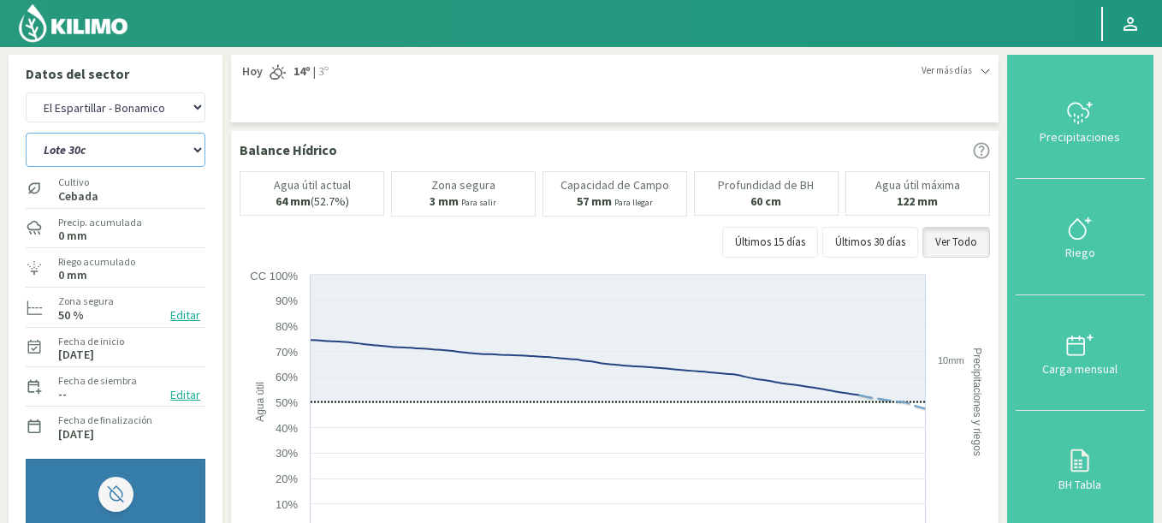
click at [26, 133] on select "Lote 29a Lote 29c Lote 30b Lote 30c" at bounding box center [116, 150] width 180 height 34
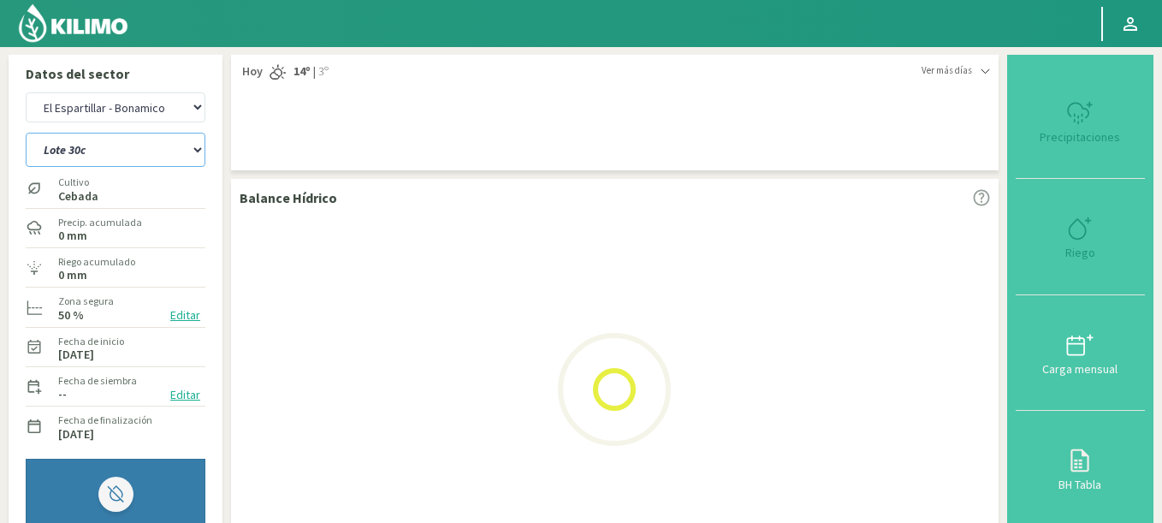
select select "235: Object"
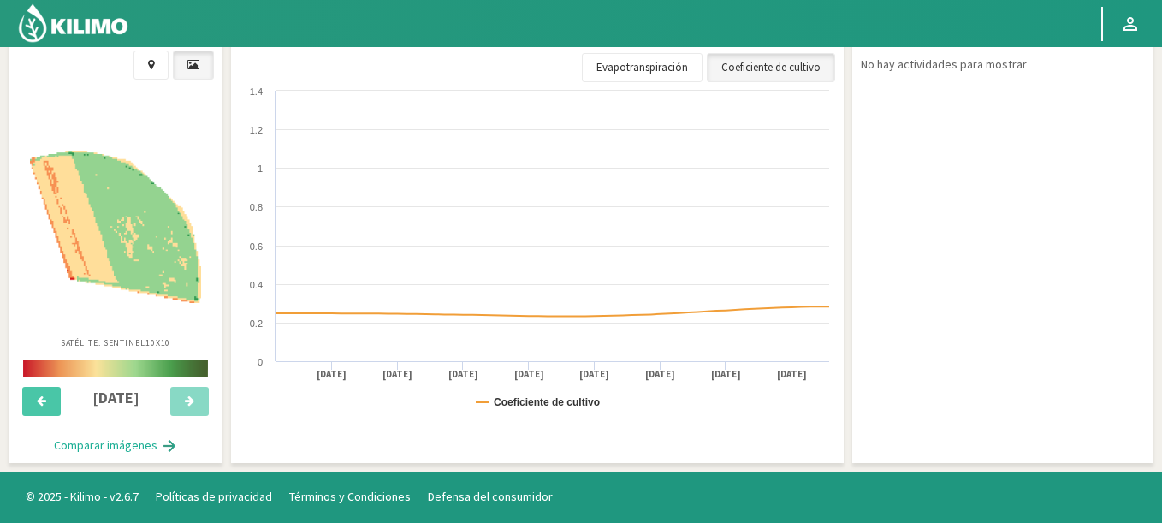
select select "12536: Object"
select select "240: Object"
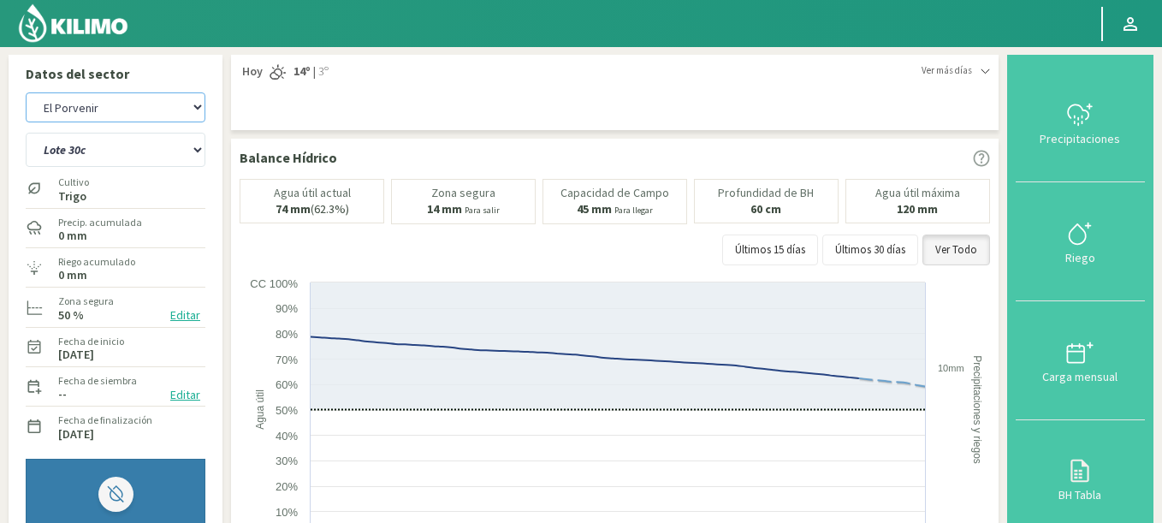
click at [26, 92] on select "Agr. Cardonal Agr. El [PERSON_NAME] [PERSON_NAME] [GEOGRAPHIC_DATA] - IC Agríco…" at bounding box center [116, 107] width 180 height 30
select select "12826: Object"
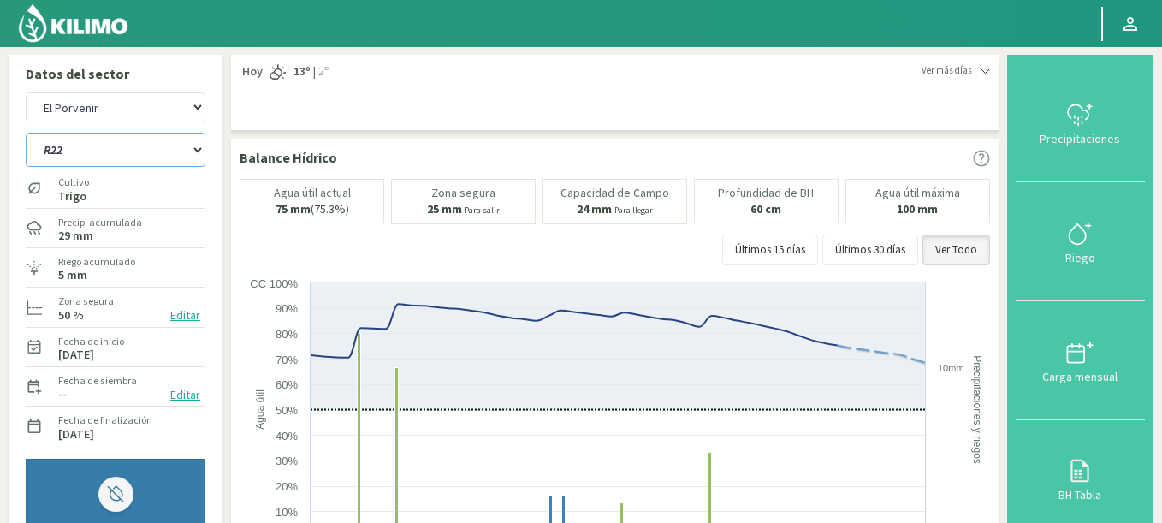
click at [26, 133] on select "R12 R22 R32 1m R32 40cm" at bounding box center [116, 150] width 180 height 34
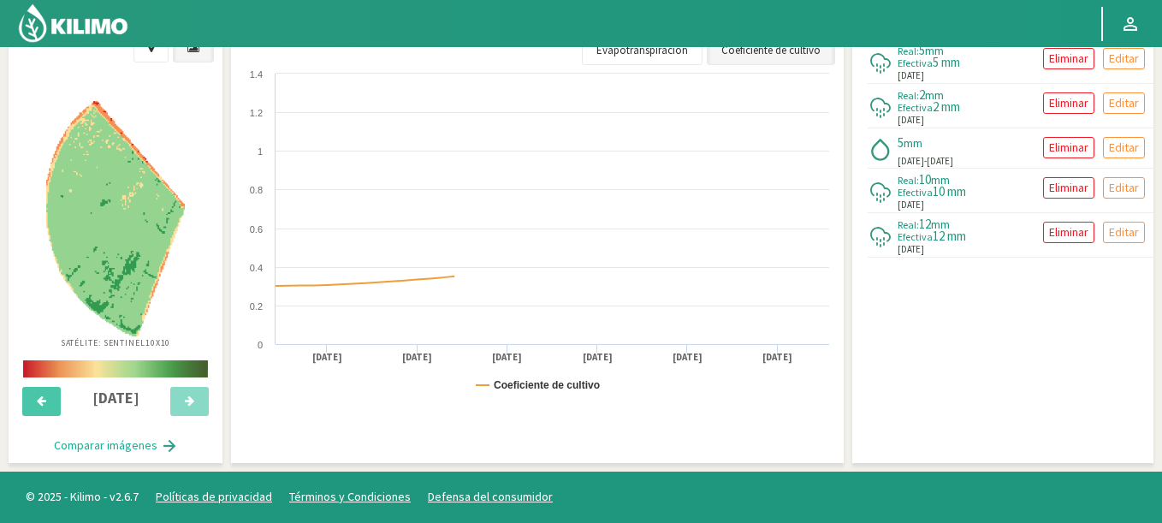
scroll to position [640, 0]
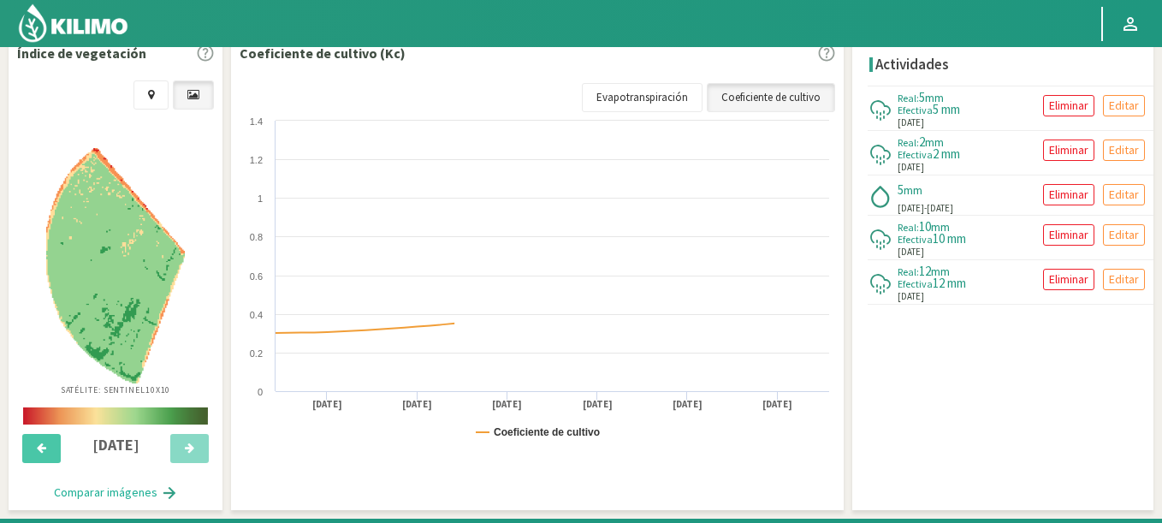
select select "241: Object"
select select "13109: Object"
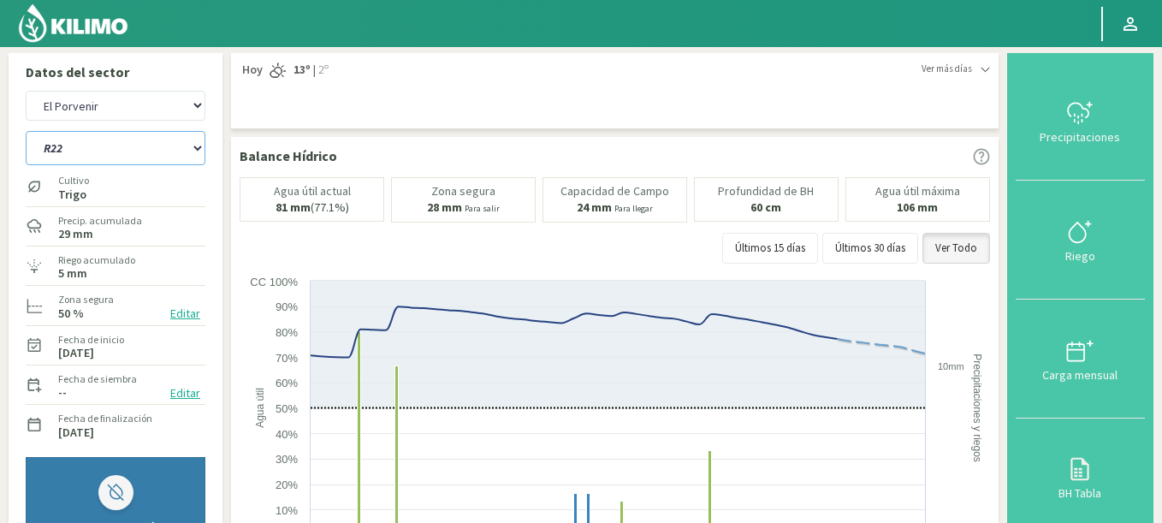
scroll to position [0, 0]
click at [26, 133] on select "R12 R22 R32 1m R32 40cm" at bounding box center [116, 150] width 180 height 34
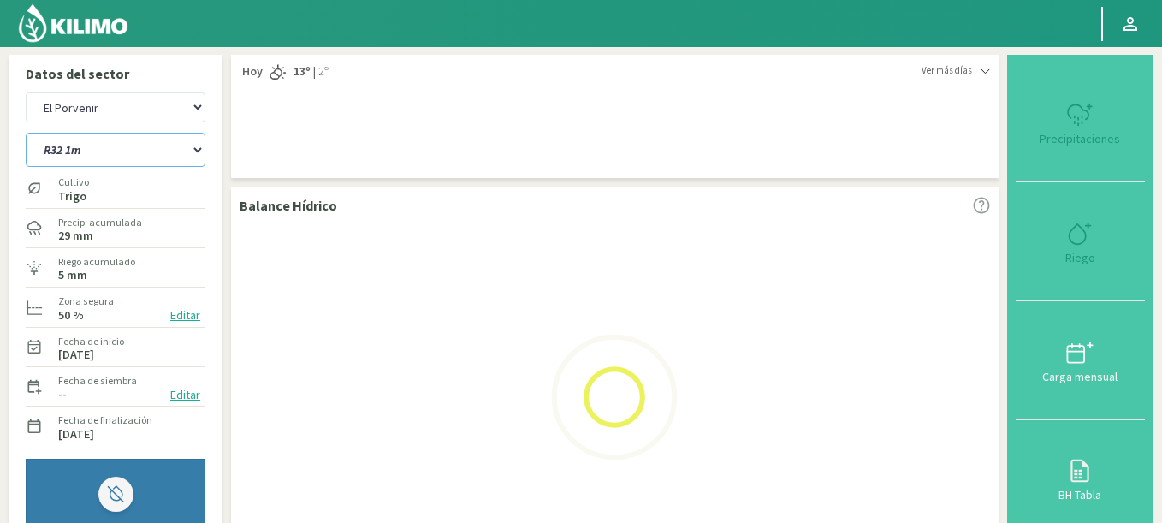
select select "246: Object"
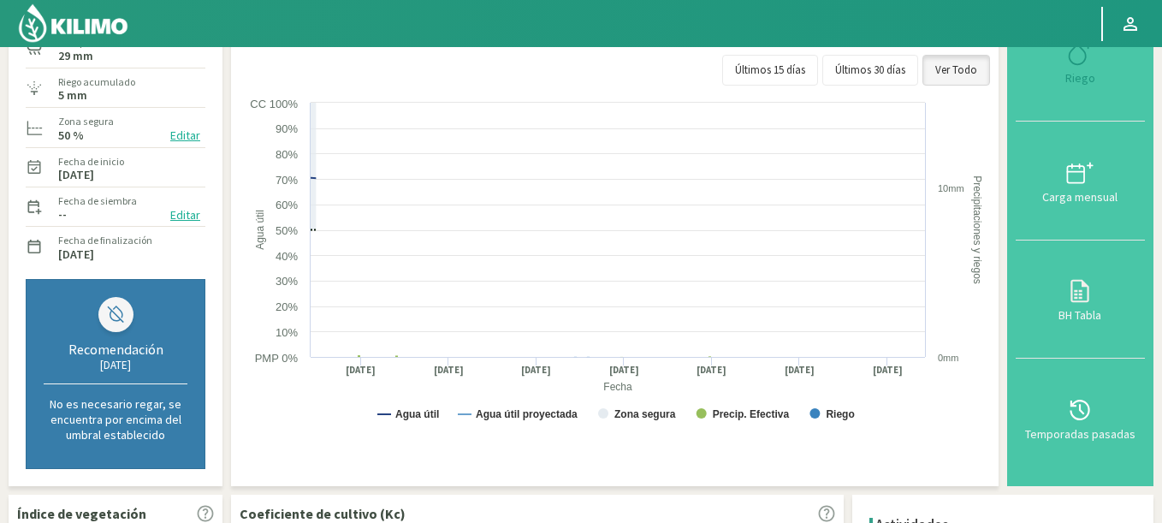
scroll to position [308, 0]
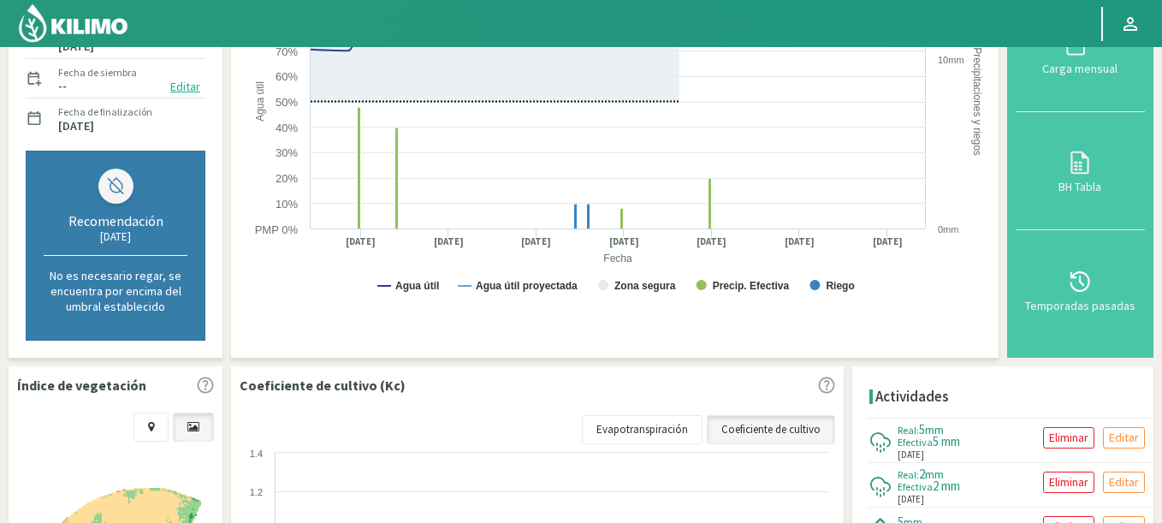
select select "13392: Object"
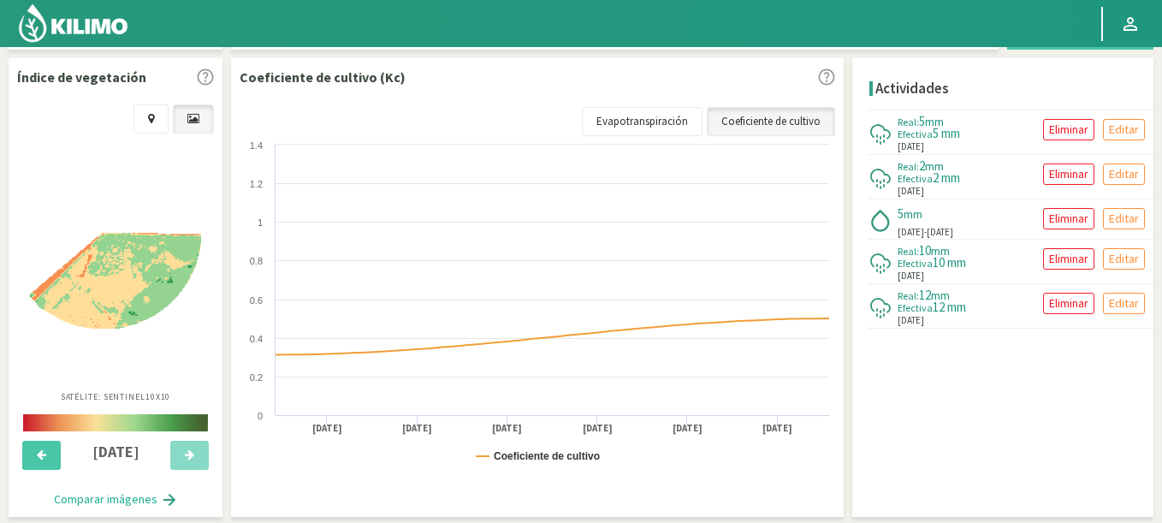
scroll to position [0, 0]
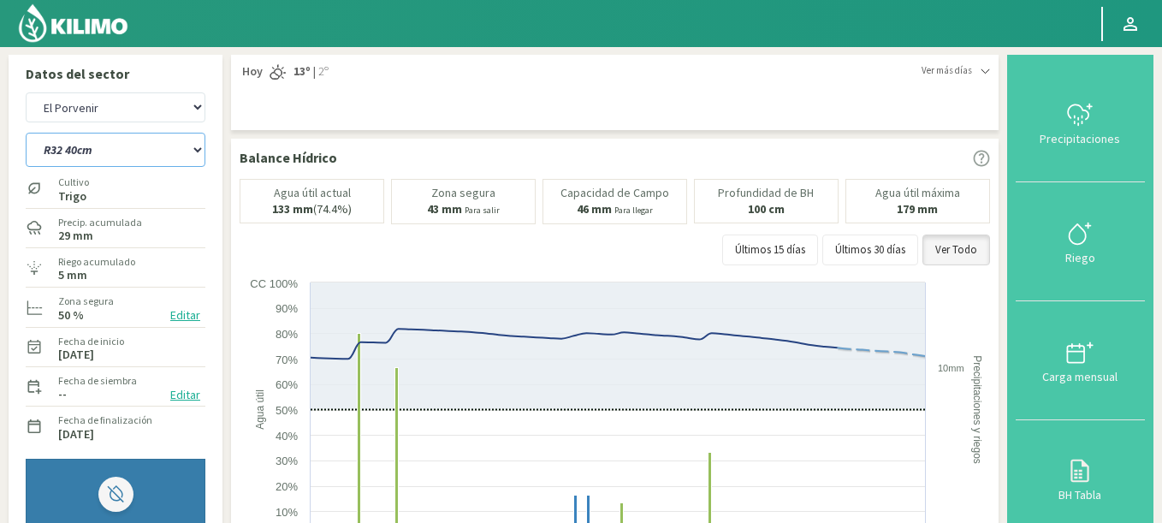
click at [26, 133] on select "R12 R22 R32 1m R32 40cm" at bounding box center [116, 150] width 180 height 34
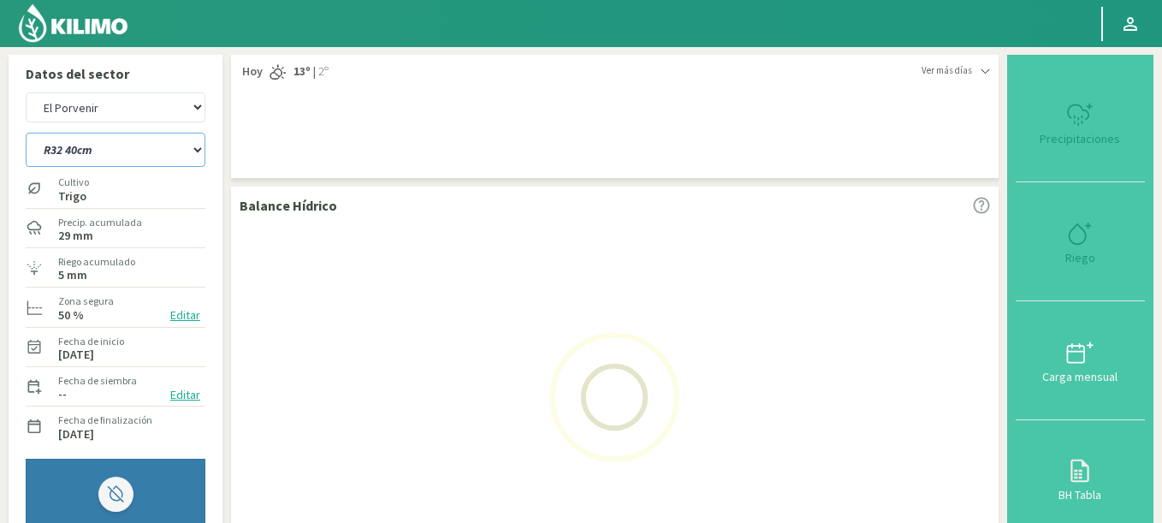
scroll to position [411, 0]
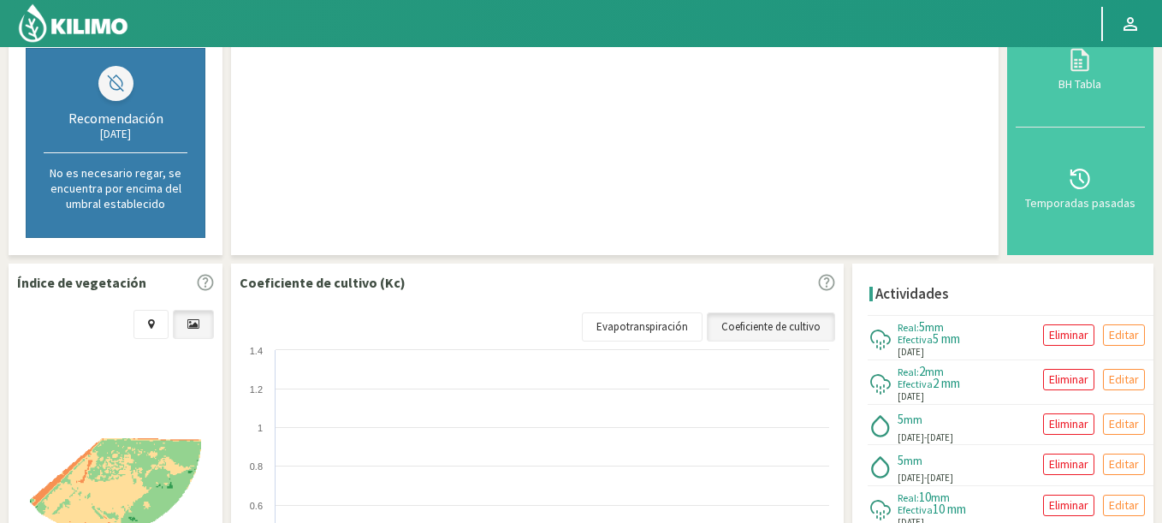
select select "251: Object"
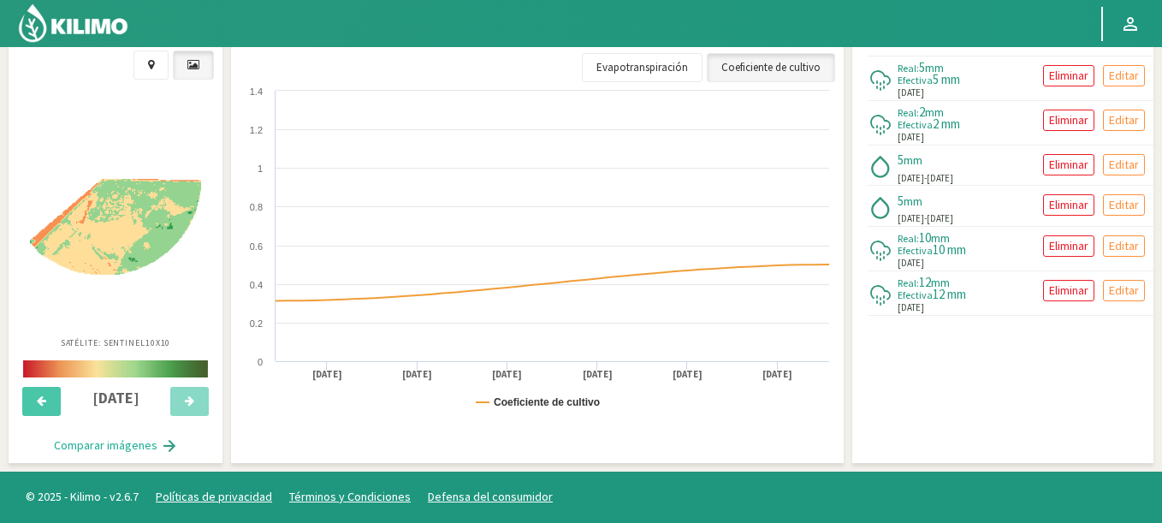
select select "13675: Object"
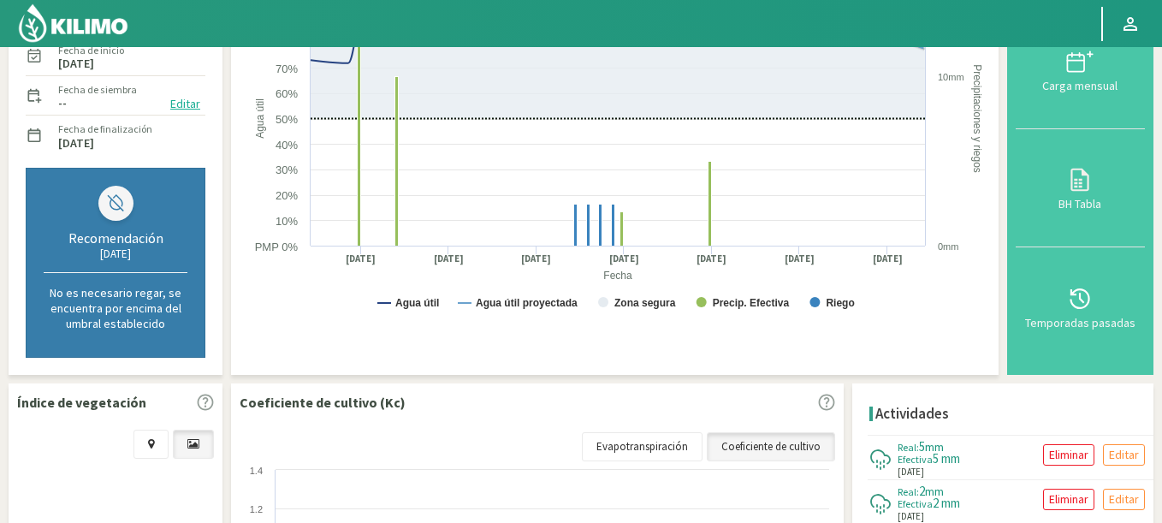
scroll to position [103, 0]
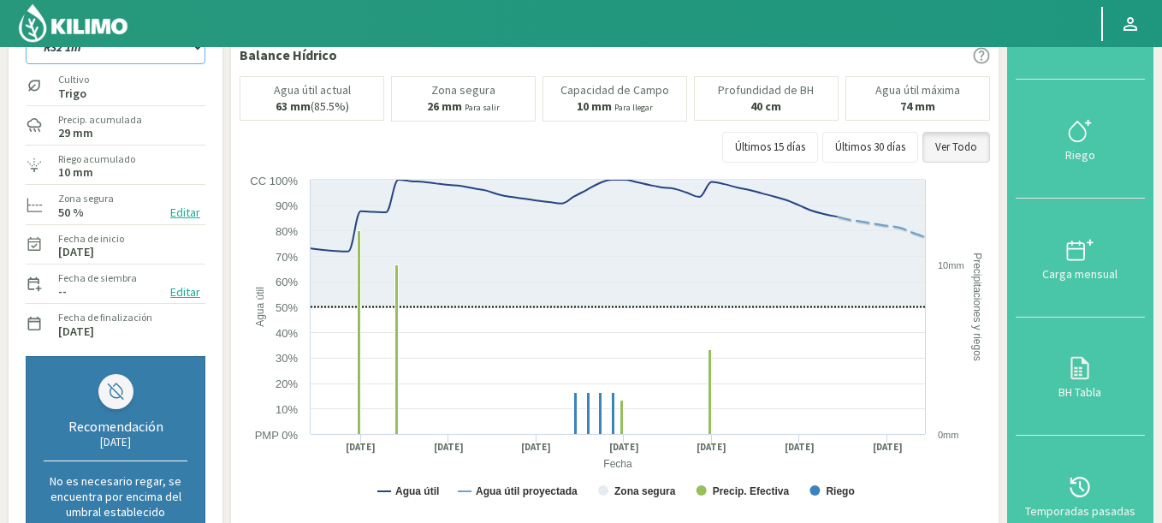
click at [26, 30] on select "R12 R22 R32 1m R32 40cm" at bounding box center [116, 47] width 180 height 34
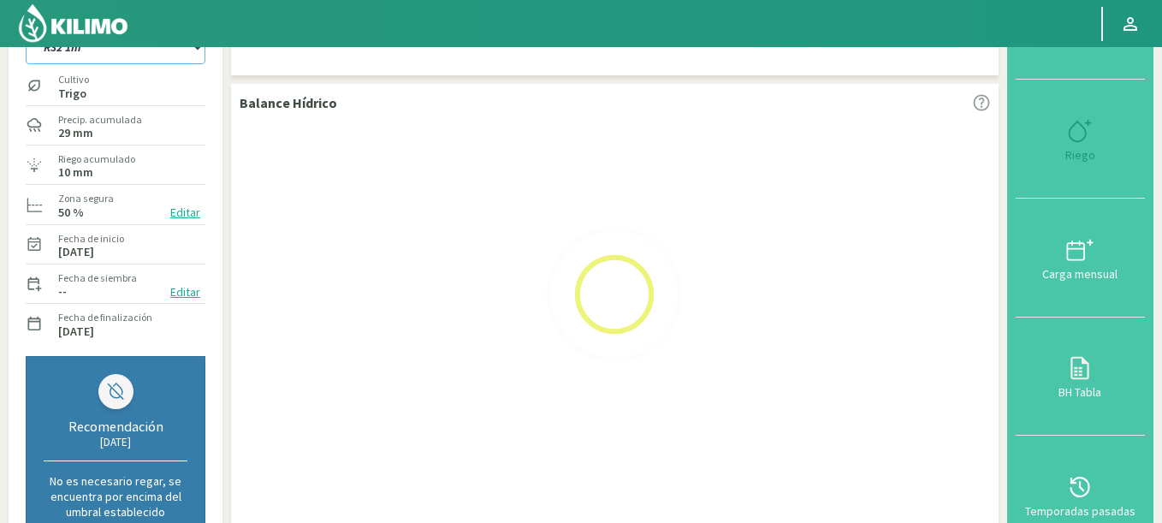
select select "256: Object"
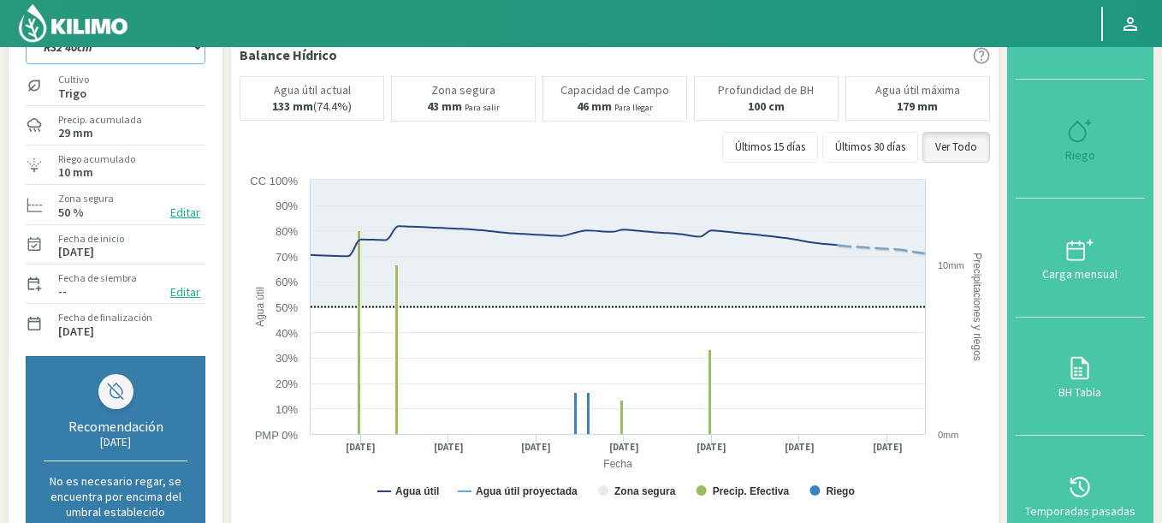
select select "13958: Object"
select select "259: Object"
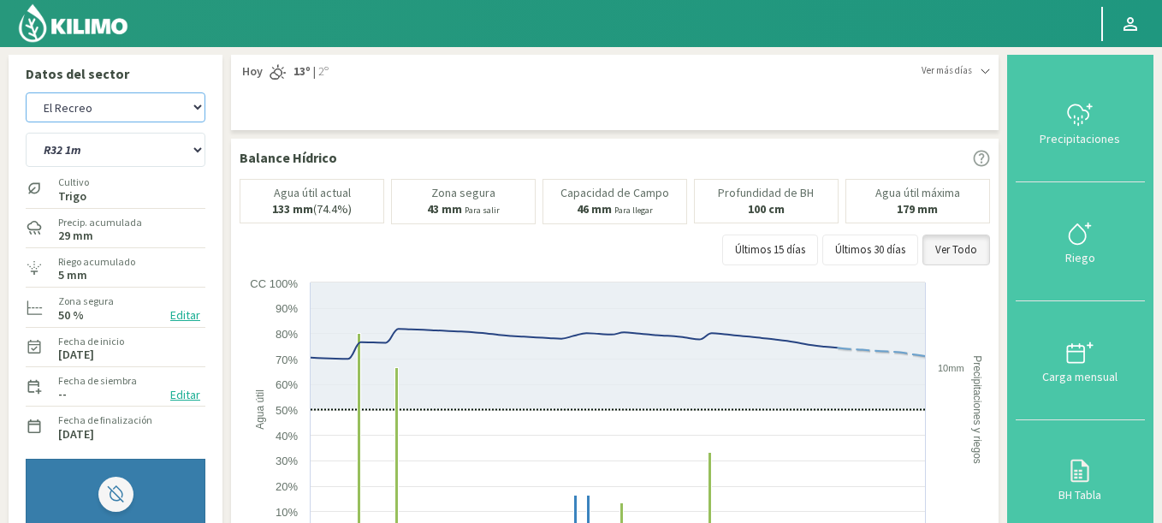
click at [26, 92] on select "Agr. Cardonal Agr. El [PERSON_NAME] [PERSON_NAME] [GEOGRAPHIC_DATA] - IC Agríco…" at bounding box center [116, 107] width 180 height 30
select select "14244: Object"
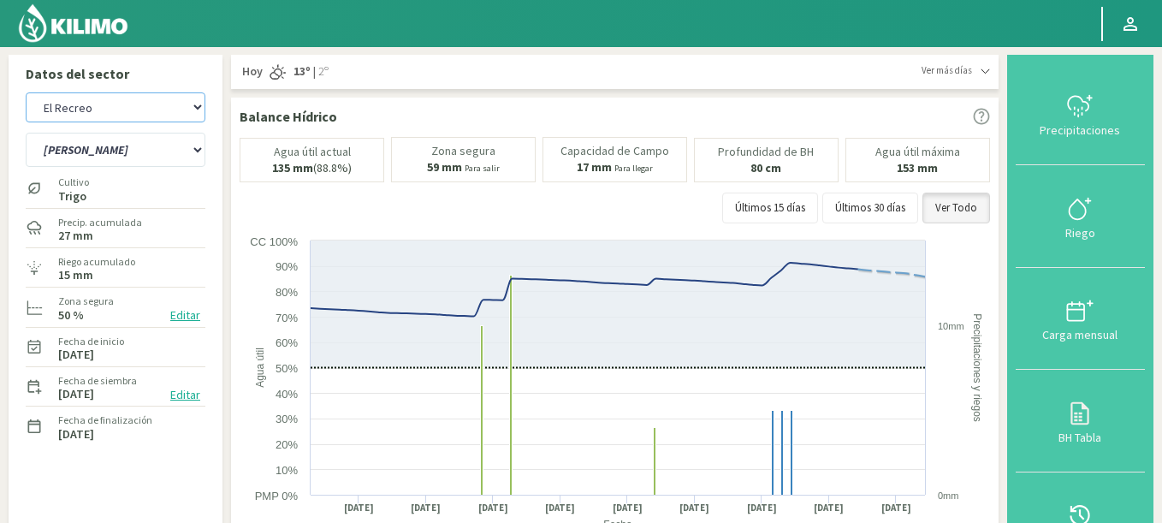
click at [120, 114] on select "Agr. Cardonal Agr. El [PERSON_NAME] [PERSON_NAME] [GEOGRAPHIC_DATA] - IC Agríco…" at bounding box center [116, 107] width 180 height 30
click at [26, 133] on select "ER Riego II Riego C" at bounding box center [116, 150] width 180 height 34
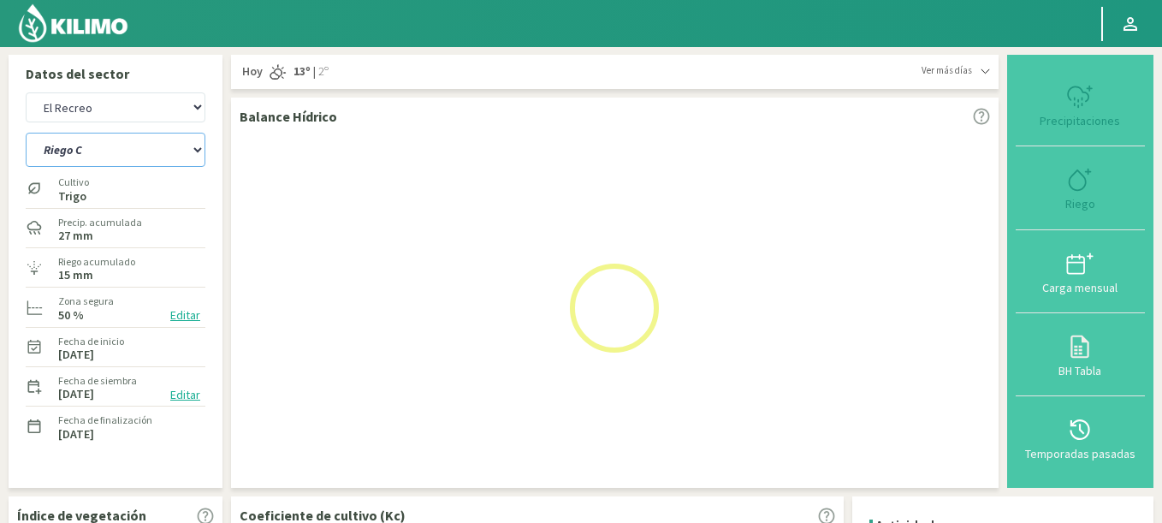
select select "261: Object"
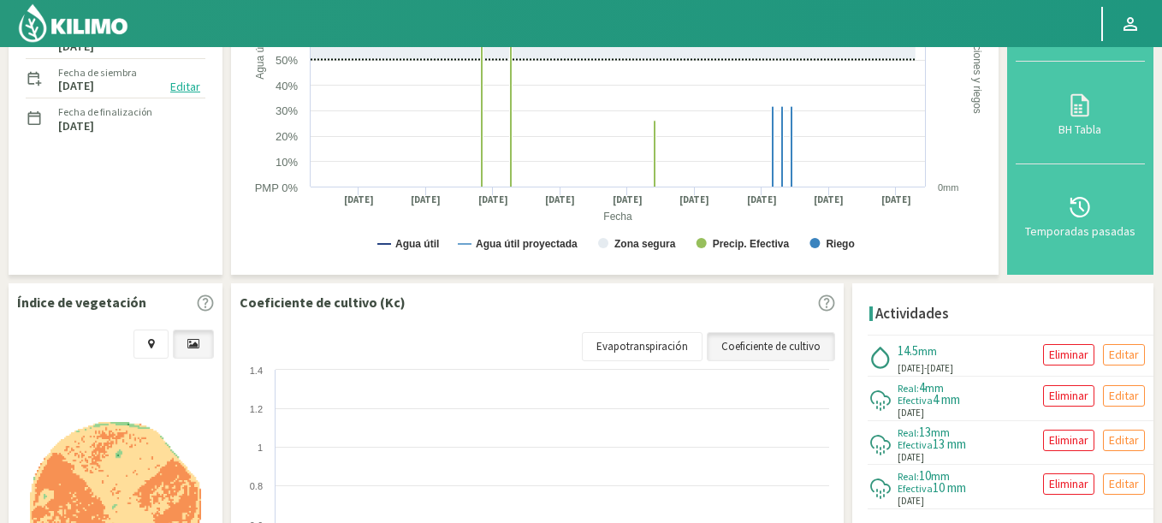
select select "14527: Object"
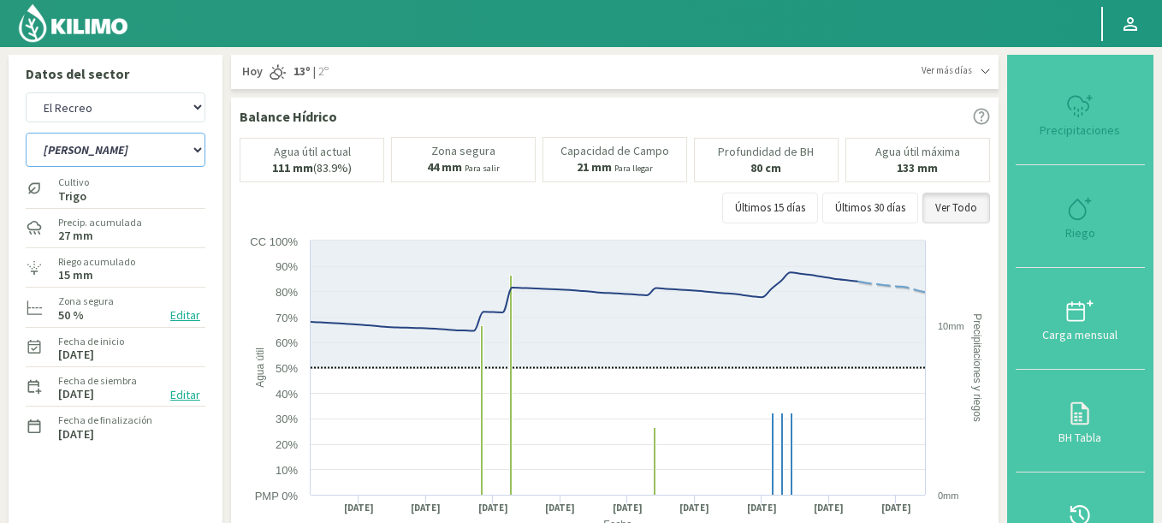
select select "264: Object"
click at [26, 92] on select "Agr. Cardonal Agr. El [PERSON_NAME] [PERSON_NAME] [GEOGRAPHIC_DATA] - IC Agríco…" at bounding box center [116, 107] width 180 height 30
select select "14811: Object"
select select "265: Object"
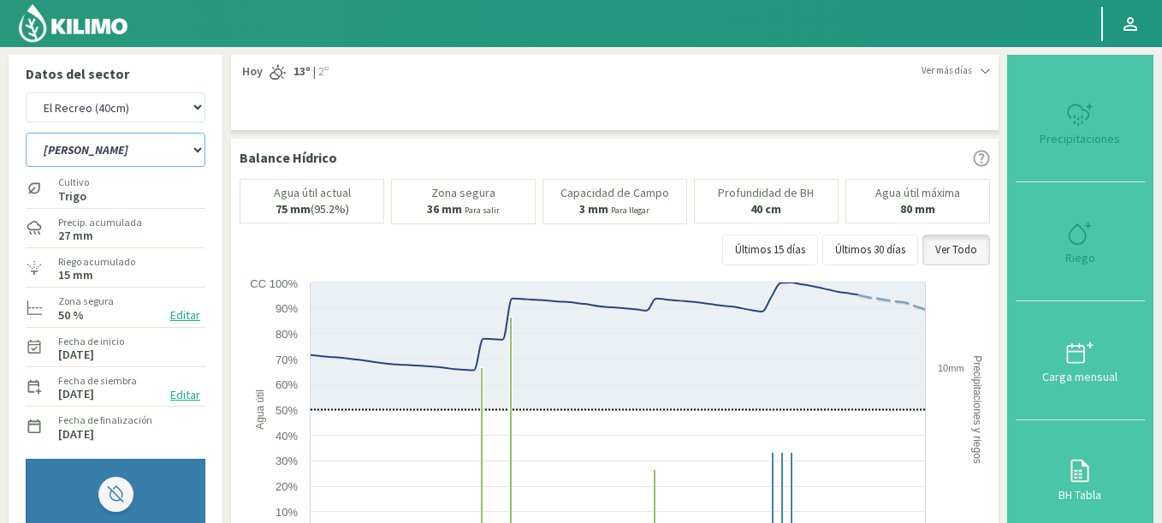
click at [26, 133] on select "ER Riego II Riego C" at bounding box center [116, 150] width 180 height 34
click at [26, 92] on select "Agr. Cardonal Agr. El [PERSON_NAME] [PERSON_NAME] [GEOGRAPHIC_DATA] - IC Agríco…" at bounding box center [116, 107] width 180 height 30
select select "15131: Object"
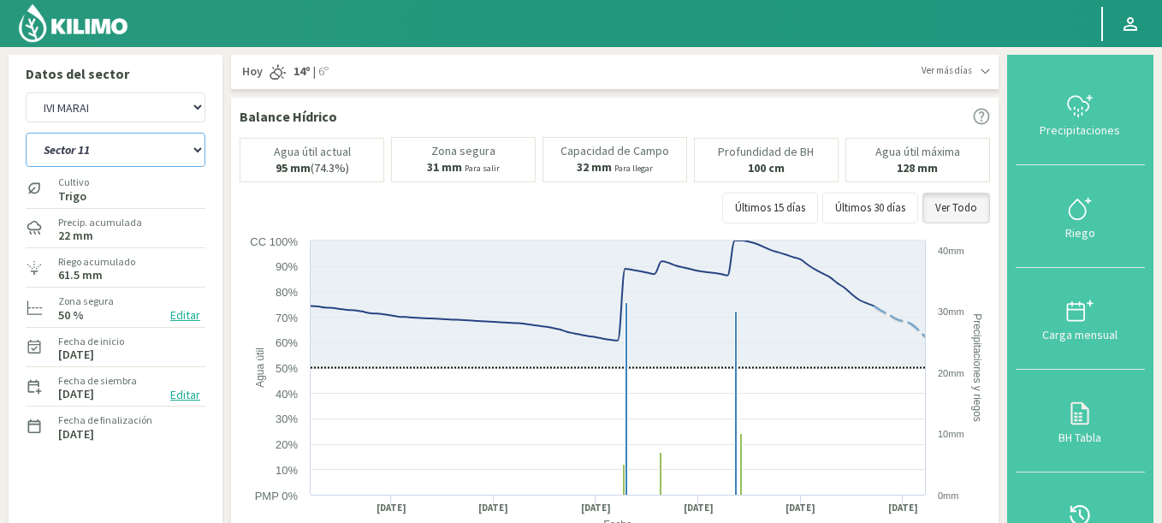
click at [26, 133] on select "Sector 10 Sector 10 (40cm) Sector 11 Sector 11 (40cm) Sector 12 Sector 12 (40cm…" at bounding box center [116, 150] width 180 height 34
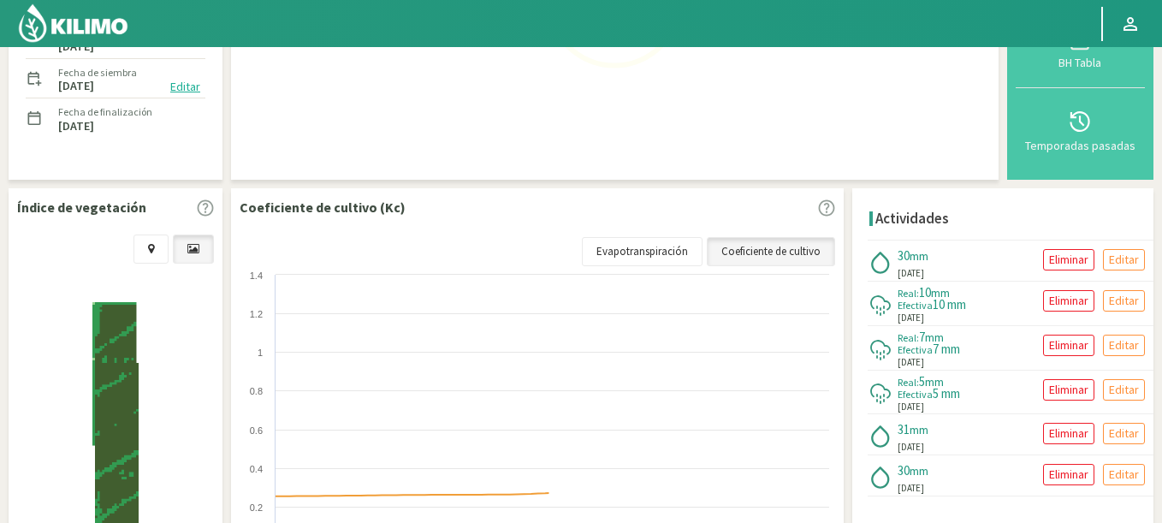
select select "267: Object"
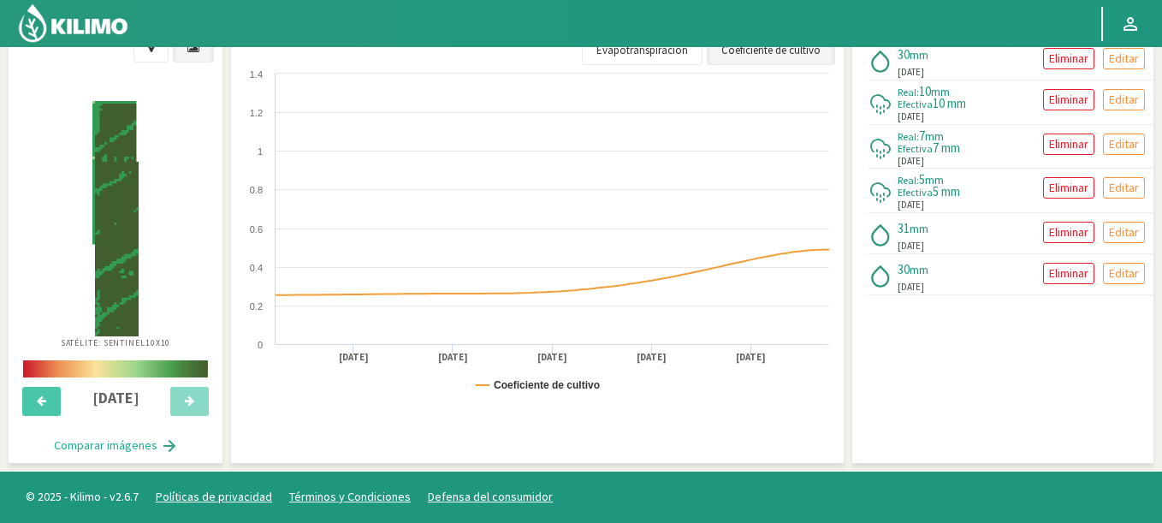
select select "15414: Object"
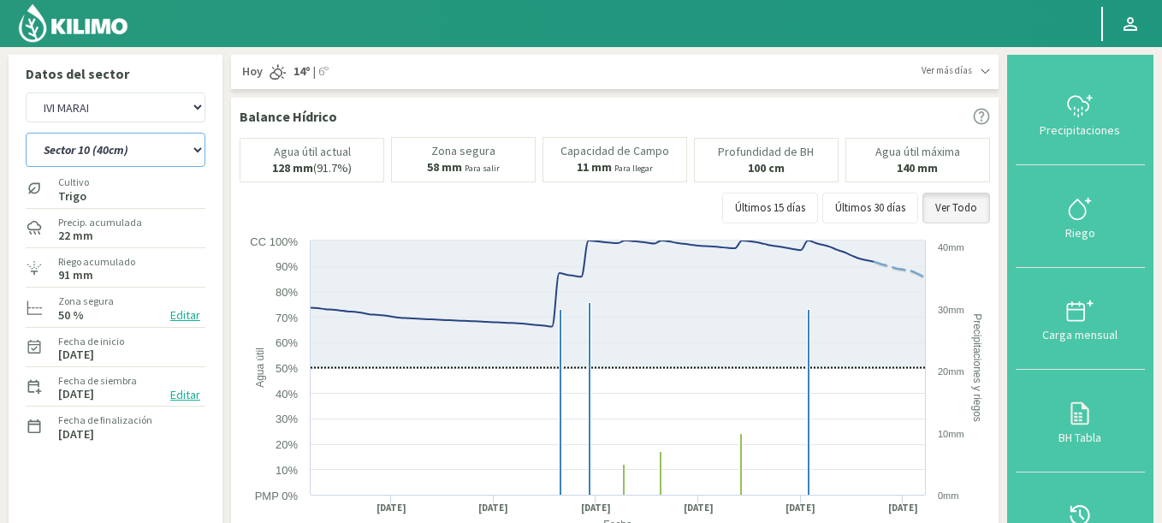
click at [26, 133] on select "Sector 10 Sector 10 (40cm) Sector 11 Sector 11 (40cm) Sector 12 Sector 12 (40cm…" at bounding box center [116, 150] width 180 height 34
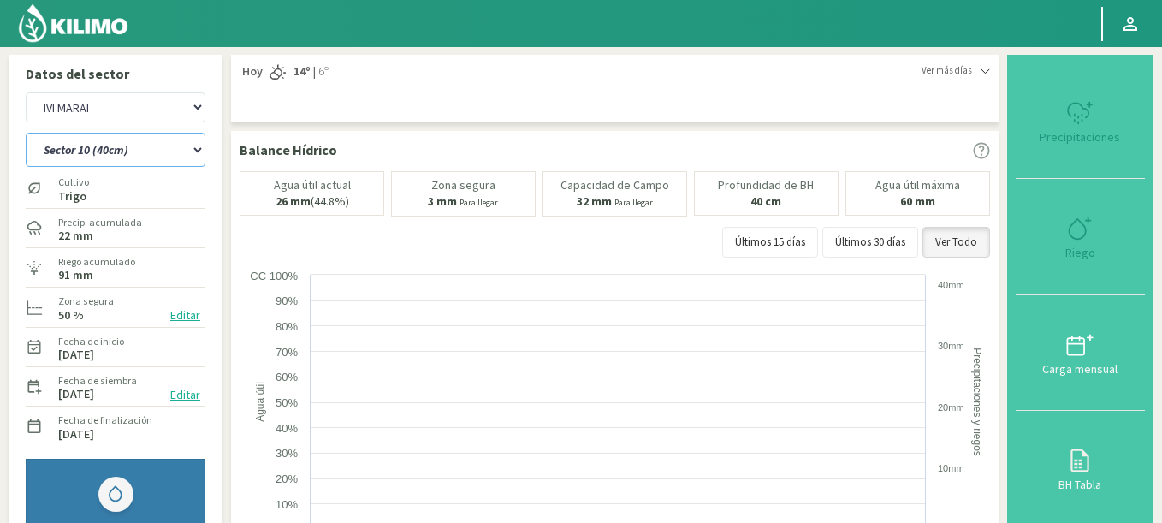
select select "281: Object"
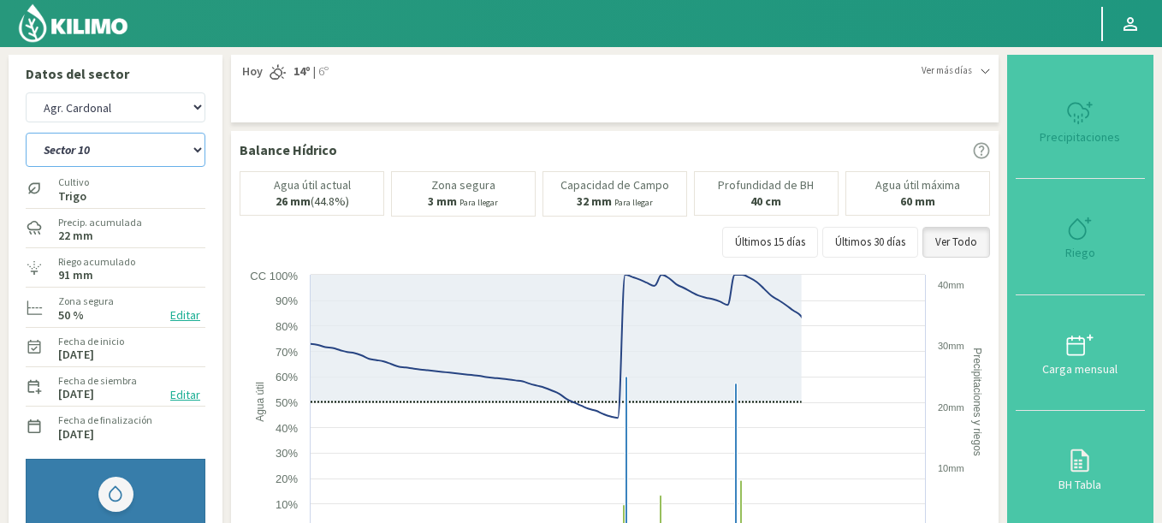
select select "15697: Object"
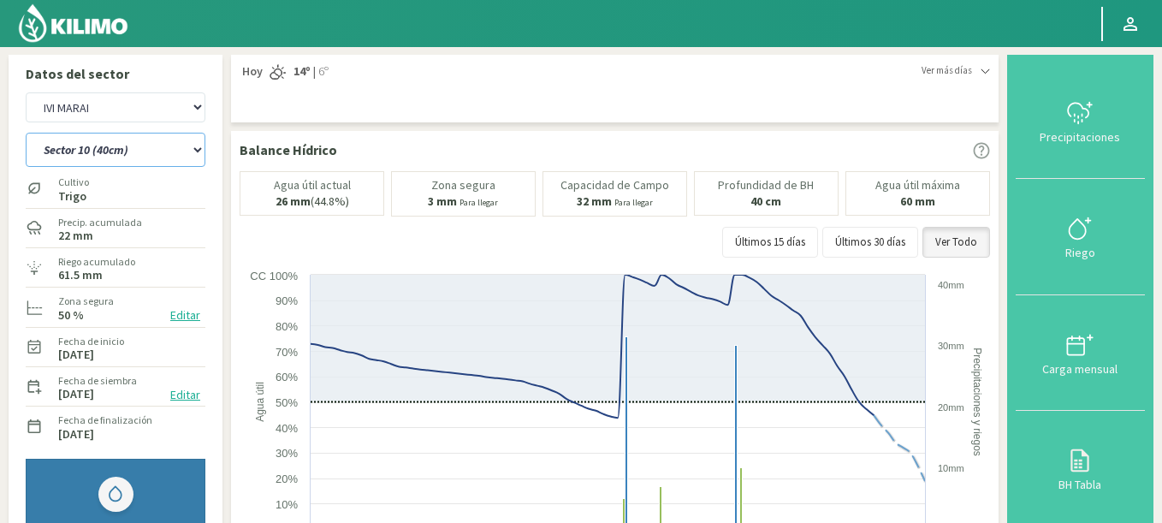
click at [92, 143] on select "Sector 10 Sector 10 (40cm) Sector 11 Sector 11 (40cm) Sector 12 Sector 12 (40cm…" at bounding box center [116, 150] width 180 height 34
click at [26, 133] on select "Sector 10 Sector 10 (40cm) Sector 11 Sector 11 (40cm) Sector 12 Sector 12 (40cm…" at bounding box center [116, 150] width 180 height 34
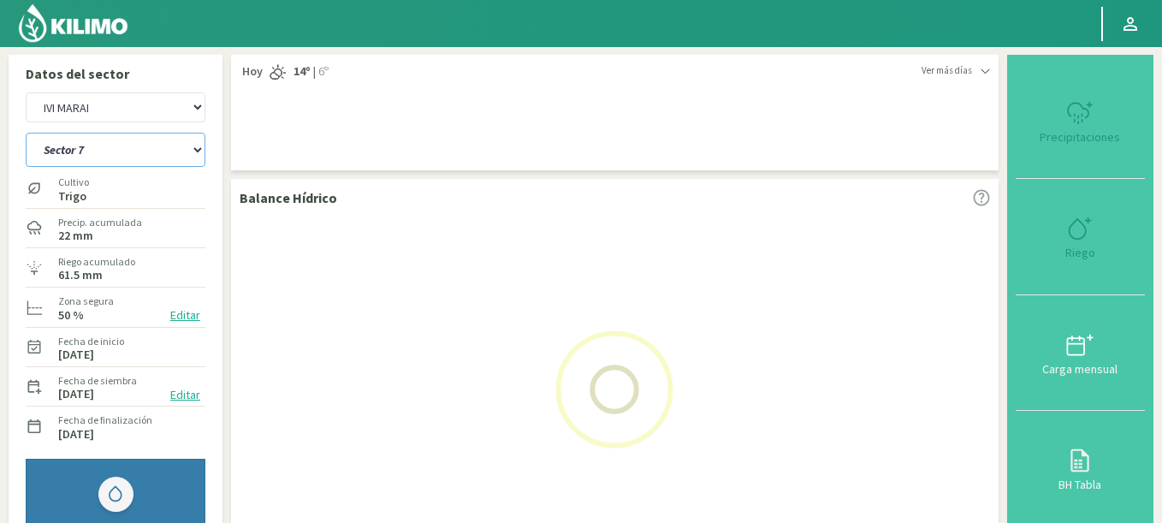
select select "292: Object"
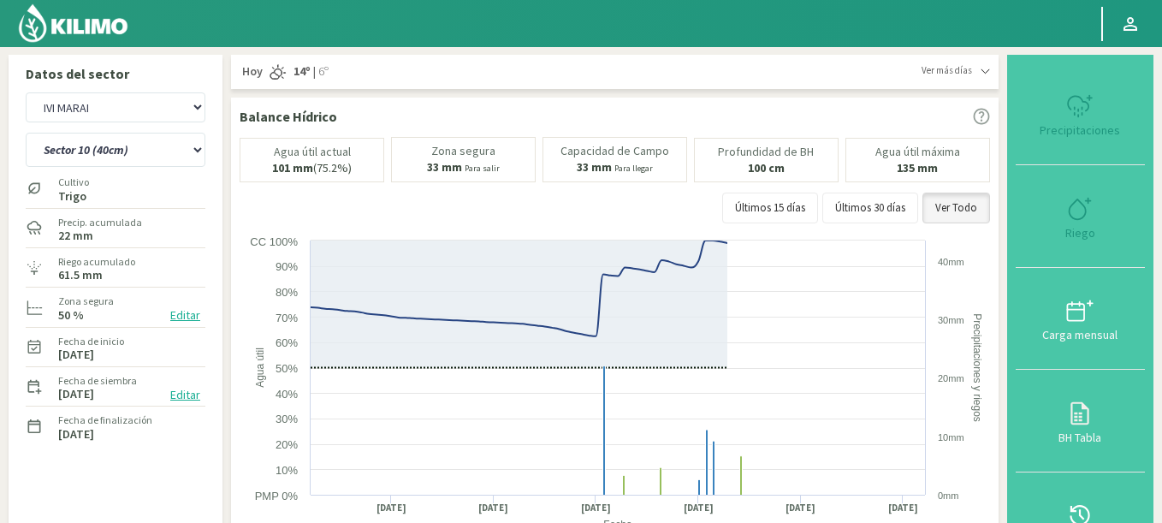
select select "15980: Object"
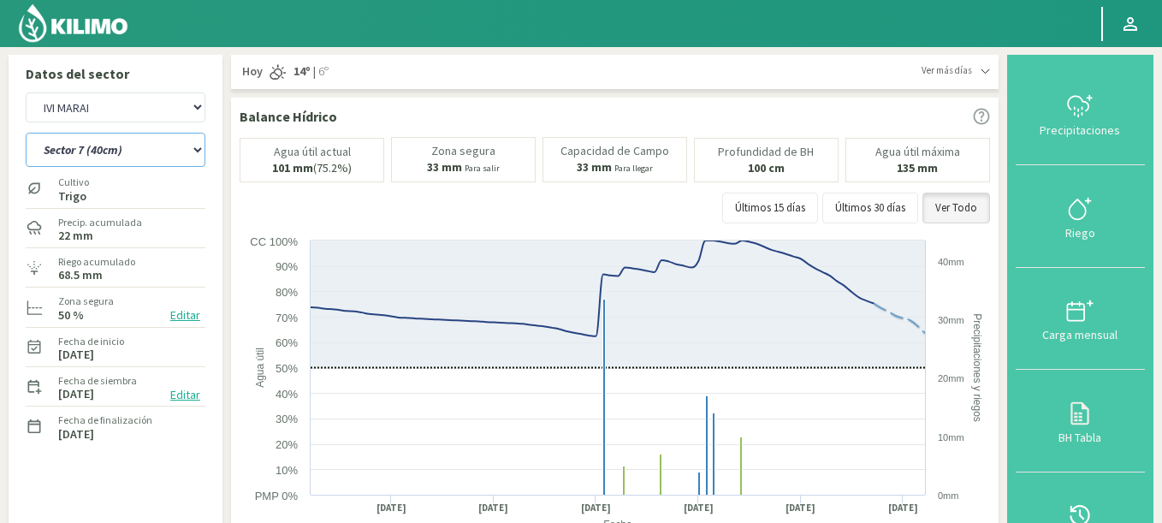
click at [26, 133] on select "Sector 10 Sector 10 (40cm) Sector 11 Sector 11 (40cm) Sector 12 Sector 12 (40cm…" at bounding box center [116, 150] width 180 height 34
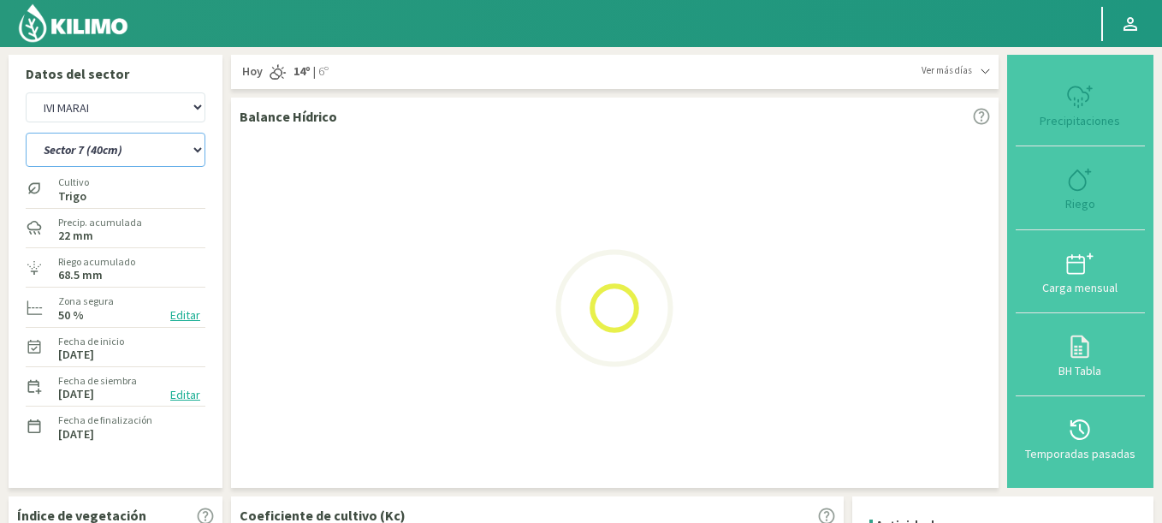
select select "309: Object"
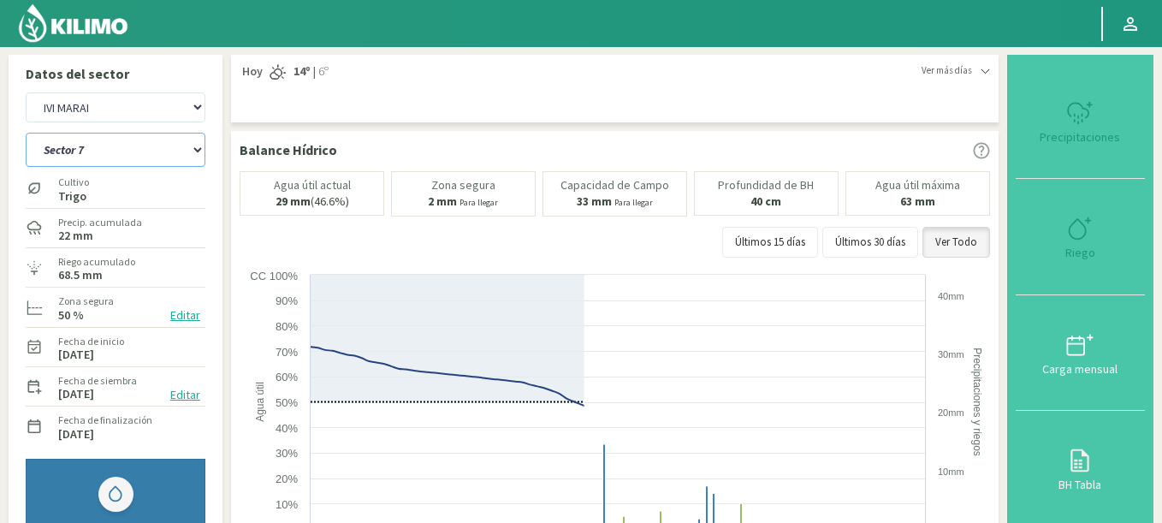
select select "16263: Object"
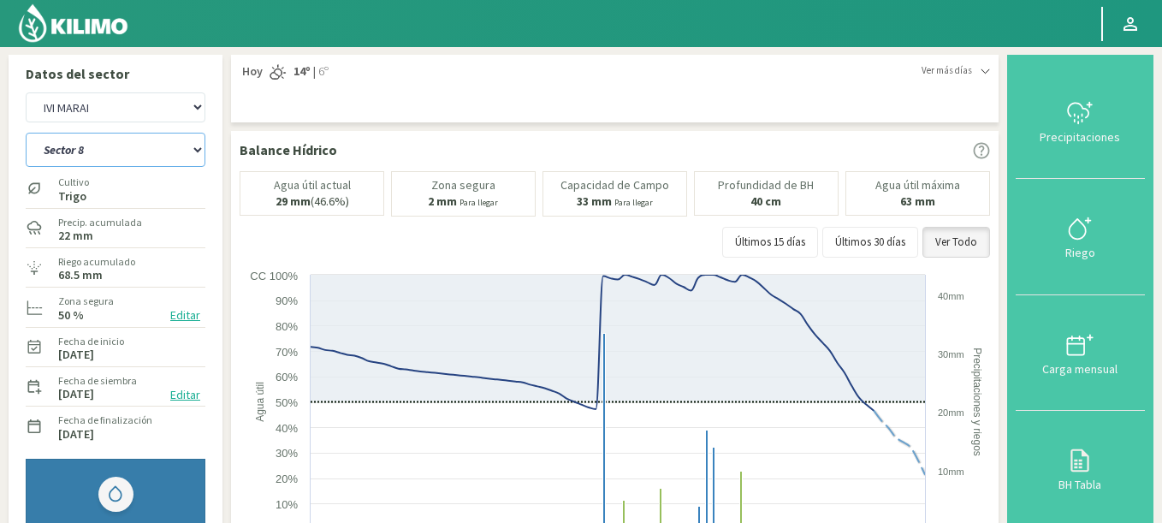
click at [26, 133] on select "Sector 10 Sector 10 (40cm) Sector 11 Sector 11 (40cm) Sector 12 Sector 12 (40cm…" at bounding box center [116, 150] width 180 height 34
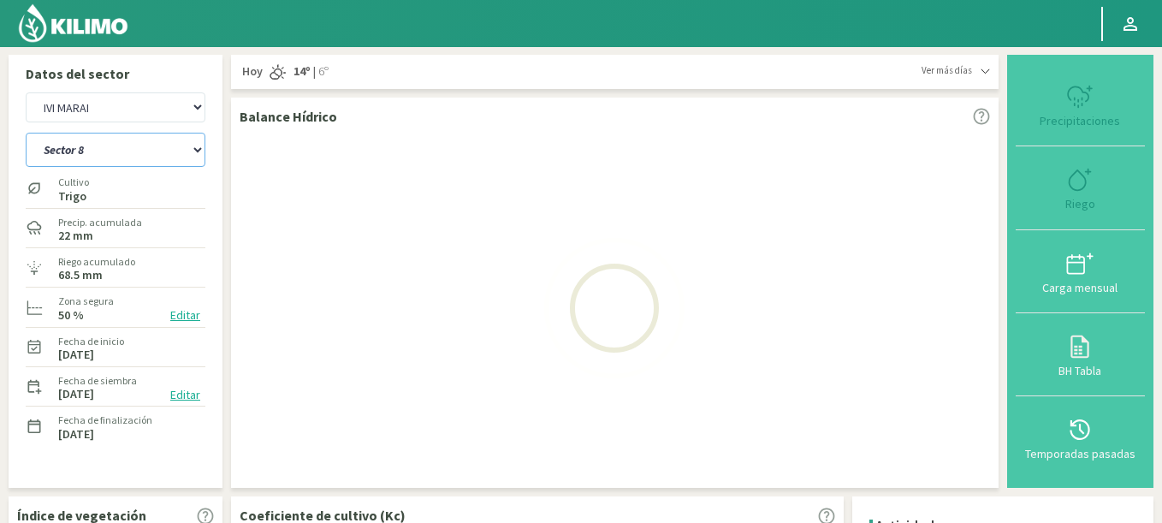
select select "322: Object"
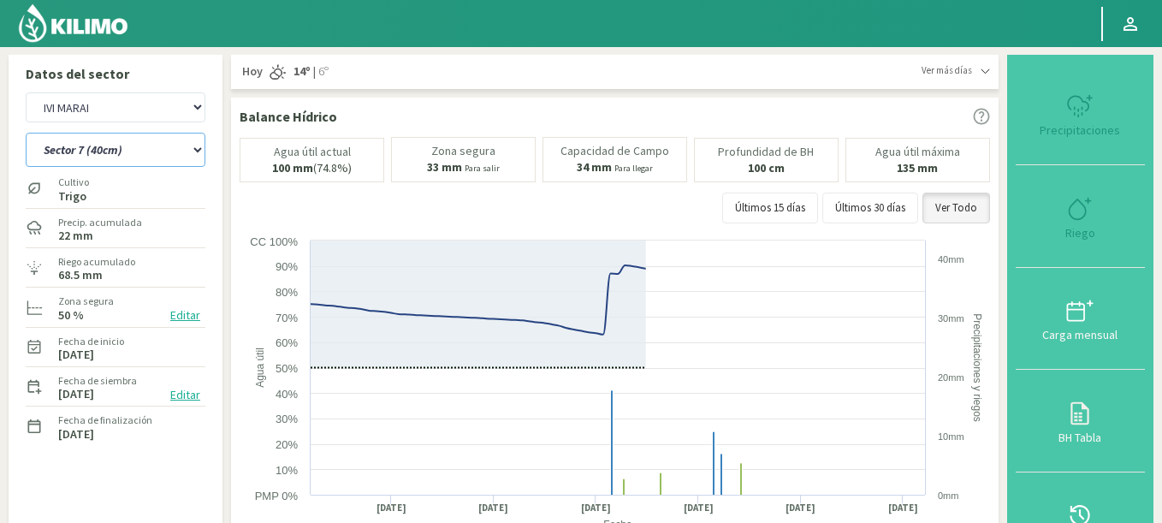
select select "16546: Object"
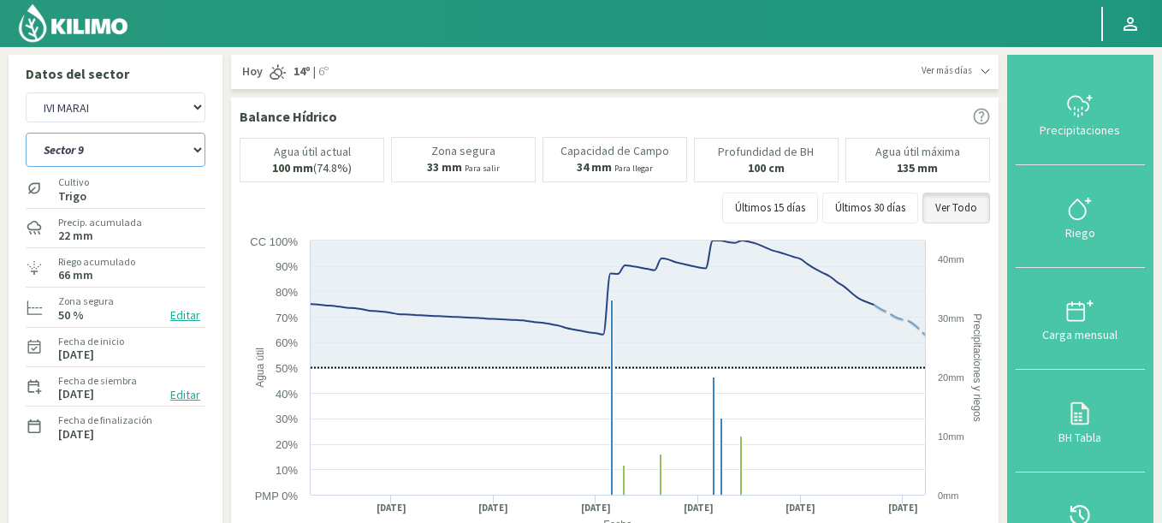
click at [26, 133] on select "Sector 10 Sector 10 (40cm) Sector 11 Sector 11 (40cm) Sector 12 Sector 12 (40cm…" at bounding box center [116, 150] width 180 height 34
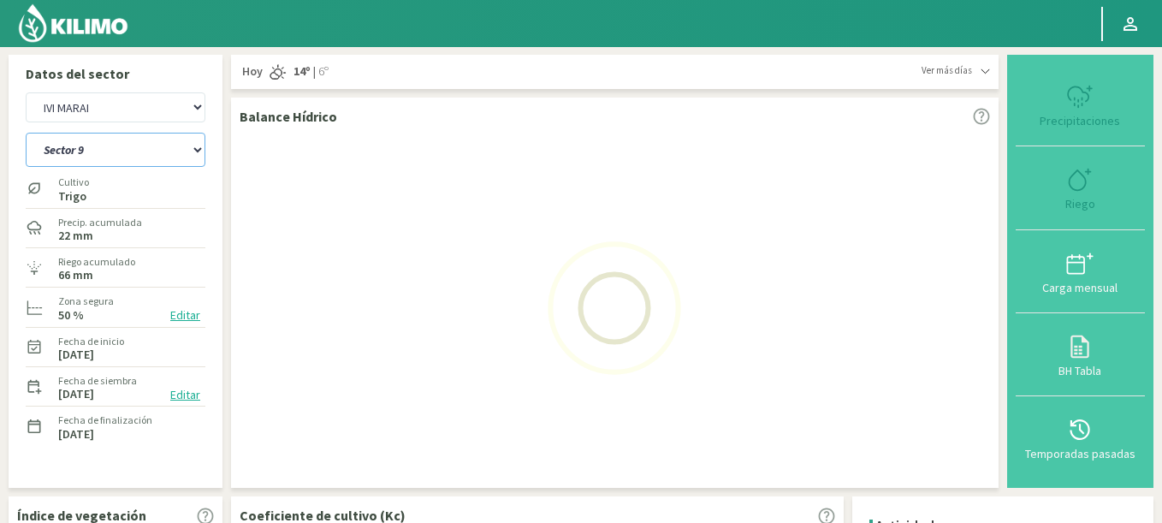
select select "335: Object"
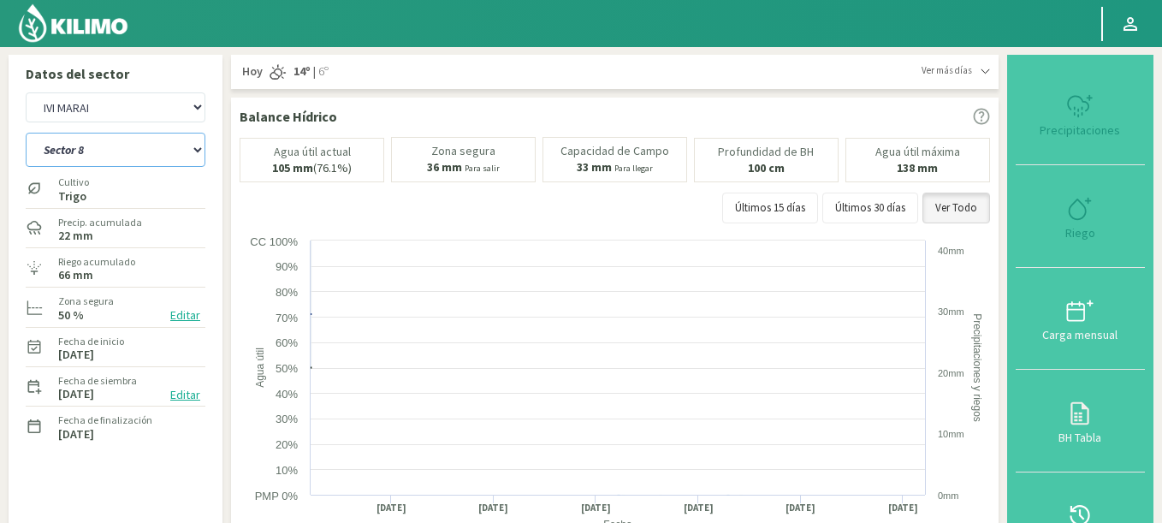
scroll to position [509, 0]
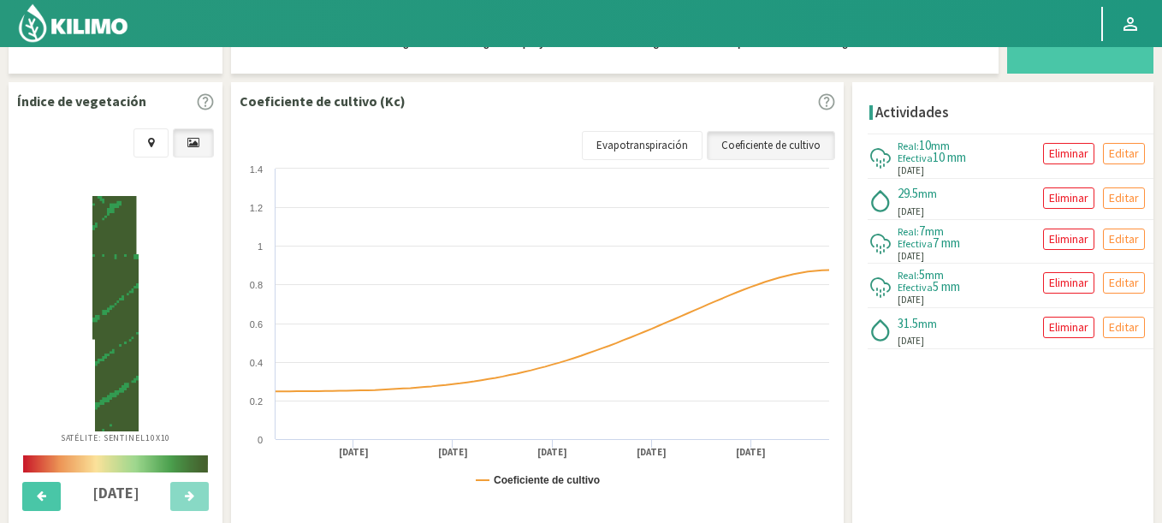
select select "16829: Object"
select select "349: Object"
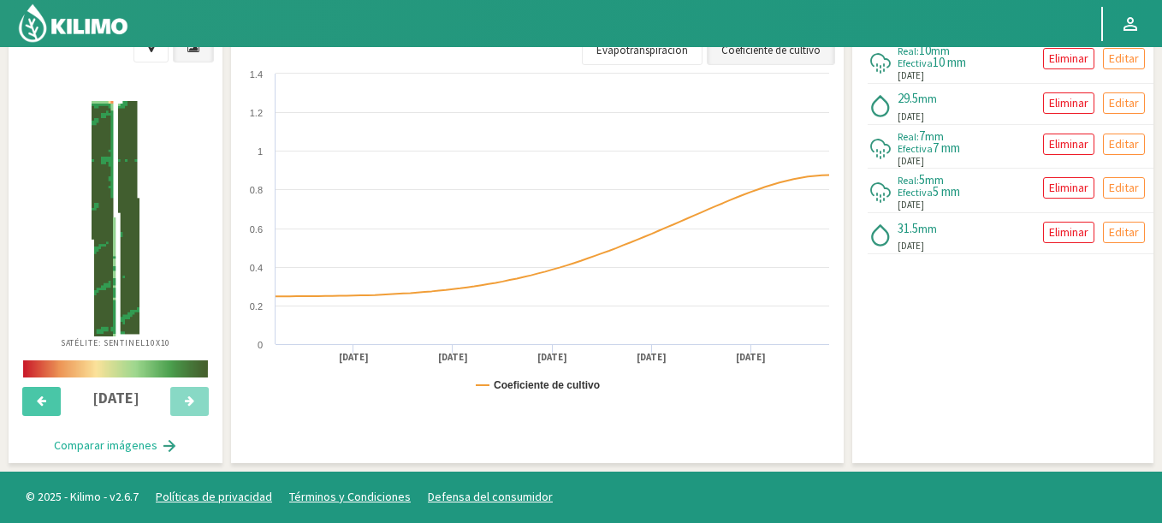
scroll to position [0, 0]
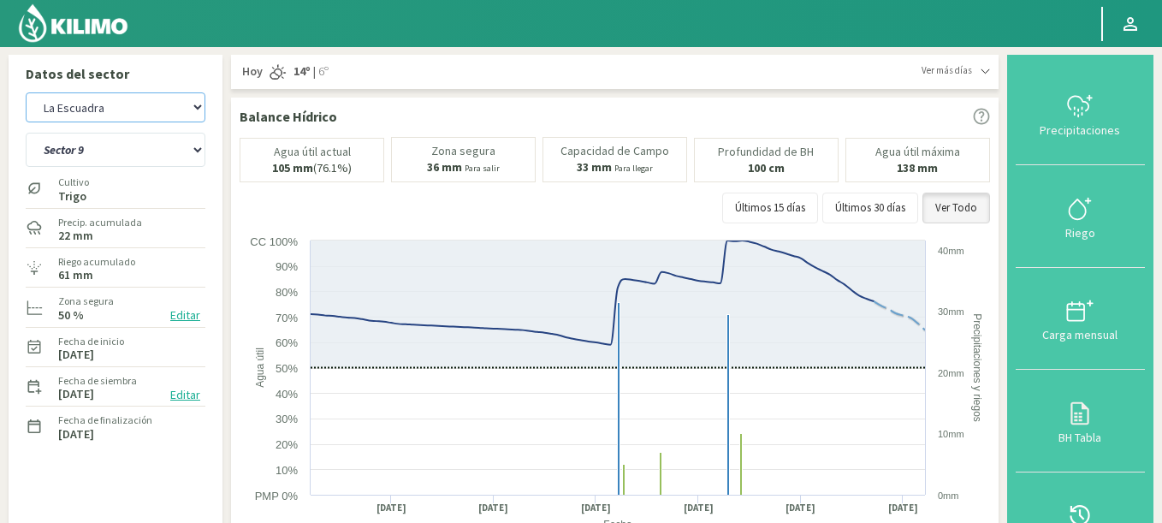
click at [26, 92] on select "Agr. Cardonal Agr. El [PERSON_NAME] [PERSON_NAME] [GEOGRAPHIC_DATA] - IC Agríco…" at bounding box center [116, 107] width 180 height 30
select select "17131: Object"
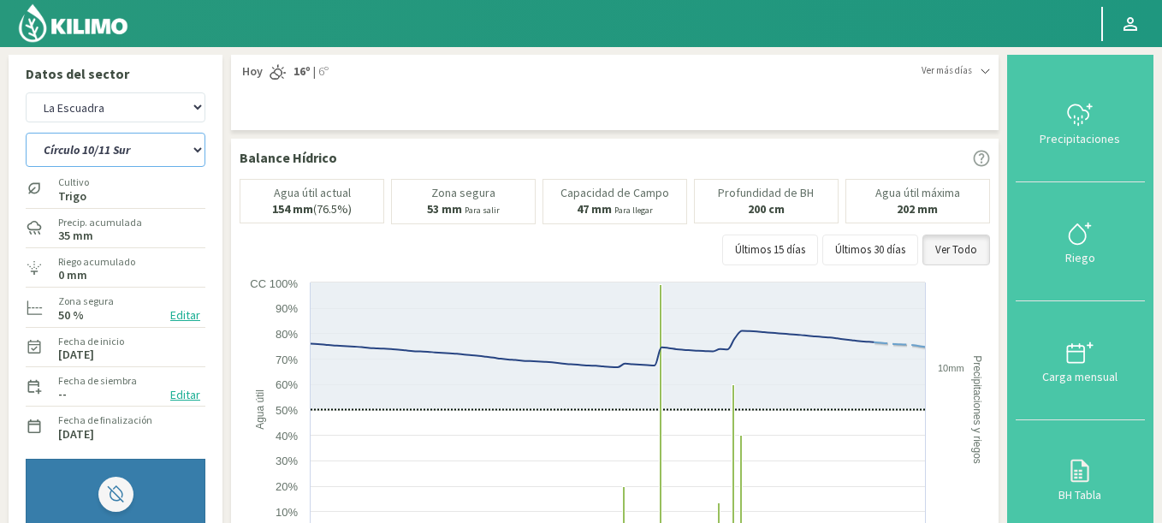
click at [26, 133] on select "C 10/11 Norte Círculo 10/11 Sur Círculo 4" at bounding box center [116, 150] width 180 height 34
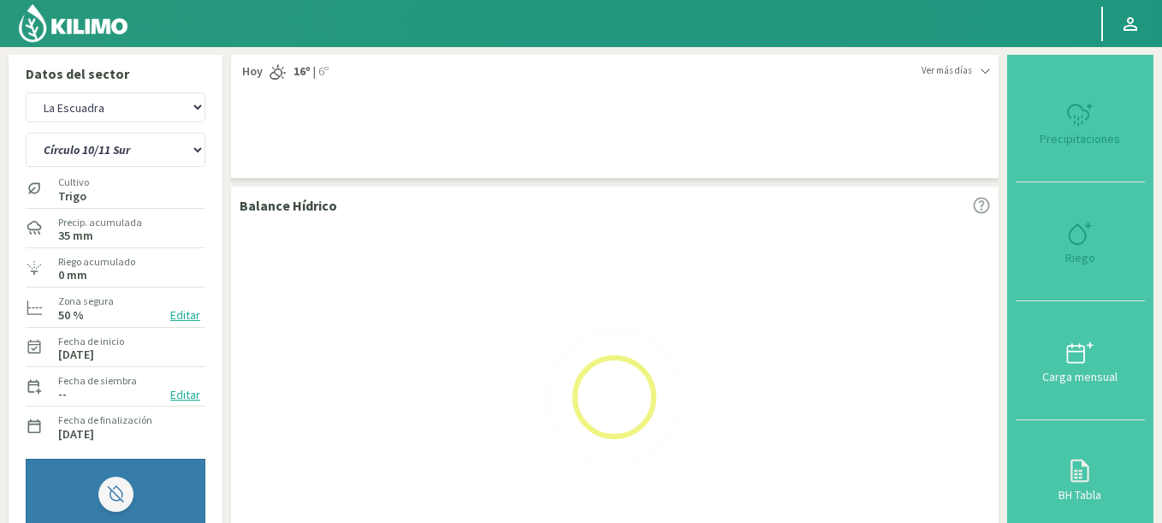
select select "351: Object"
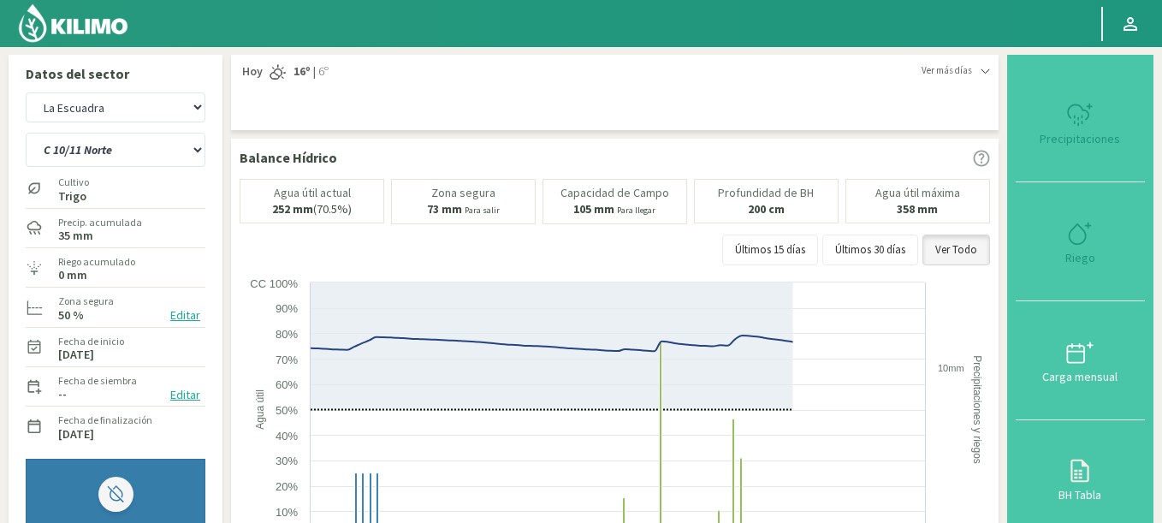
select select "17414: Object"
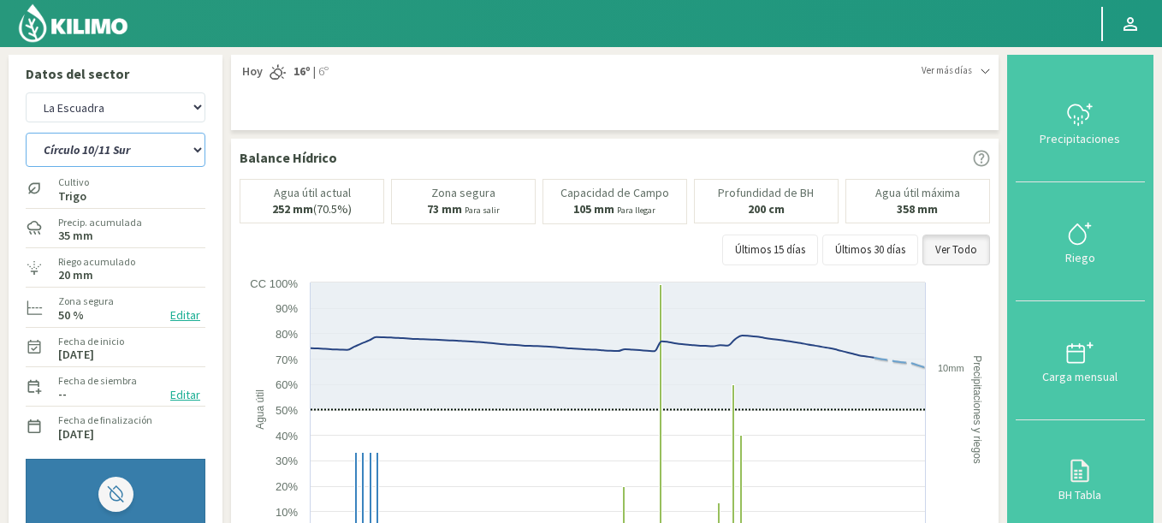
drag, startPoint x: 198, startPoint y: 159, endPoint x: 163, endPoint y: 161, distance: 34.3
click at [163, 161] on select "C 10/11 Norte Círculo 10/11 Sur Círculo 4" at bounding box center [116, 150] width 180 height 34
click at [26, 133] on select "C 10/11 Norte Círculo 10/11 Sur Círculo 4" at bounding box center [116, 150] width 180 height 34
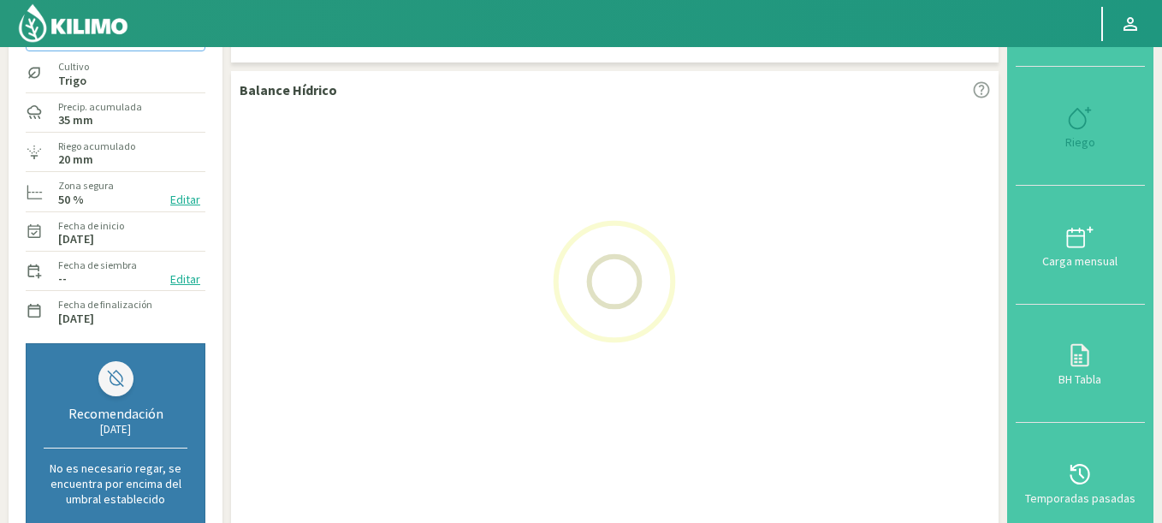
scroll to position [308, 0]
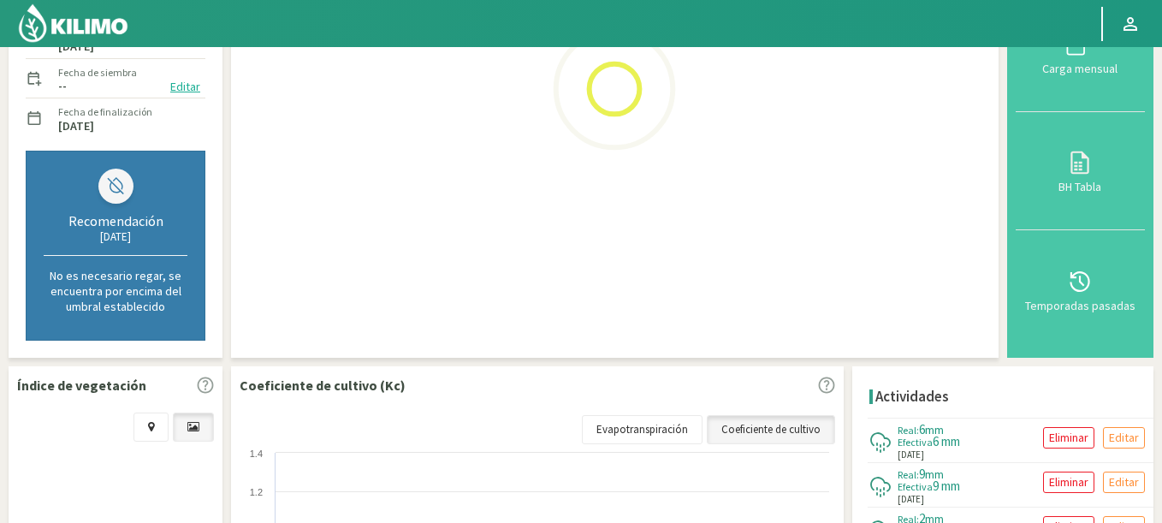
select select "355: Object"
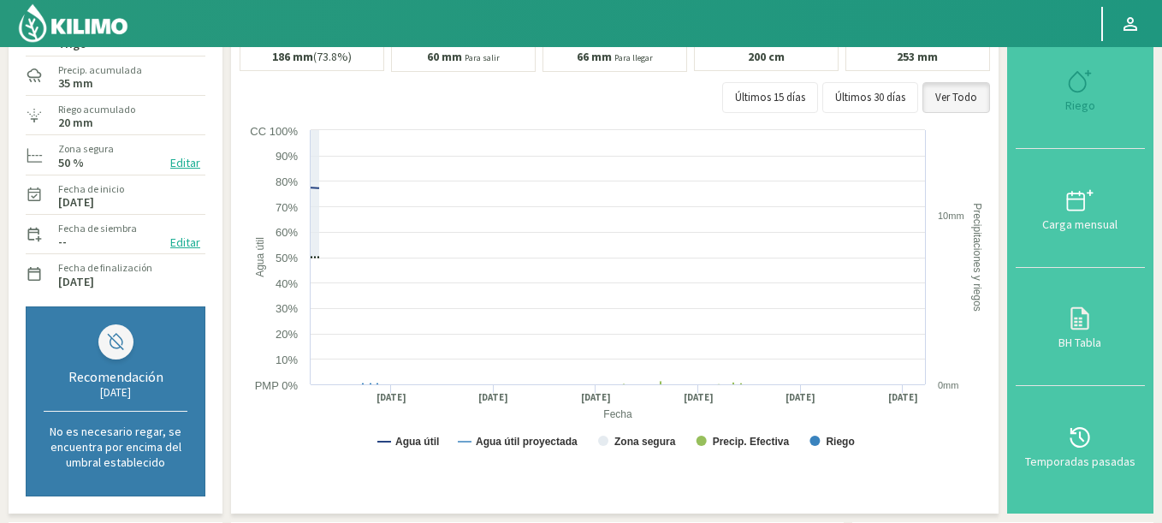
scroll to position [0, 0]
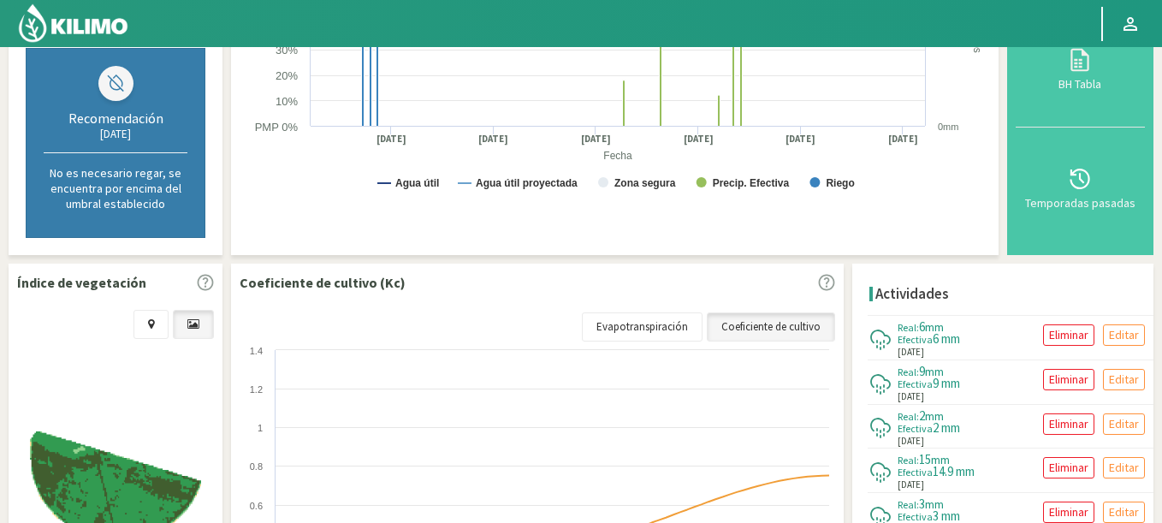
select select "17697: Object"
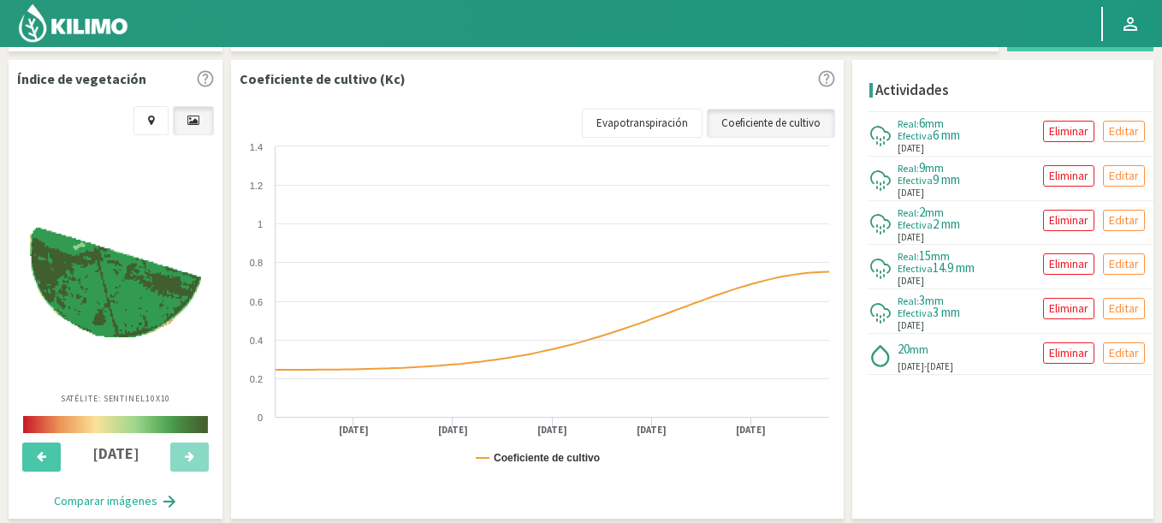
select select "359: Object"
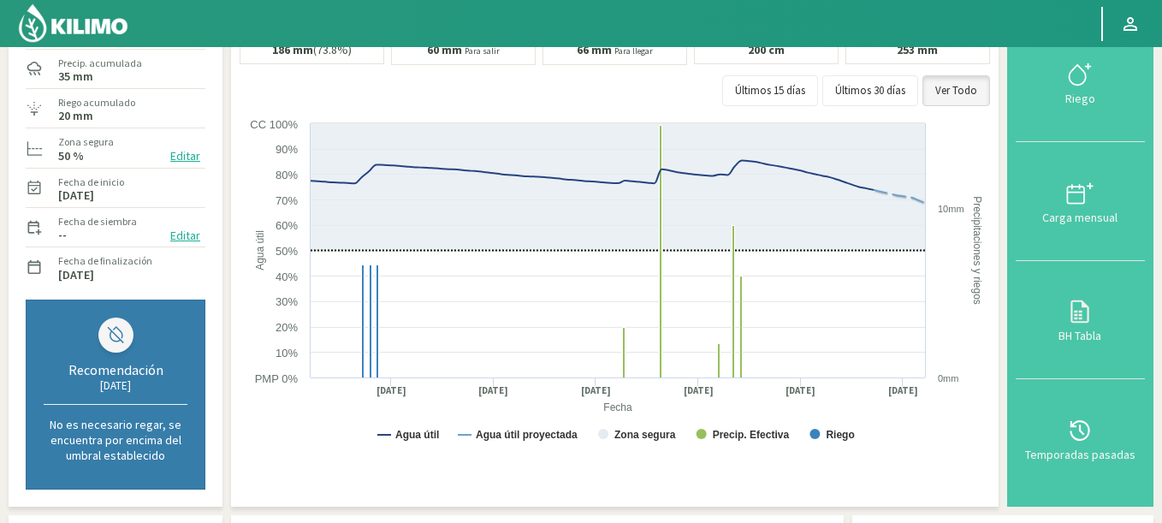
scroll to position [40, 0]
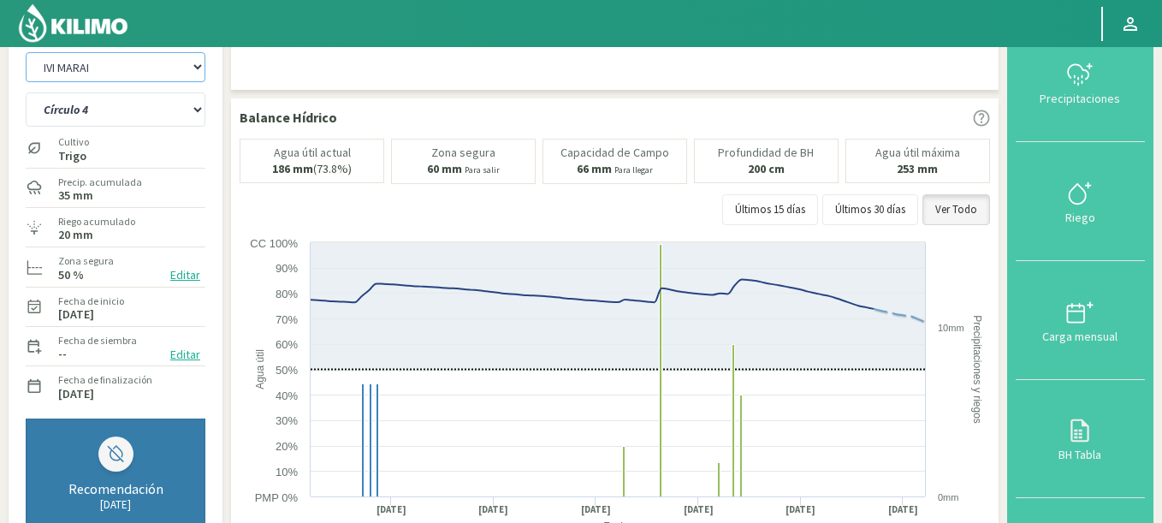
click at [26, 52] on select "Agr. Cardonal Agr. El [PERSON_NAME] [PERSON_NAME] [GEOGRAPHIC_DATA] - IC Agríco…" at bounding box center [116, 67] width 180 height 30
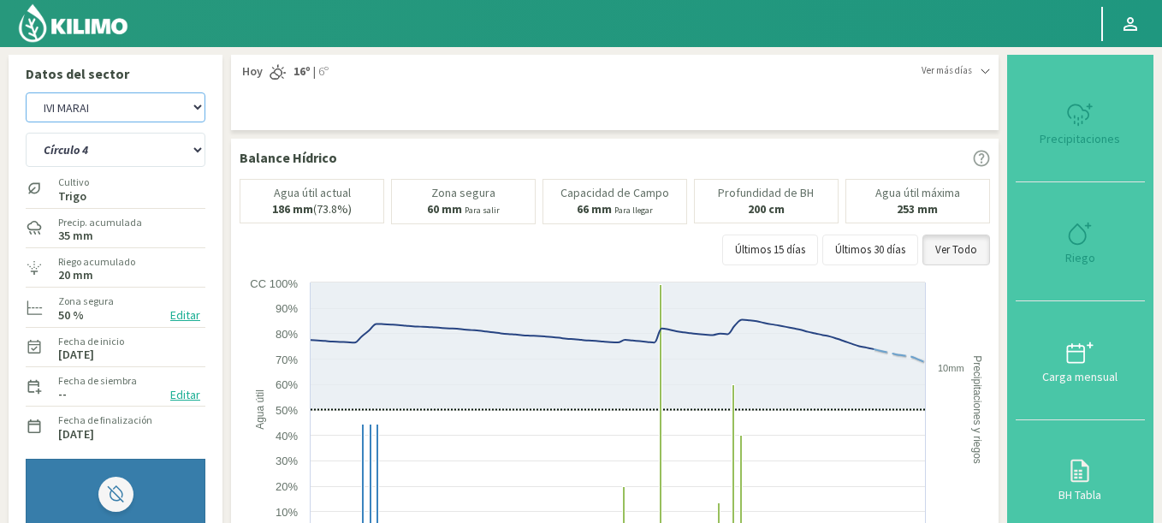
drag, startPoint x: 141, startPoint y: 95, endPoint x: 0, endPoint y: 305, distance: 253.4
select select "17961: Object"
select select "360: Object"
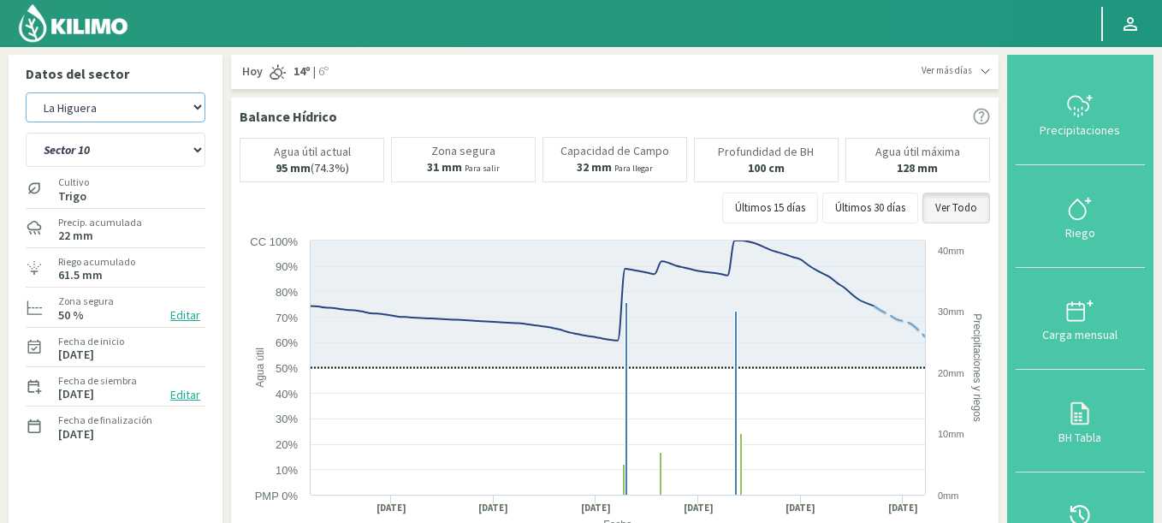
click at [26, 92] on select "Agr. Cardonal Agr. El [PERSON_NAME] [PERSON_NAME] [GEOGRAPHIC_DATA] - IC Agríco…" at bounding box center [116, 107] width 180 height 30
select select "18269: Object"
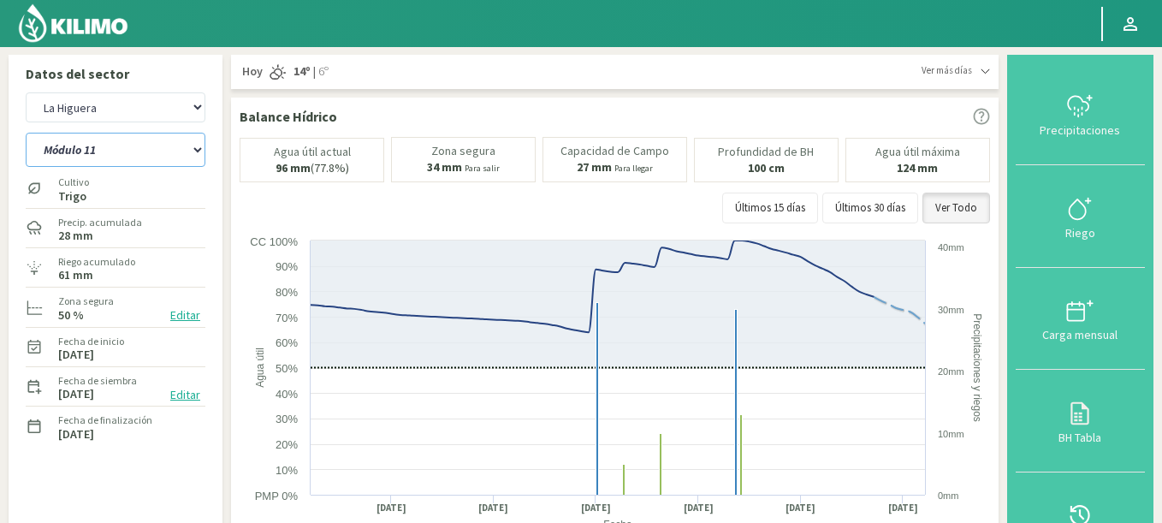
click at [26, 133] on select "Módulo 10 Módulo 10 (40cm) Módulo 11 Módulo 11 (40cm) Módulo 6 Módulo 6 (40cm) …" at bounding box center [116, 150] width 180 height 34
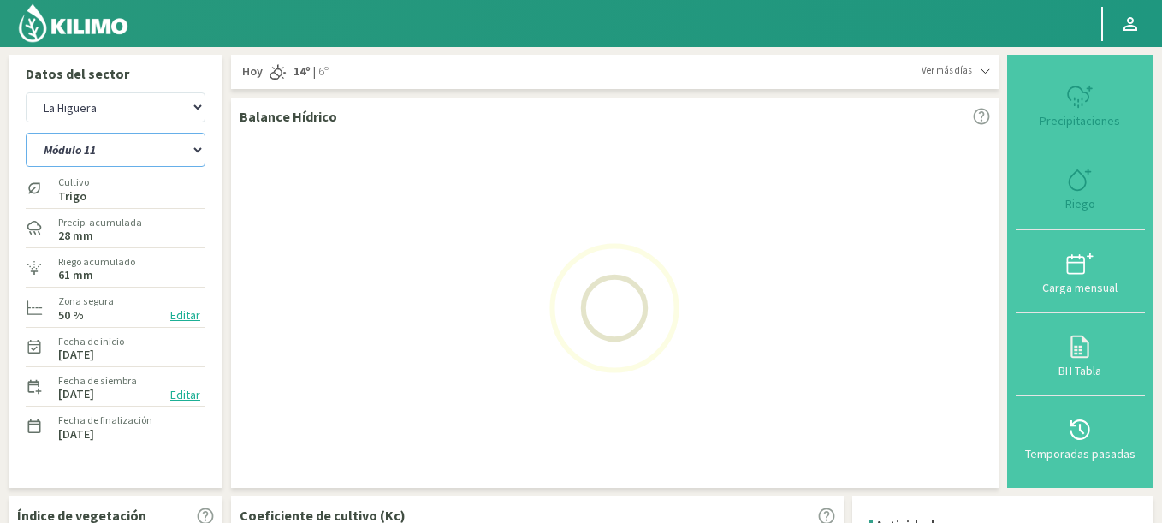
select select "372: Object"
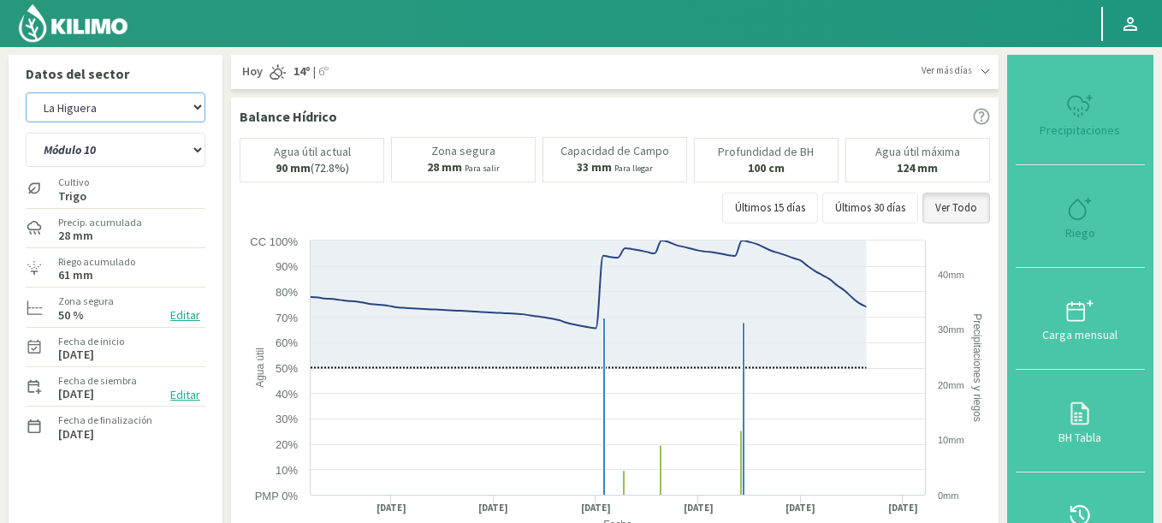
select select "18552: Object"
select select "386: Object"
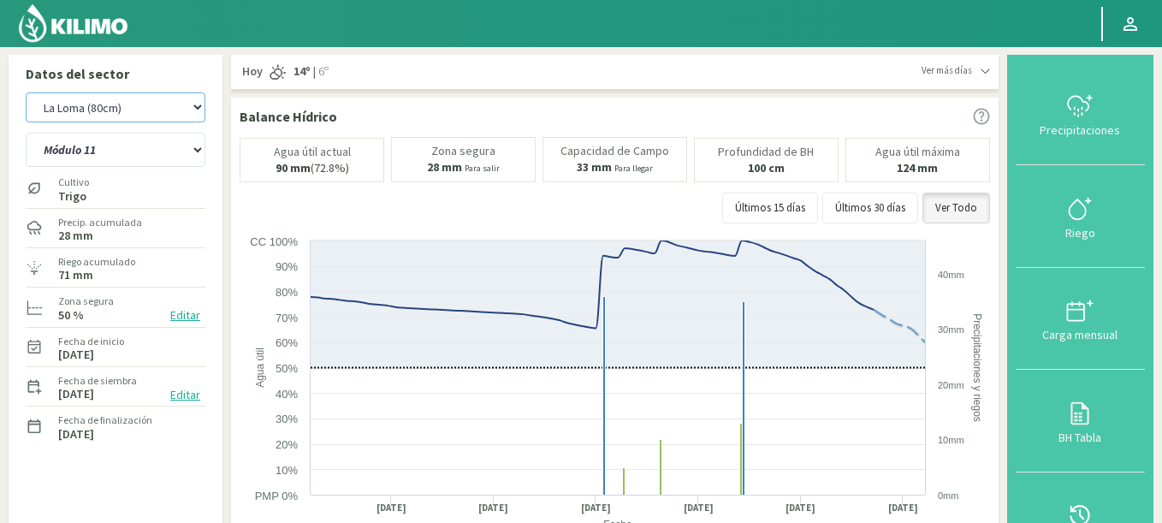
click at [26, 92] on select "Agr. Cardonal Agr. El [PERSON_NAME] [PERSON_NAME] [GEOGRAPHIC_DATA] - IC Agríco…" at bounding box center [116, 107] width 180 height 30
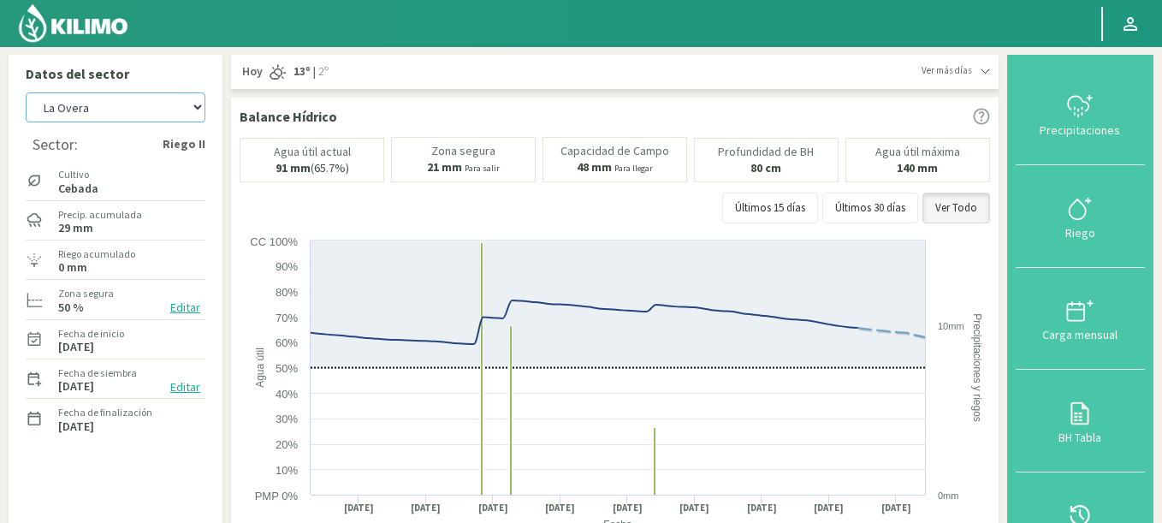
click at [26, 92] on select "Agr. Cardonal Agr. El [PERSON_NAME] [PERSON_NAME] [GEOGRAPHIC_DATA] - IC Agríco…" at bounding box center [116, 107] width 180 height 30
click at [115, 376] on label "Fecha de siembra" at bounding box center [97, 372] width 79 height 15
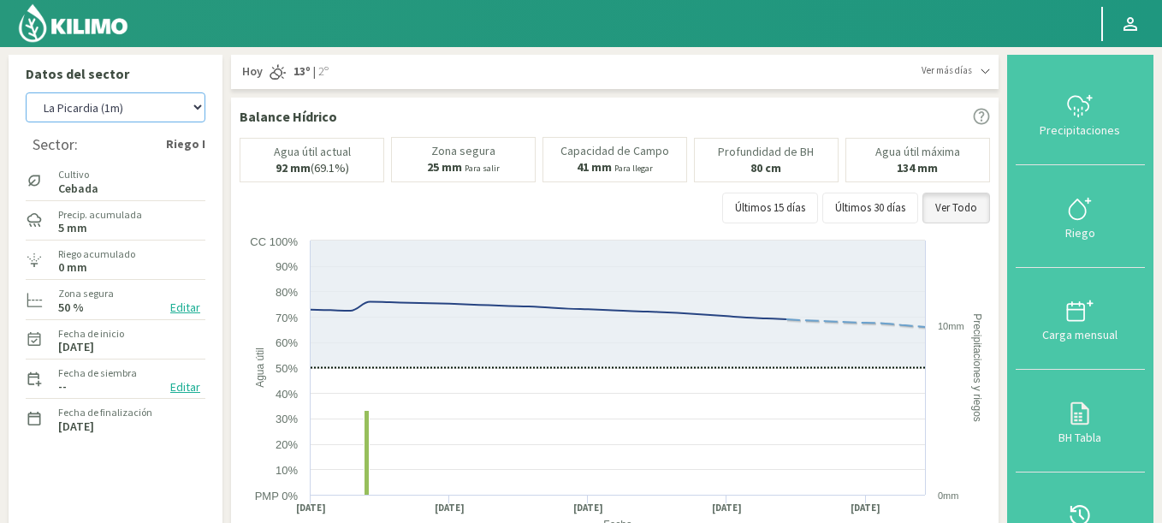
click at [26, 92] on select "Agr. Cardonal Agr. El [PERSON_NAME] [PERSON_NAME] [GEOGRAPHIC_DATA] - IC Agríco…" at bounding box center [116, 107] width 180 height 30
select select "19424: Object"
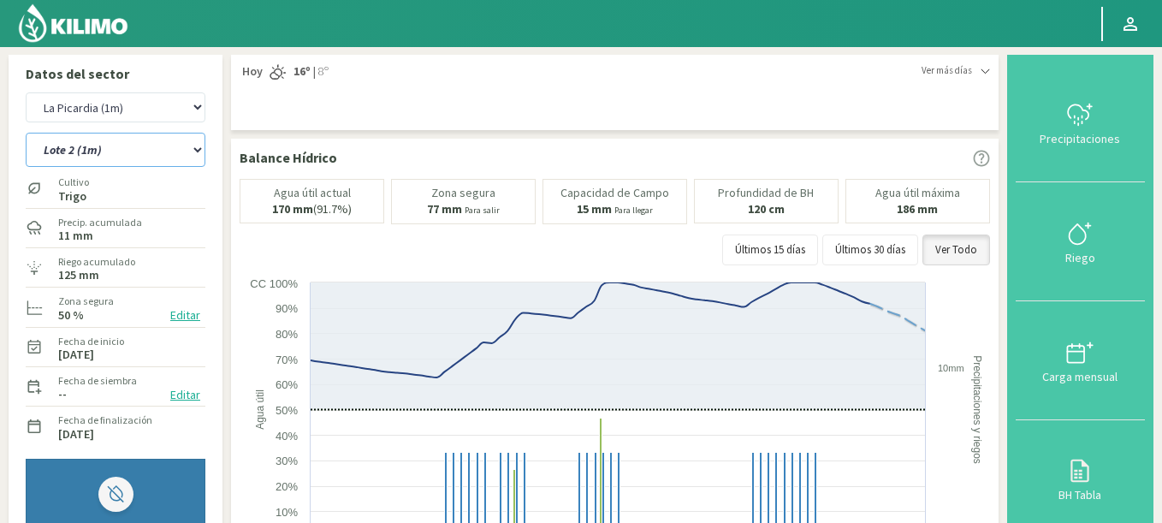
click at [26, 133] on select "Lote 1 (1m) Lote 2 (1m) Lote 3 (1m) Lote 4 (1m)" at bounding box center [116, 150] width 180 height 34
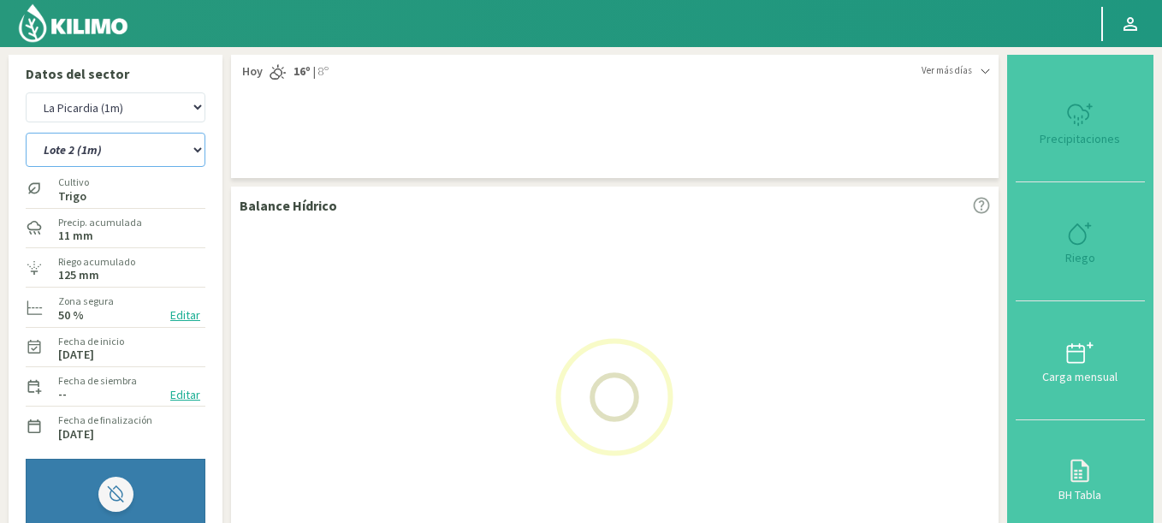
select select "0: Object"
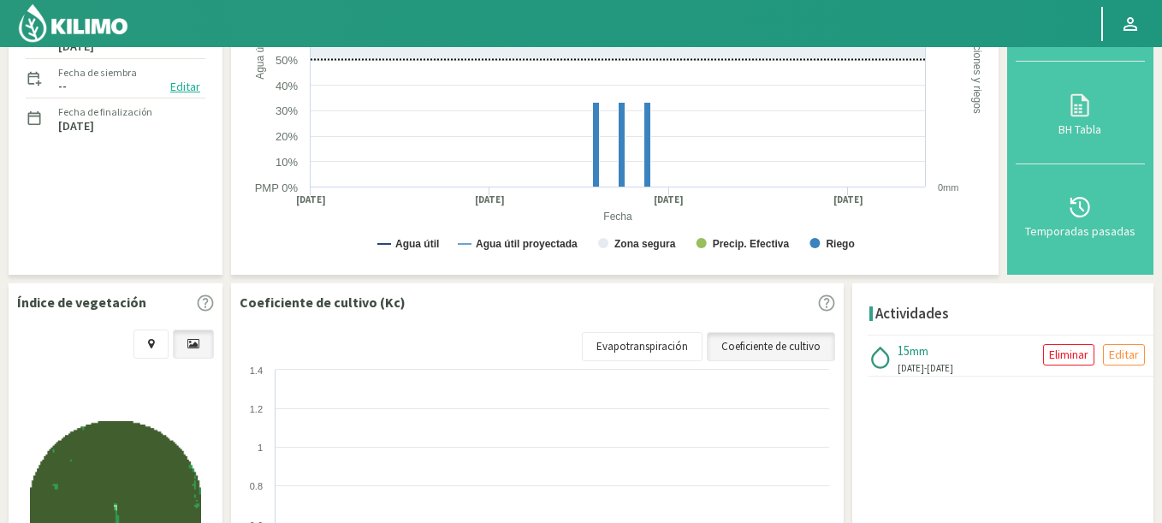
select select "19707: Object"
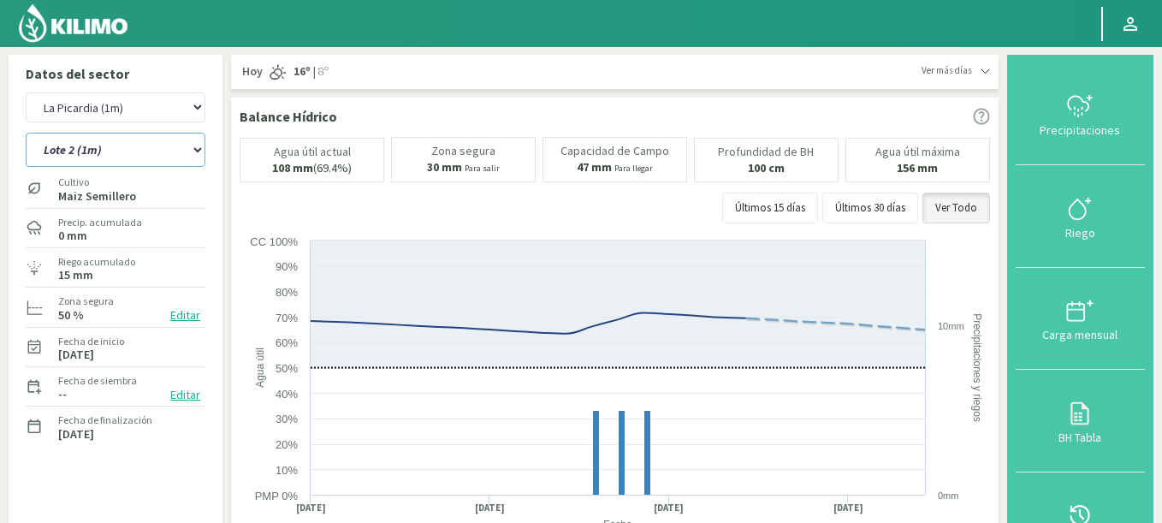
click at [26, 133] on select "Lote 1 (1m) Lote 2 (1m) Lote 3 (1m) Lote 4 (1m)" at bounding box center [116, 150] width 180 height 34
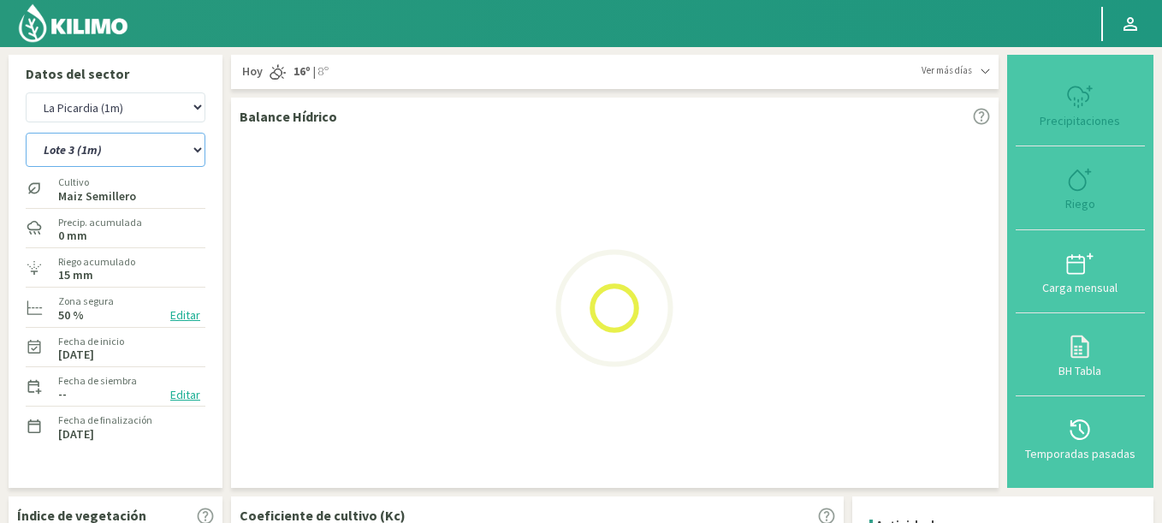
select select "5: Object"
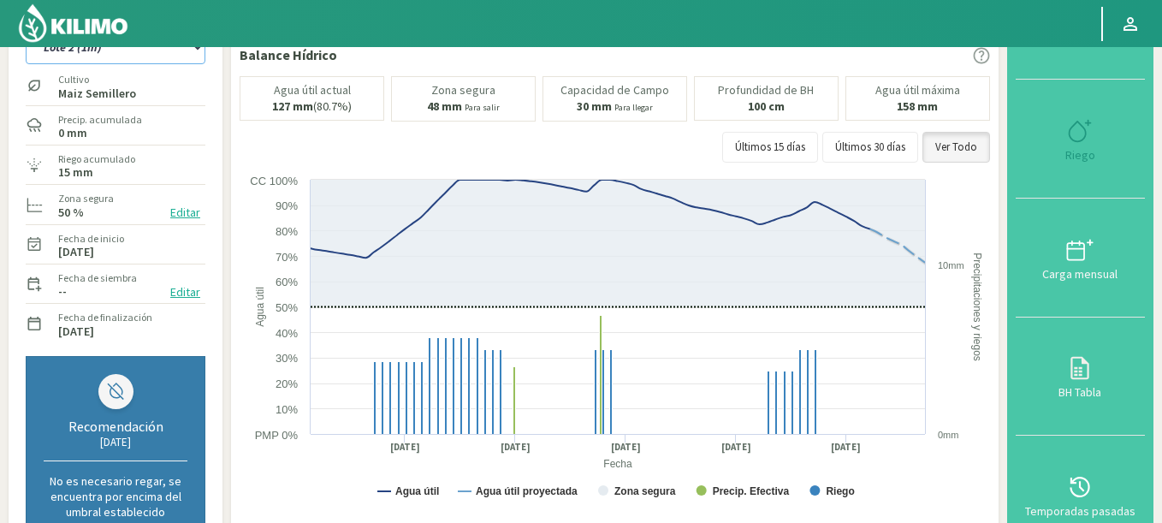
select select "19990: Object"
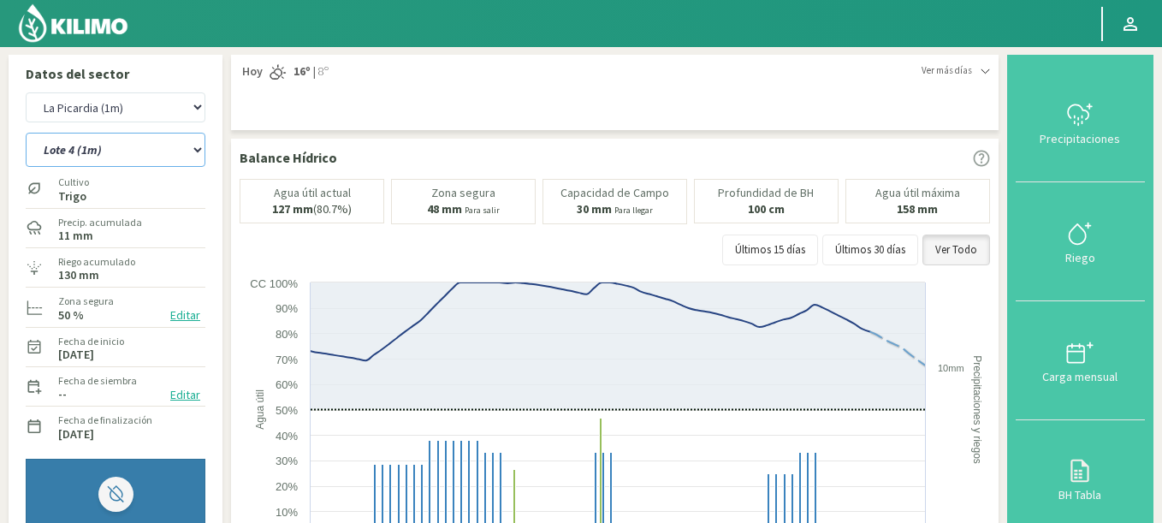
click at [26, 133] on select "Lote 1 (1m) Lote 2 (1m) Lote 3 (1m) Lote 4 (1m)" at bounding box center [116, 150] width 180 height 34
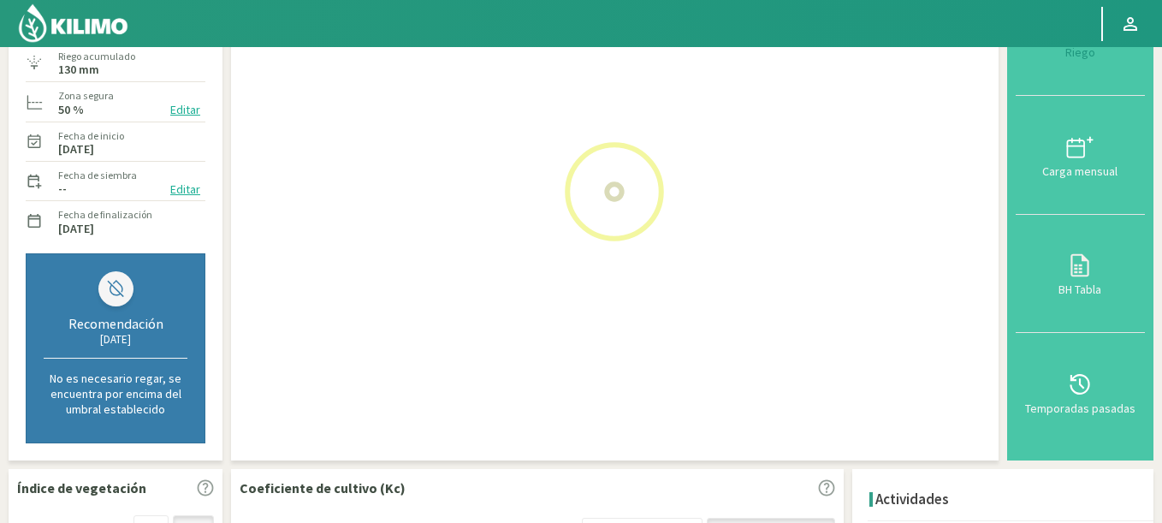
select select "10: Object"
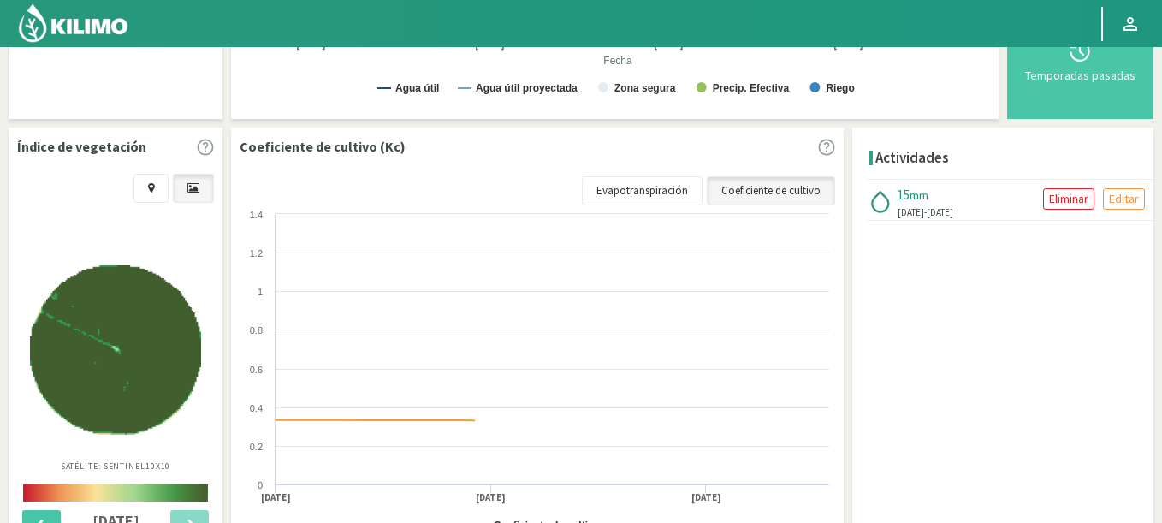
scroll to position [492, 0]
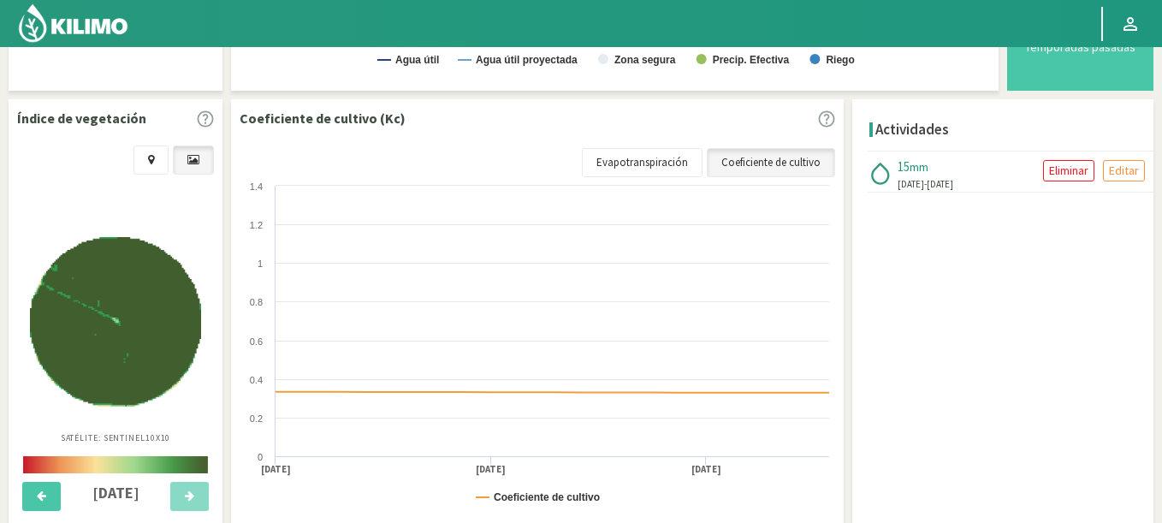
select select "20273: Object"
select select "15: Object"
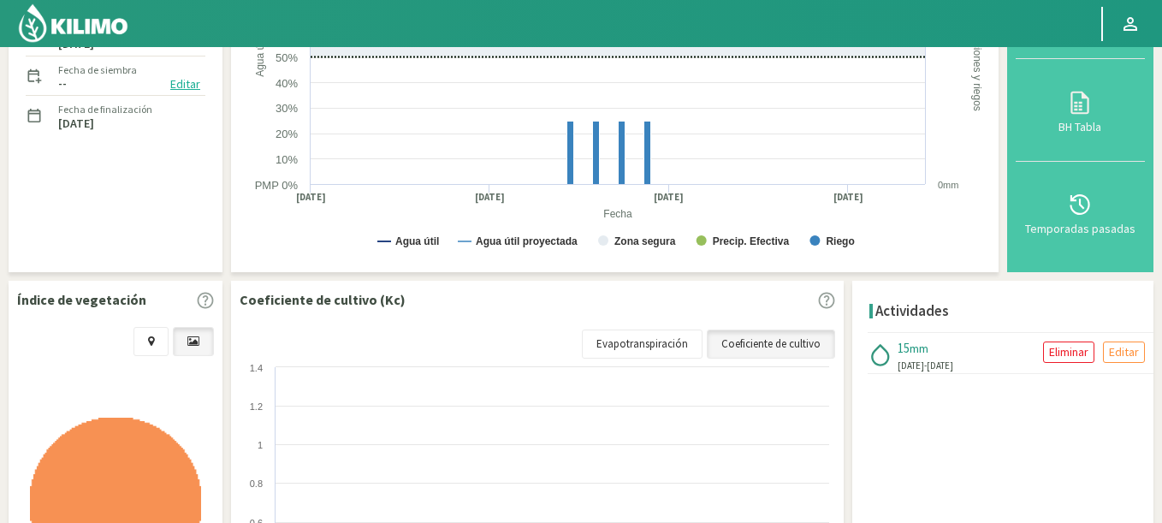
scroll to position [0, 0]
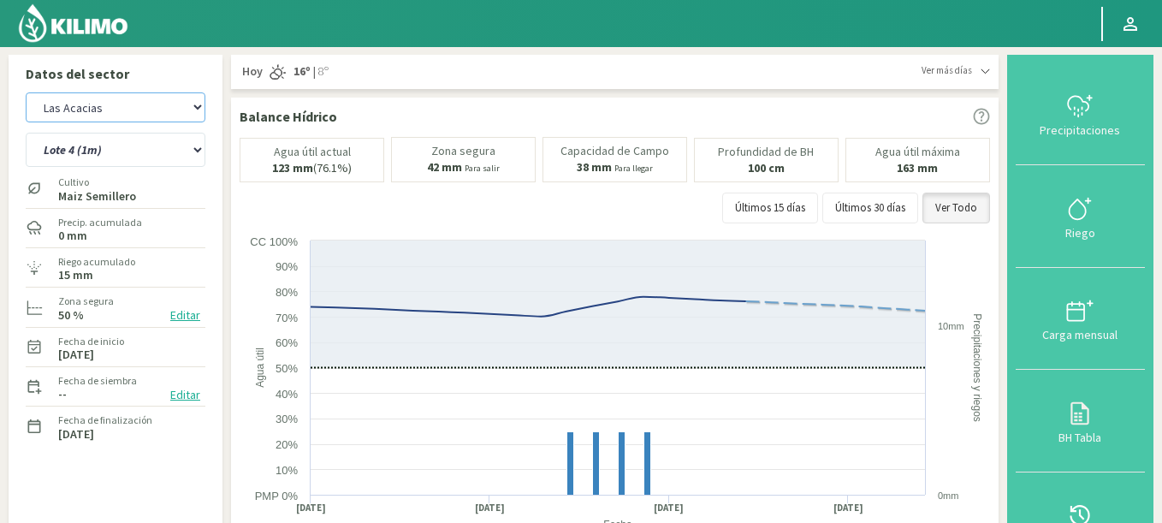
click at [26, 92] on select "Agr. Cardonal Agr. El [PERSON_NAME] [PERSON_NAME] [GEOGRAPHIC_DATA] - IC Agríco…" at bounding box center [116, 107] width 180 height 30
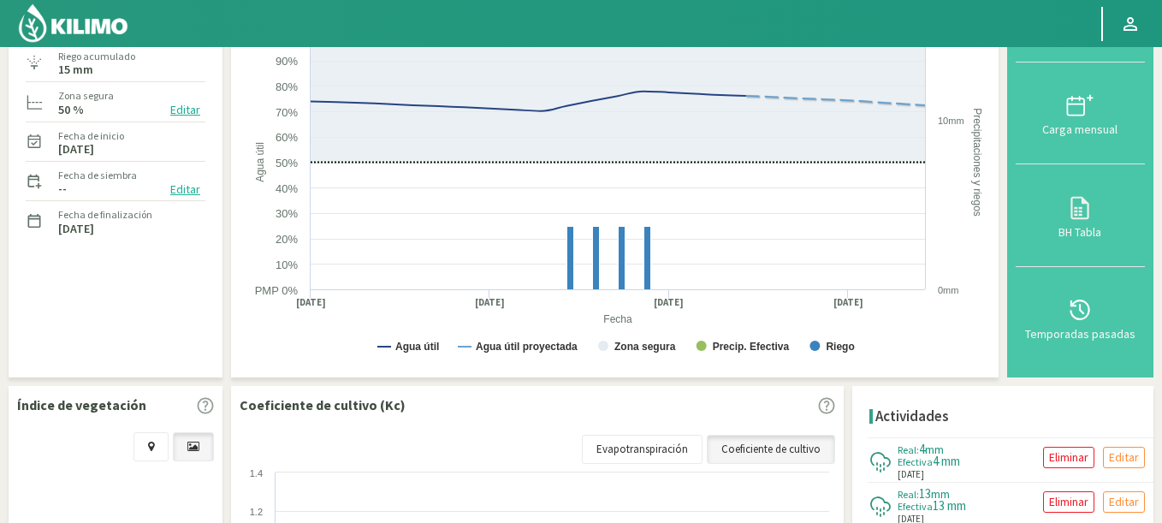
select select "20563: Object"
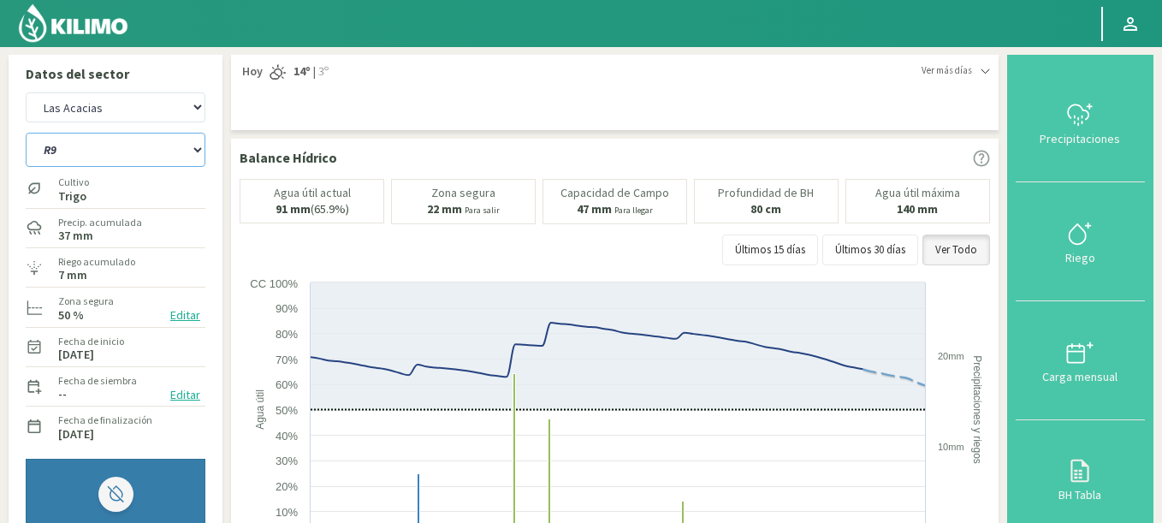
click at [26, 133] on select "R1 R9" at bounding box center [116, 150] width 180 height 34
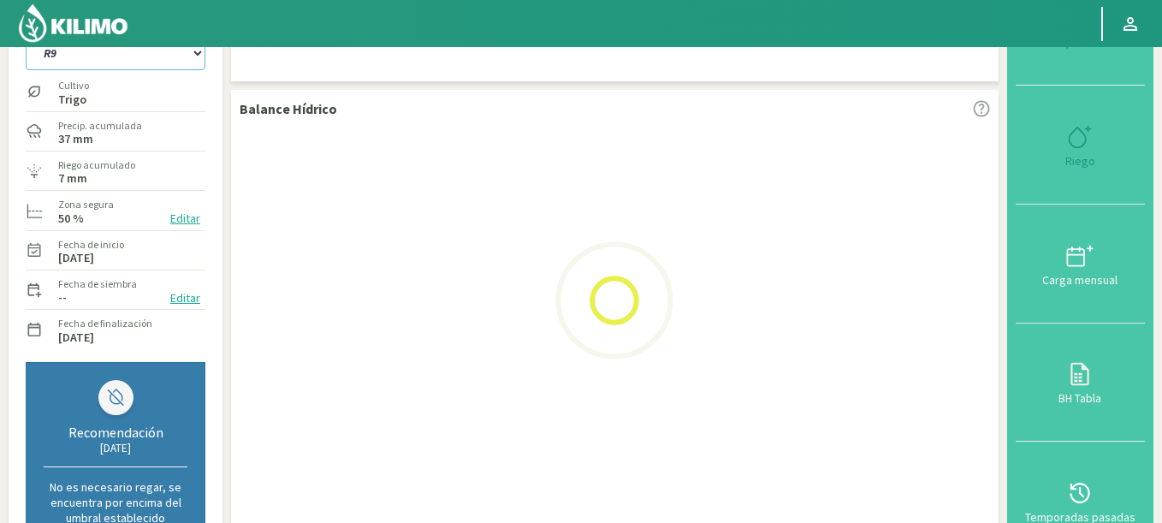
scroll to position [205, 0]
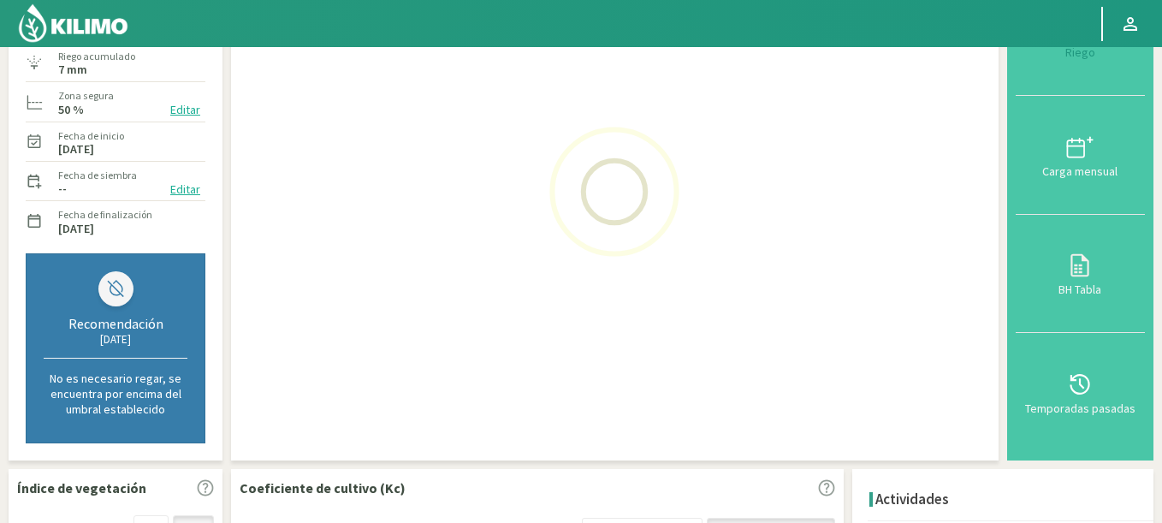
select select "16: Object"
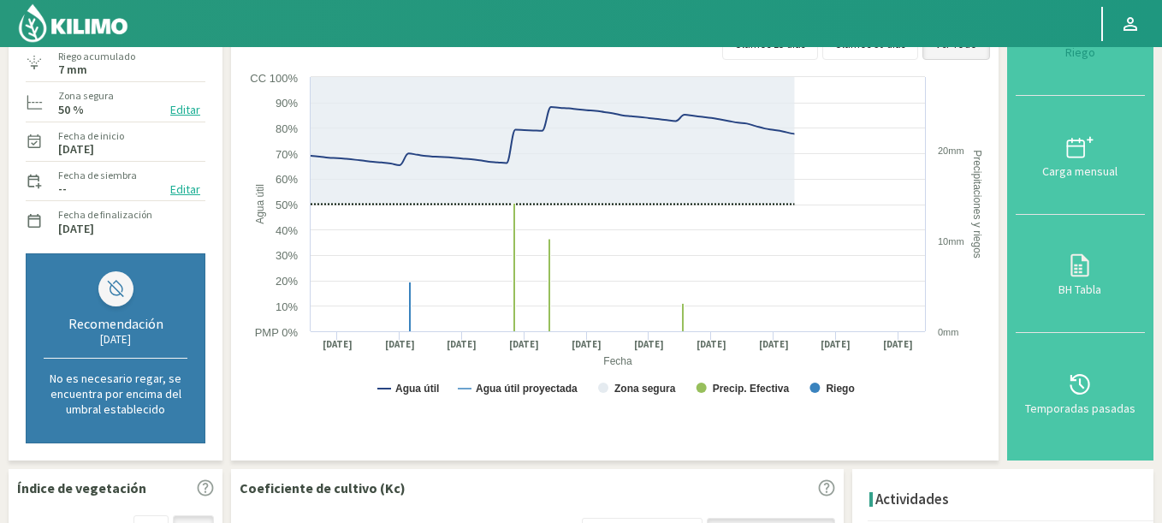
select select "20846: Object"
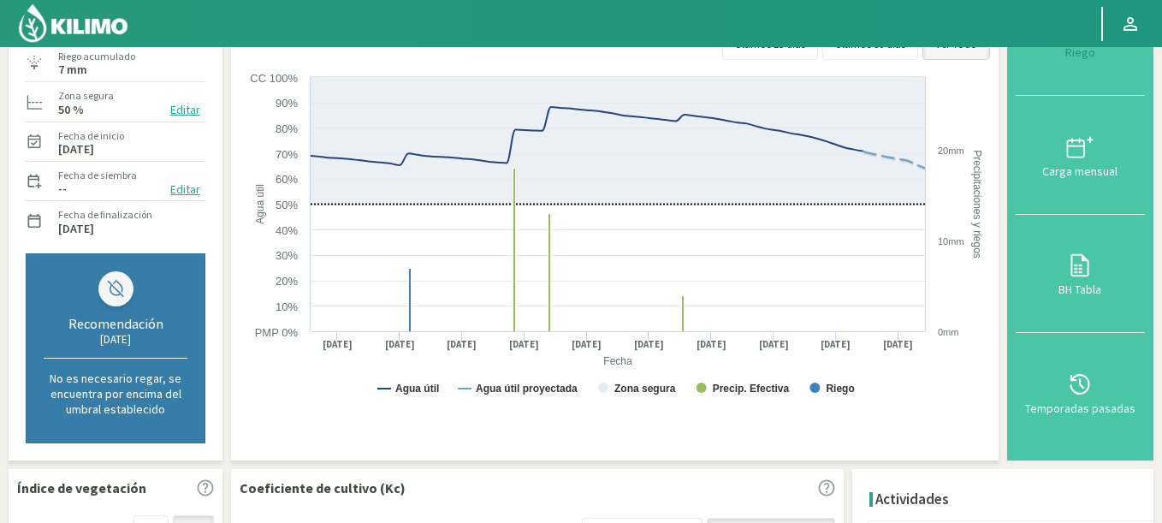
select select "19: Object"
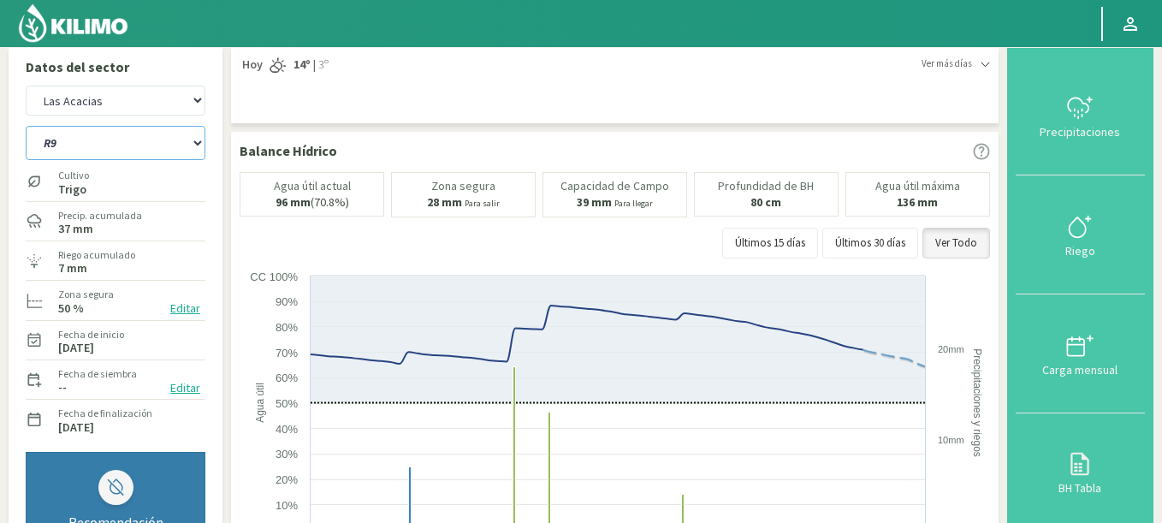
scroll to position [0, 0]
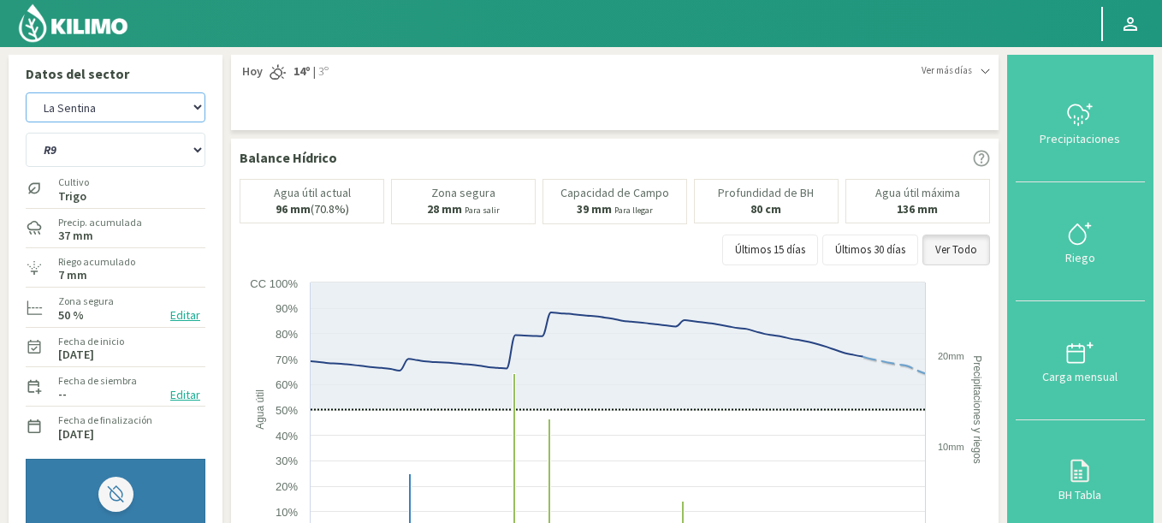
click at [26, 92] on select "Agr. Cardonal Agr. El [PERSON_NAME] [PERSON_NAME] [GEOGRAPHIC_DATA] - IC Agríco…" at bounding box center [116, 107] width 180 height 30
select select "21132: Object"
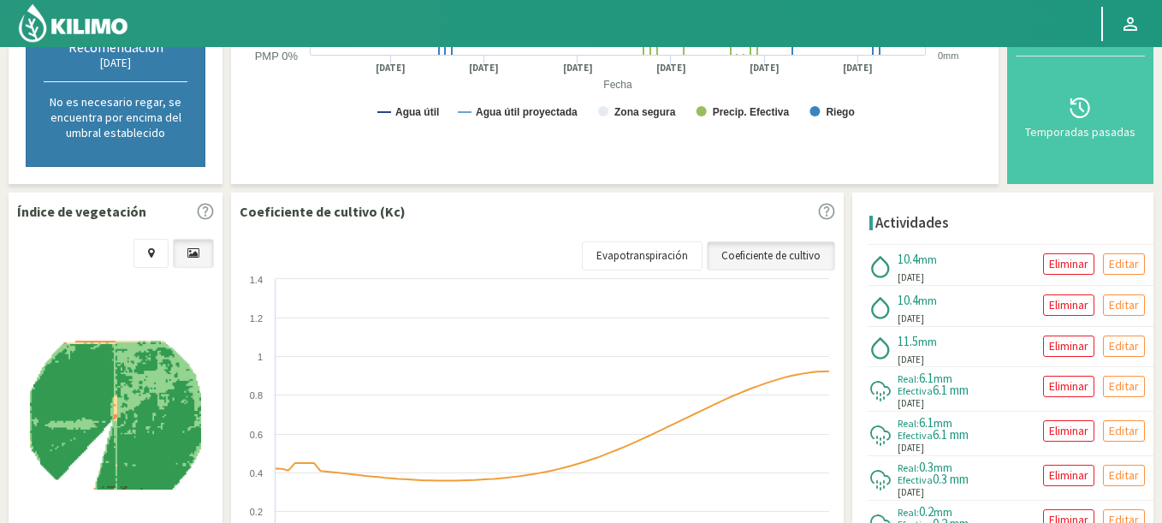
scroll to position [616, 0]
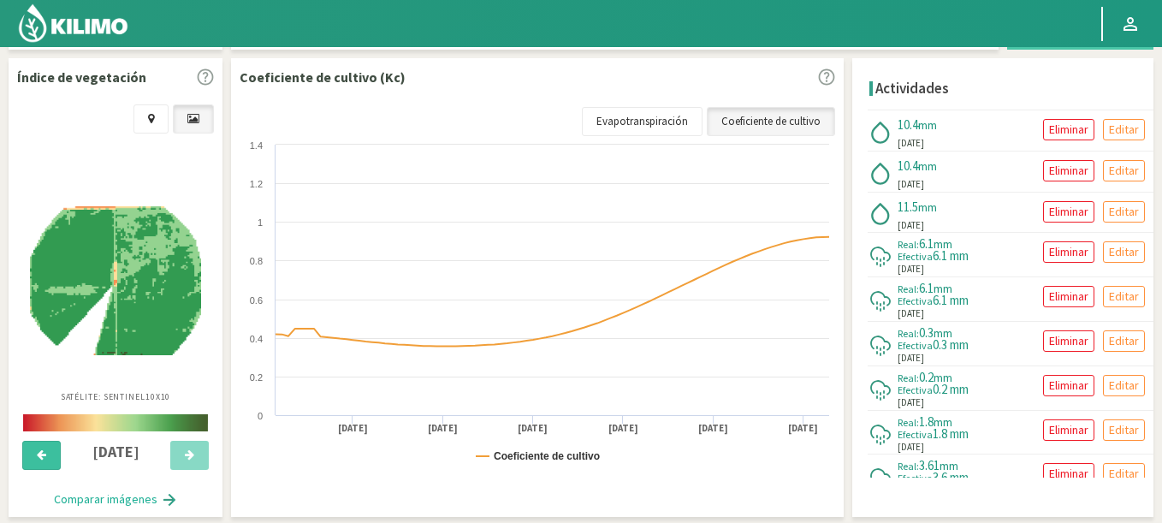
click at [36, 448] on button at bounding box center [41, 455] width 38 height 29
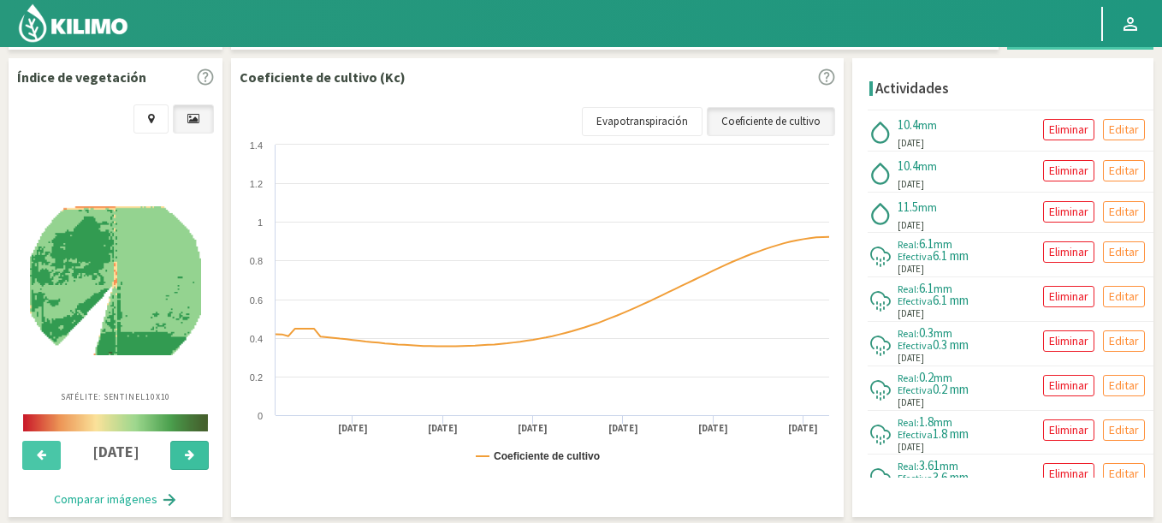
click at [193, 445] on button at bounding box center [189, 455] width 38 height 29
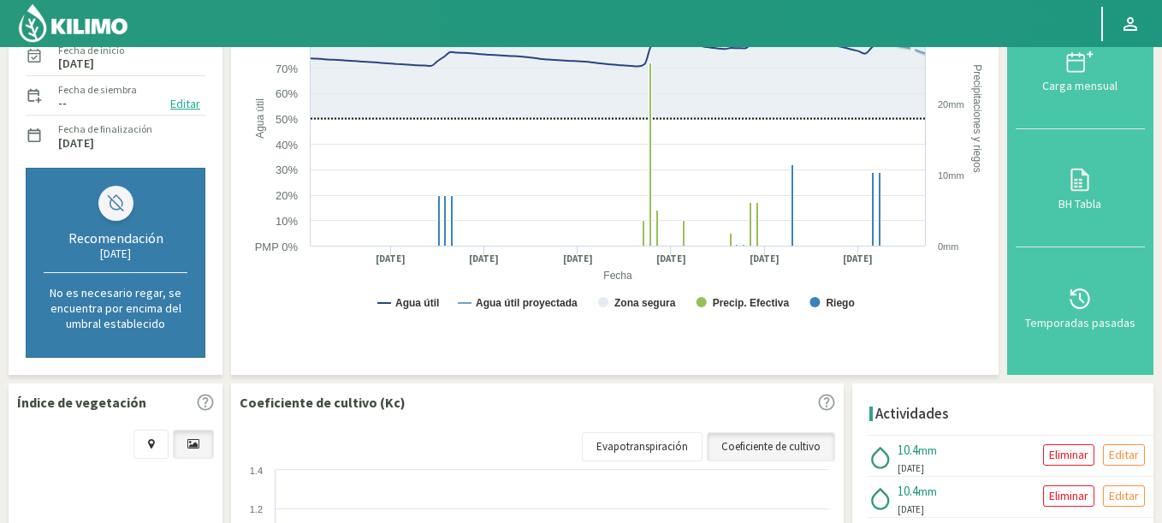
scroll to position [0, 0]
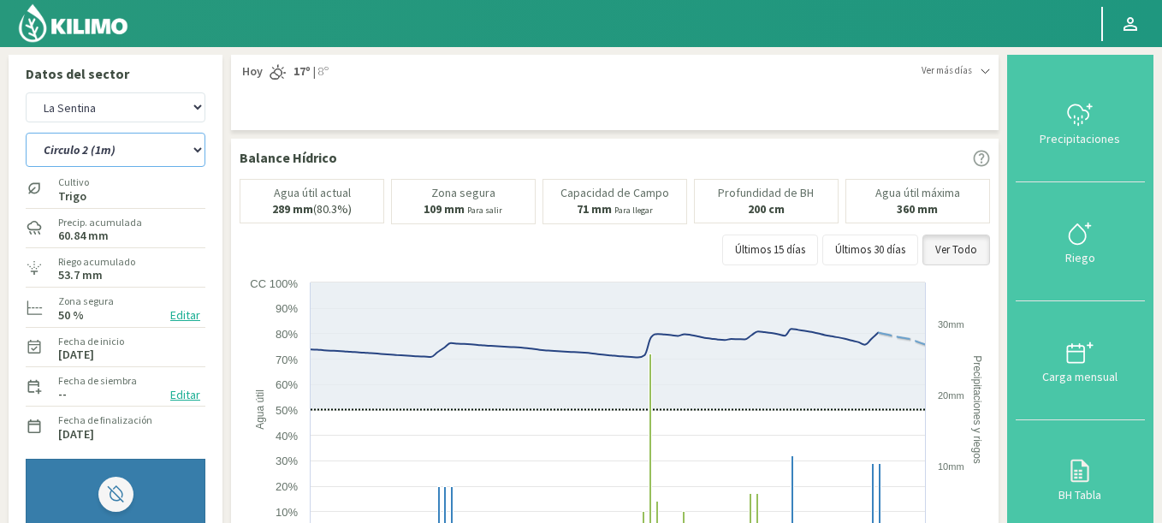
click at [26, 133] on select "Circulo 2 Circulo 2 (1m) Circulo 3 Circulo 3 (1m)" at bounding box center [116, 150] width 180 height 34
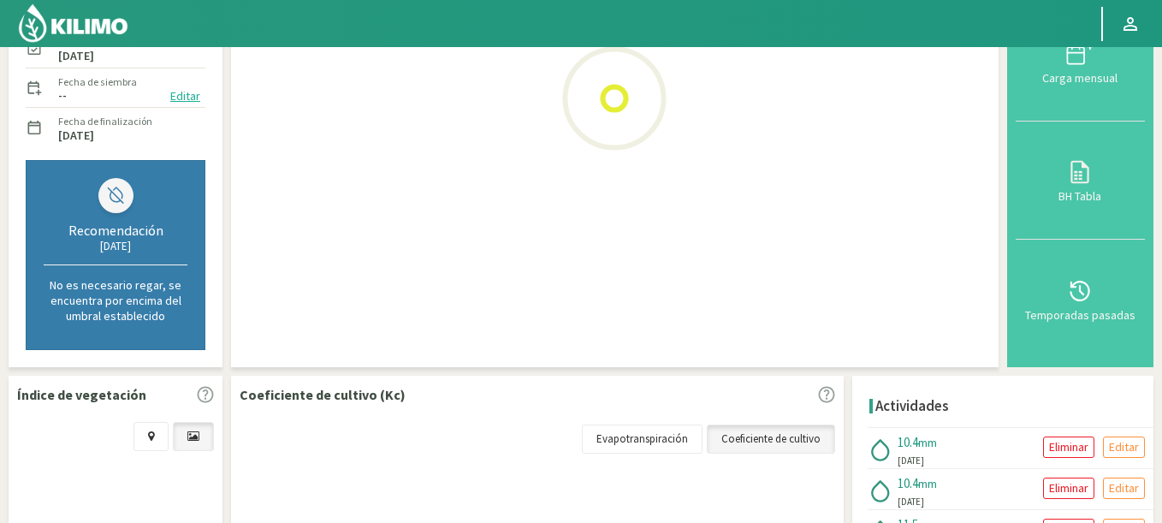
scroll to position [411, 0]
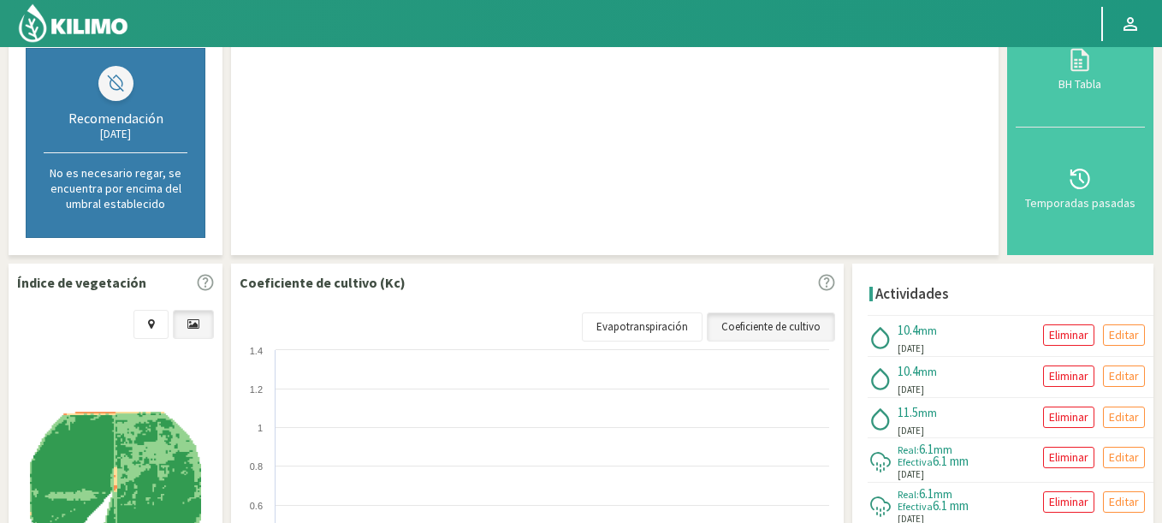
select select "20: Object"
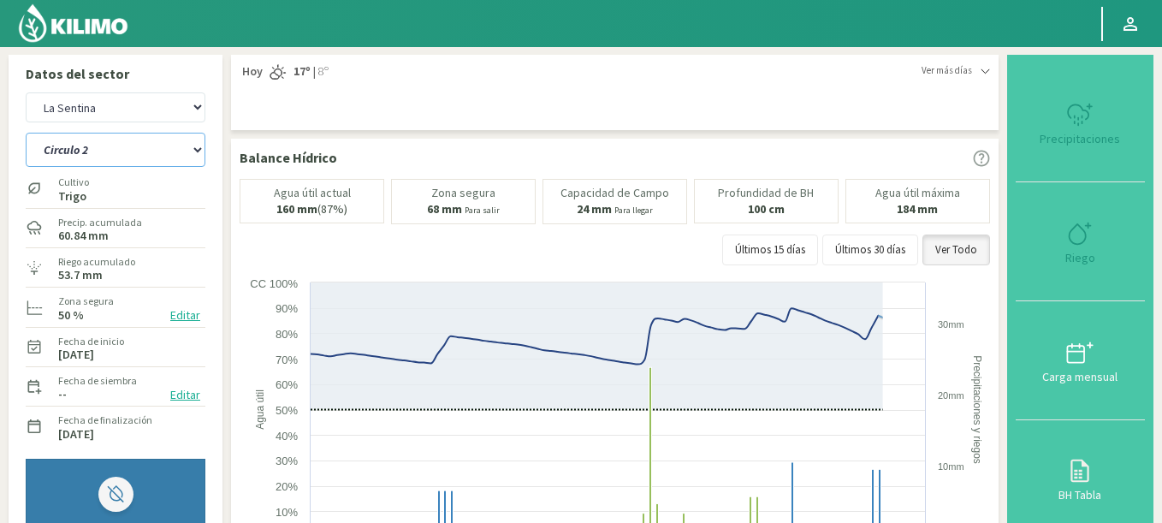
scroll to position [205, 0]
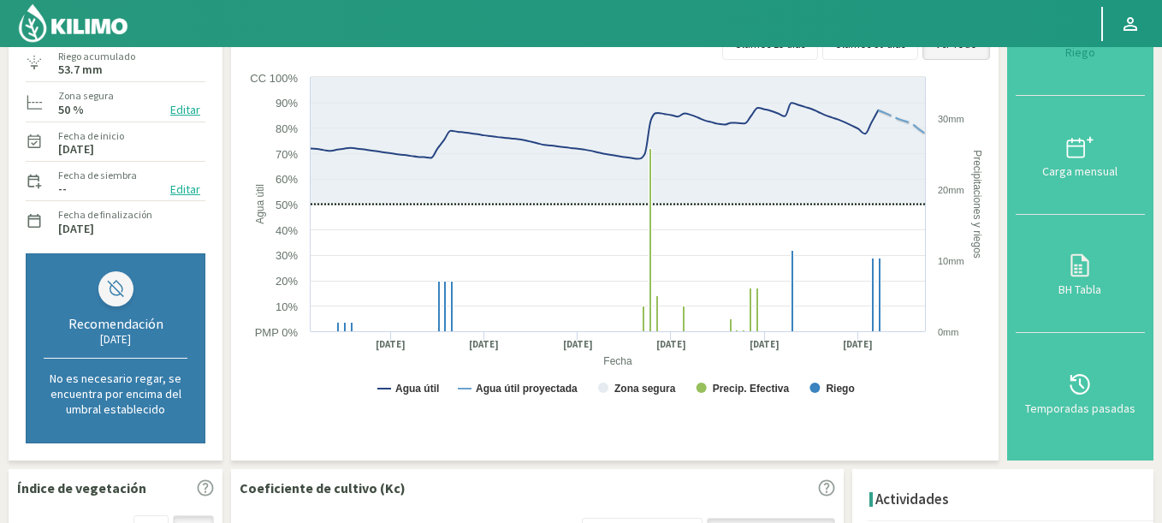
select select "21415: Object"
select select "25: Object"
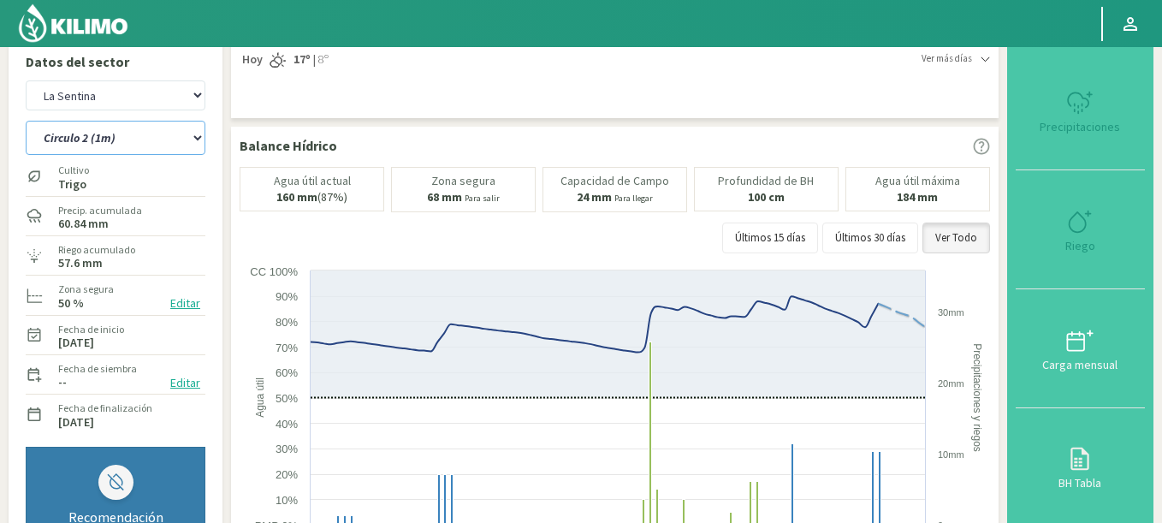
scroll to position [0, 0]
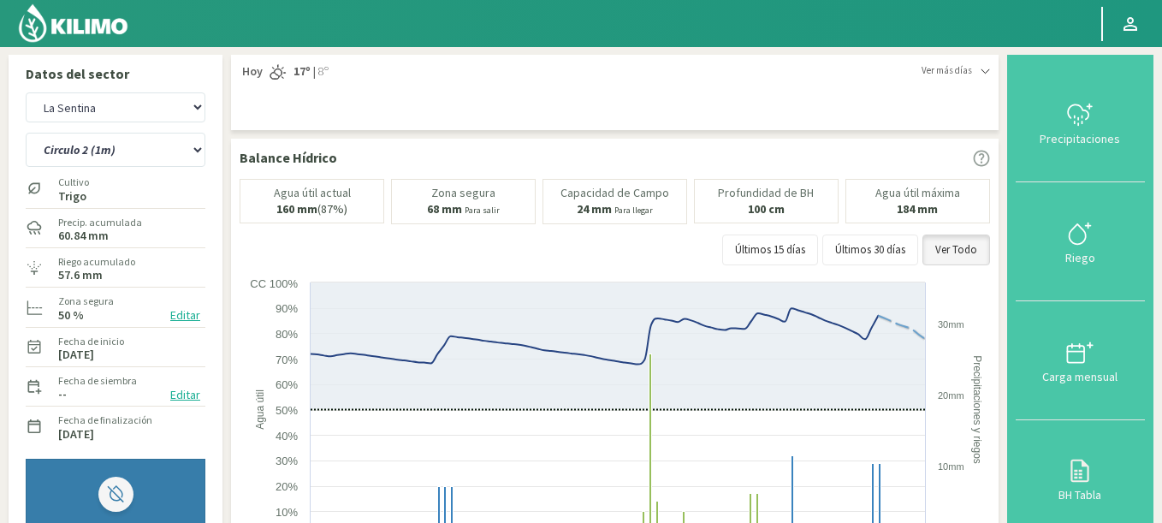
select select "21415: Object"
click at [26, 133] on select "Circulo 2 Circulo 2 (1m) Circulo 3 Circulo 3 (1m)" at bounding box center [116, 150] width 180 height 34
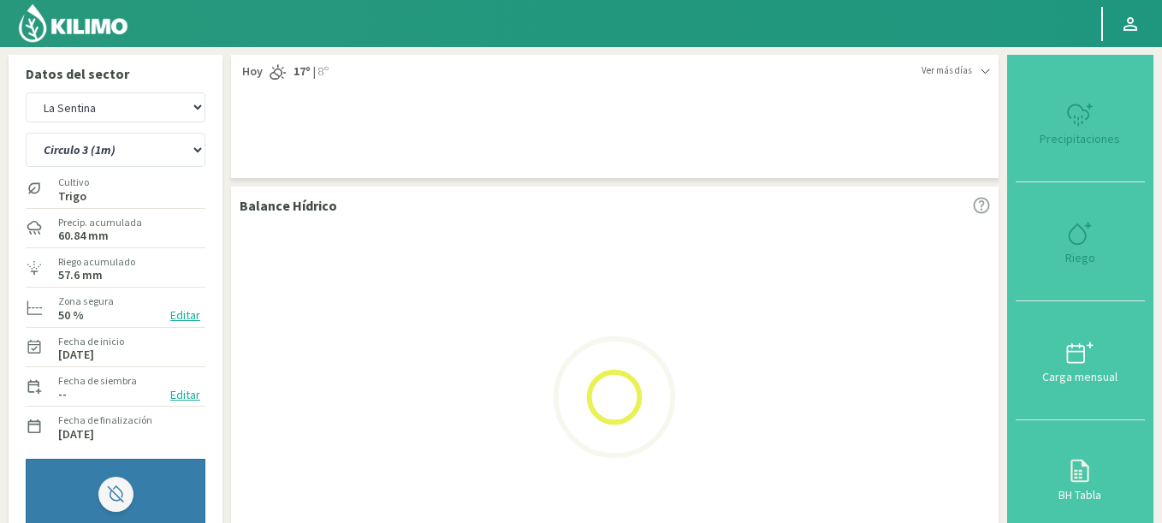
select select "25: Object"
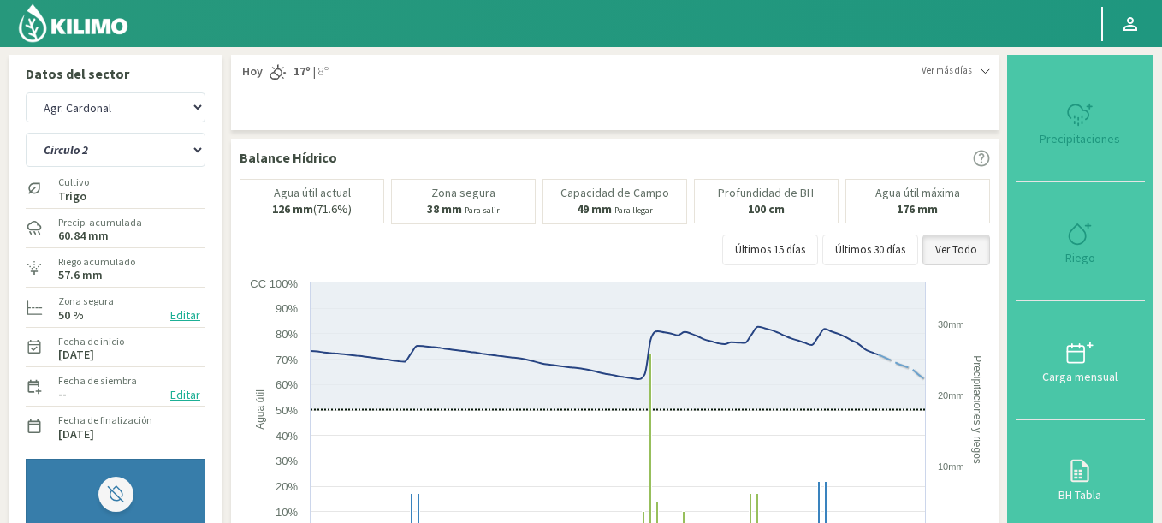
select select "21698: Object"
select select "31: Object"
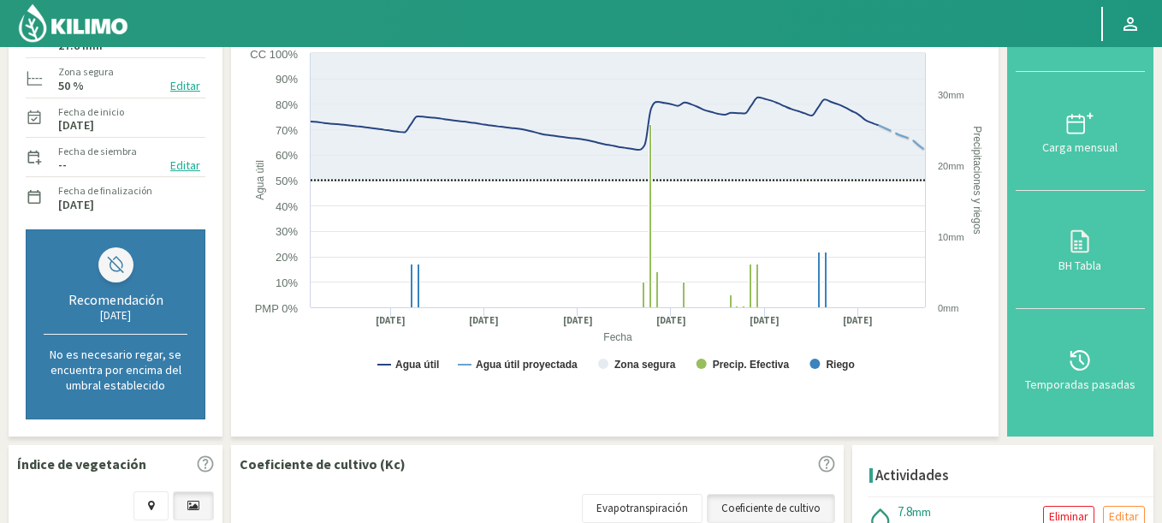
scroll to position [24, 0]
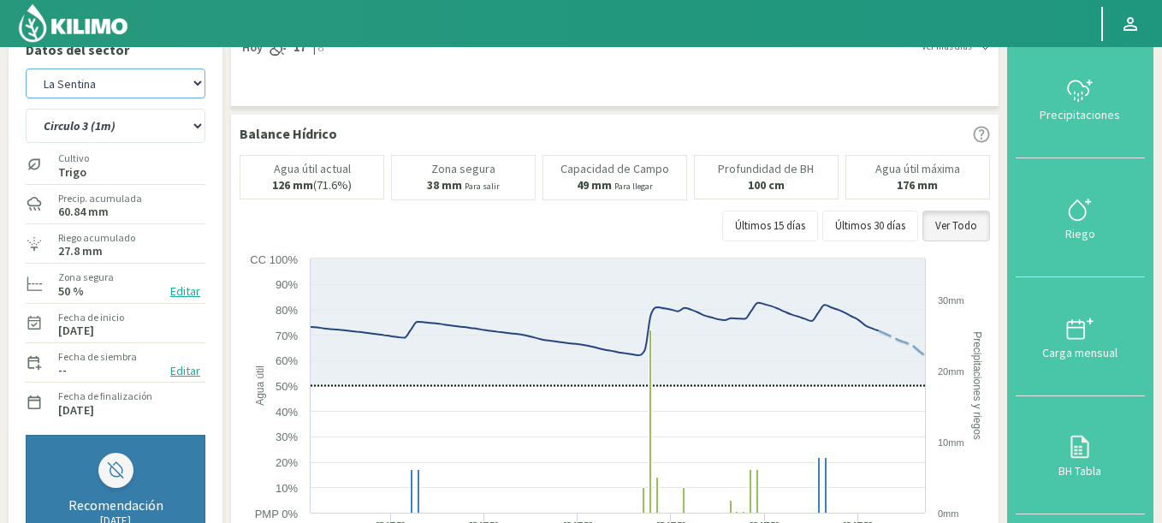
click at [127, 78] on select "Agr. Cardonal Agr. El [PERSON_NAME] [PERSON_NAME] [GEOGRAPHIC_DATA] - IC Agríco…" at bounding box center [116, 83] width 180 height 30
click at [26, 68] on select "Agr. Cardonal Agr. El [PERSON_NAME] [PERSON_NAME] [GEOGRAPHIC_DATA] - IC Agríco…" at bounding box center [116, 83] width 180 height 30
select select "21991: Object"
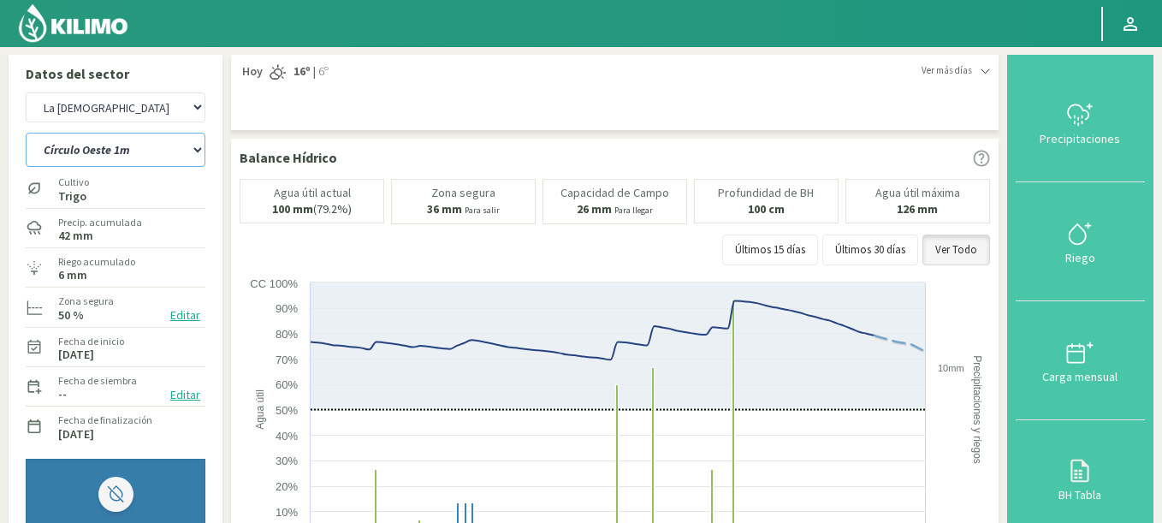
click at [58, 153] on select "Círculo Oeste 1m Círculo Oeste 2m" at bounding box center [116, 150] width 180 height 34
click at [26, 133] on select "Círculo Oeste 1m Círculo Oeste 2m" at bounding box center [116, 150] width 180 height 34
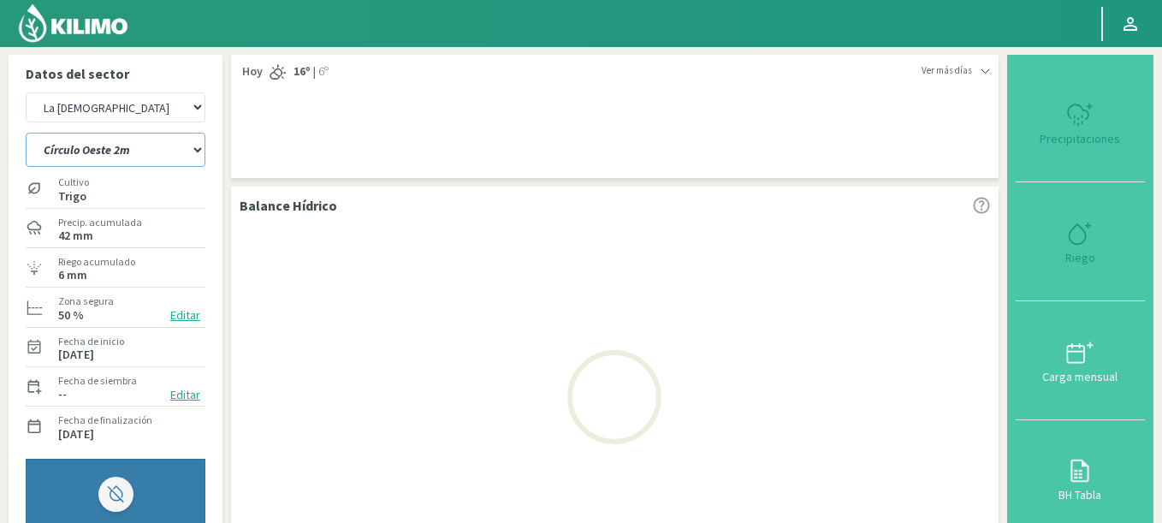
select select "32: Object"
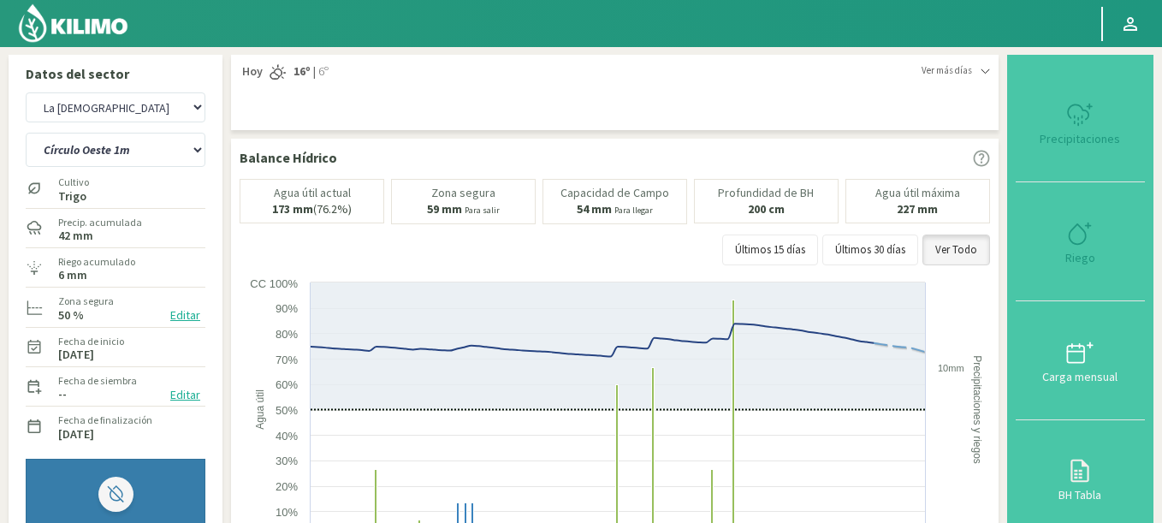
select select "22274: Object"
select select "35: Object"
click at [26, 92] on select "Agr. Cardonal Agr. El [PERSON_NAME] [PERSON_NAME] [GEOGRAPHIC_DATA] - IC Agríco…" at bounding box center [116, 107] width 180 height 30
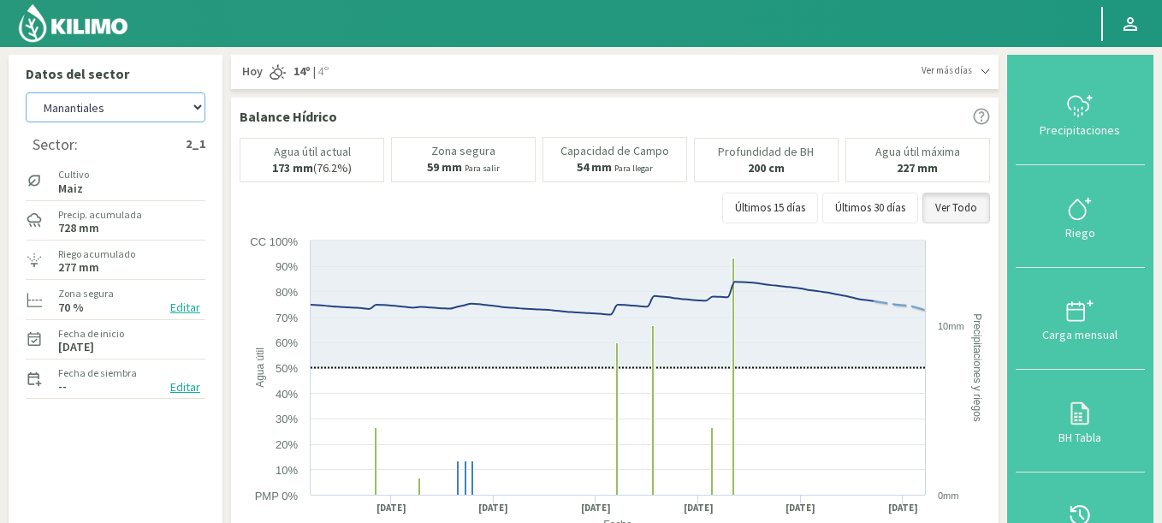
click at [26, 92] on select "Agr. Cardonal Agr. El [PERSON_NAME] [PERSON_NAME] [GEOGRAPHIC_DATA] - IC Agríco…" at bounding box center [116, 107] width 180 height 30
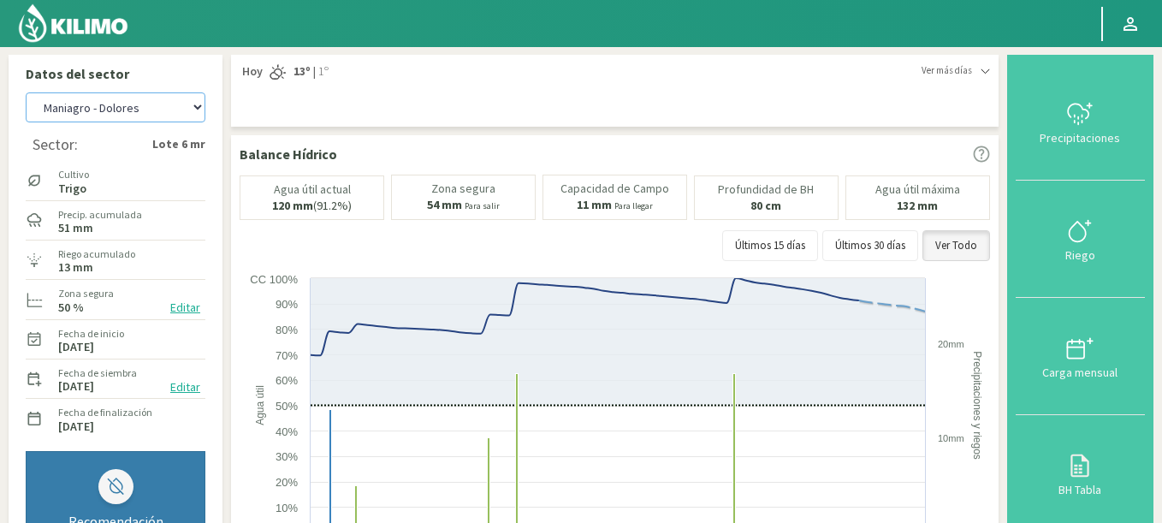
click at [26, 92] on select "Agr. Cardonal Agr. El [PERSON_NAME] [PERSON_NAME] [GEOGRAPHIC_DATA] - IC Agríco…" at bounding box center [116, 107] width 180 height 30
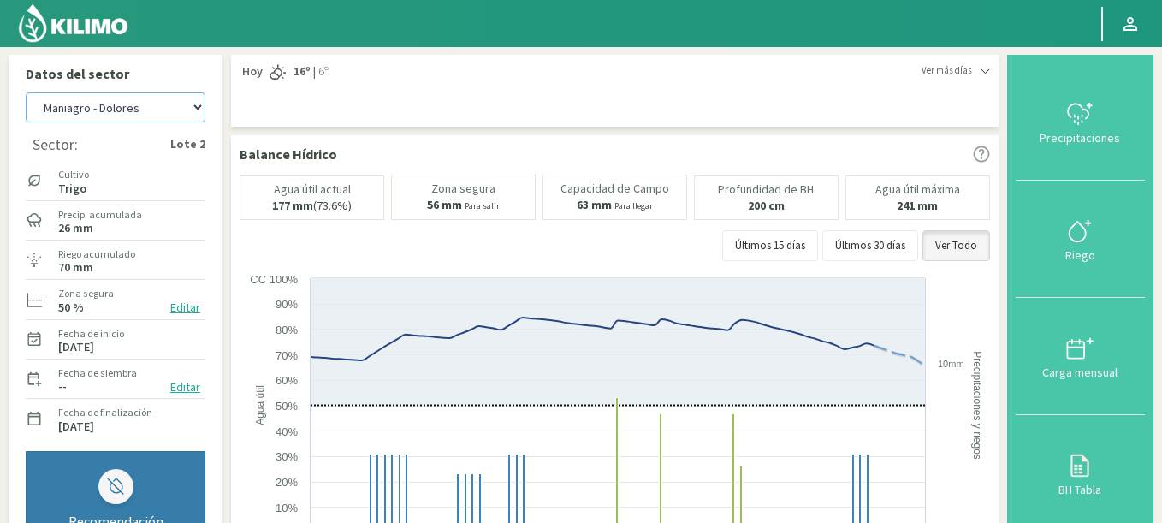
click at [78, 110] on select "Agr. Cardonal Agr. El [PERSON_NAME] [PERSON_NAME] [GEOGRAPHIC_DATA] - IC Agríco…" at bounding box center [116, 107] width 180 height 30
click at [26, 92] on select "Agr. Cardonal Agr. El [PERSON_NAME] [PERSON_NAME] [GEOGRAPHIC_DATA] - IC Agríco…" at bounding box center [116, 107] width 180 height 30
select select "23449: Object"
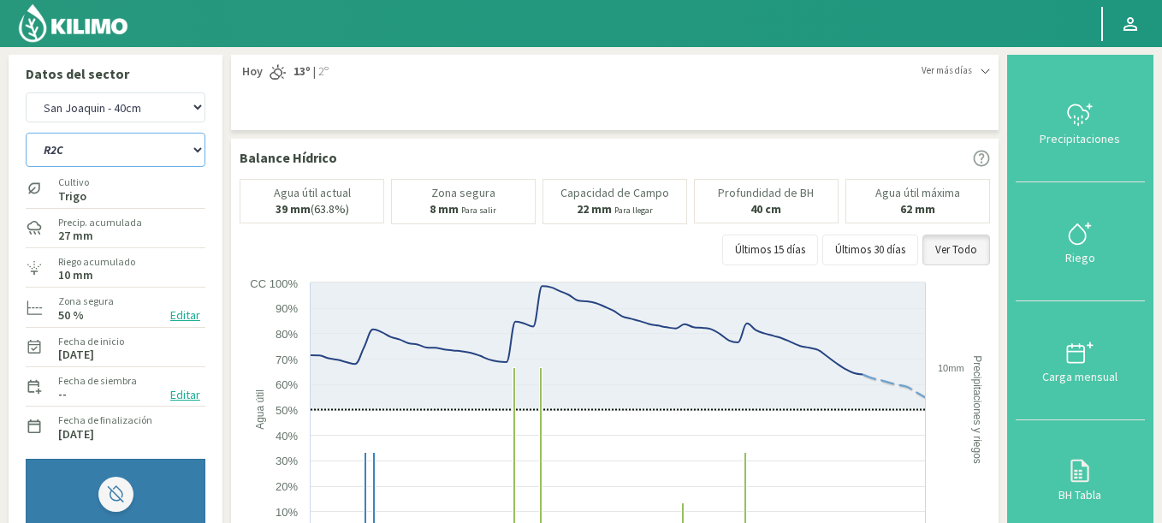
click at [26, 133] on select "R1C R2C R4C R5B" at bounding box center [116, 150] width 180 height 34
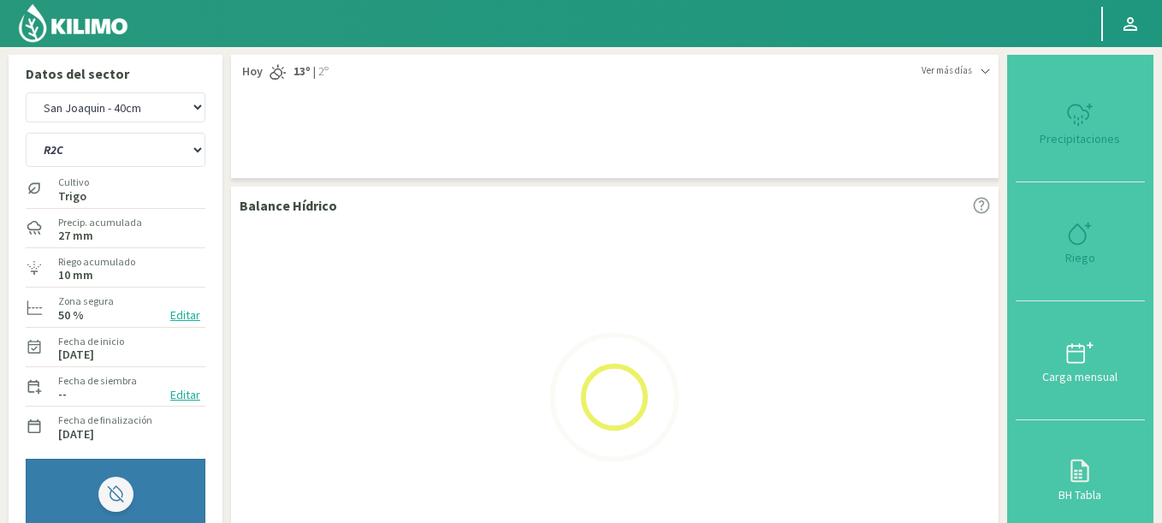
select select "0: Object"
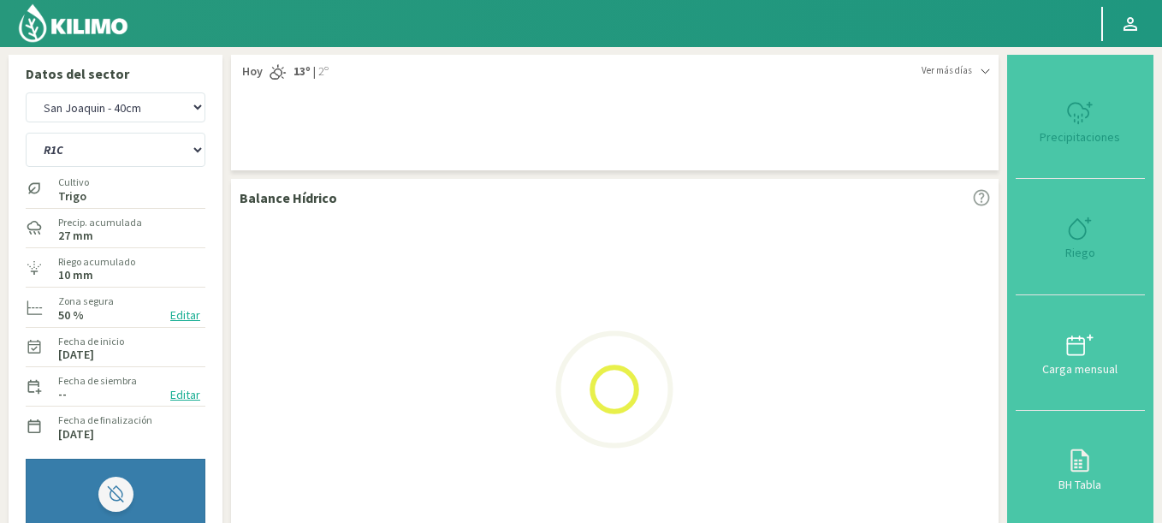
select select "23732: Object"
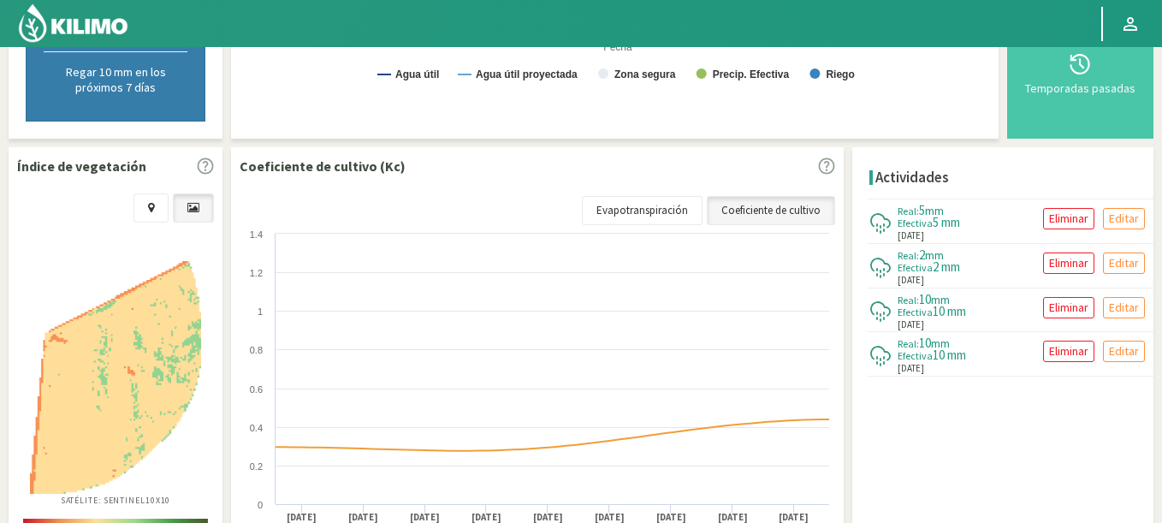
scroll to position [103, 0]
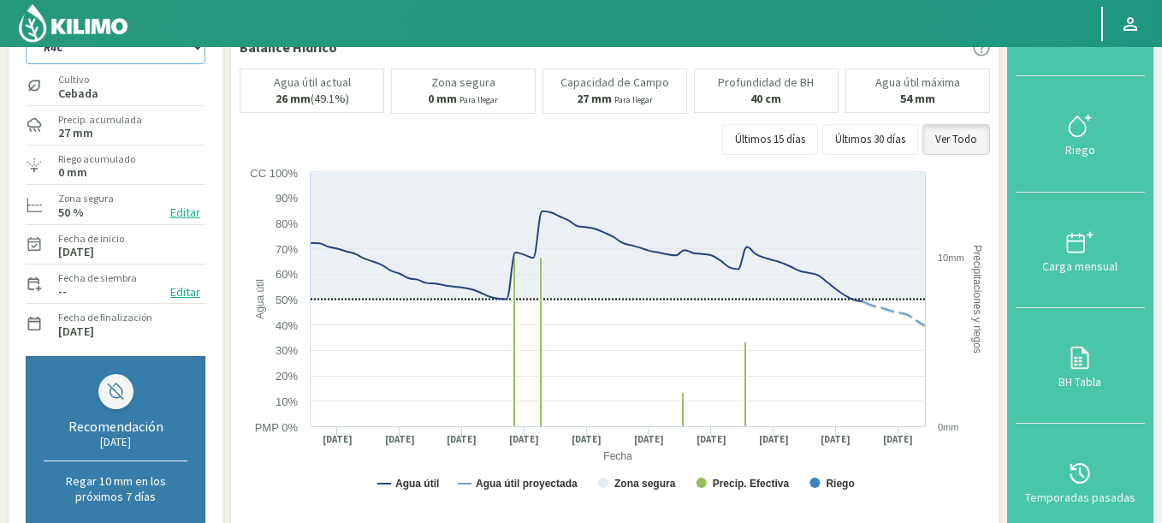
click at [26, 30] on select "R1C R2C R4C R5B" at bounding box center [116, 47] width 180 height 34
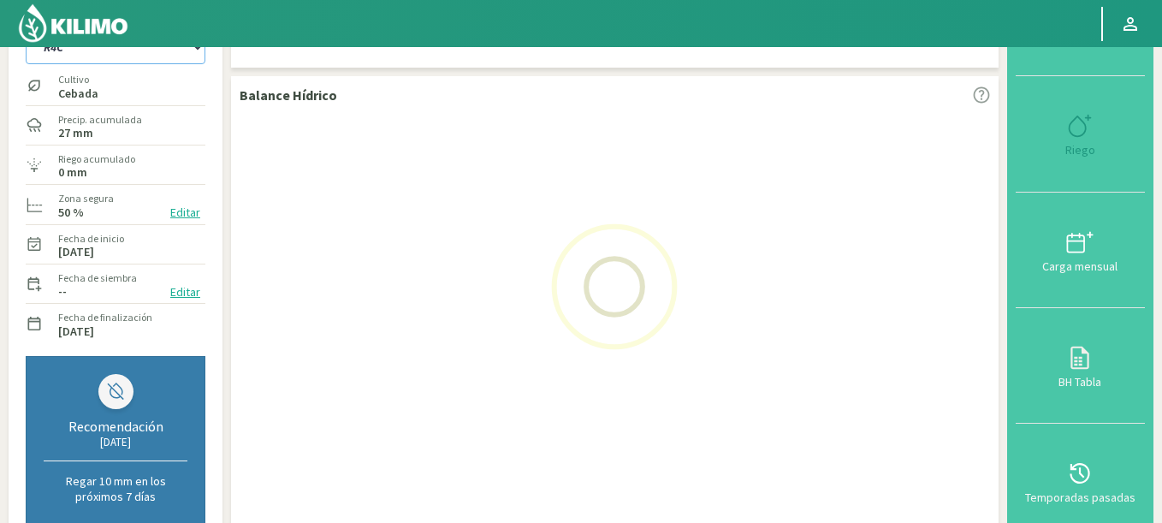
select select "5: Object"
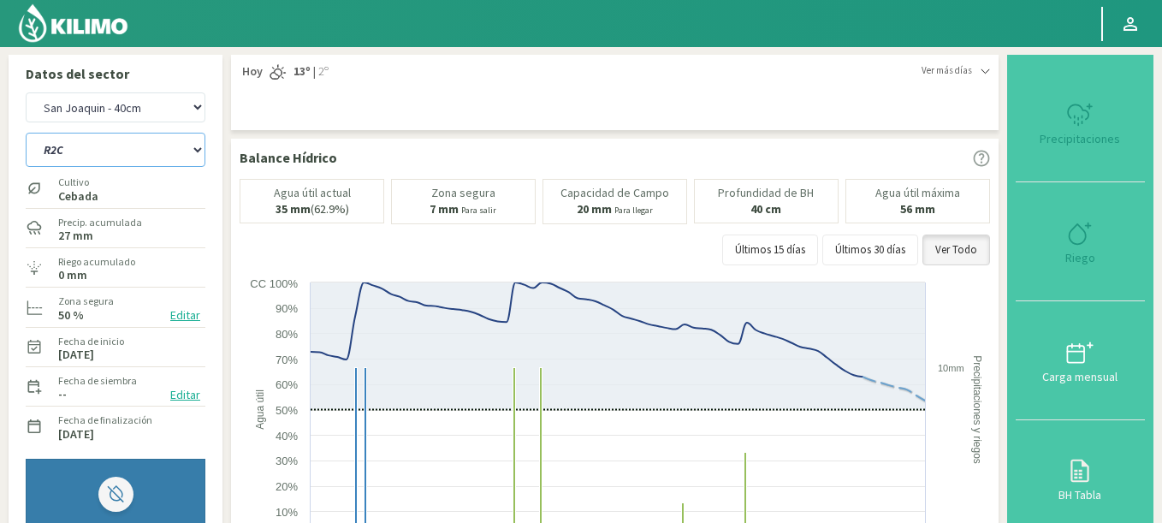
select select "24015: Object"
click at [26, 133] on select "R1C R2C R4C R5B" at bounding box center [116, 150] width 180 height 34
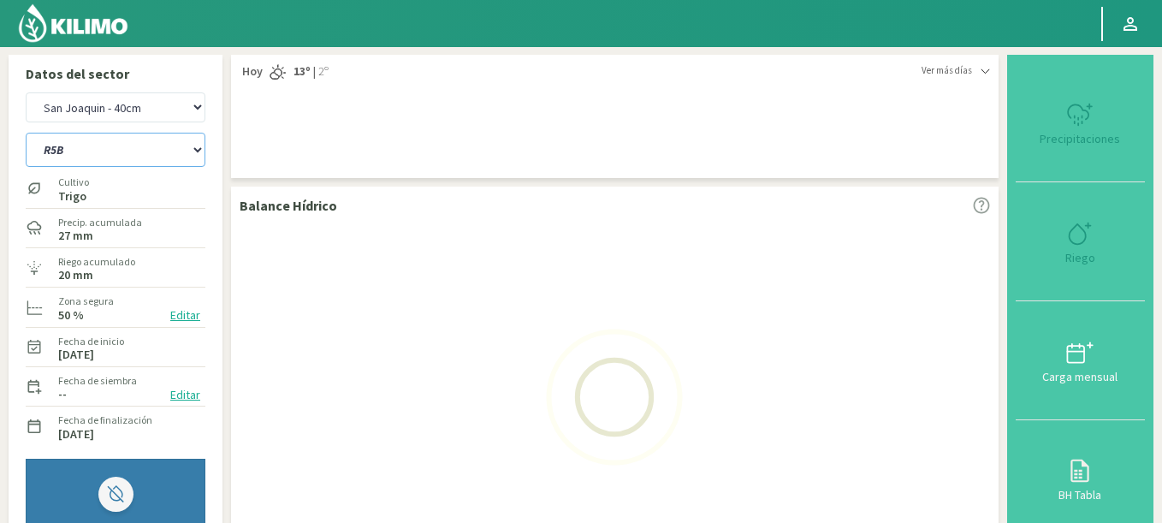
select select "10: Object"
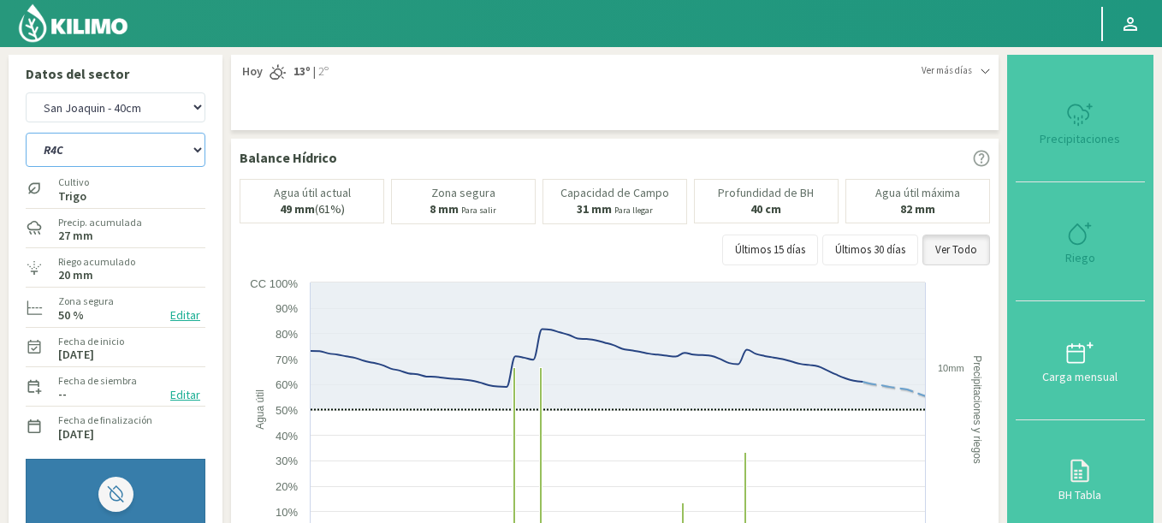
select select "24298: Object"
select select "15: Object"
click at [112, 163] on select "R1C R2C R4C R5B" at bounding box center [116, 150] width 180 height 34
click at [26, 92] on select "Agr. Cardonal Agr. El [PERSON_NAME] [PERSON_NAME] [GEOGRAPHIC_DATA] - IC Agríco…" at bounding box center [116, 107] width 180 height 30
click at [72, 110] on select "Agr. Cardonal Agr. El [PERSON_NAME] [PERSON_NAME] [GEOGRAPHIC_DATA] - IC Agríco…" at bounding box center [116, 107] width 180 height 30
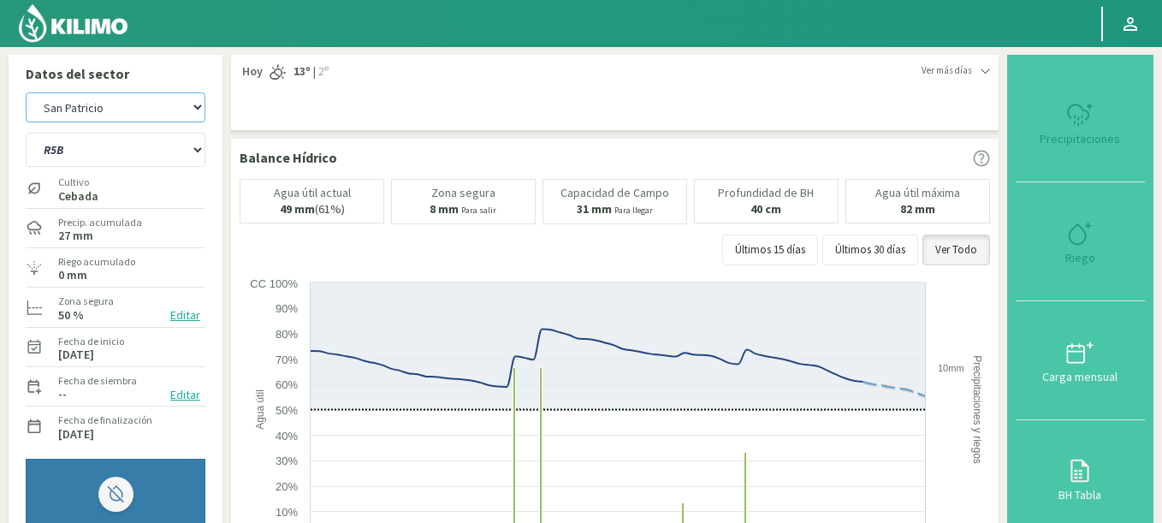
select select "24591: Object"
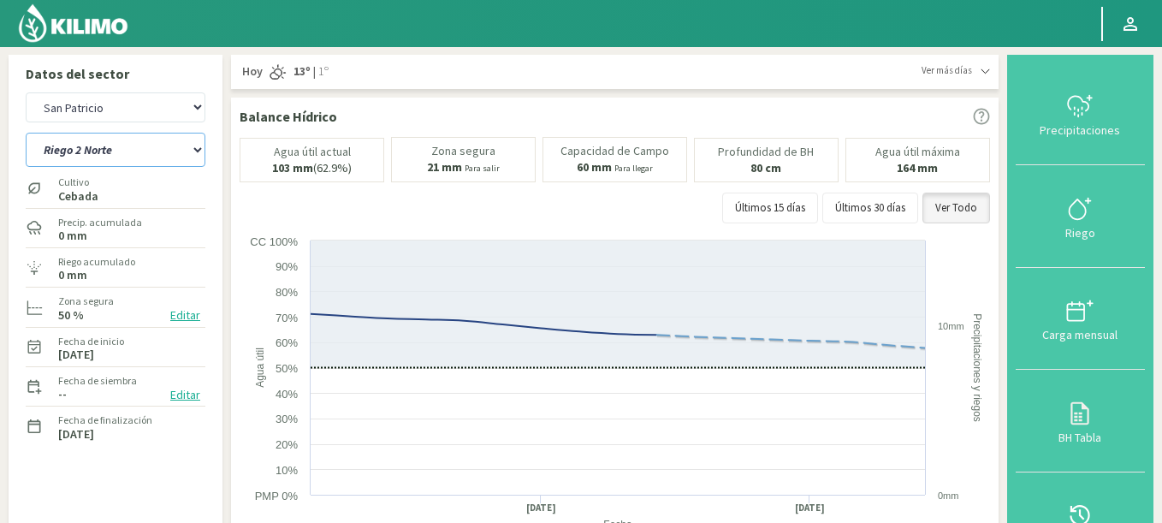
click at [26, 133] on select "R6 OESTE Riego 2 Norte" at bounding box center [116, 150] width 180 height 34
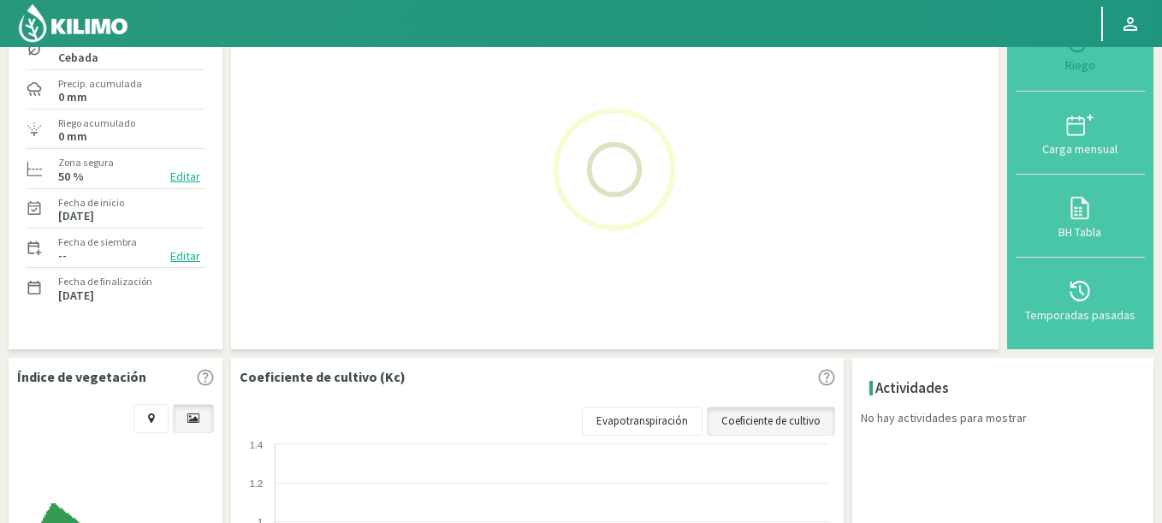
scroll to position [411, 0]
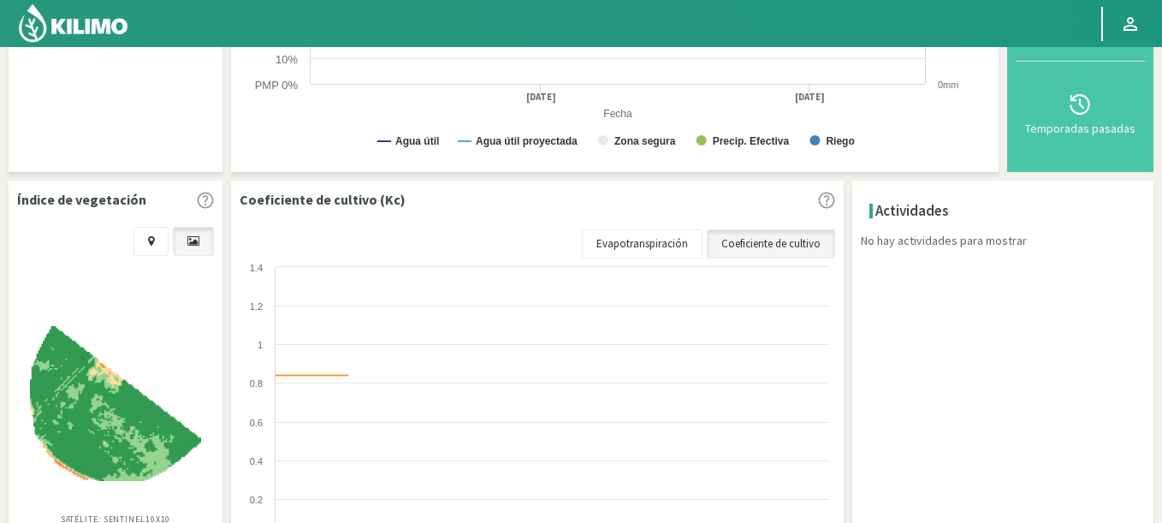
select select "16: Object"
select select "24874: Object"
select select "19: Object"
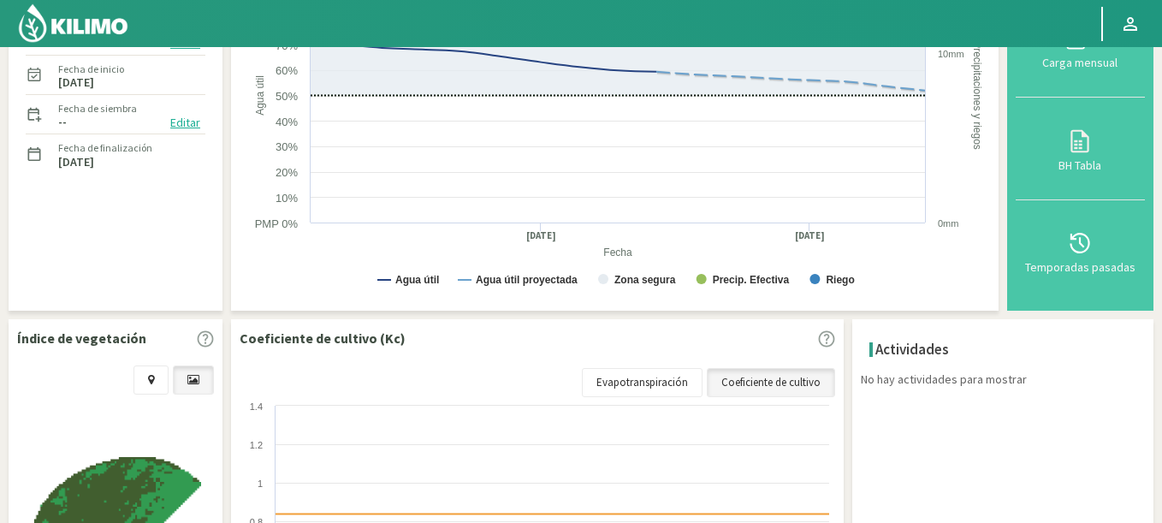
scroll to position [587, 0]
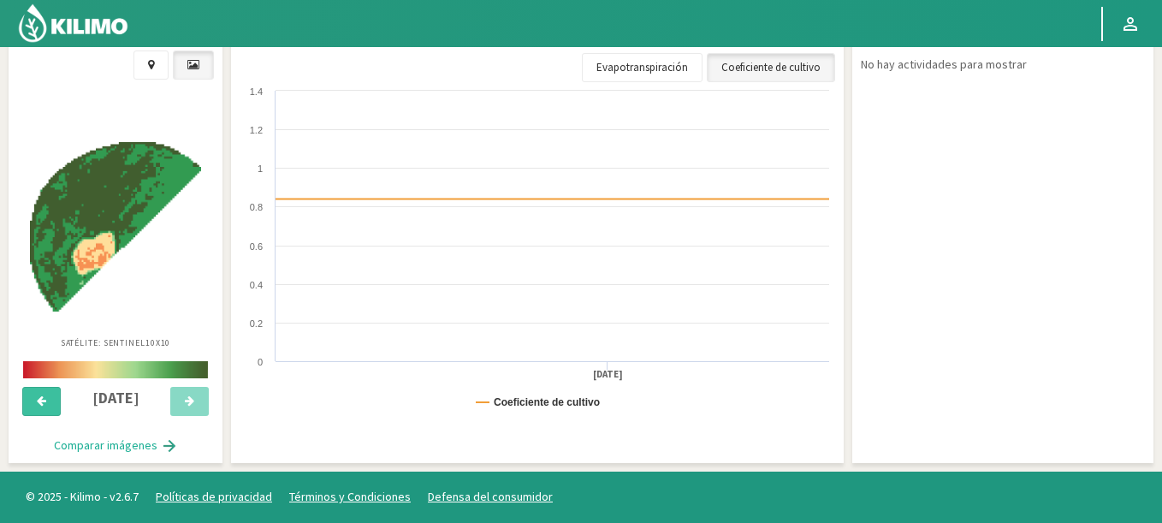
click at [47, 397] on button at bounding box center [41, 401] width 38 height 29
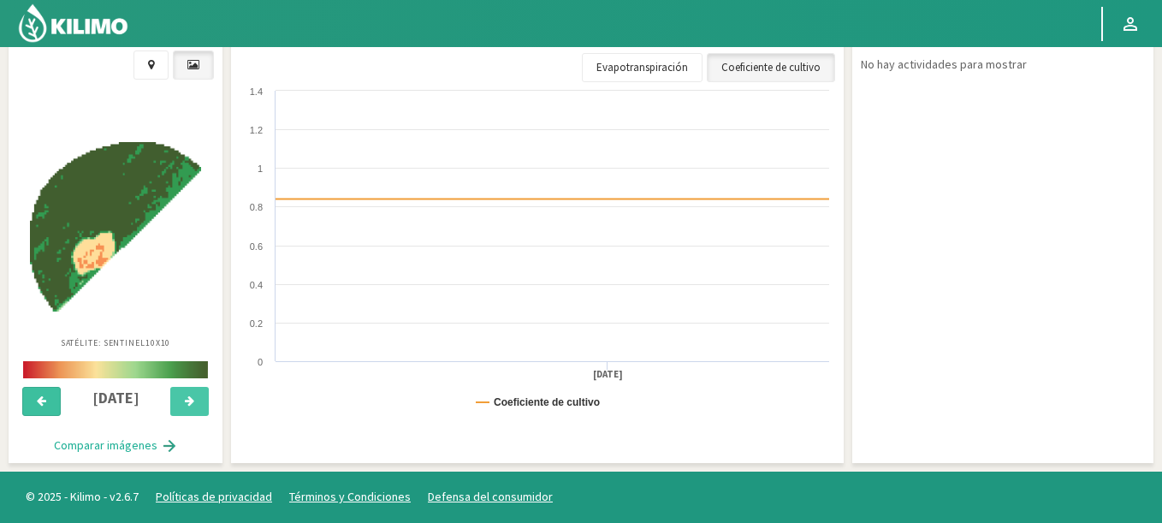
click at [47, 397] on button at bounding box center [41, 401] width 38 height 29
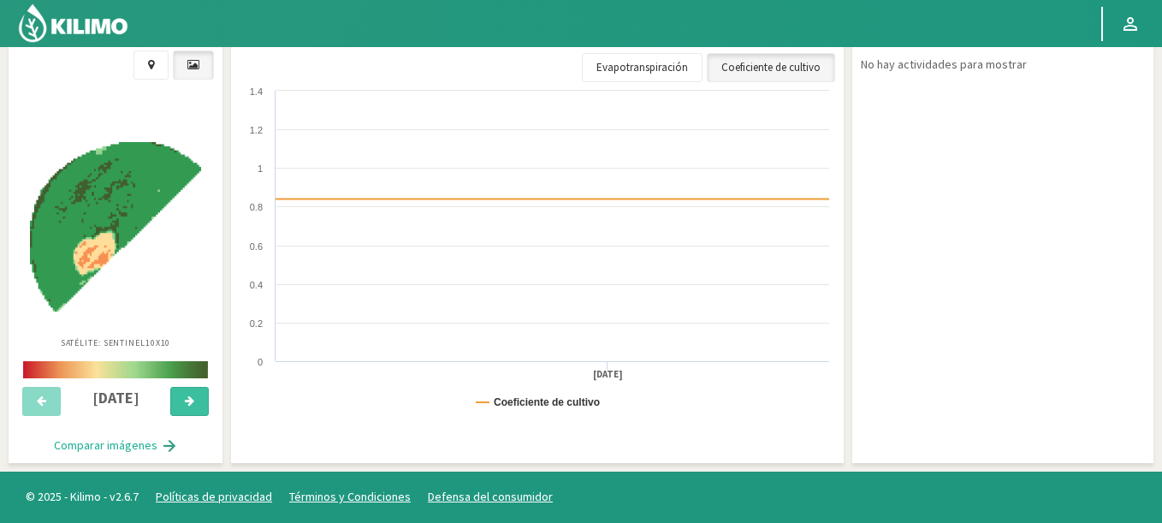
click at [198, 395] on button at bounding box center [189, 401] width 38 height 29
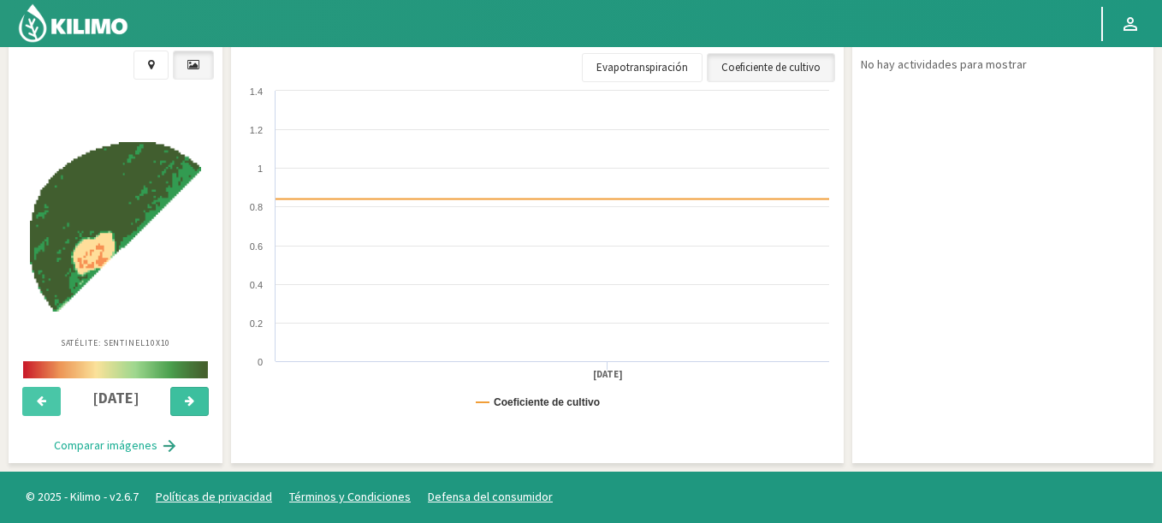
click at [198, 395] on button at bounding box center [189, 401] width 38 height 29
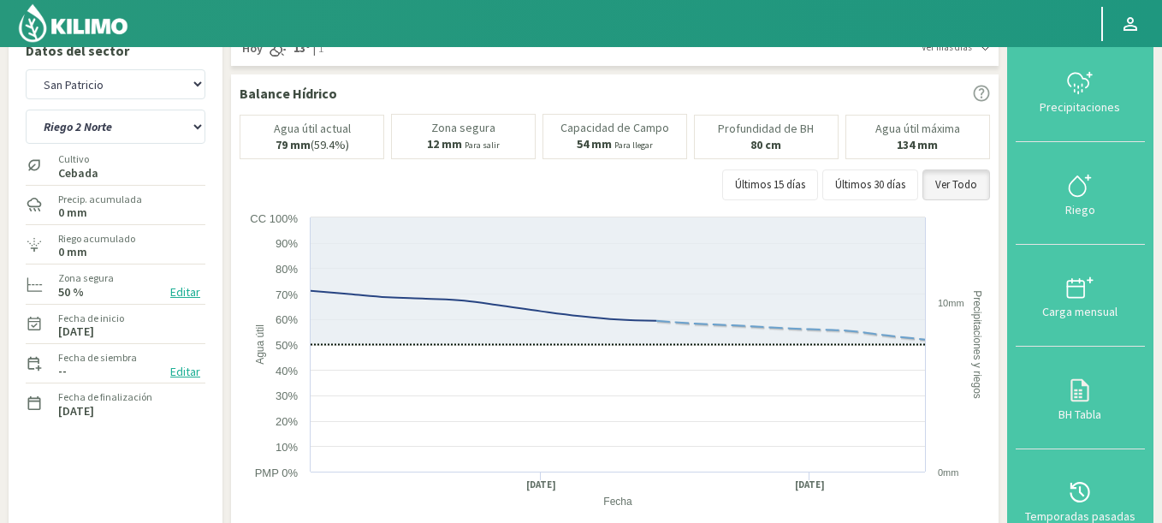
scroll to position [0, 0]
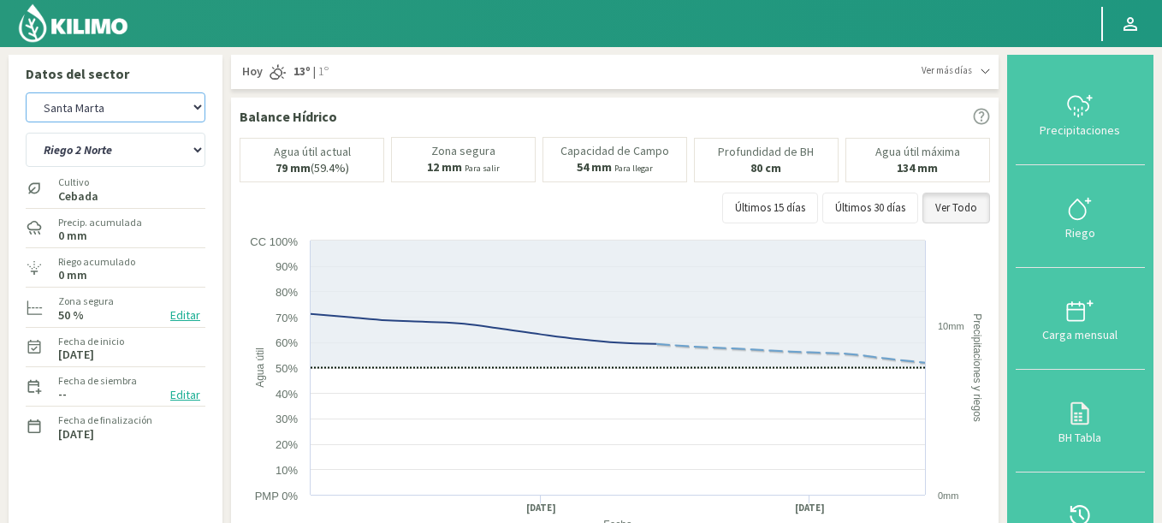
click at [26, 92] on select "Agr. Cardonal Agr. El [PERSON_NAME] [PERSON_NAME] [GEOGRAPHIC_DATA] - IC Agríco…" at bounding box center [116, 107] width 180 height 30
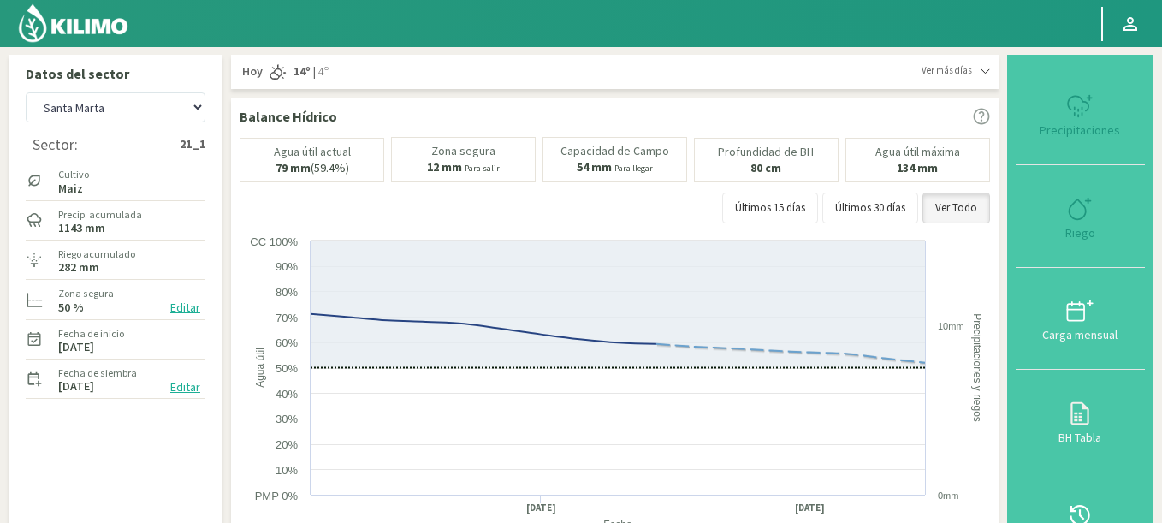
click at [121, 151] on div "Sector: 21_1" at bounding box center [116, 144] width 180 height 35
click at [26, 92] on select "Agr. Cardonal Agr. El [PERSON_NAME] [PERSON_NAME] [GEOGRAPHIC_DATA] - IC Agríco…" at bounding box center [116, 107] width 180 height 30
select select "25446: Object"
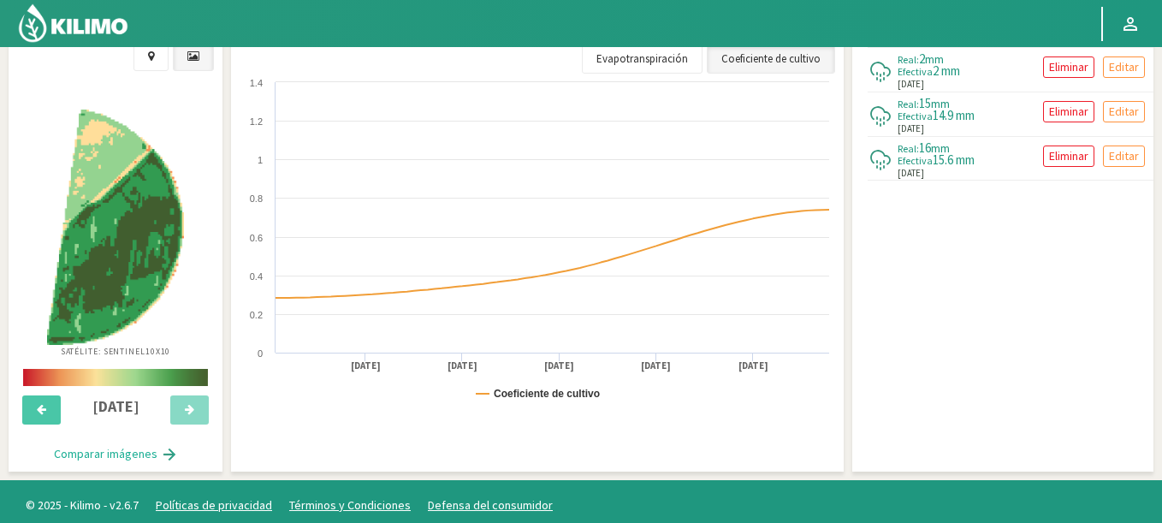
scroll to position [672, 0]
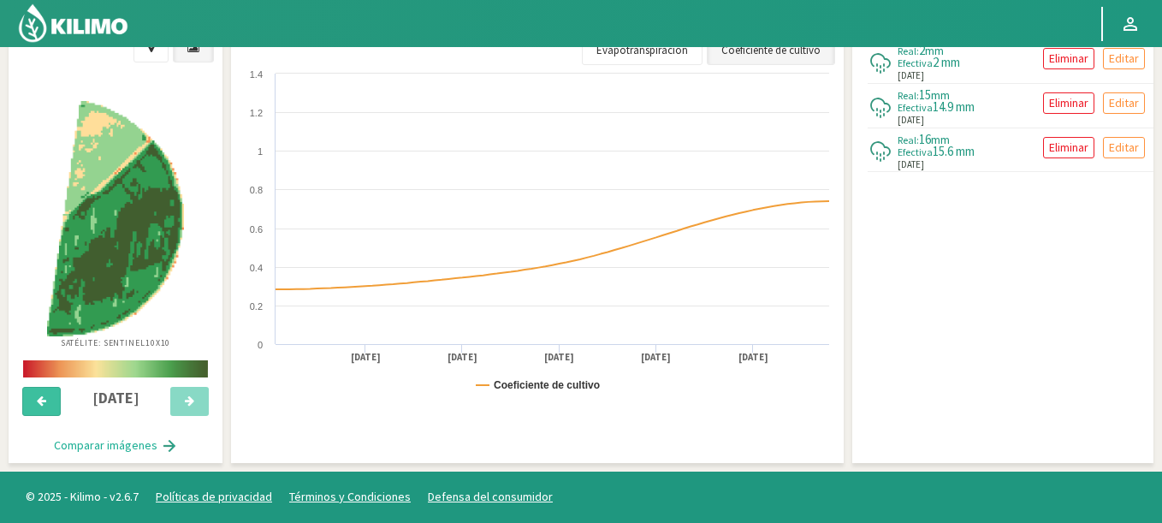
click at [48, 394] on button at bounding box center [41, 401] width 38 height 29
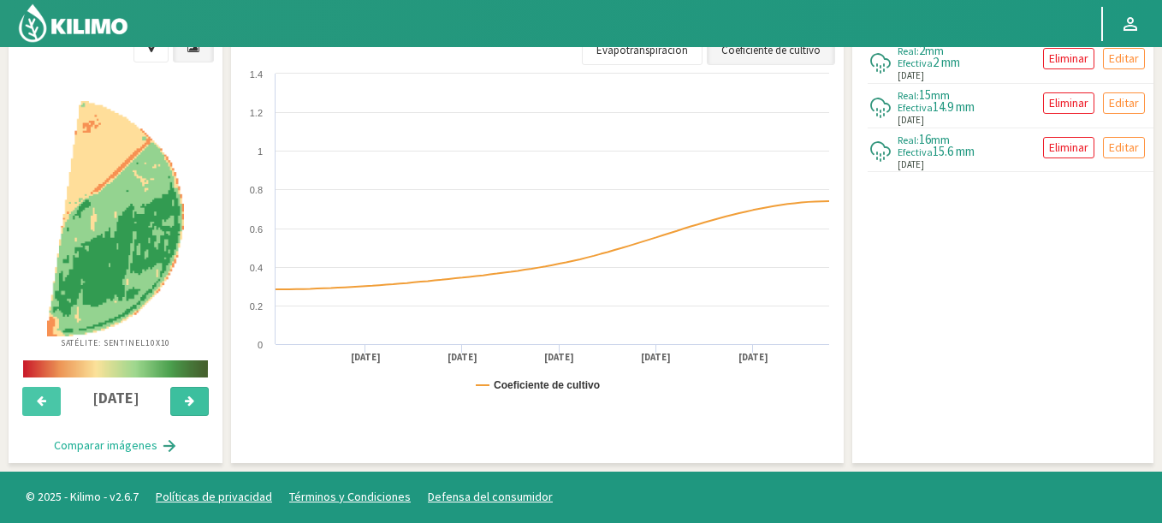
click at [196, 398] on button at bounding box center [189, 401] width 38 height 29
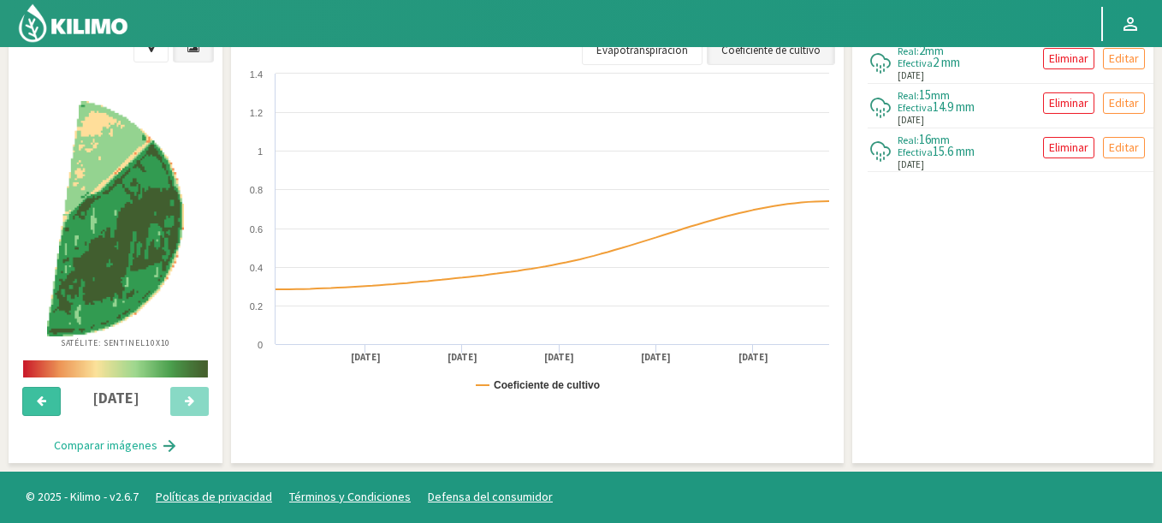
click at [38, 392] on button at bounding box center [41, 401] width 38 height 29
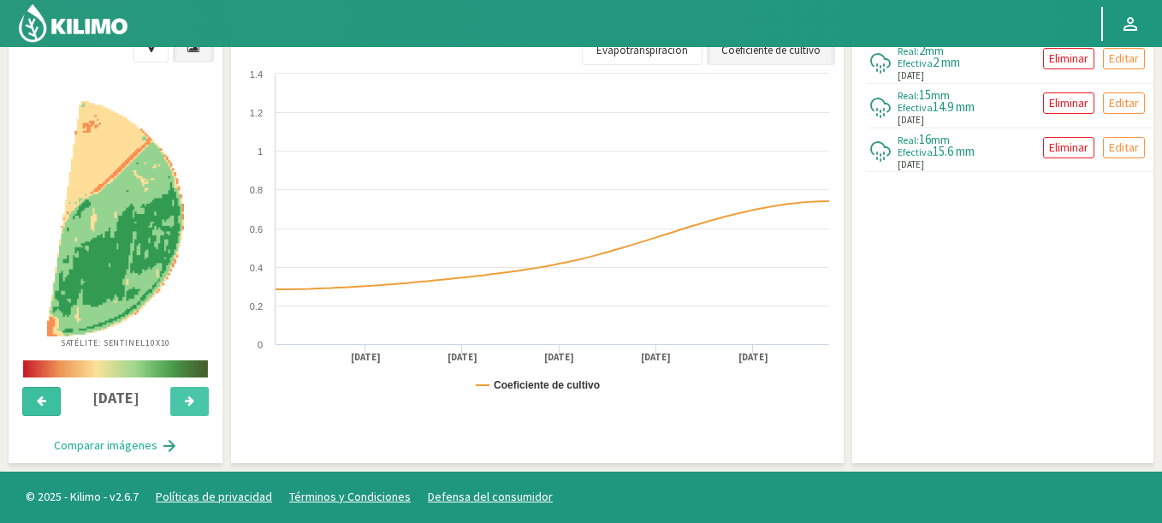
click at [38, 392] on button at bounding box center [41, 401] width 38 height 29
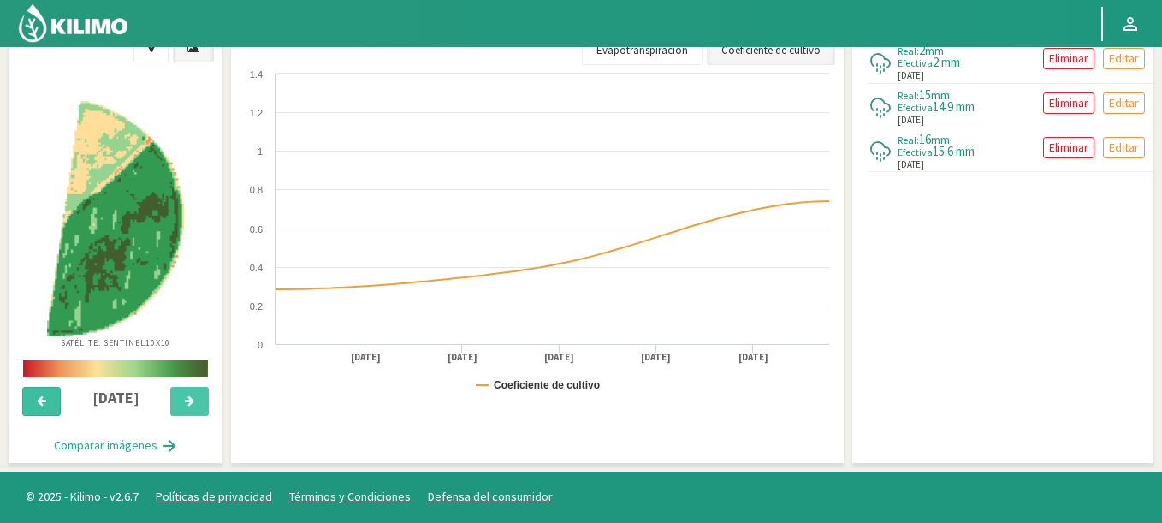
click at [38, 392] on button at bounding box center [41, 401] width 38 height 29
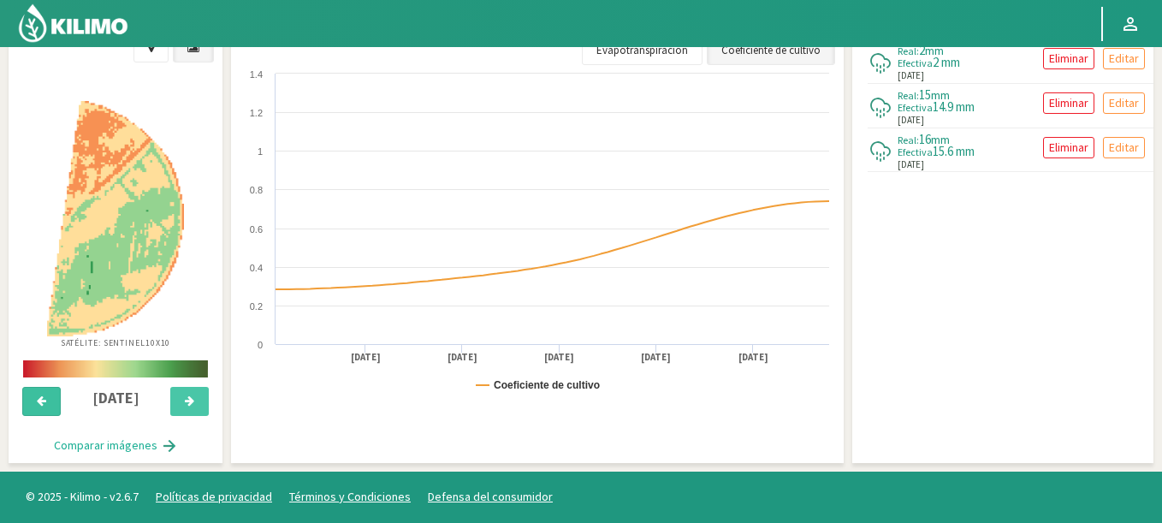
click at [38, 392] on button at bounding box center [41, 401] width 38 height 29
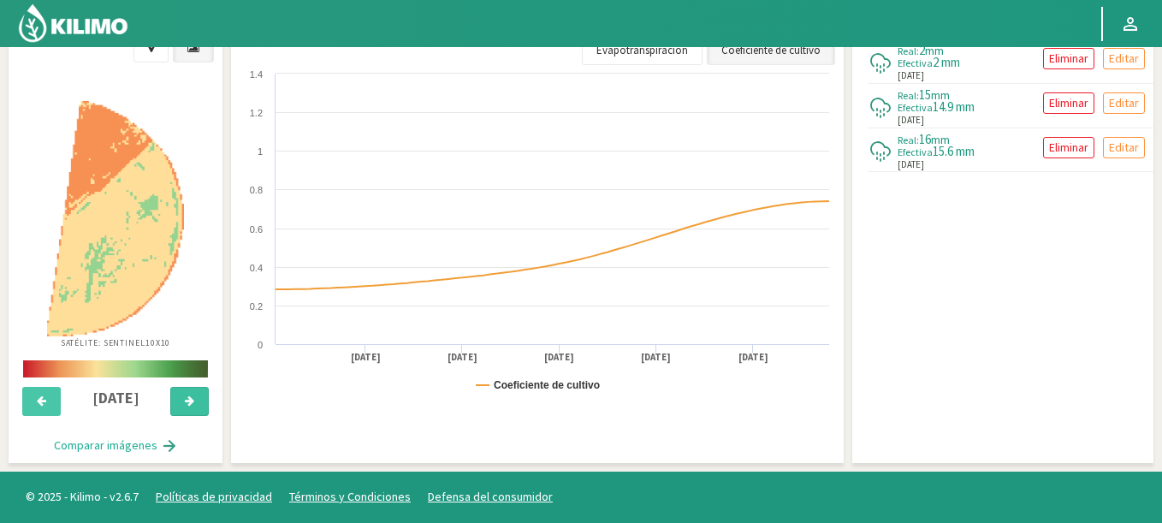
click at [182, 406] on button at bounding box center [189, 401] width 38 height 29
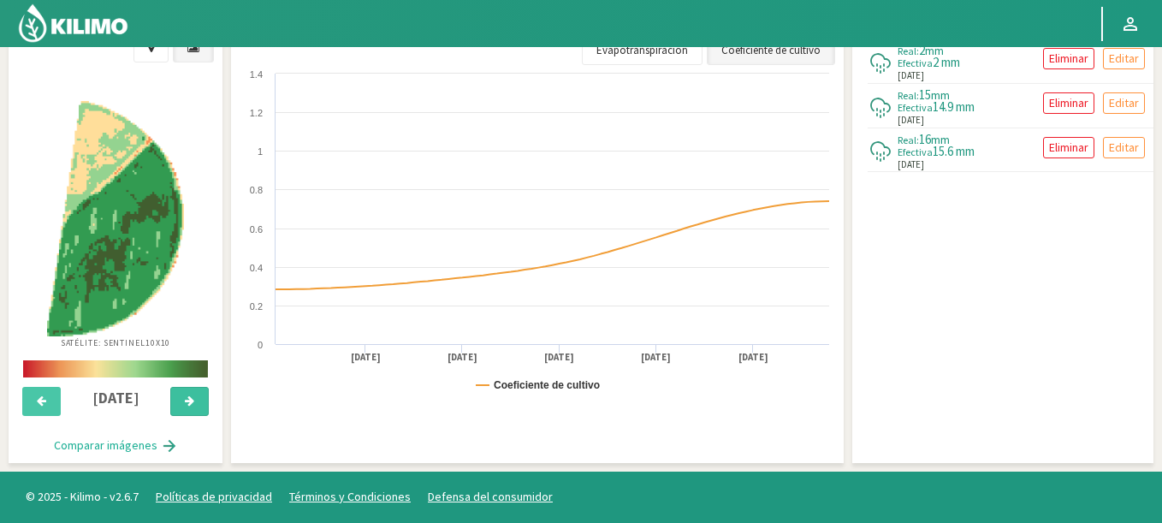
click at [182, 406] on button at bounding box center [189, 401] width 38 height 29
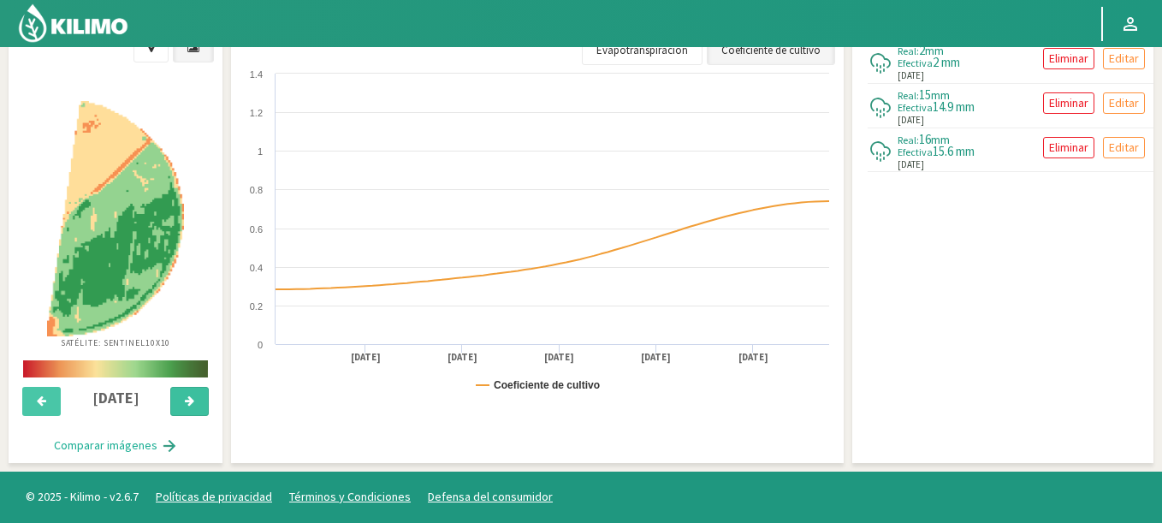
click at [182, 406] on button at bounding box center [189, 401] width 38 height 29
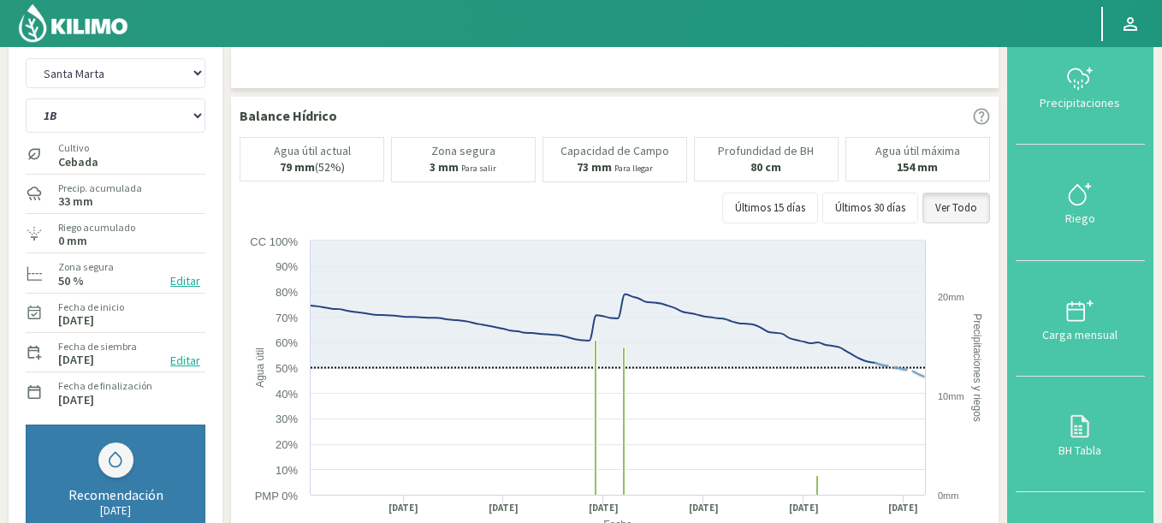
scroll to position [0, 0]
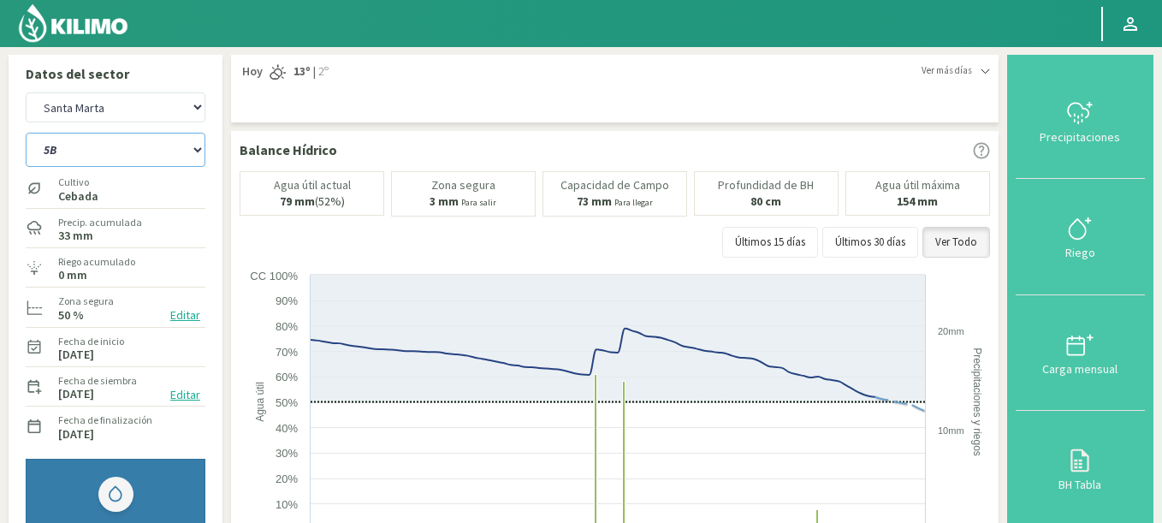
click at [26, 133] on select "1B 5B" at bounding box center [116, 150] width 180 height 34
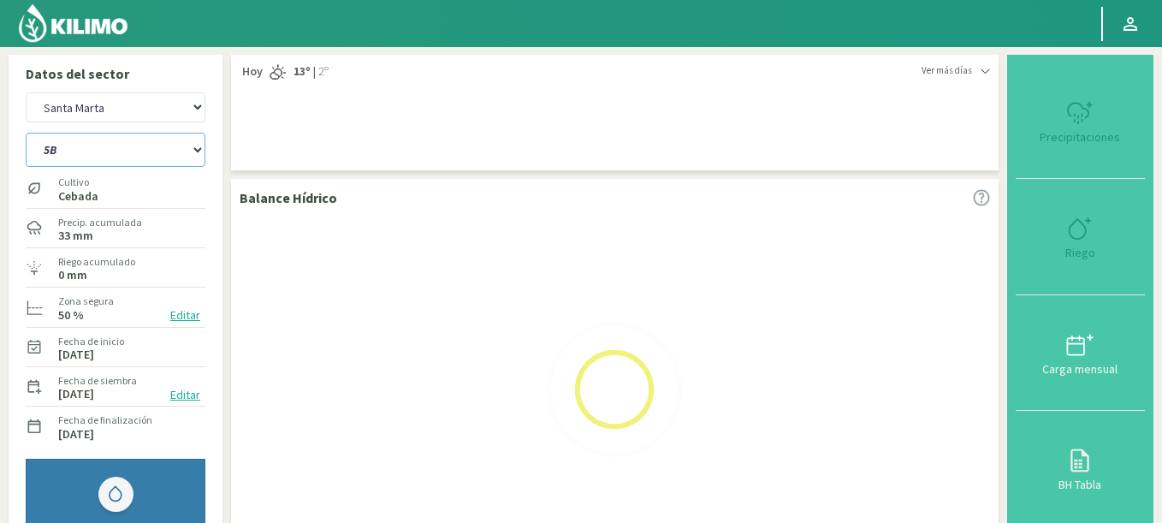
select select "0: Object"
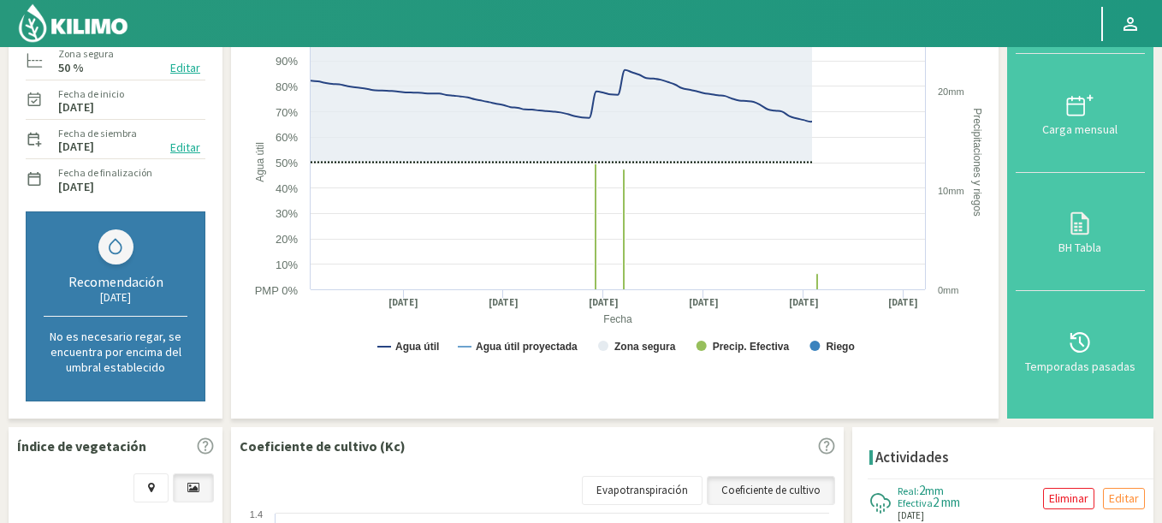
select select "25729: Object"
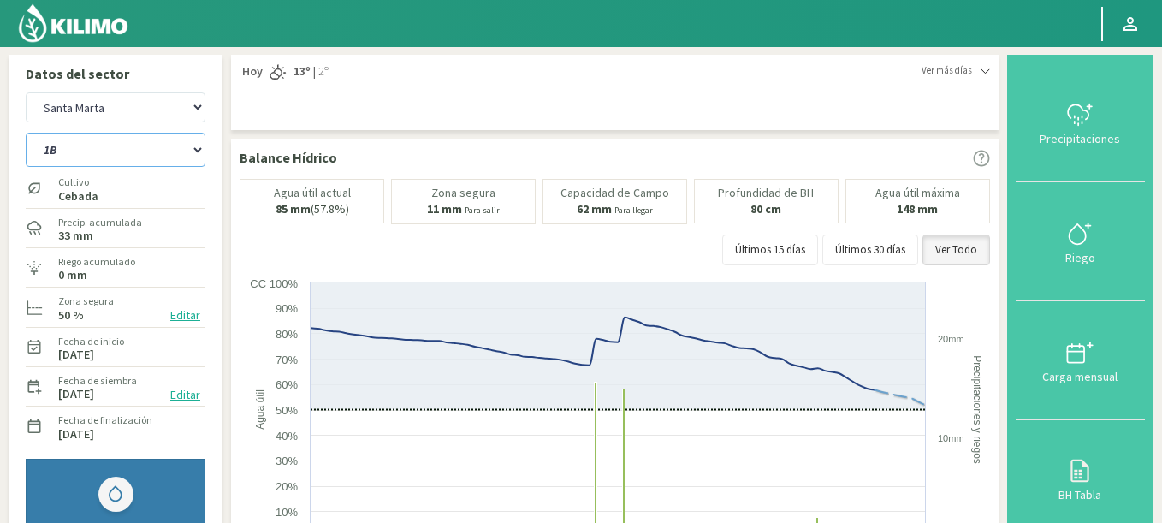
click at [26, 133] on select "1B 5B" at bounding box center [116, 150] width 180 height 34
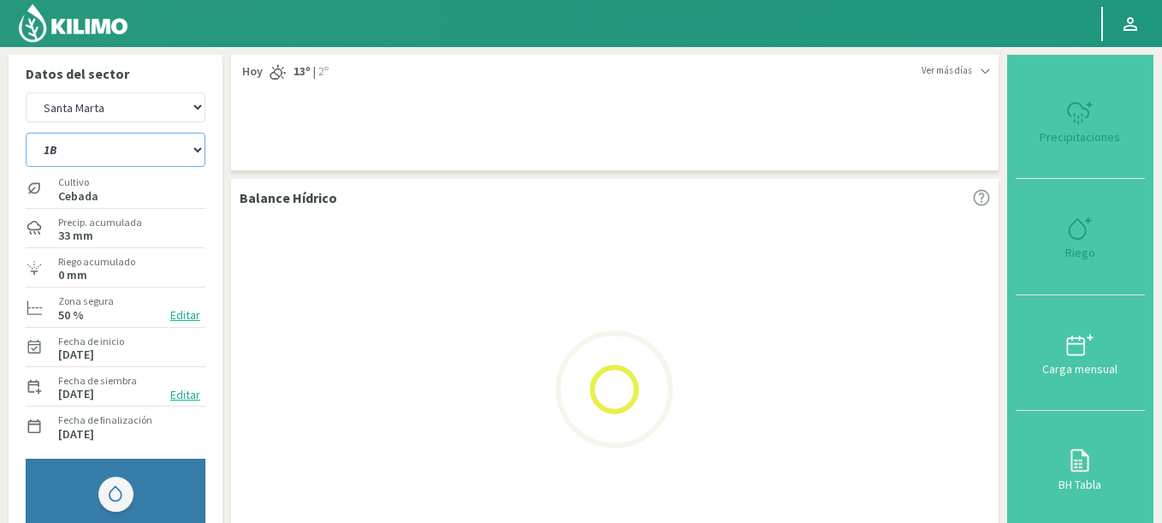
select select "3: Object"
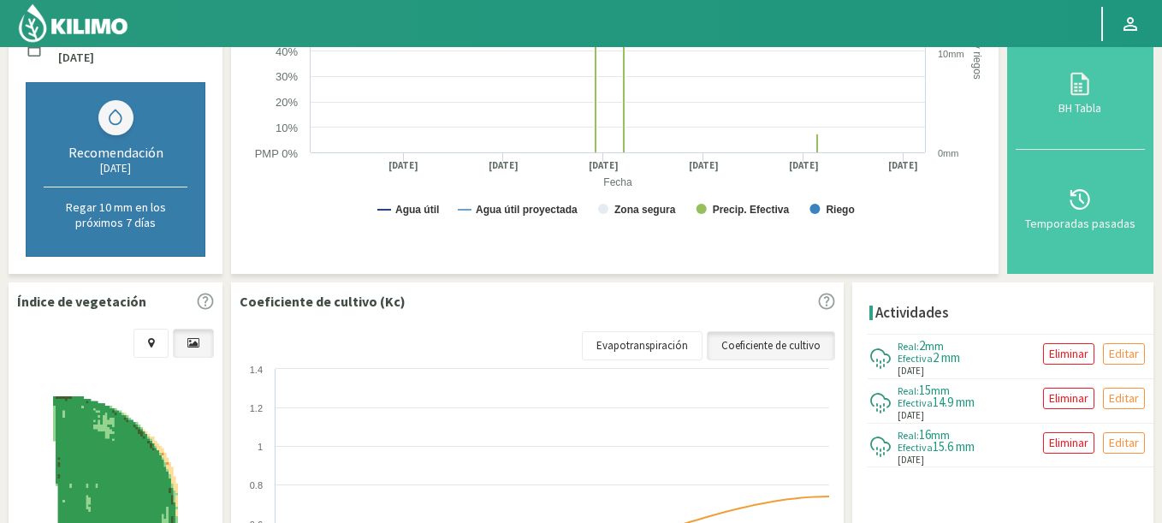
select select "26012: Object"
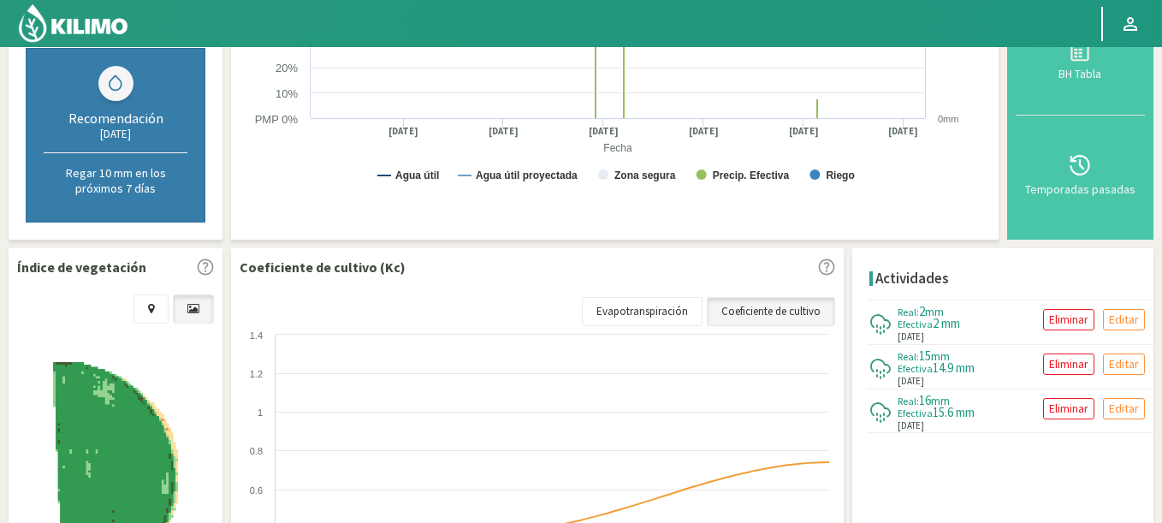
select select "4: Object"
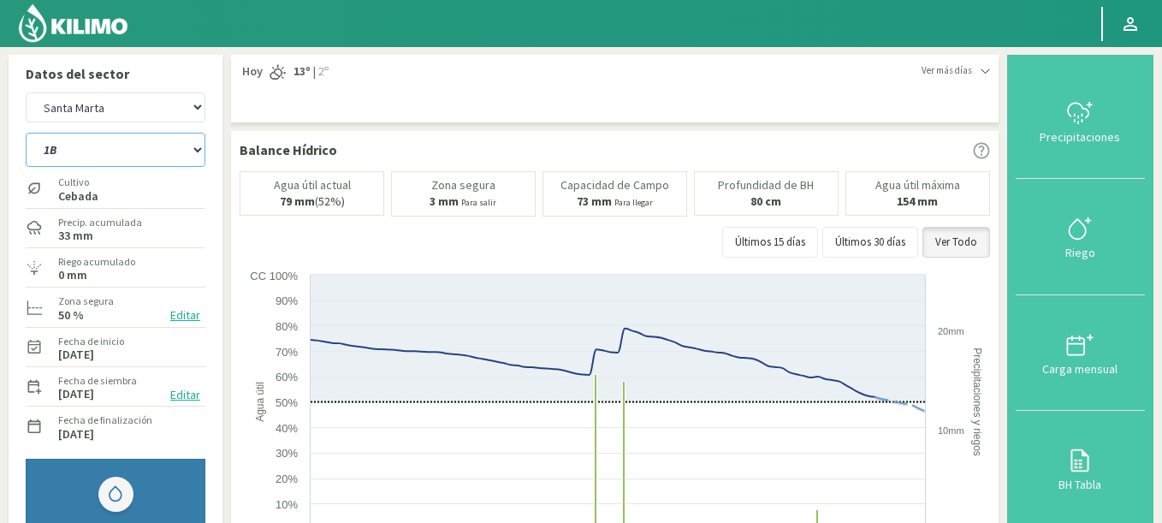
click at [116, 146] on select "1B 5B" at bounding box center [116, 150] width 180 height 34
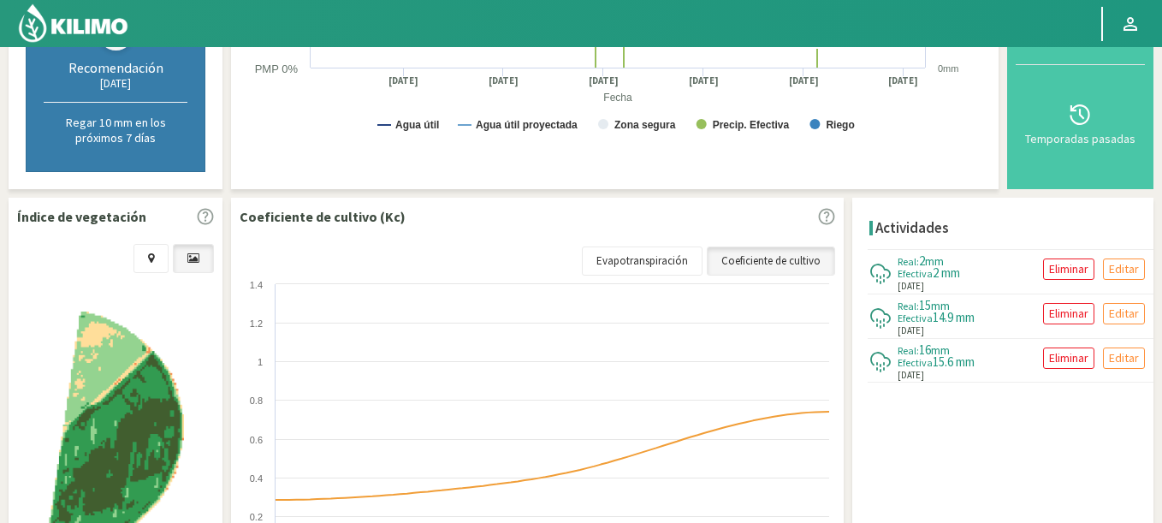
scroll to position [672, 0]
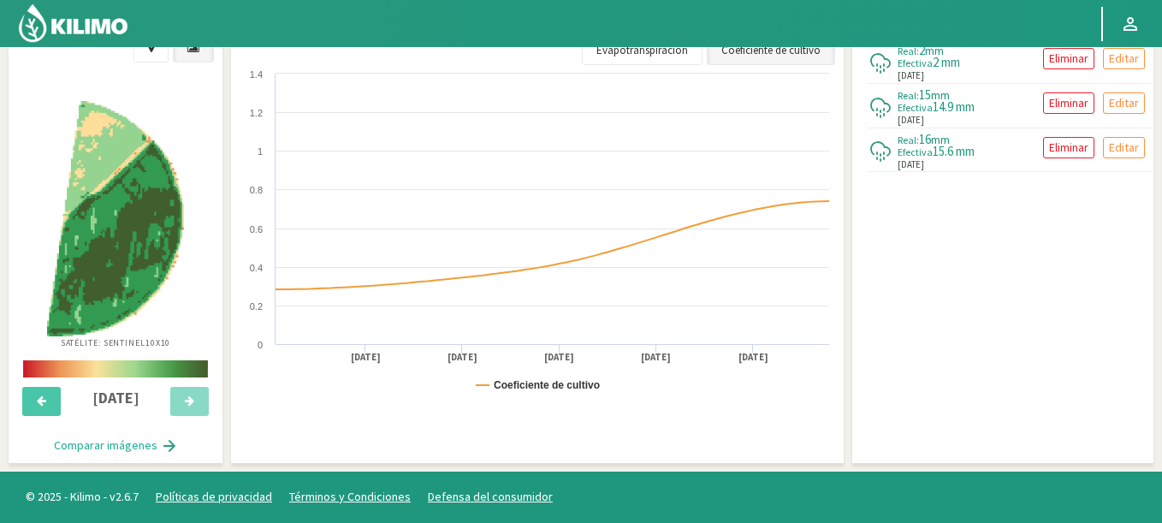
click at [23, 416] on div at bounding box center [42, 406] width 50 height 38
click at [37, 400] on icon at bounding box center [41, 400] width 9 height 11
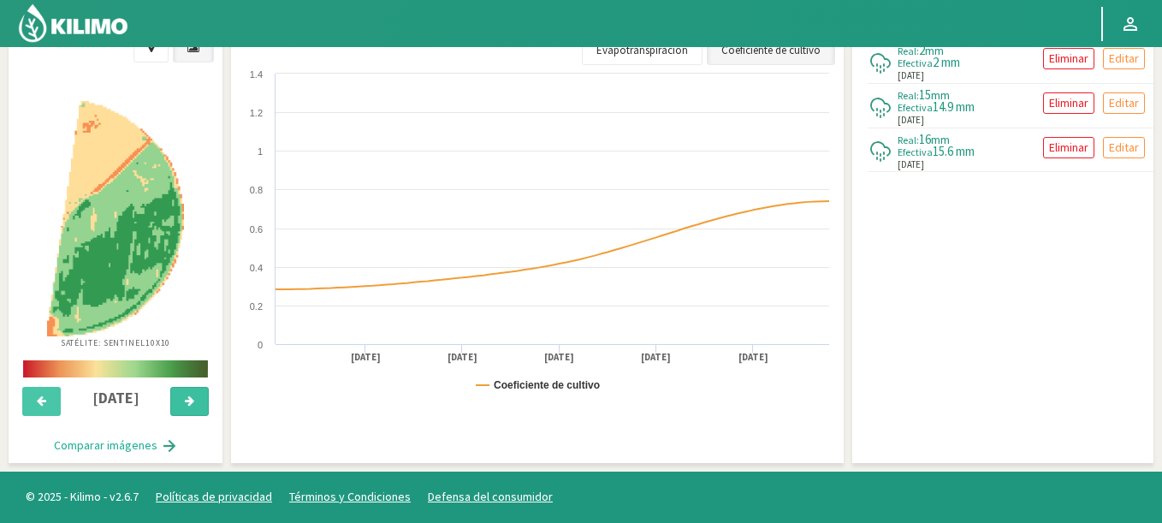
click at [198, 410] on button at bounding box center [189, 401] width 38 height 29
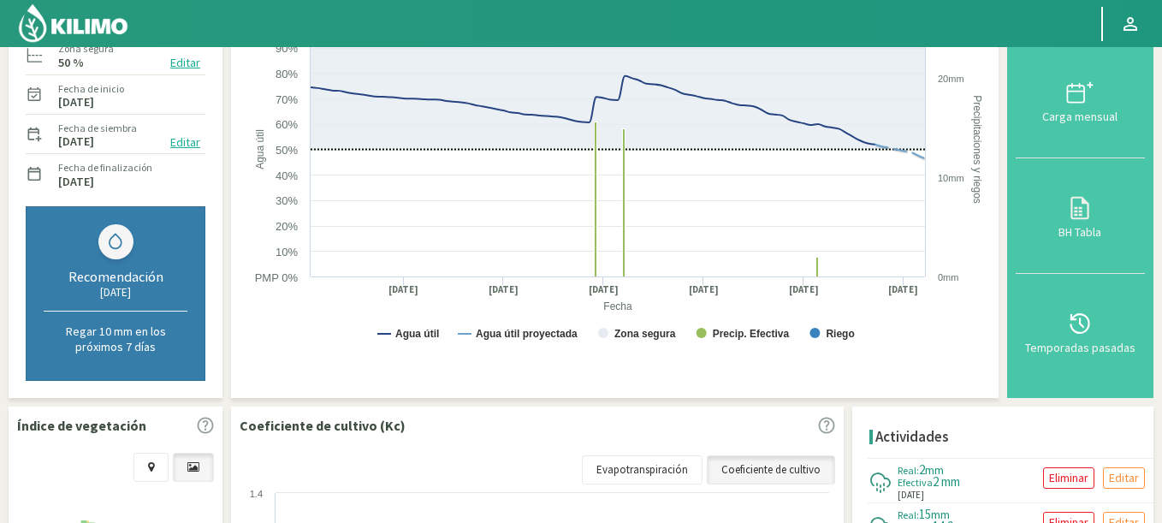
scroll to position [0, 0]
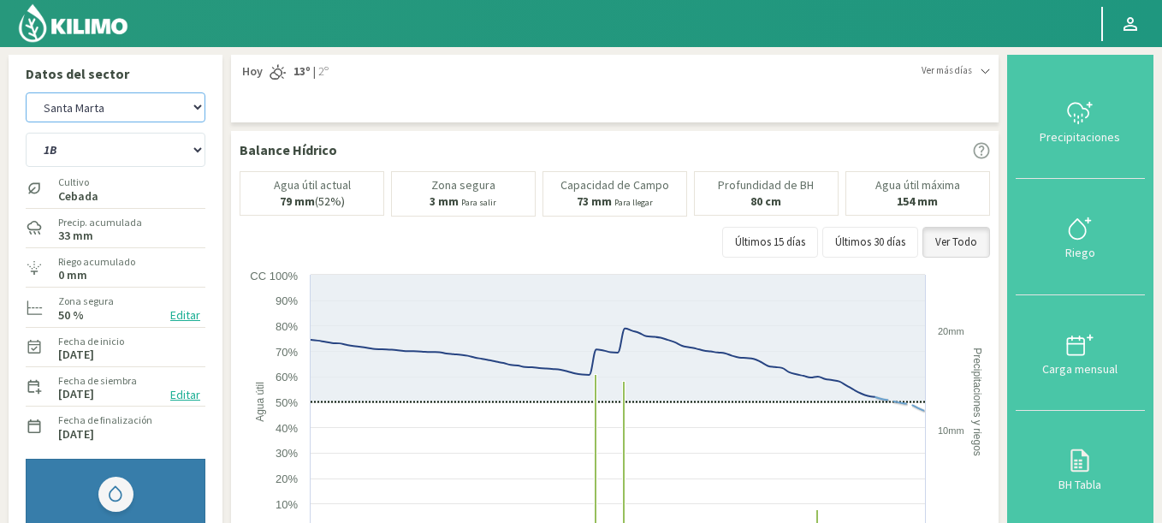
click at [92, 98] on select "Agr. Cardonal Agr. El [PERSON_NAME] [PERSON_NAME] [GEOGRAPHIC_DATA] - IC Agríco…" at bounding box center [116, 107] width 180 height 30
click at [26, 92] on select "Agr. Cardonal Agr. El [PERSON_NAME] [PERSON_NAME] [GEOGRAPHIC_DATA] - IC Agríco…" at bounding box center [116, 107] width 180 height 30
select select "26273: Object"
select select "6: Object"
